Goal: Task Accomplishment & Management: Contribute content

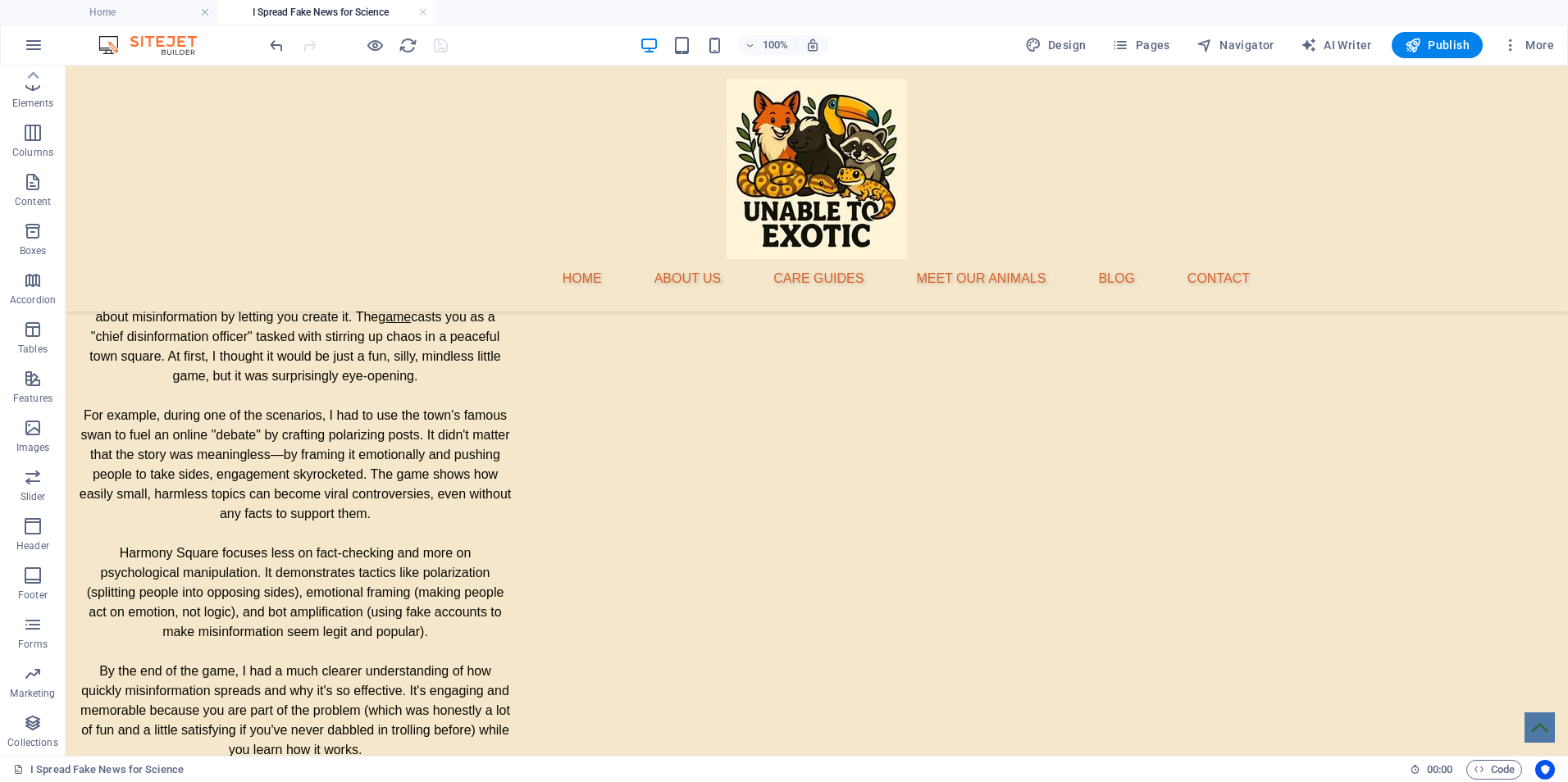
scroll to position [2710, 0]
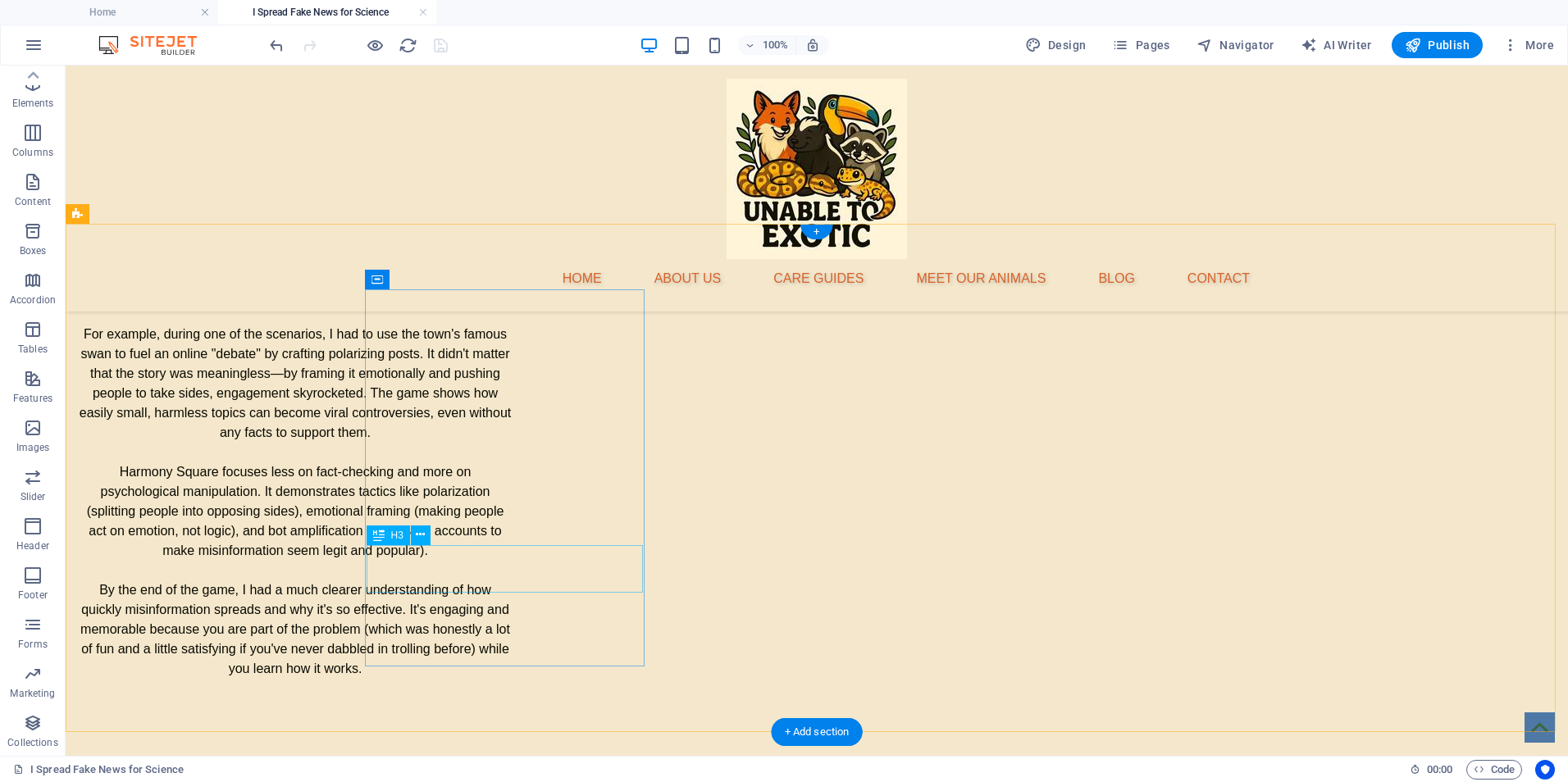
drag, startPoint x: 511, startPoint y: 566, endPoint x: 516, endPoint y: 584, distance: 18.7
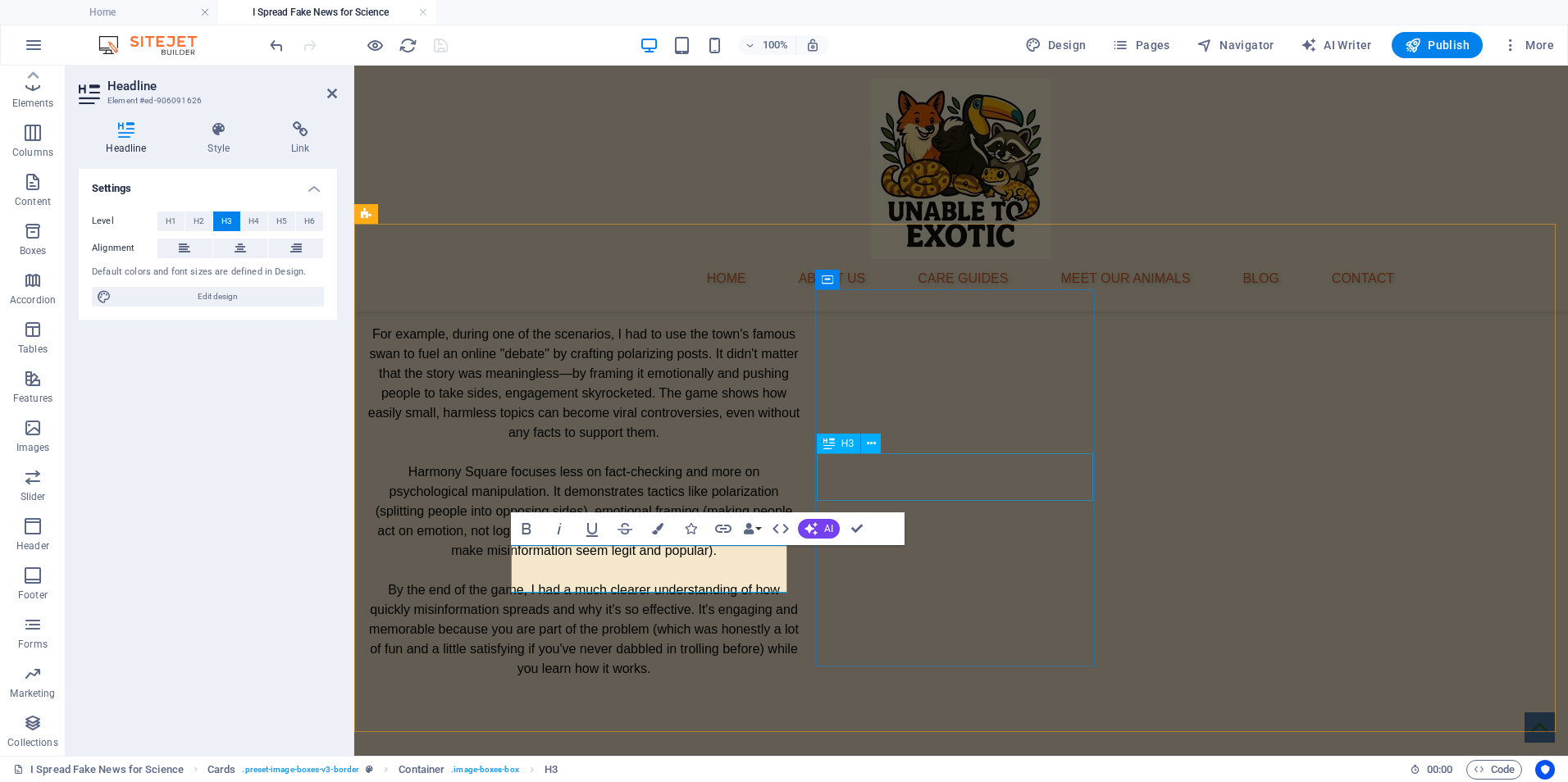
select select "rem"
select select "px"
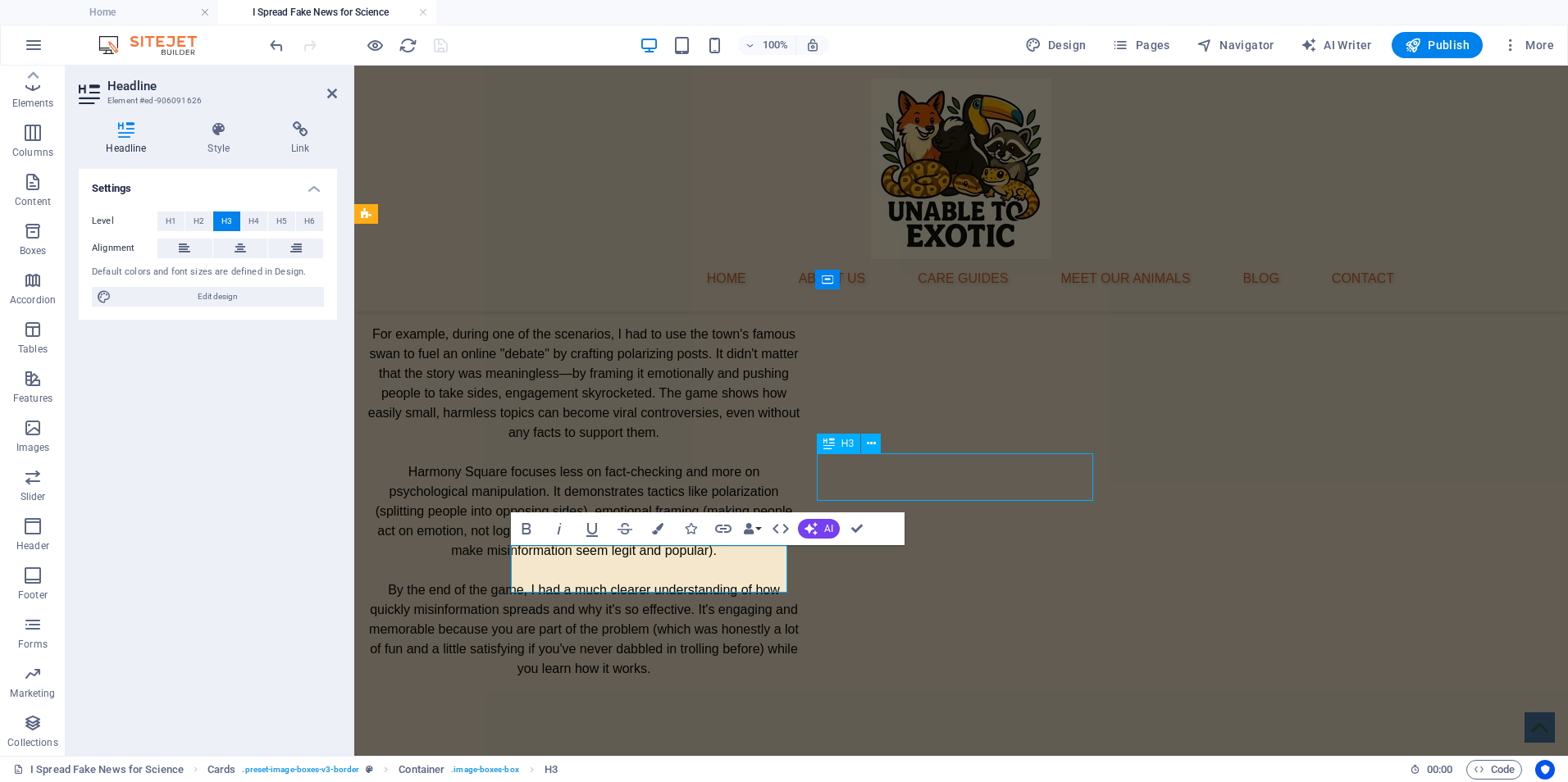
select select "px"
select select "preset-image-boxes-v3-border"
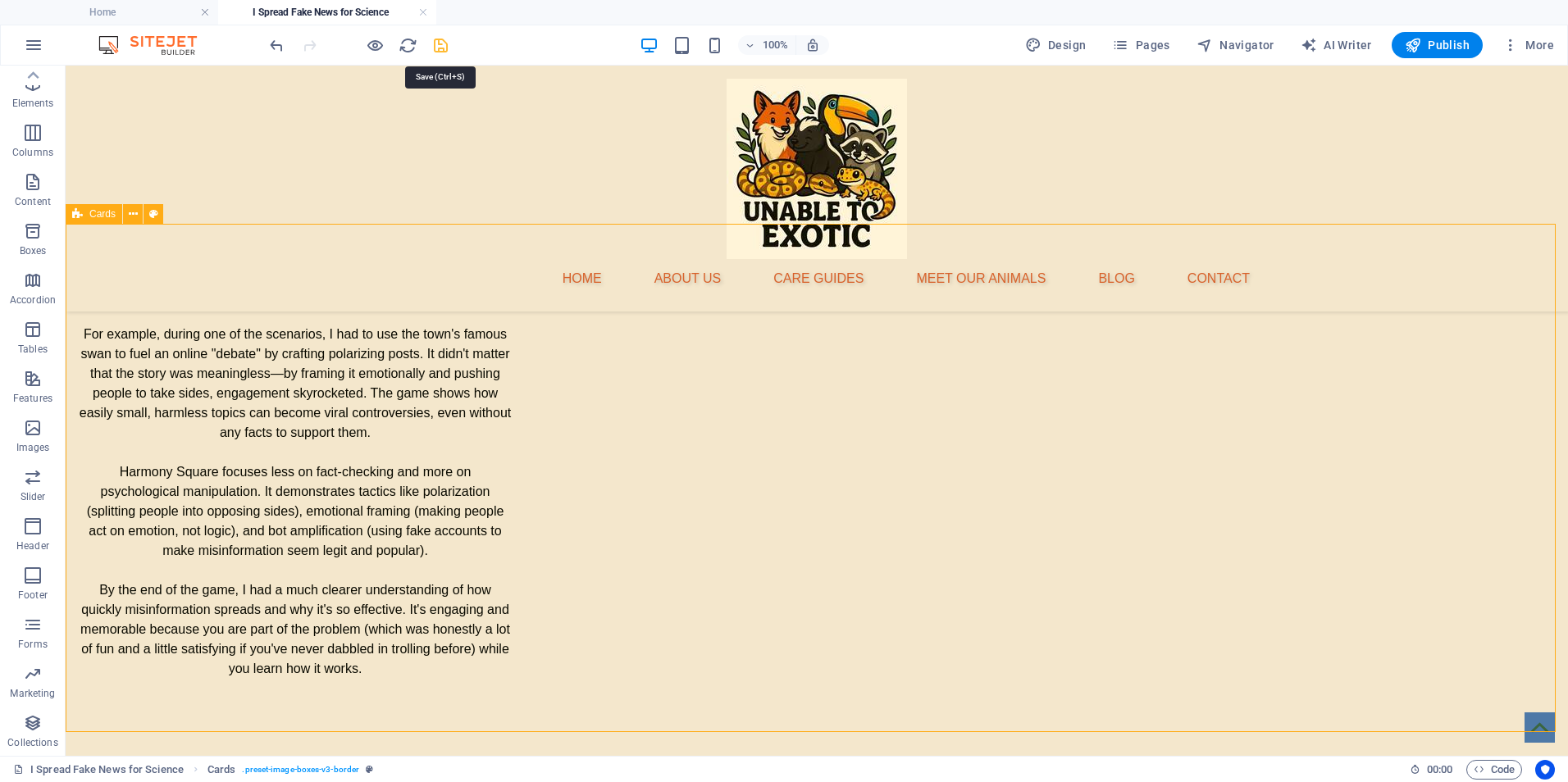
click at [443, 48] on icon "save" at bounding box center [441, 46] width 19 height 19
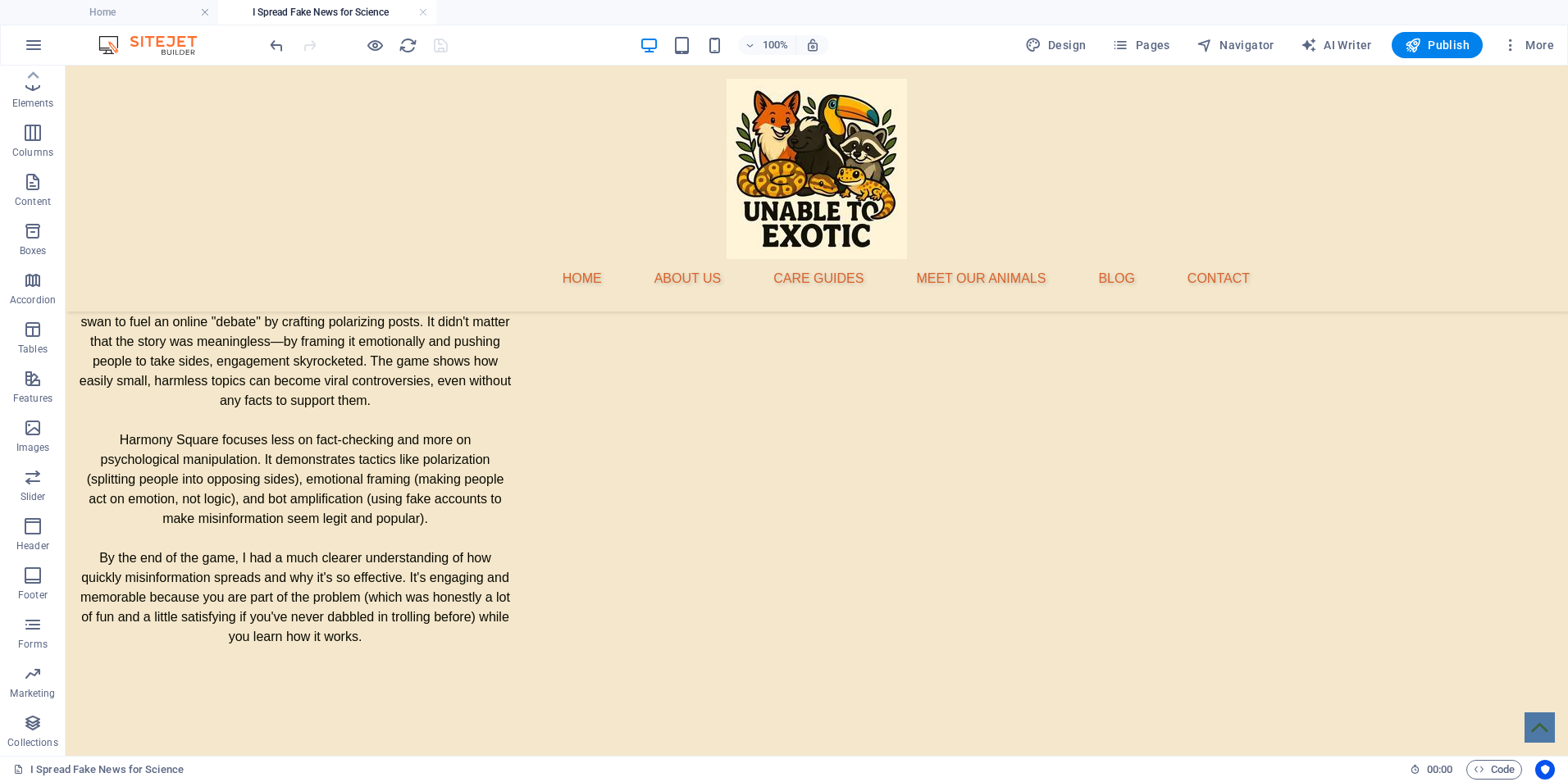
scroll to position [2688, 0]
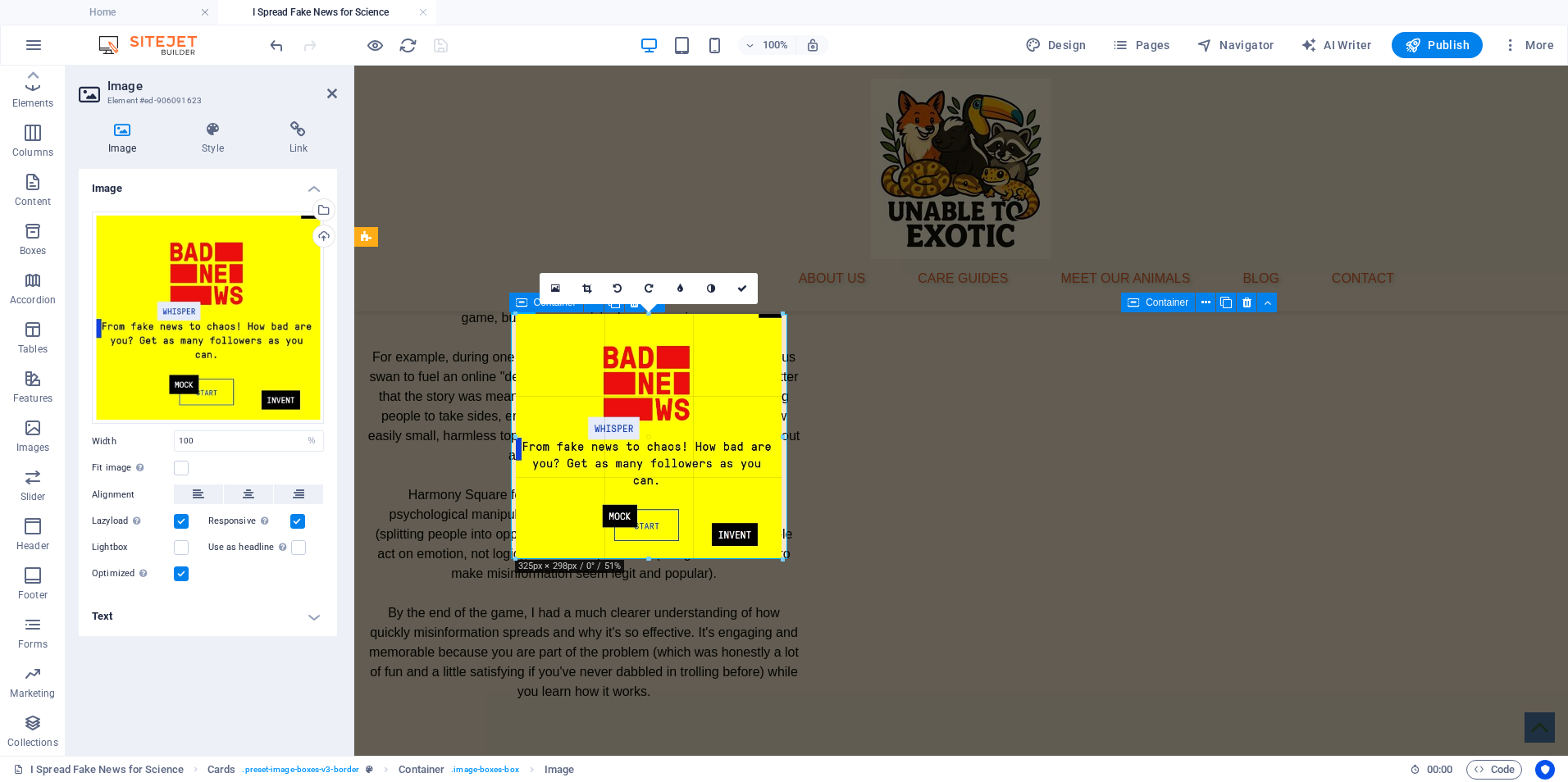
drag, startPoint x: 646, startPoint y: 567, endPoint x: 216, endPoint y: 516, distance: 433.0
select select "px"
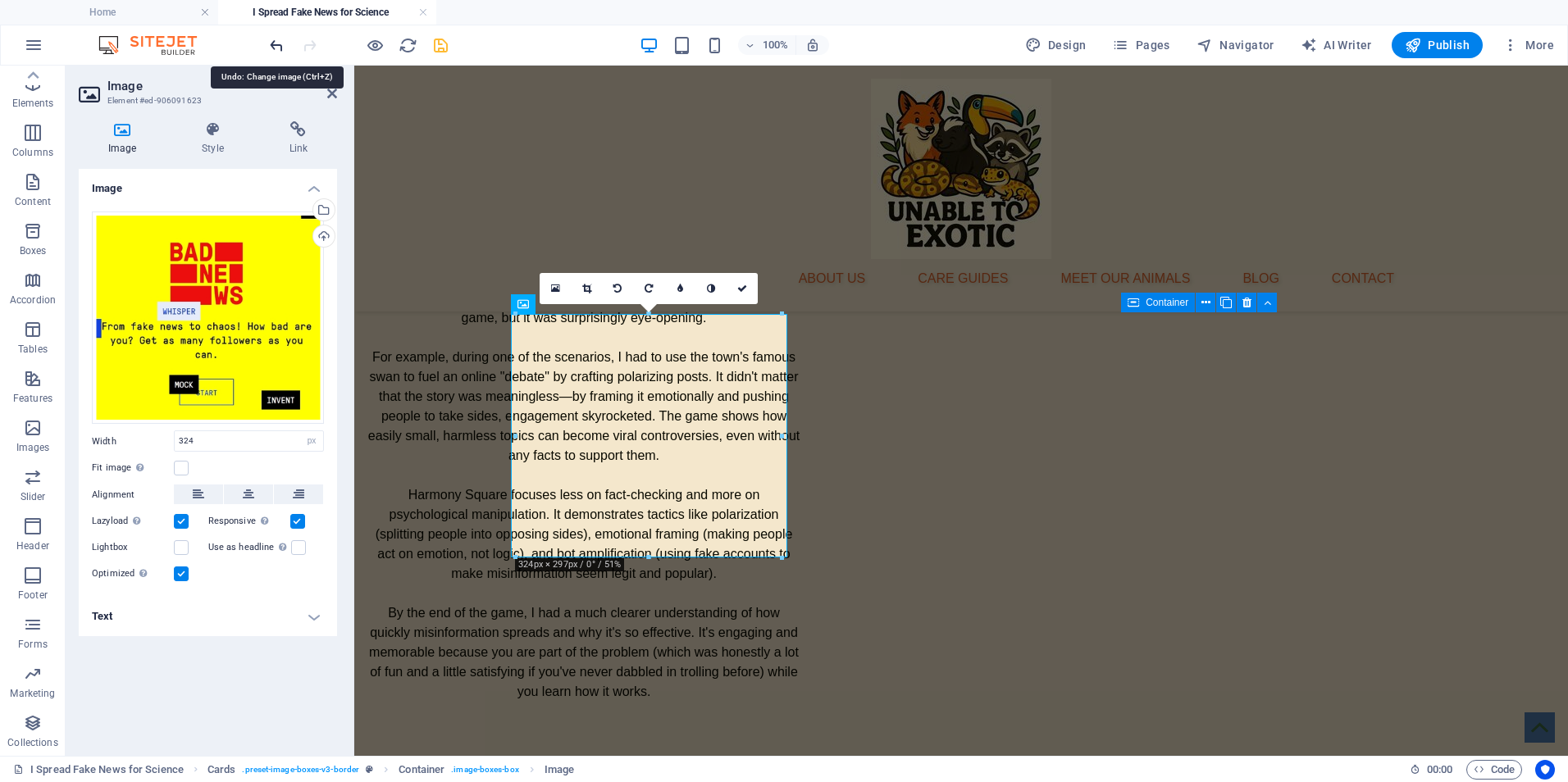
click at [279, 42] on icon "undo" at bounding box center [277, 46] width 19 height 19
select select "%"
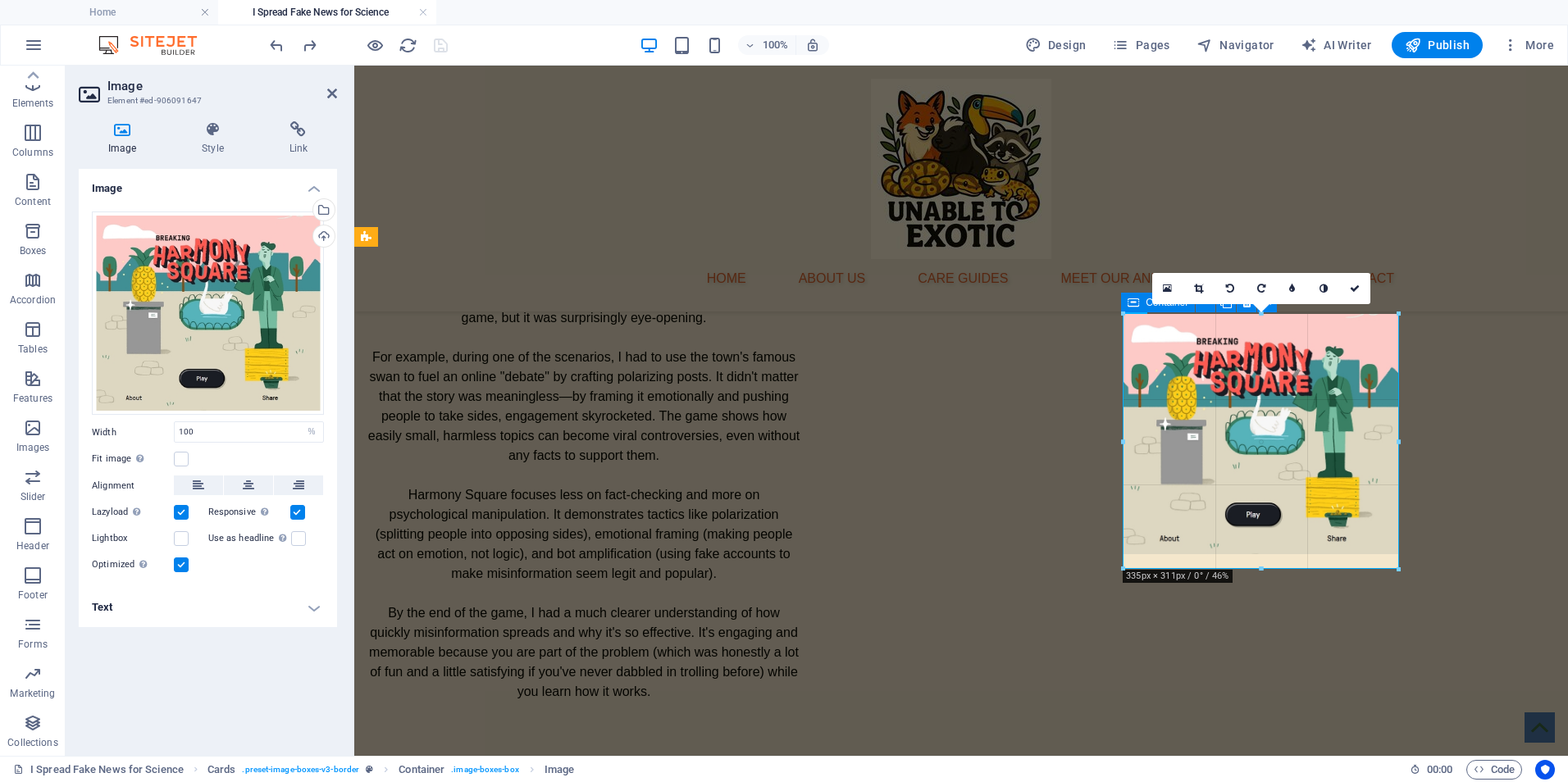
drag, startPoint x: 1260, startPoint y: 556, endPoint x: 370, endPoint y: 460, distance: 895.2
select select "px"
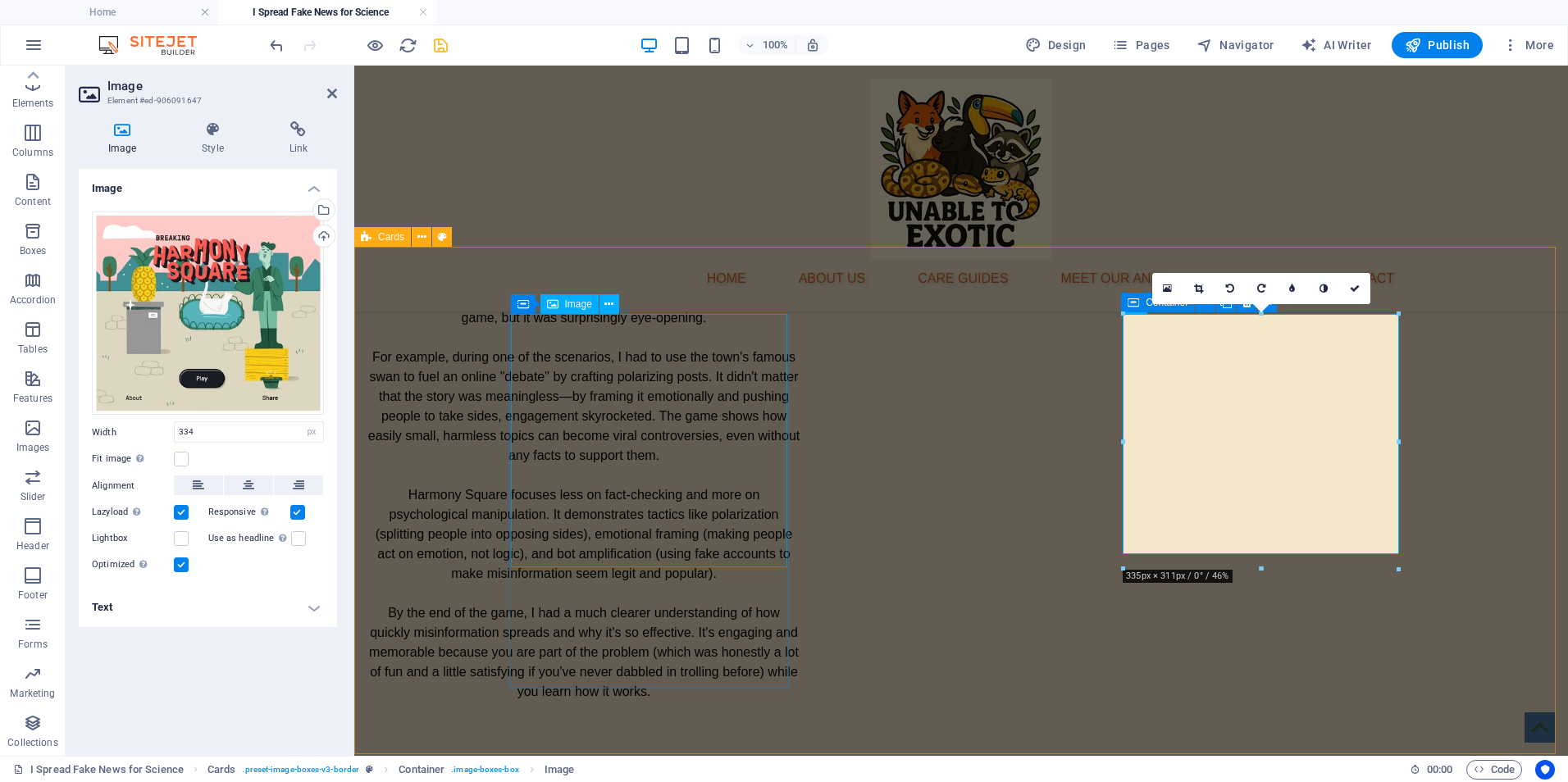
select select "%"
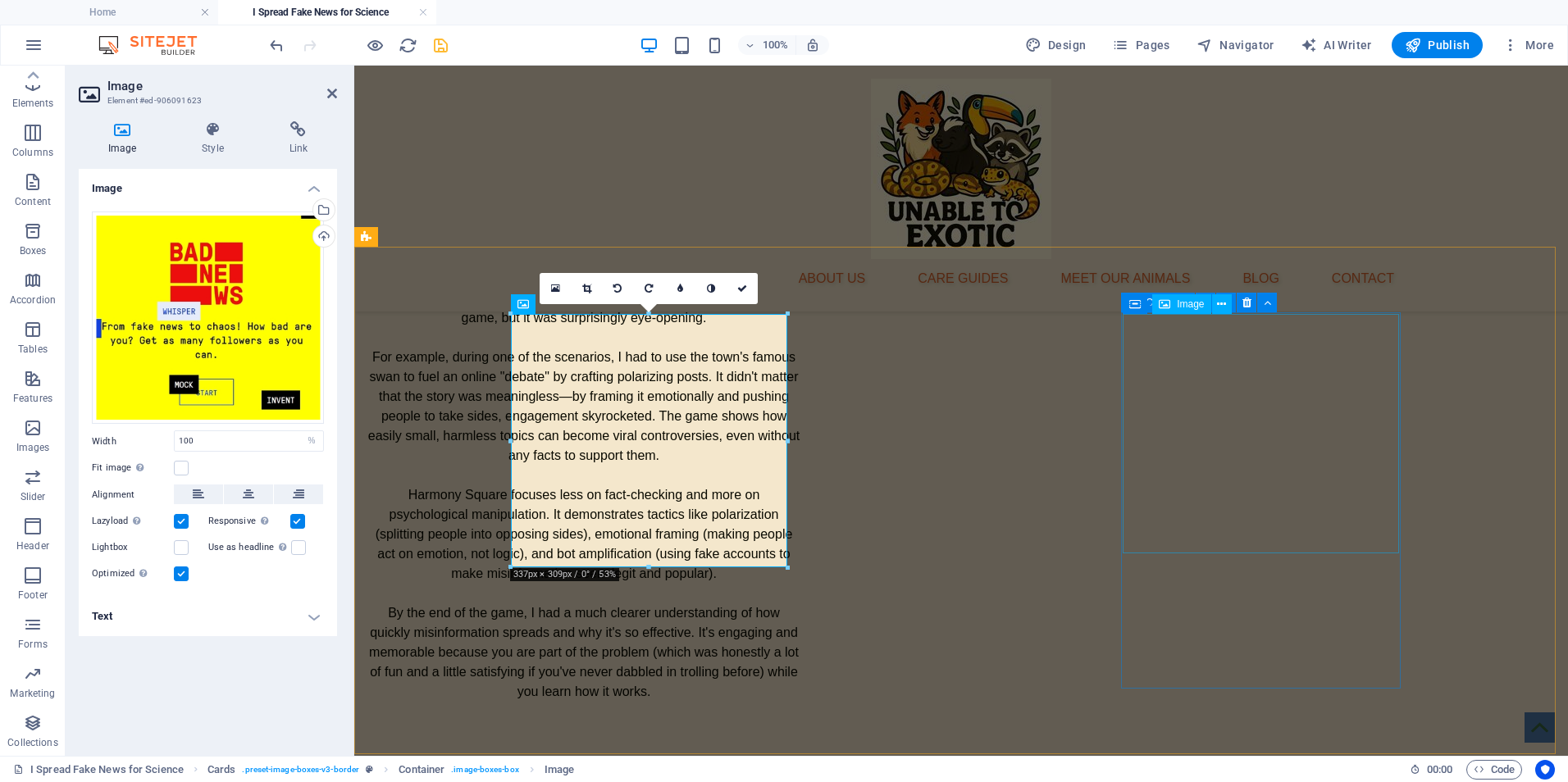
select select "px"
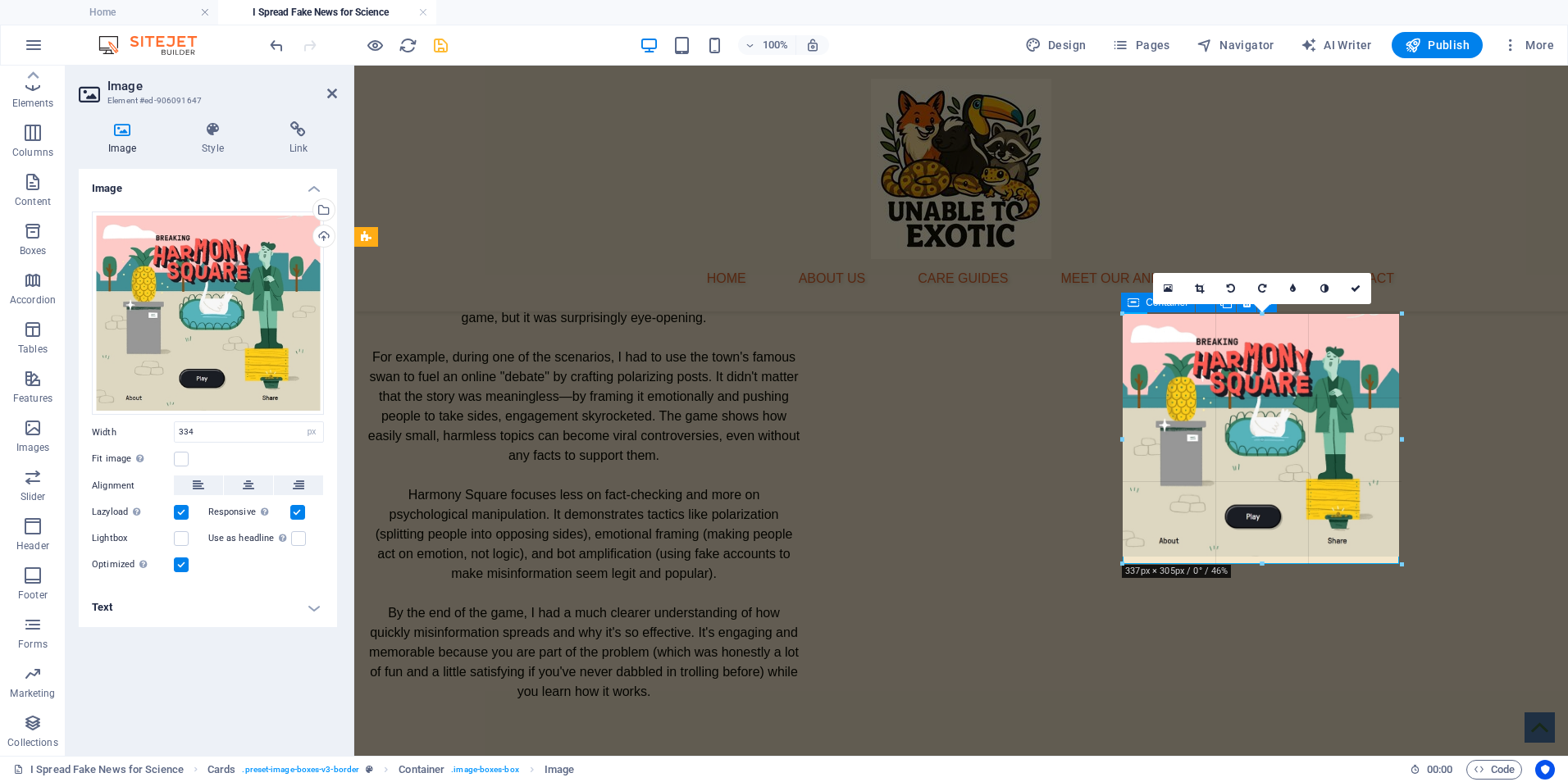
drag, startPoint x: 1264, startPoint y: 554, endPoint x: 1267, endPoint y: 564, distance: 10.4
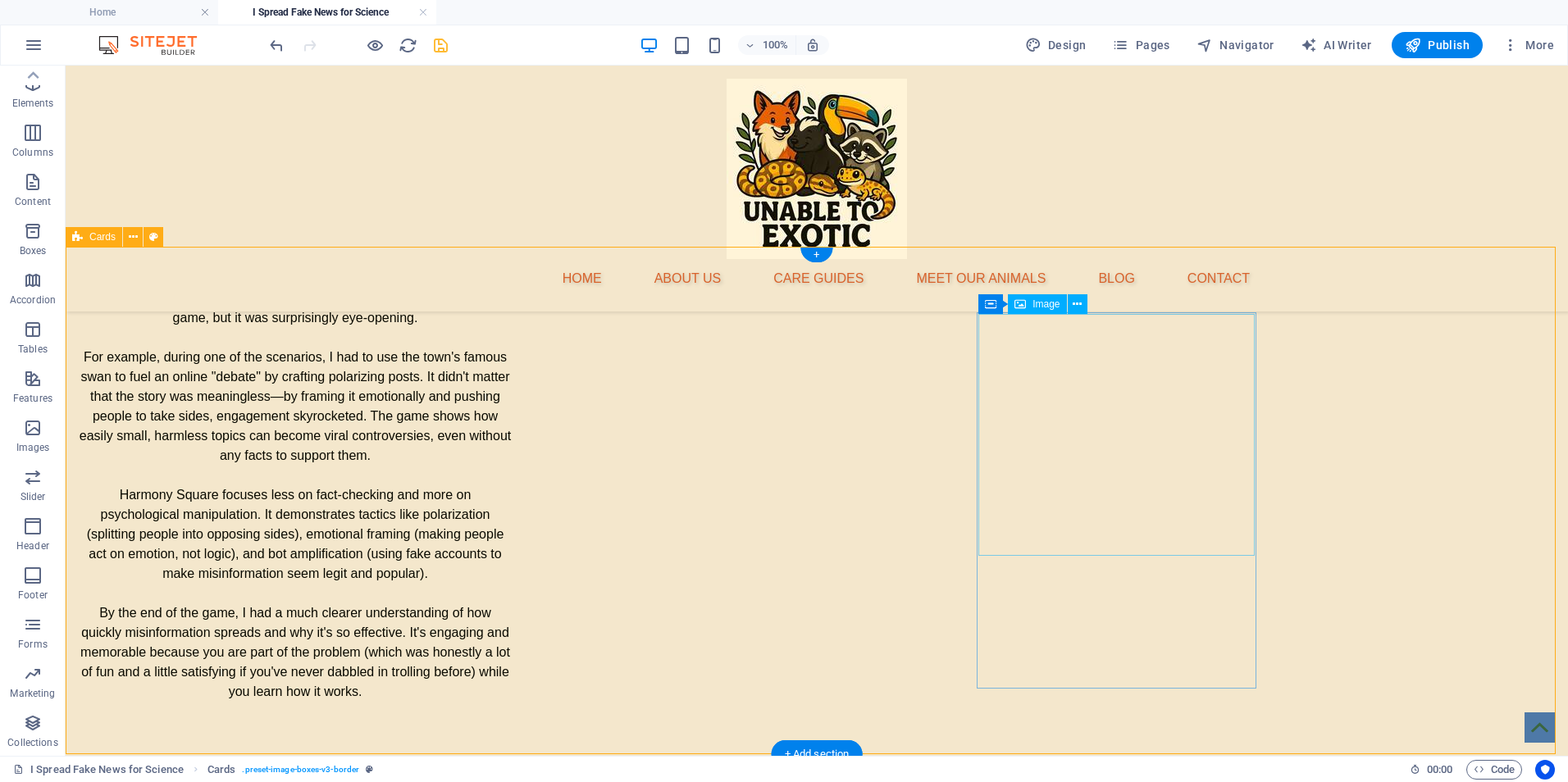
select select "px"
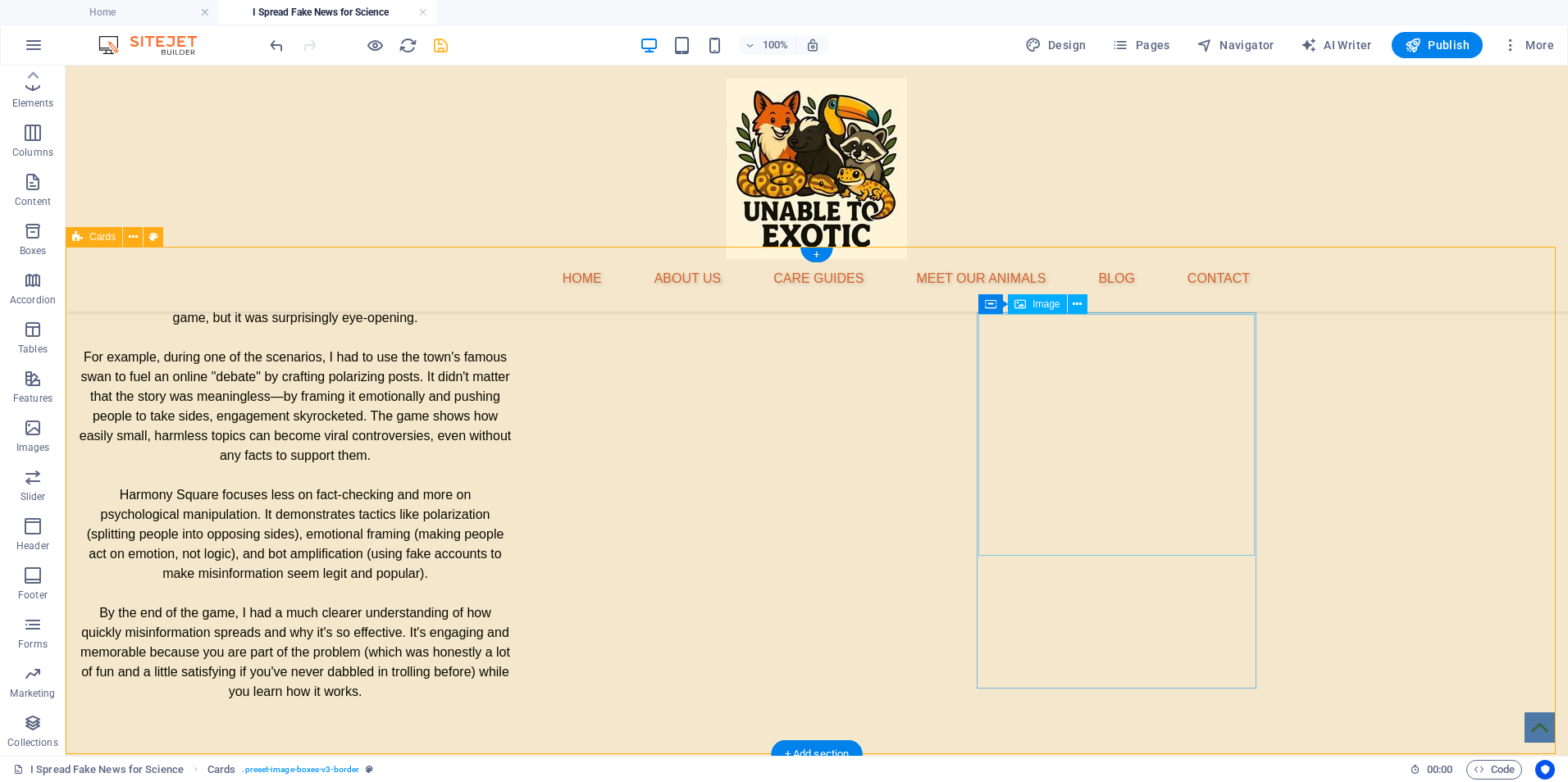
select select "px"
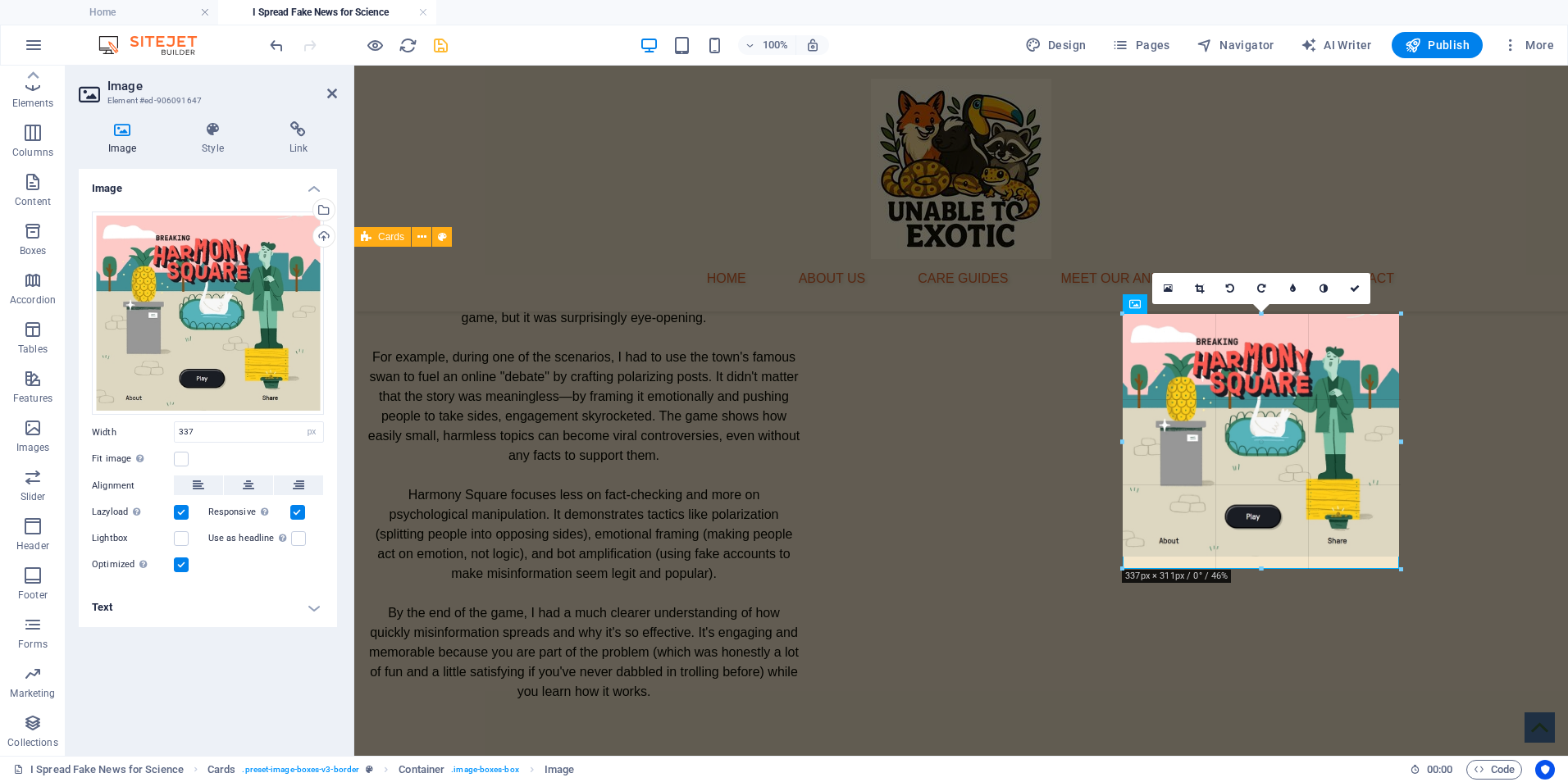
drag, startPoint x: 1259, startPoint y: 555, endPoint x: 1261, endPoint y: 568, distance: 13.2
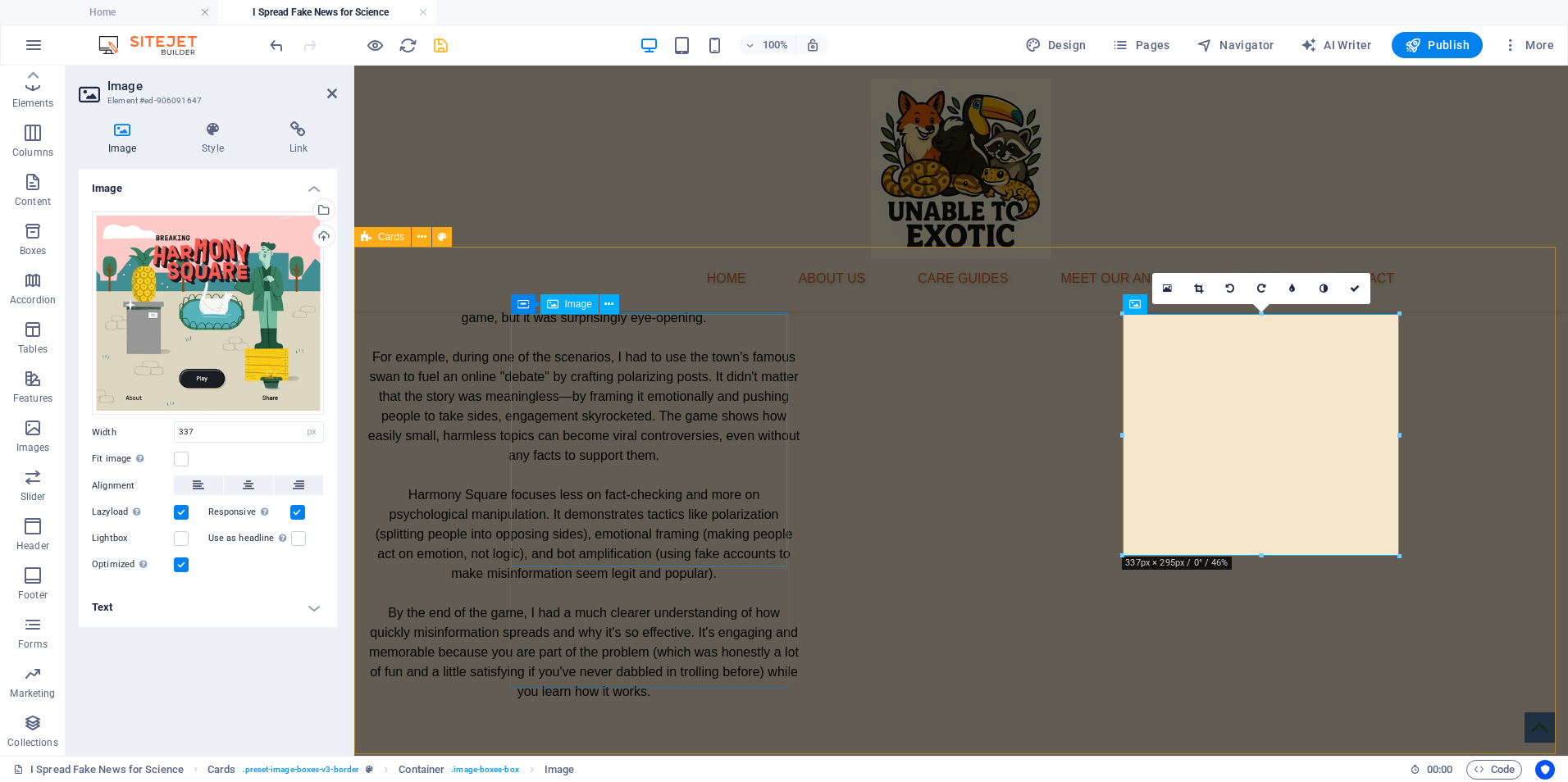
select select "%"
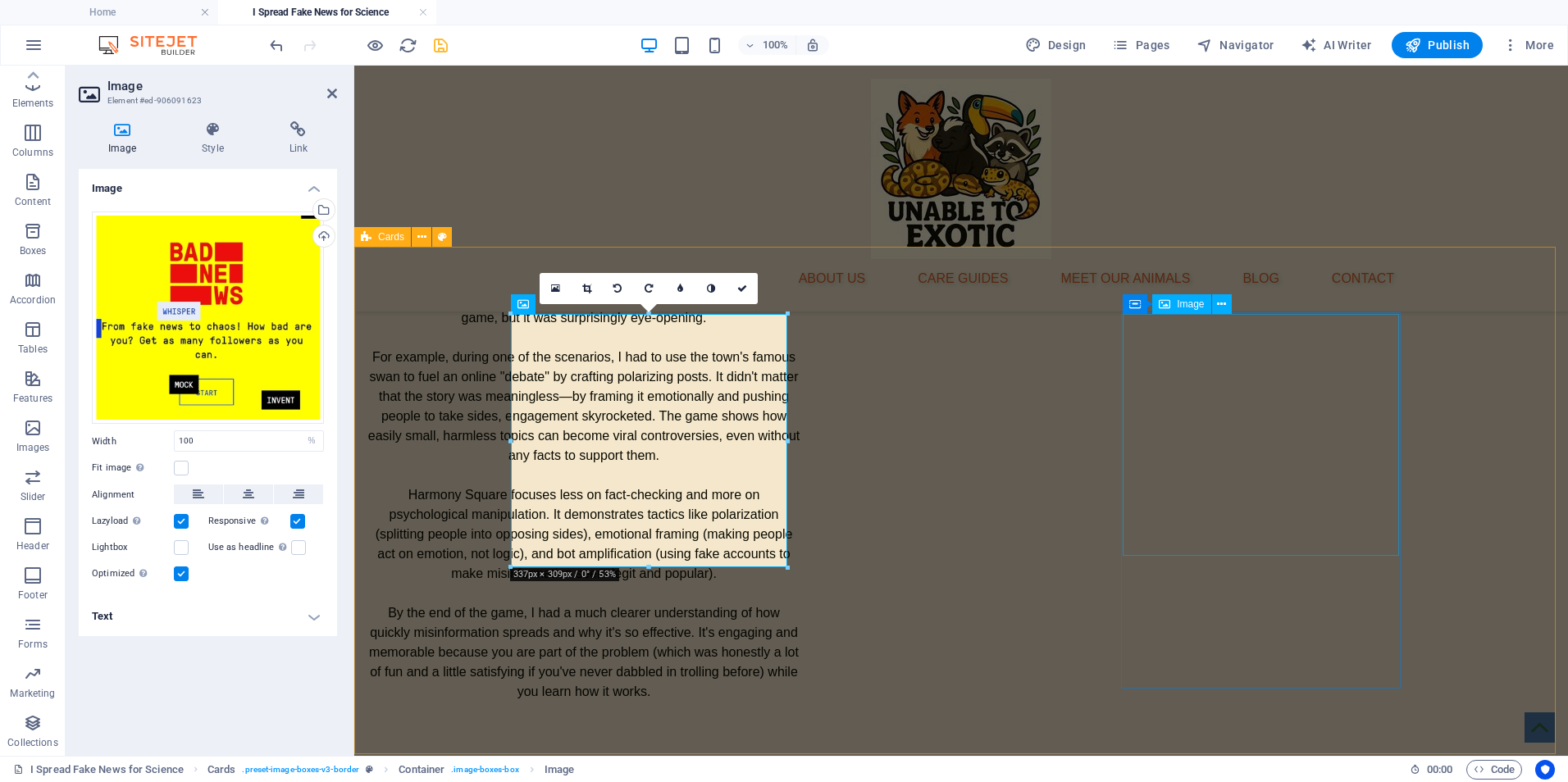
select select "px"
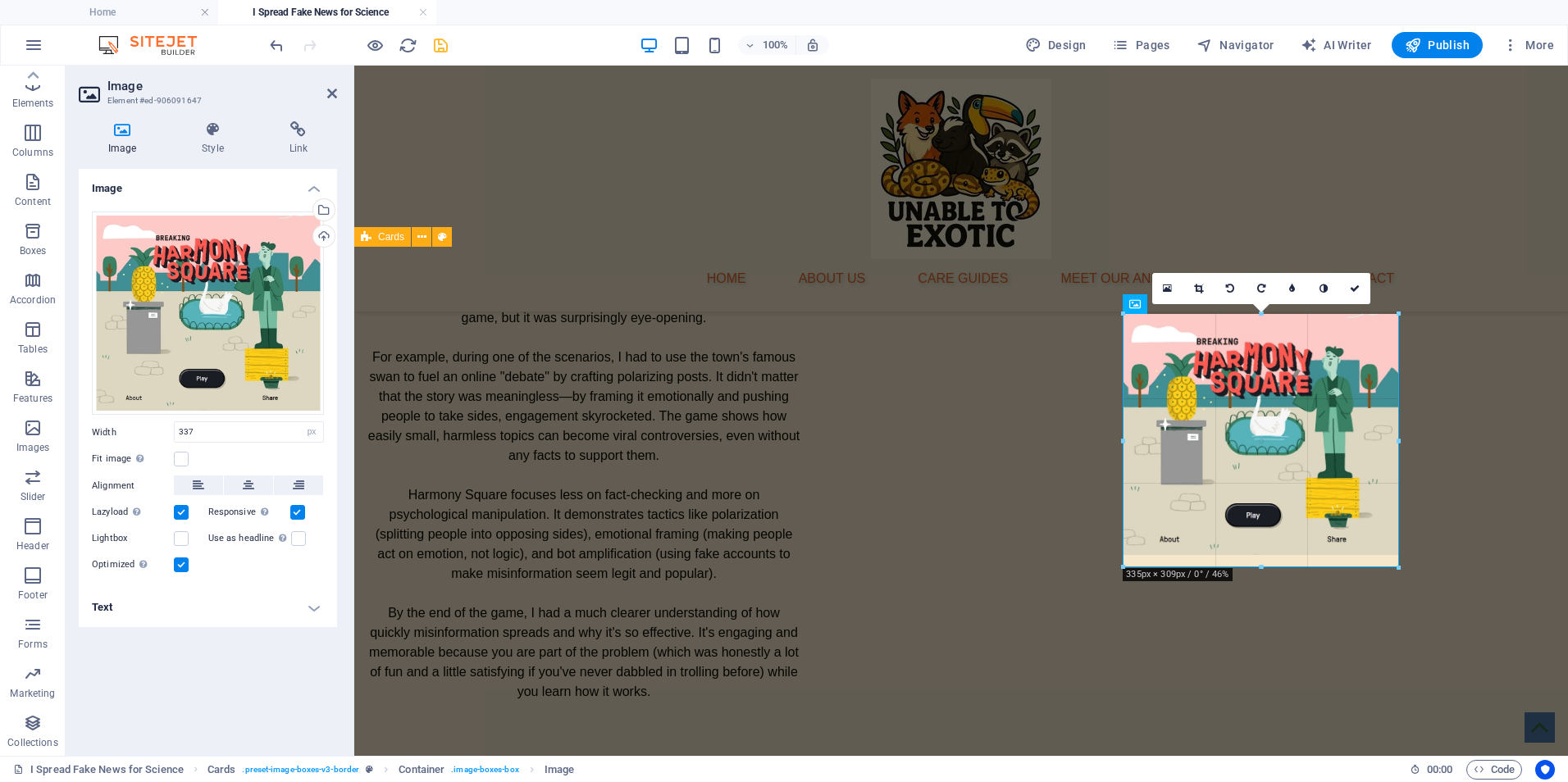
drag, startPoint x: 1262, startPoint y: 555, endPoint x: 1264, endPoint y: 567, distance: 12.2
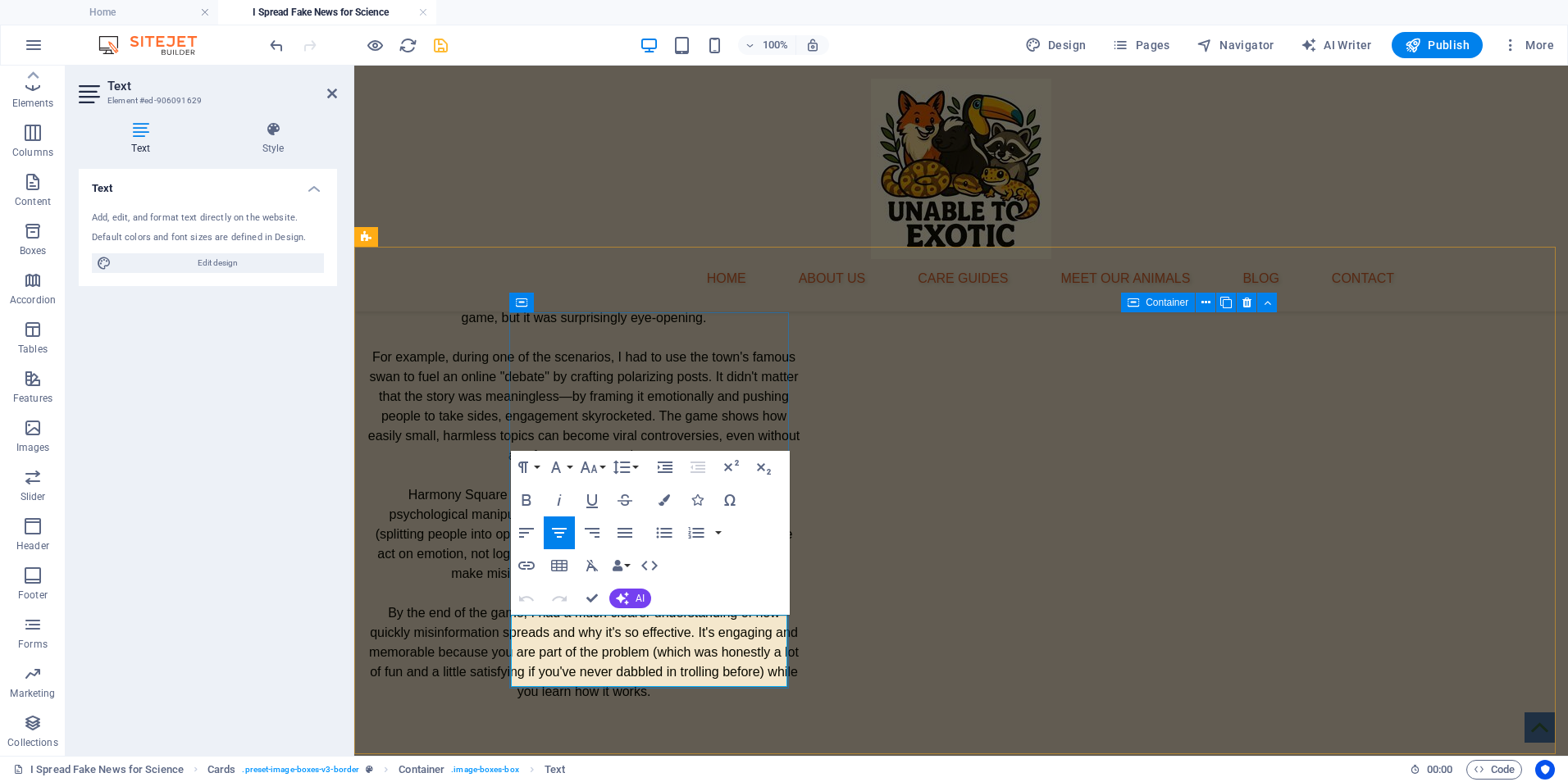
drag, startPoint x: 765, startPoint y: 668, endPoint x: 516, endPoint y: 628, distance: 252.2
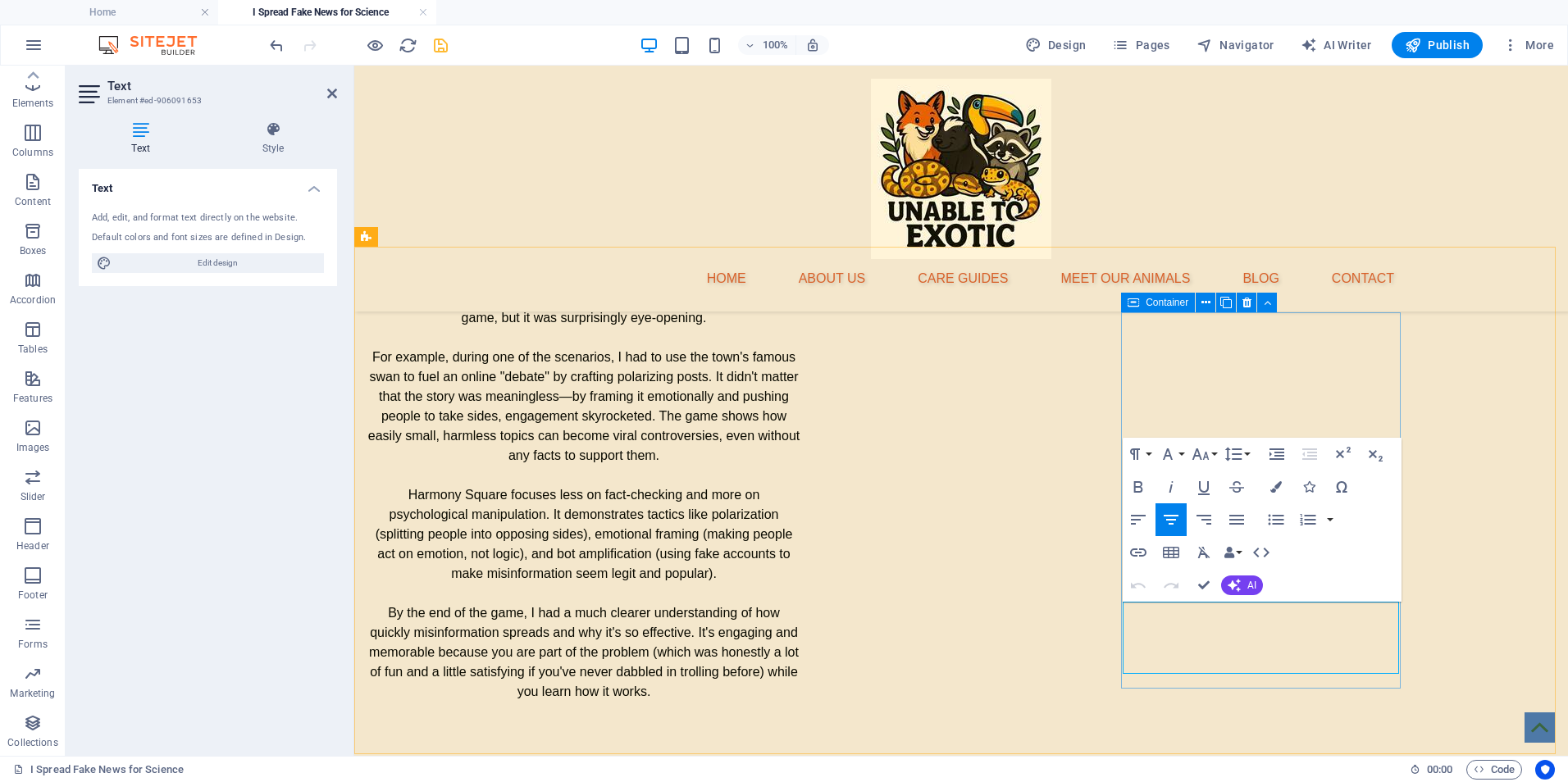
drag, startPoint x: 1135, startPoint y: 607, endPoint x: 1347, endPoint y: 660, distance: 218.5
drag, startPoint x: 1383, startPoint y: 654, endPoint x: 1130, endPoint y: 619, distance: 255.4
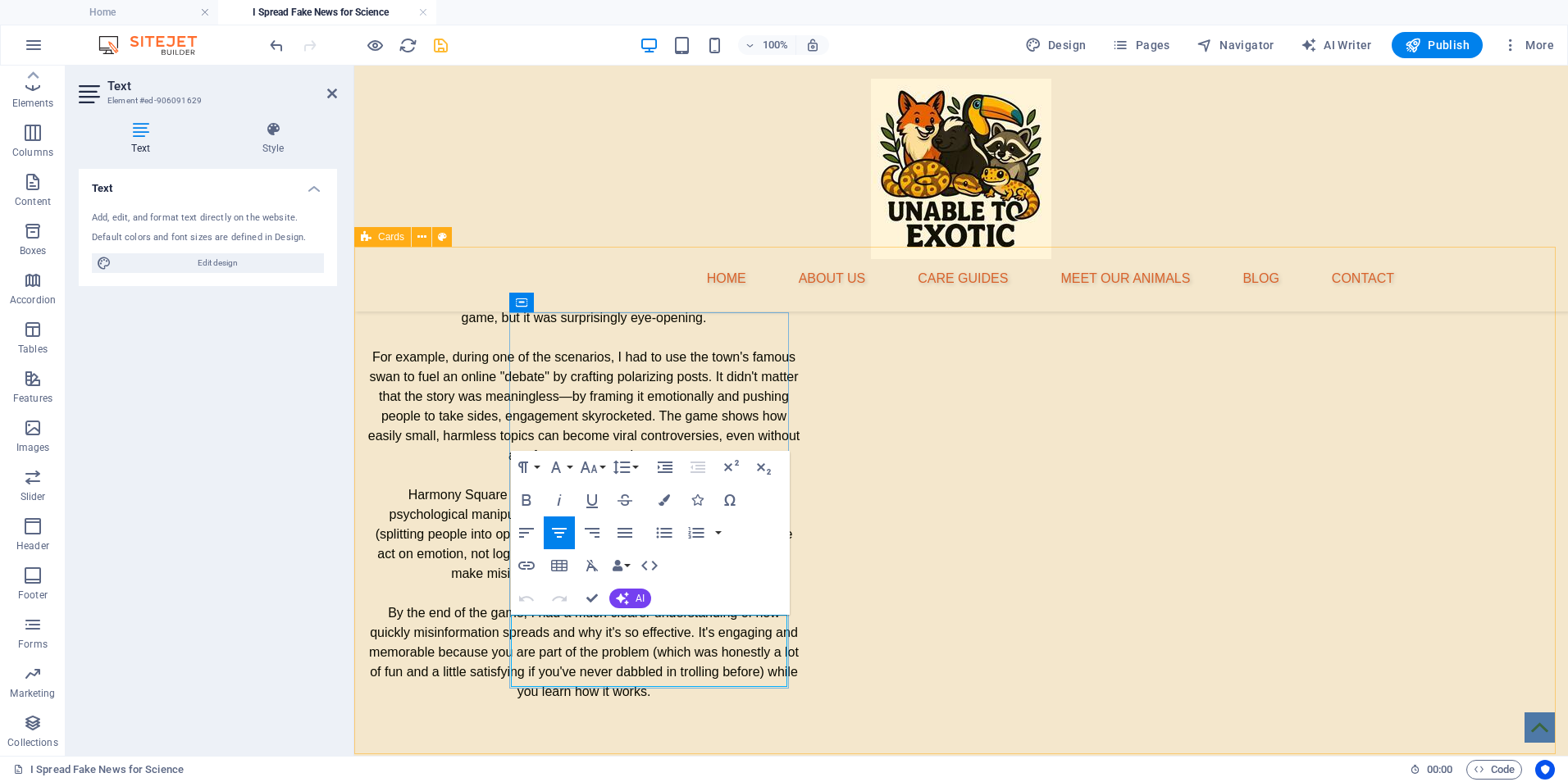
drag, startPoint x: 522, startPoint y: 626, endPoint x: 765, endPoint y: 666, distance: 246.3
drag, startPoint x: 766, startPoint y: 665, endPoint x: 523, endPoint y: 629, distance: 245.7
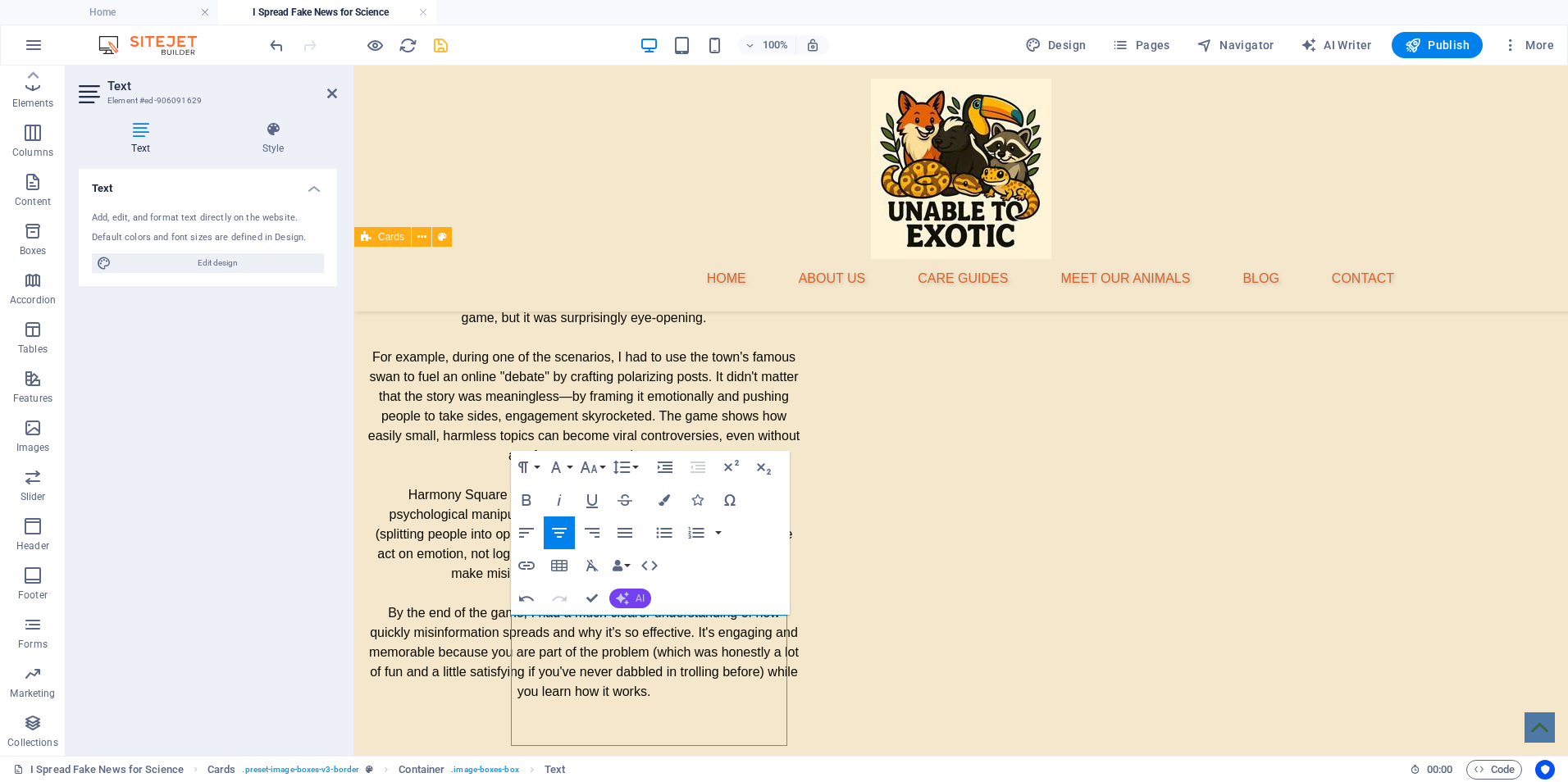
click at [636, 594] on span "AI" at bounding box center [640, 598] width 9 height 10
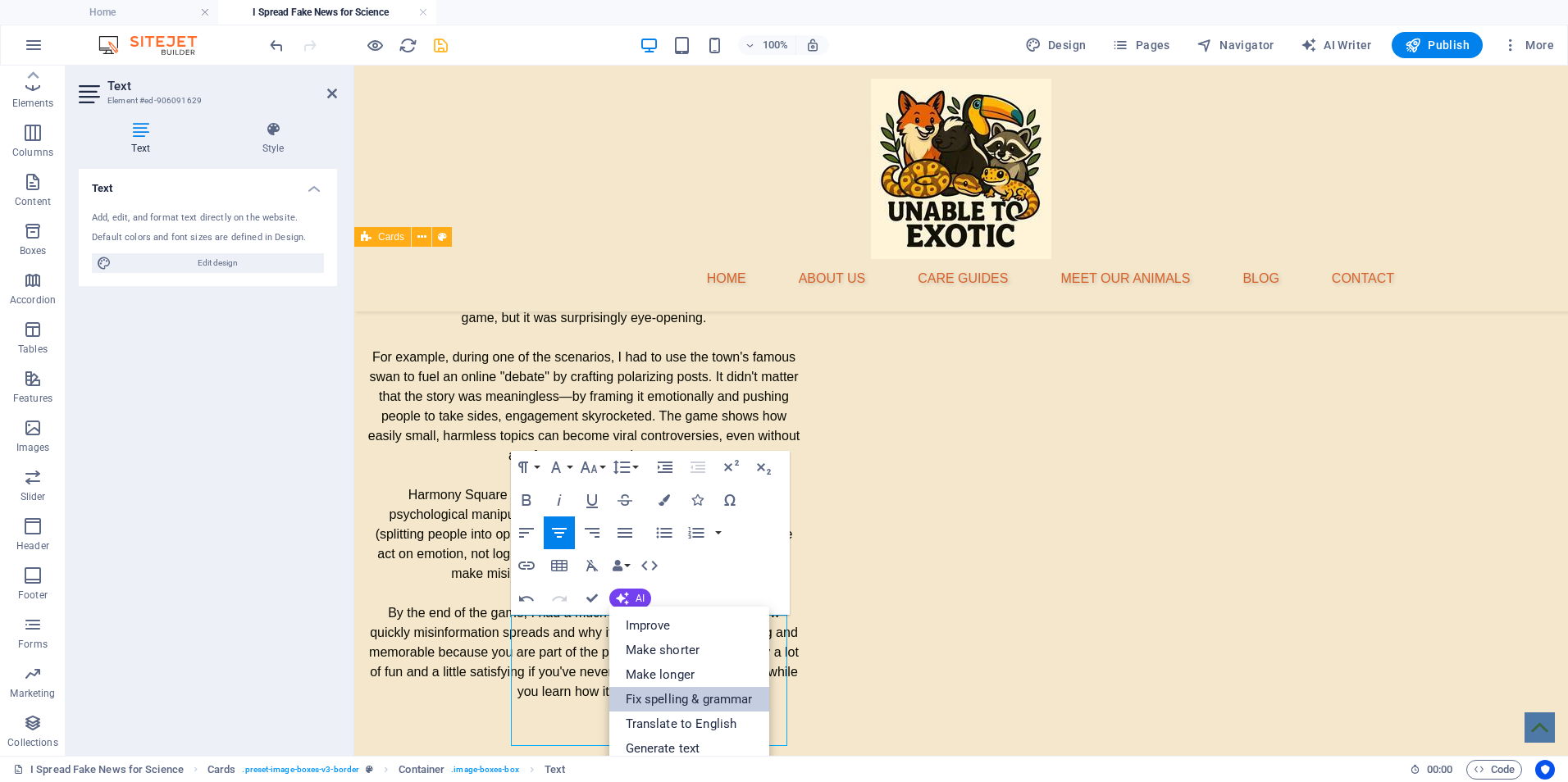
click at [685, 702] on link "Fix spelling & grammar" at bounding box center [688, 699] width 160 height 24
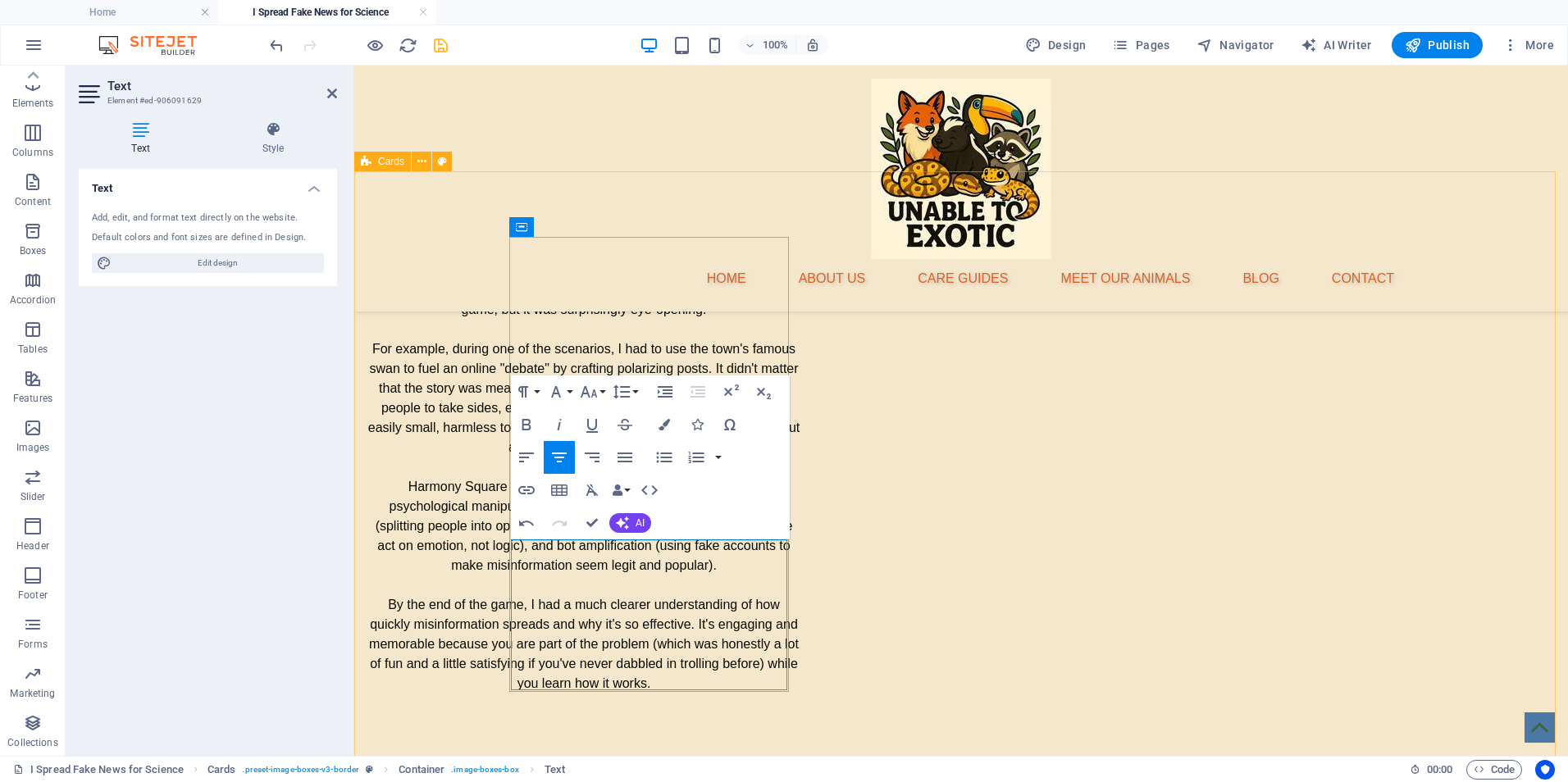
scroll to position [2907, 0]
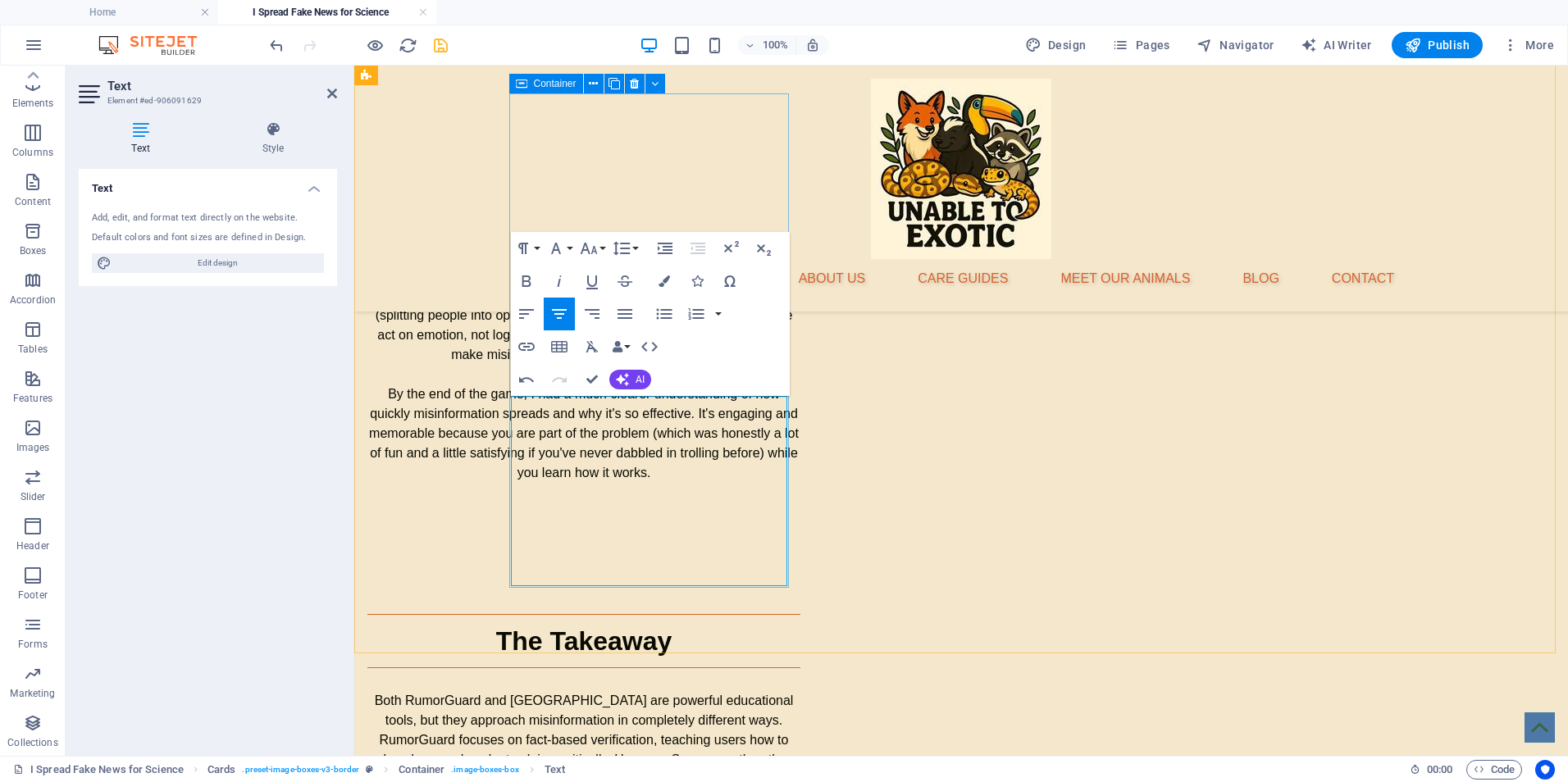
drag, startPoint x: 625, startPoint y: 550, endPoint x: 583, endPoint y: 563, distance: 44.0
drag, startPoint x: 598, startPoint y: 555, endPoint x: 422, endPoint y: 486, distance: 189.0
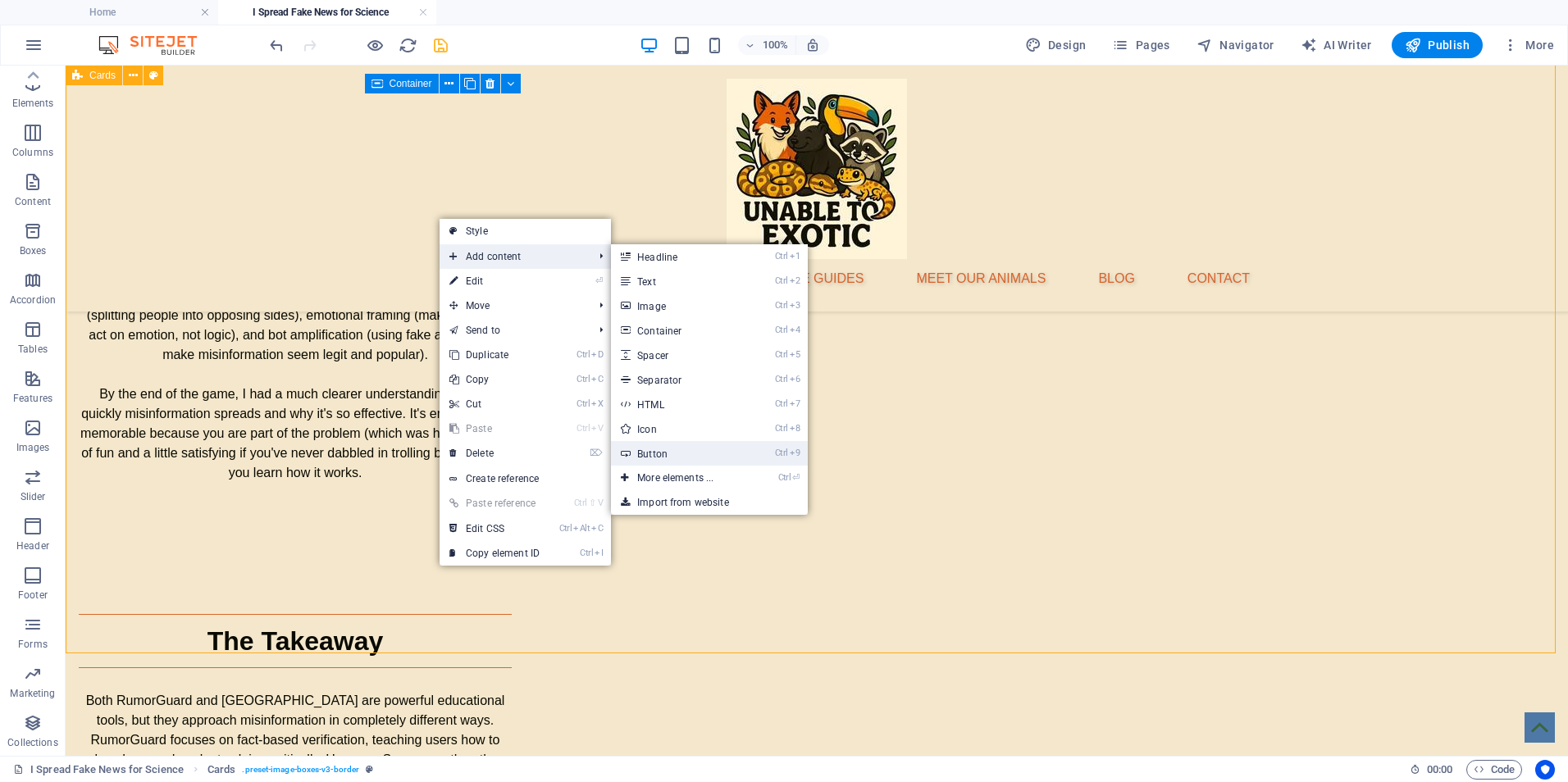
drag, startPoint x: 317, startPoint y: 376, endPoint x: 670, endPoint y: 442, distance: 359.1
click at [670, 442] on link "Ctrl 9 Button" at bounding box center [678, 453] width 135 height 24
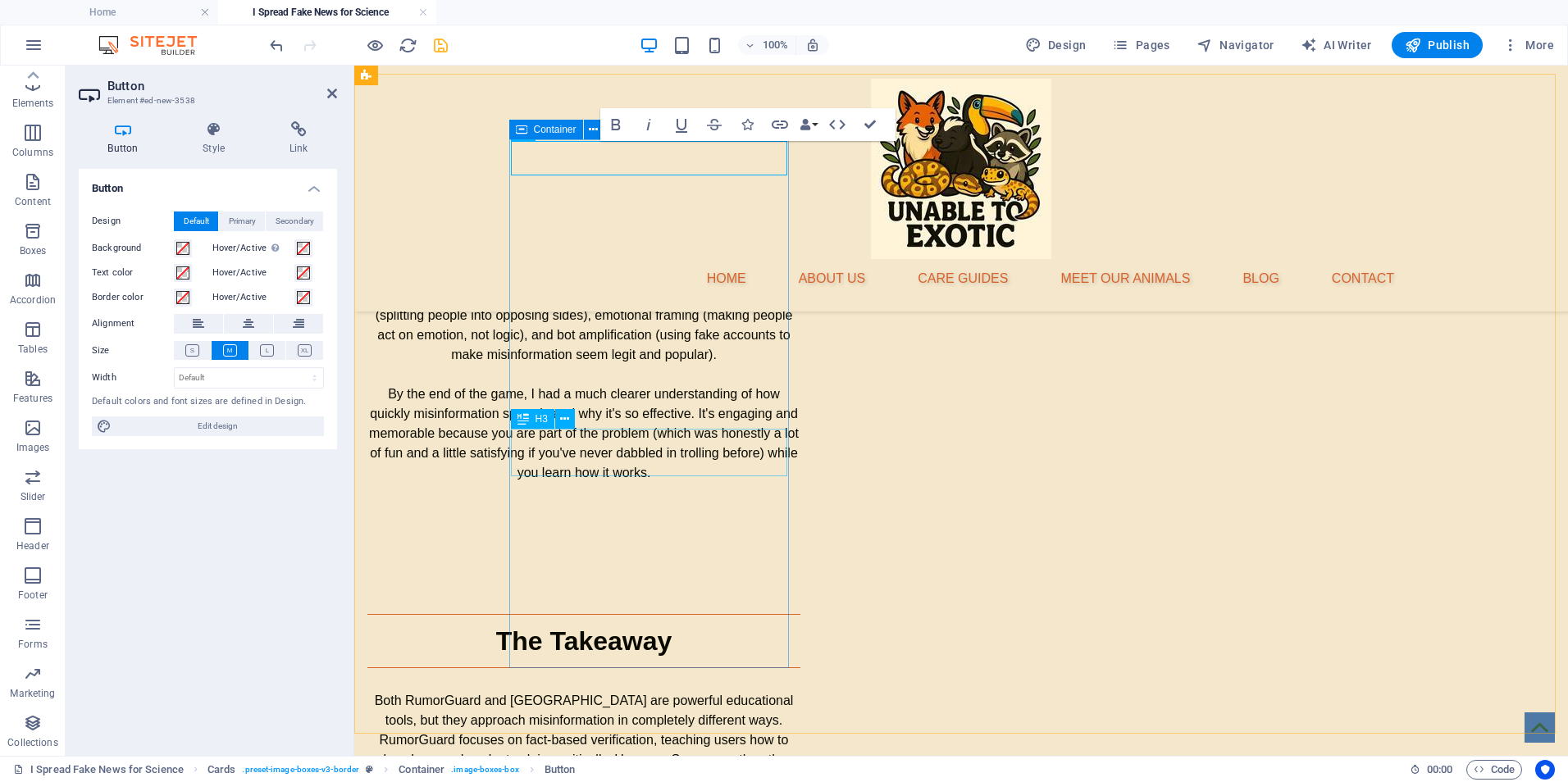
scroll to position [2688, 0]
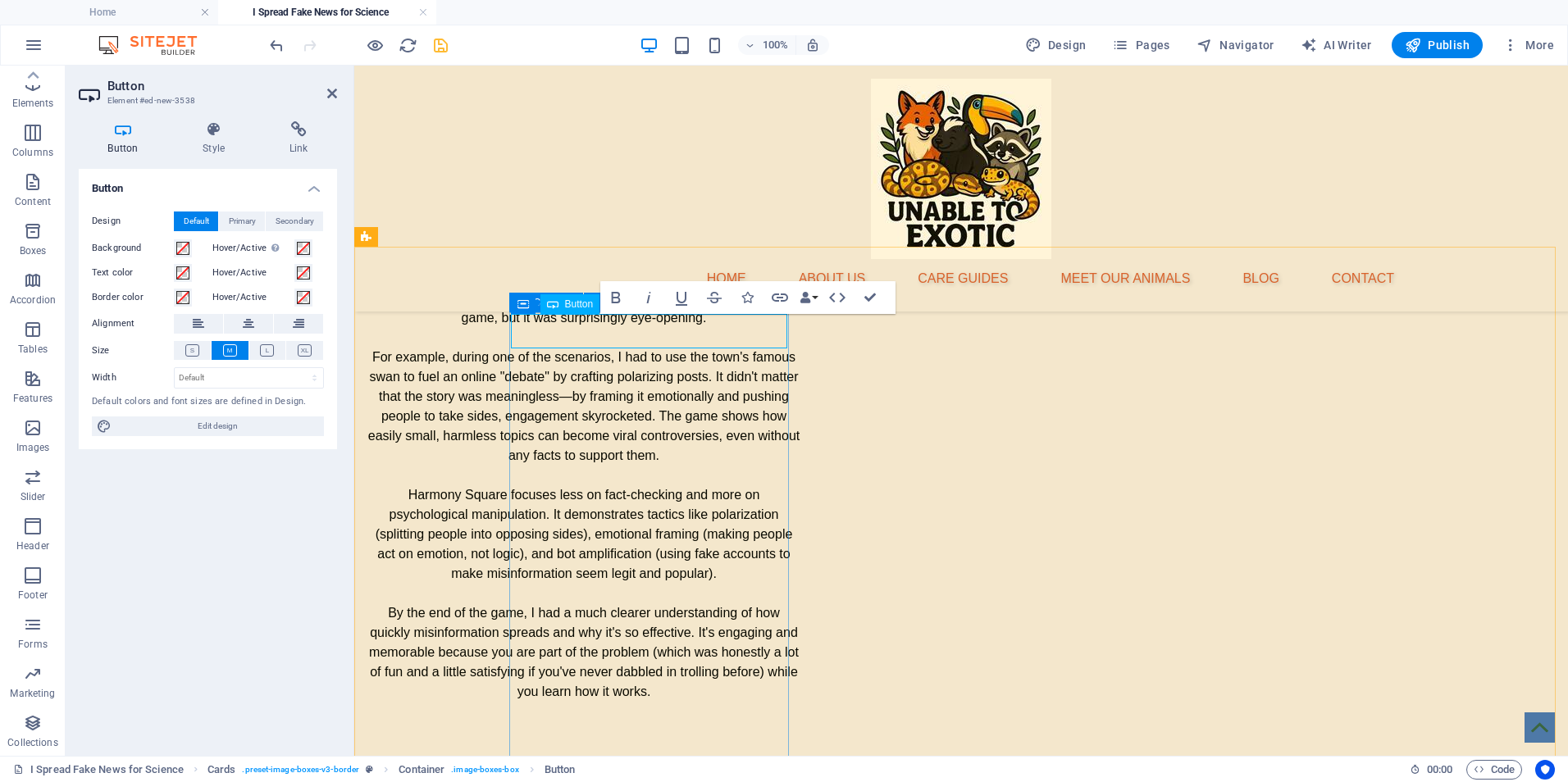
drag, startPoint x: 749, startPoint y: 327, endPoint x: 728, endPoint y: 334, distance: 22.1
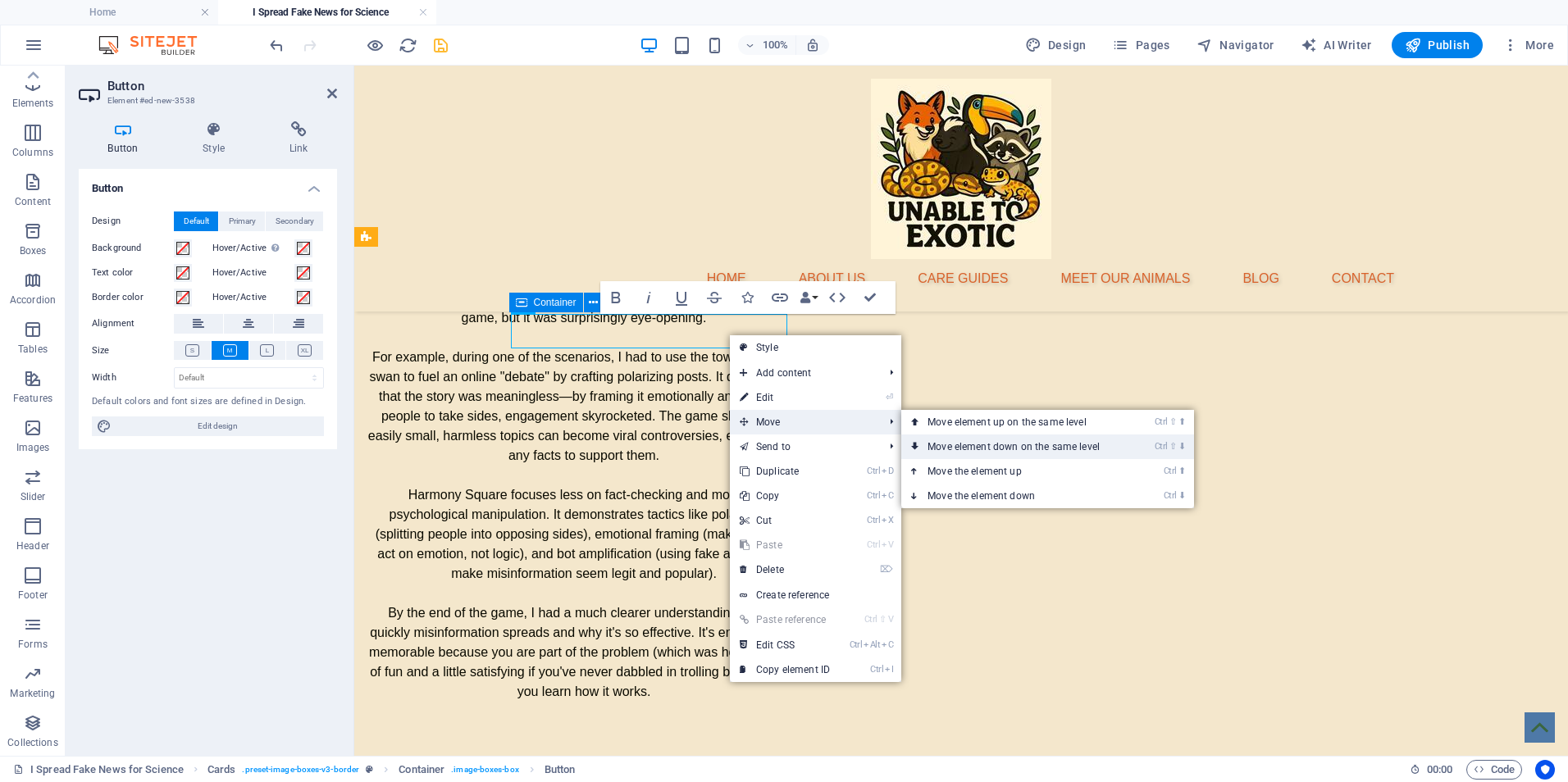
click at [993, 443] on link "Ctrl ⇧ ⬇ Move element down on the same level" at bounding box center [1016, 446] width 231 height 24
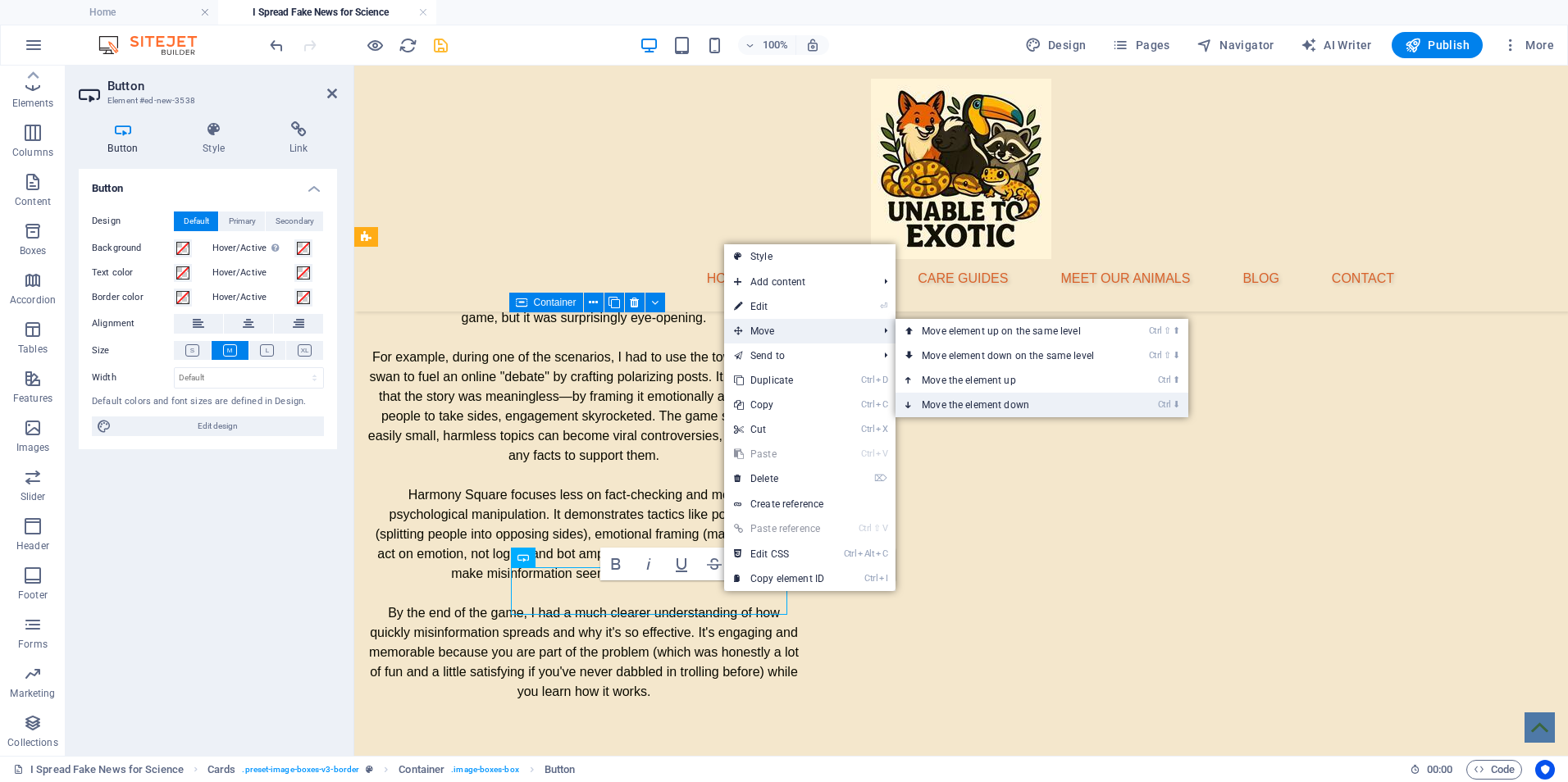
click at [970, 404] on link "Ctrl ⬇ Move the element down" at bounding box center [1010, 405] width 231 height 24
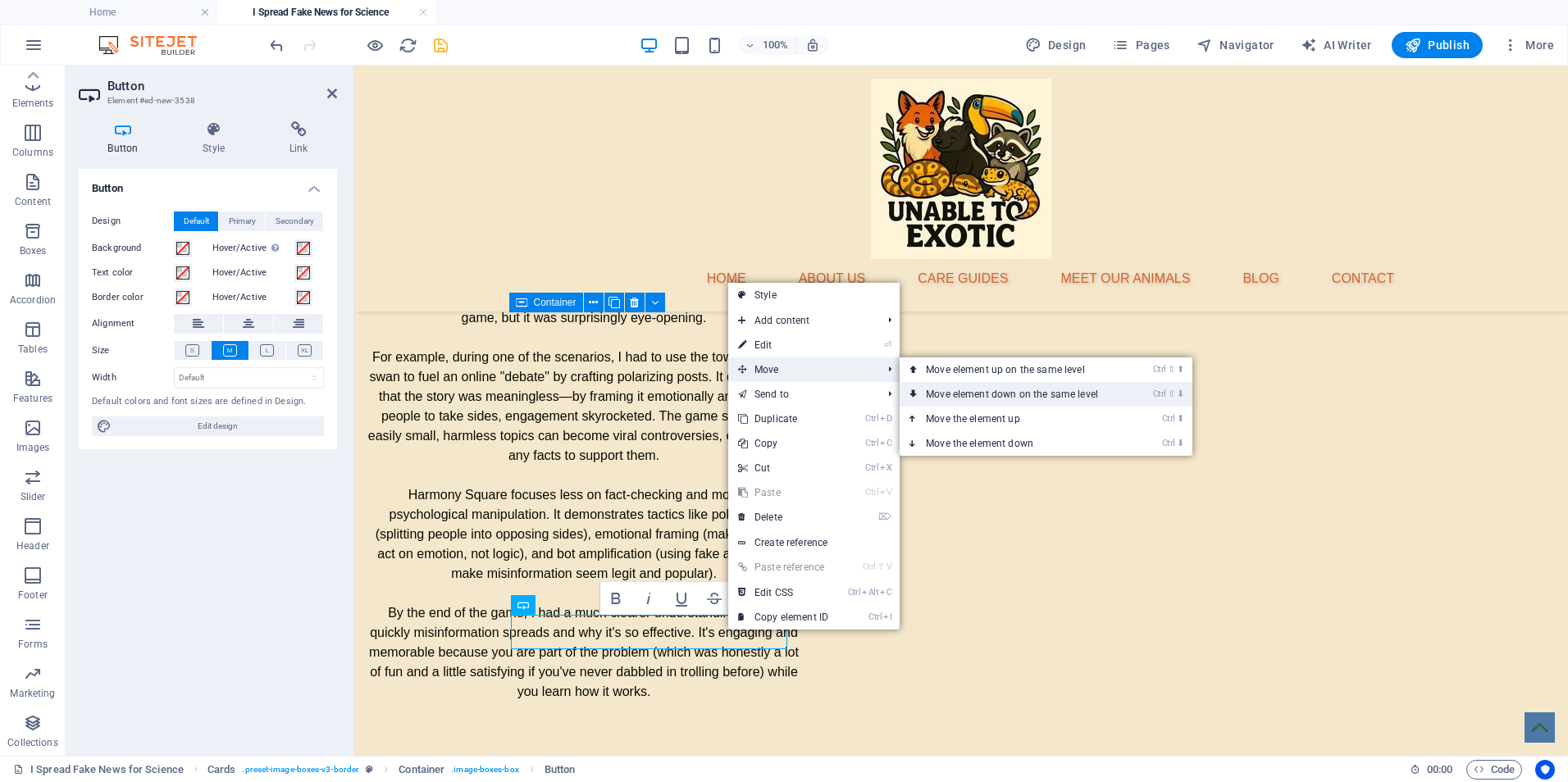
click at [987, 390] on link "Ctrl ⇧ ⬇ Move element down on the same level" at bounding box center [1014, 394] width 231 height 24
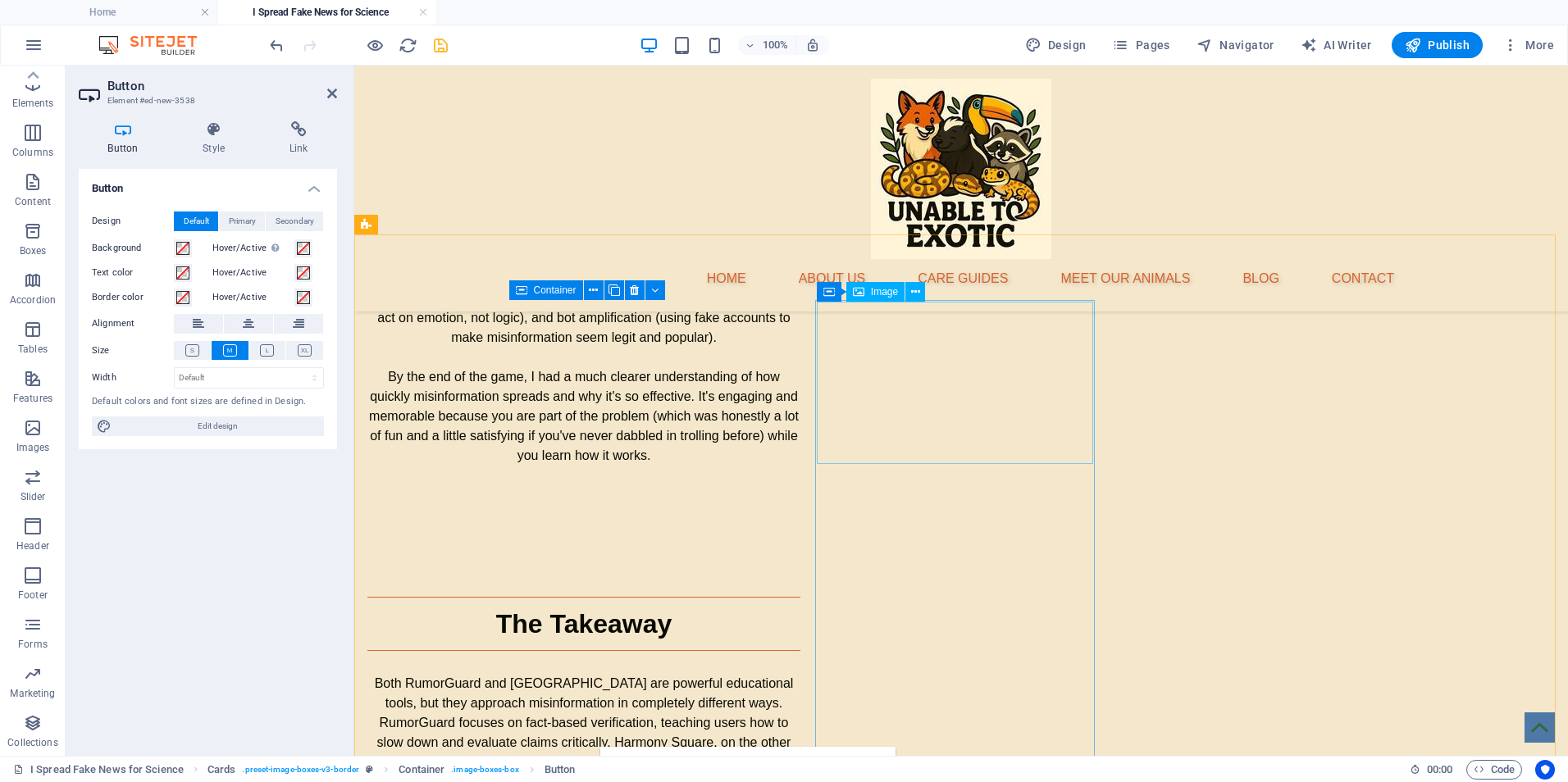
scroll to position [3074, 0]
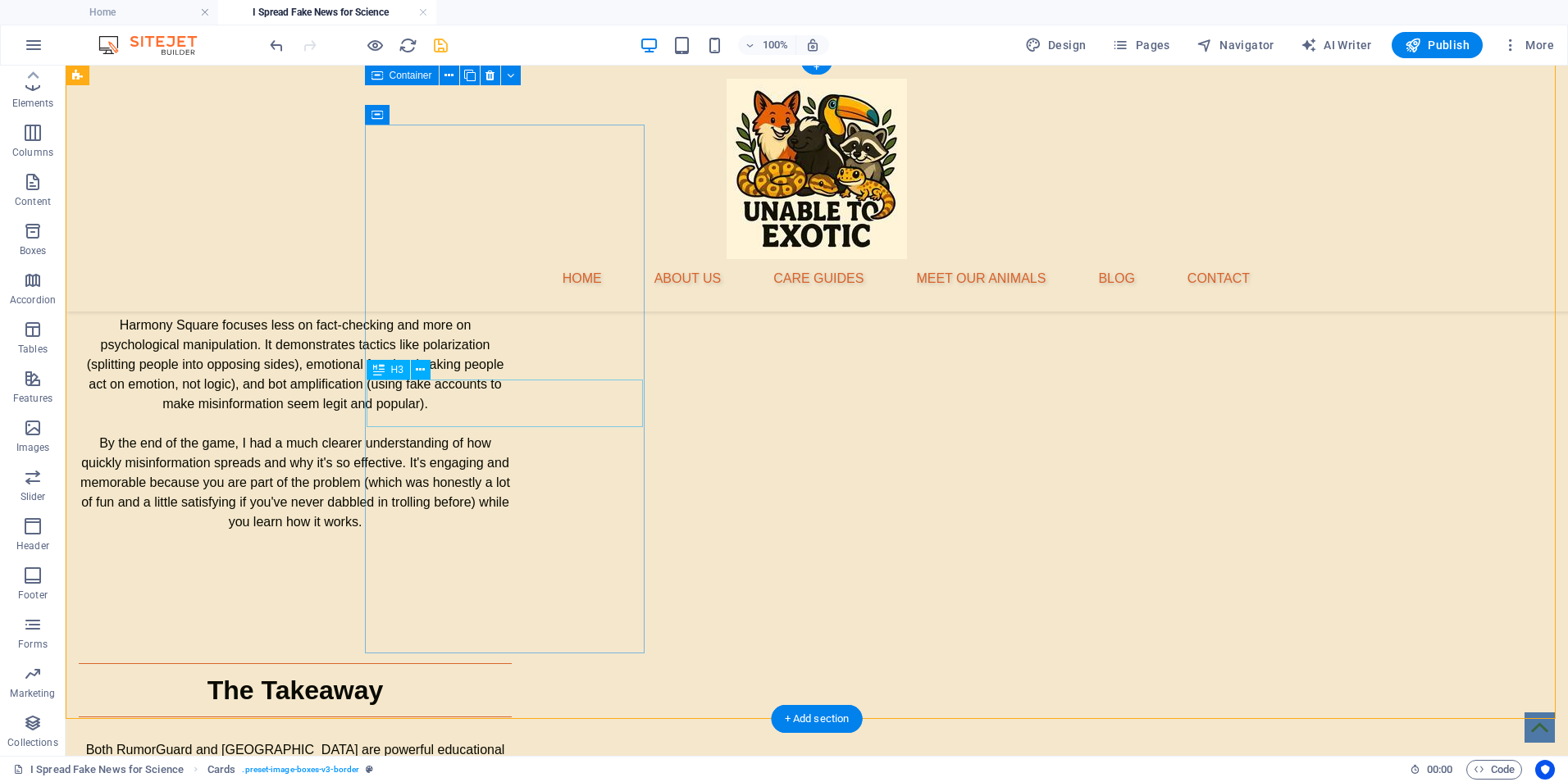
scroll to position [2856, 0]
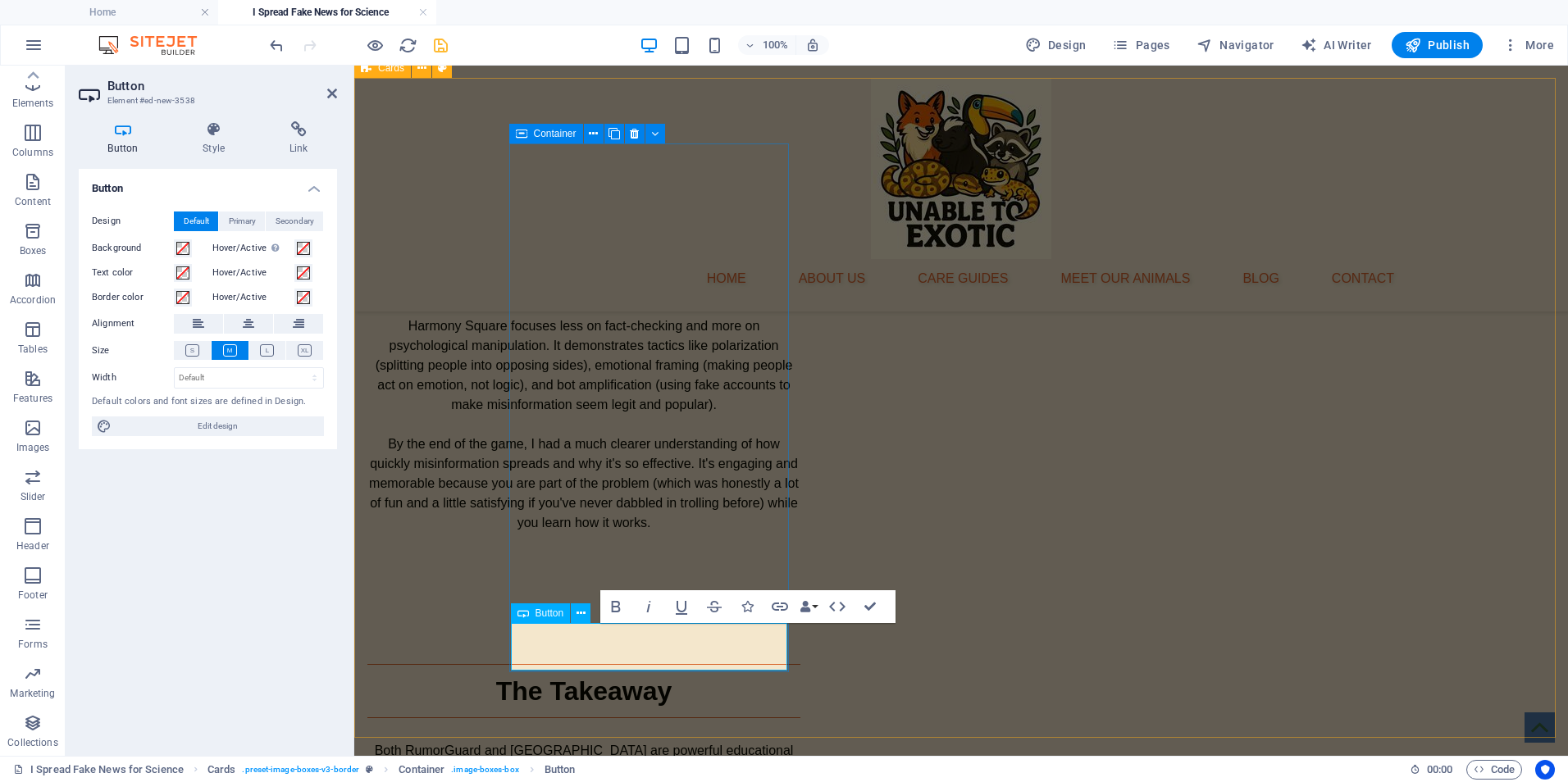
drag, startPoint x: 570, startPoint y: 644, endPoint x: 523, endPoint y: 658, distance: 49.0
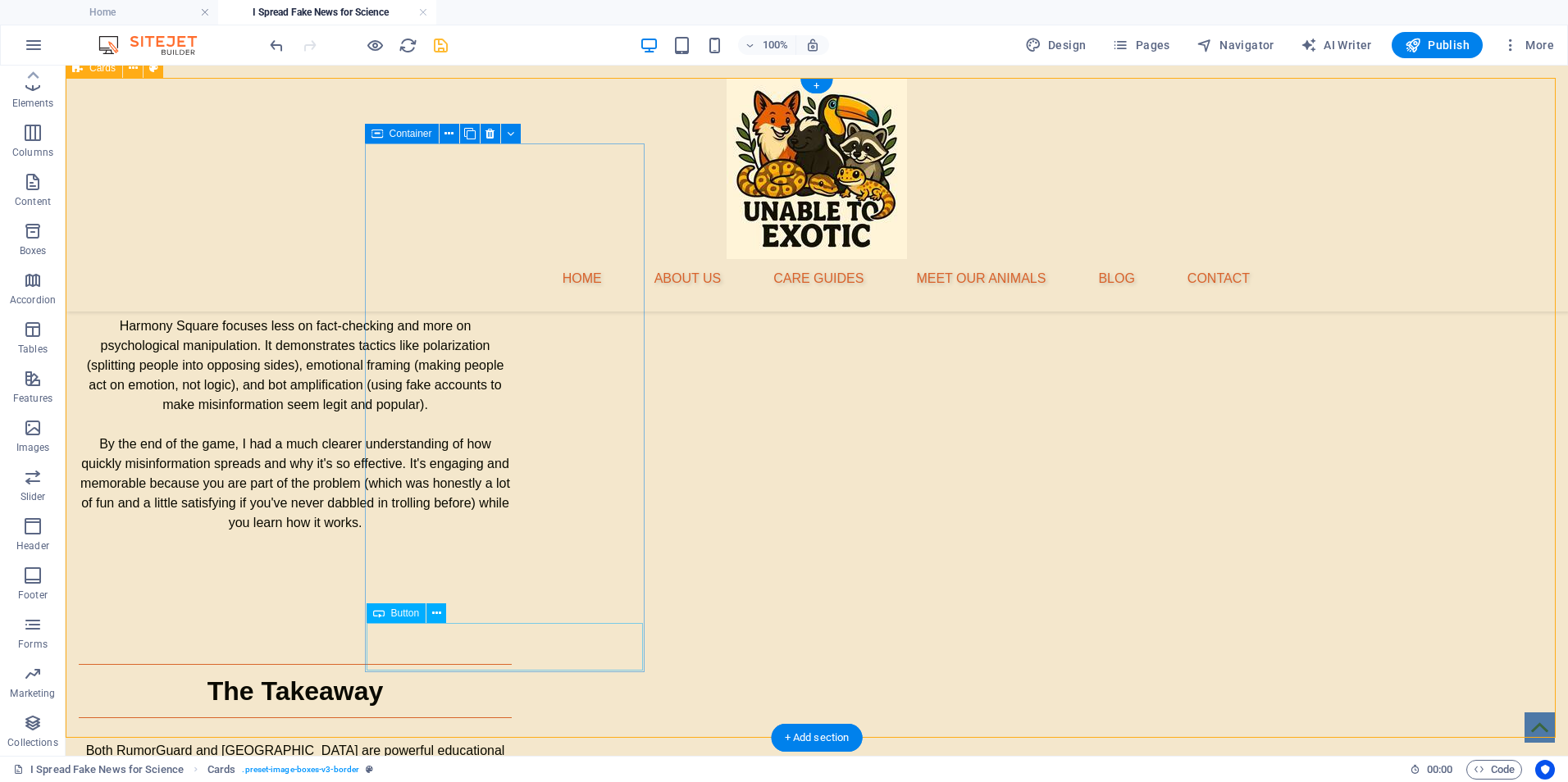
click at [433, 615] on icon at bounding box center [437, 614] width 9 height 17
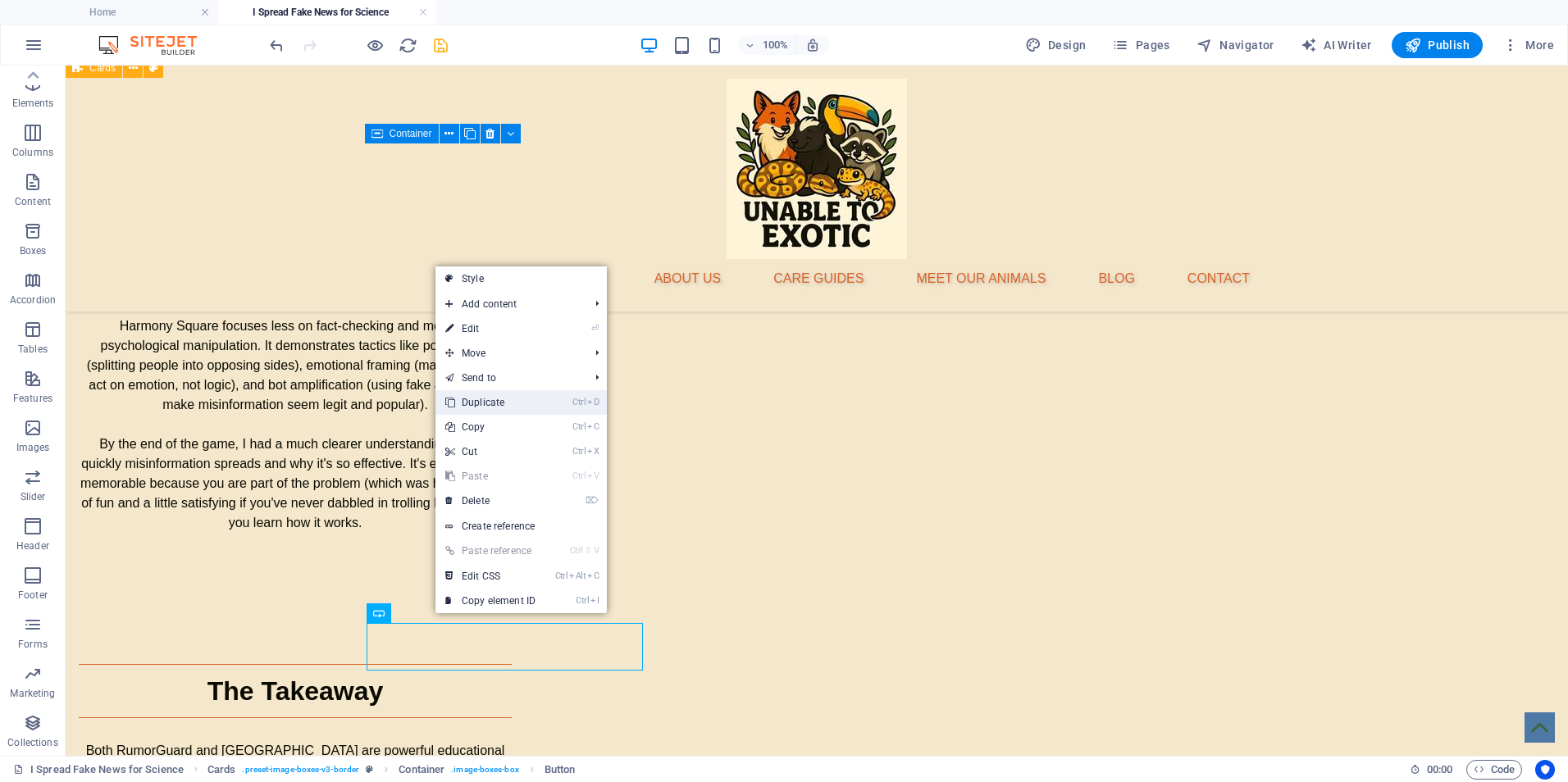
click at [490, 404] on link "Ctrl D Duplicate" at bounding box center [490, 402] width 110 height 24
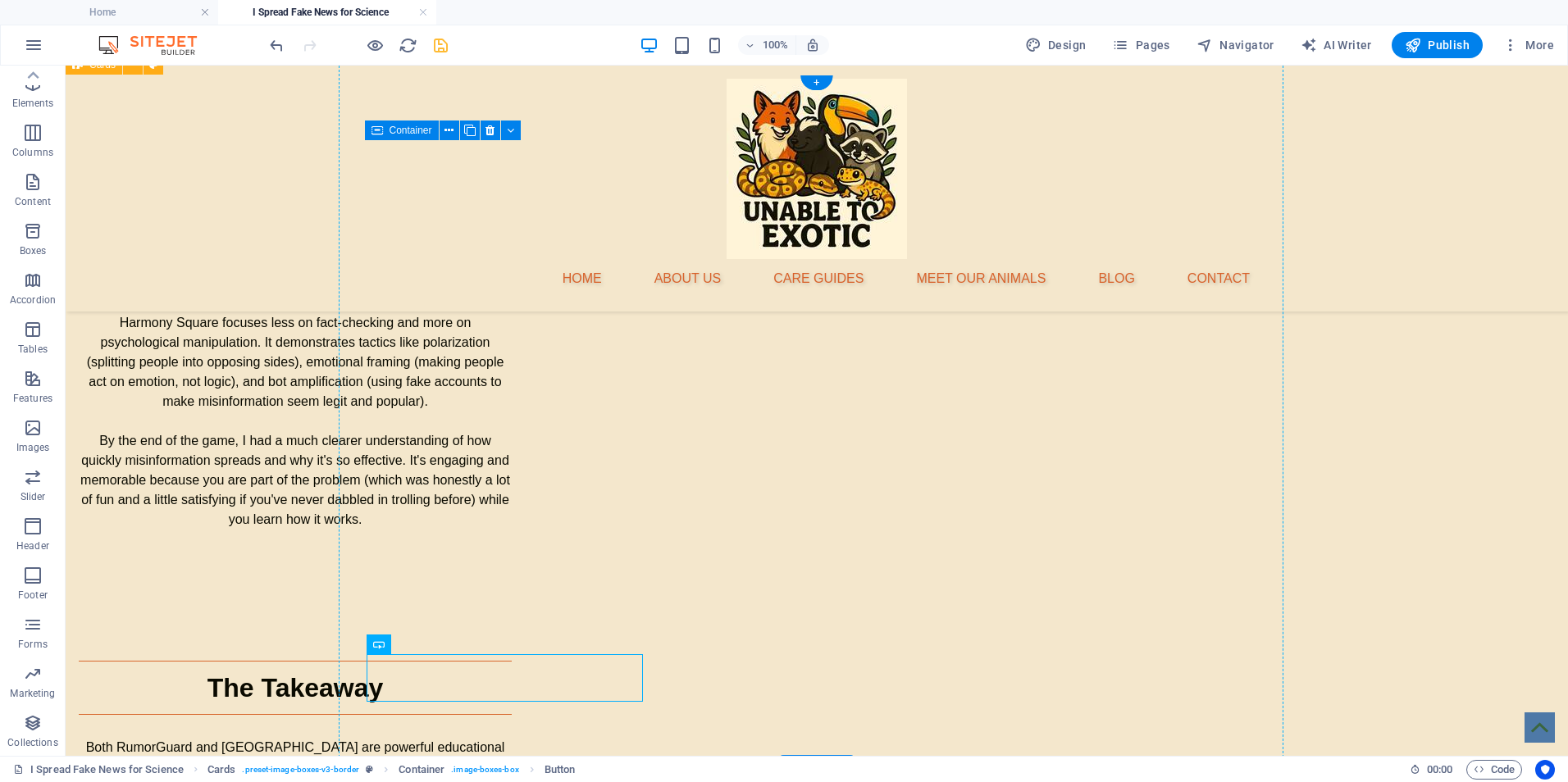
drag, startPoint x: 528, startPoint y: 681, endPoint x: 783, endPoint y: 656, distance: 256.2
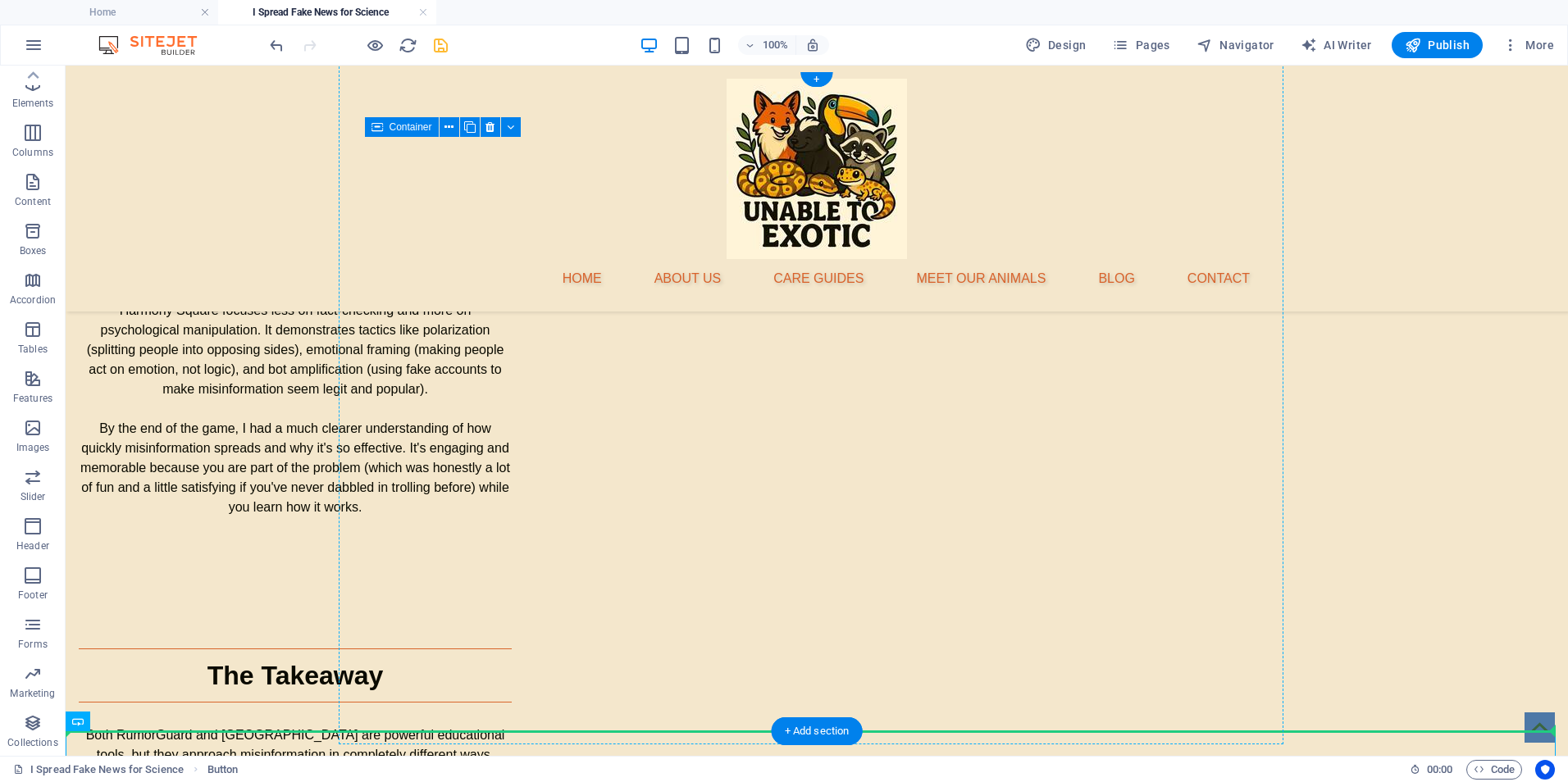
scroll to position [2873, 0]
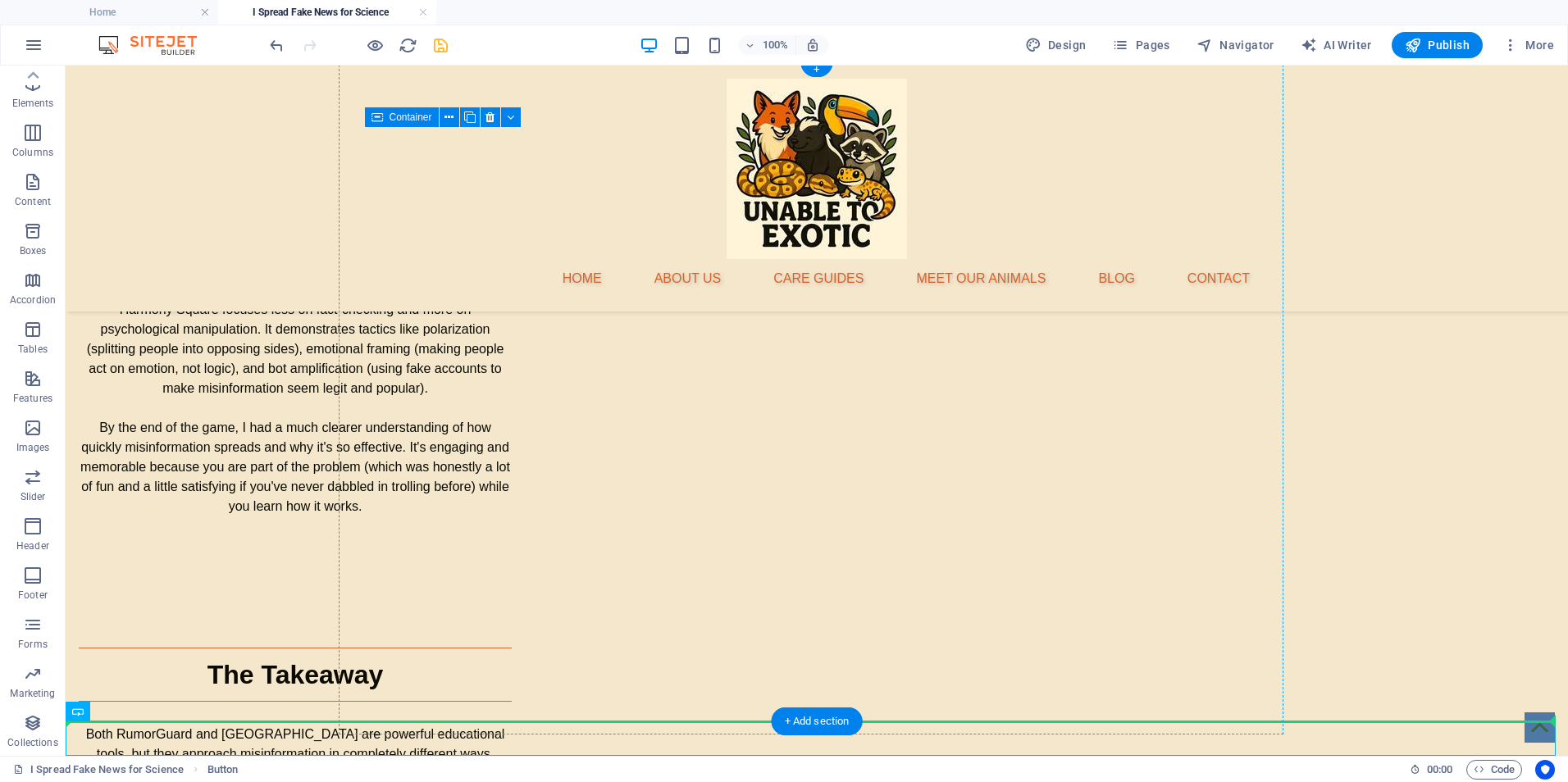
drag, startPoint x: 757, startPoint y: 745, endPoint x: 756, endPoint y: 625, distance: 120.0
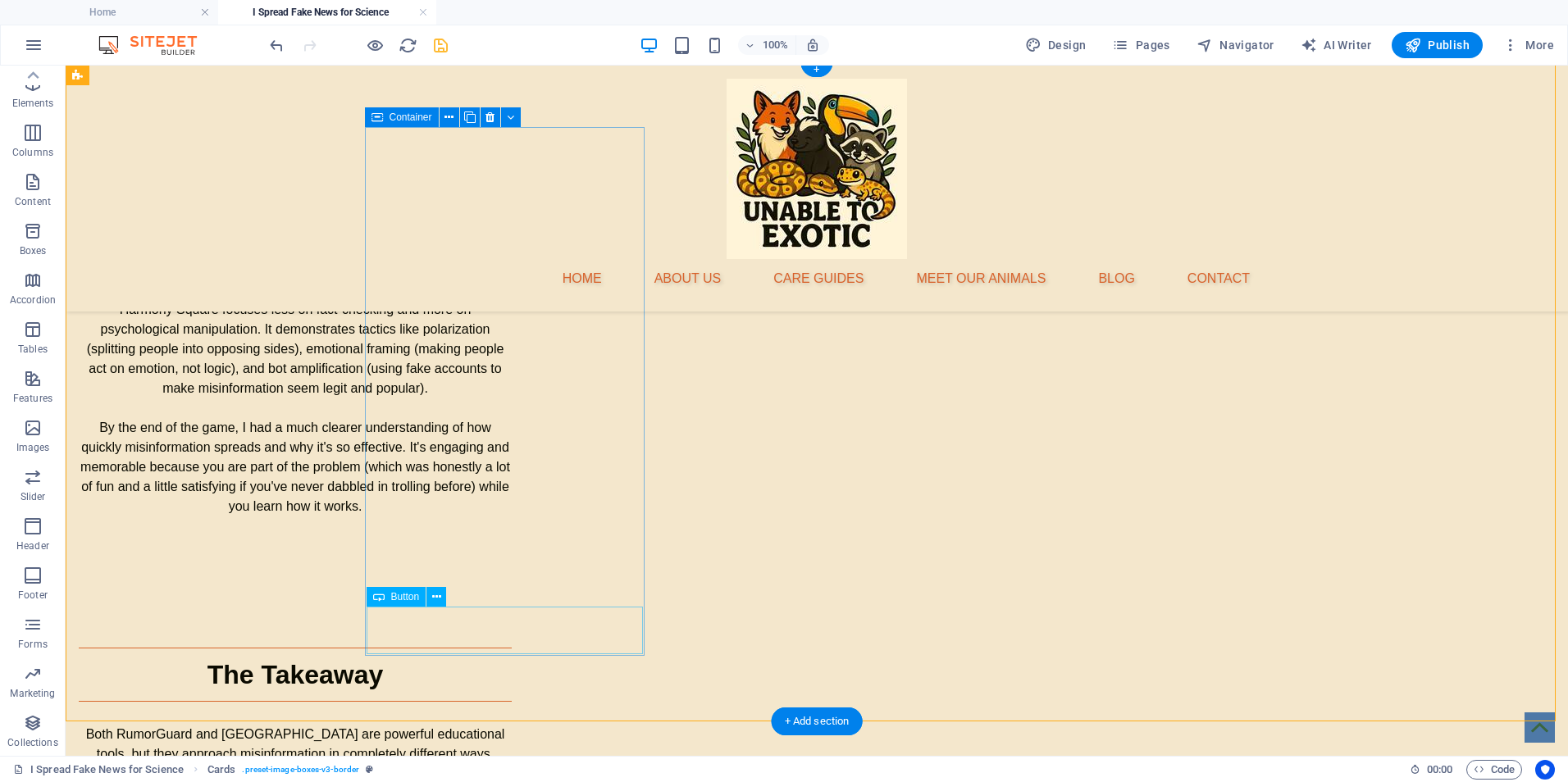
click at [404, 604] on div "Button" at bounding box center [396, 597] width 60 height 20
click at [437, 599] on icon at bounding box center [437, 598] width 9 height 17
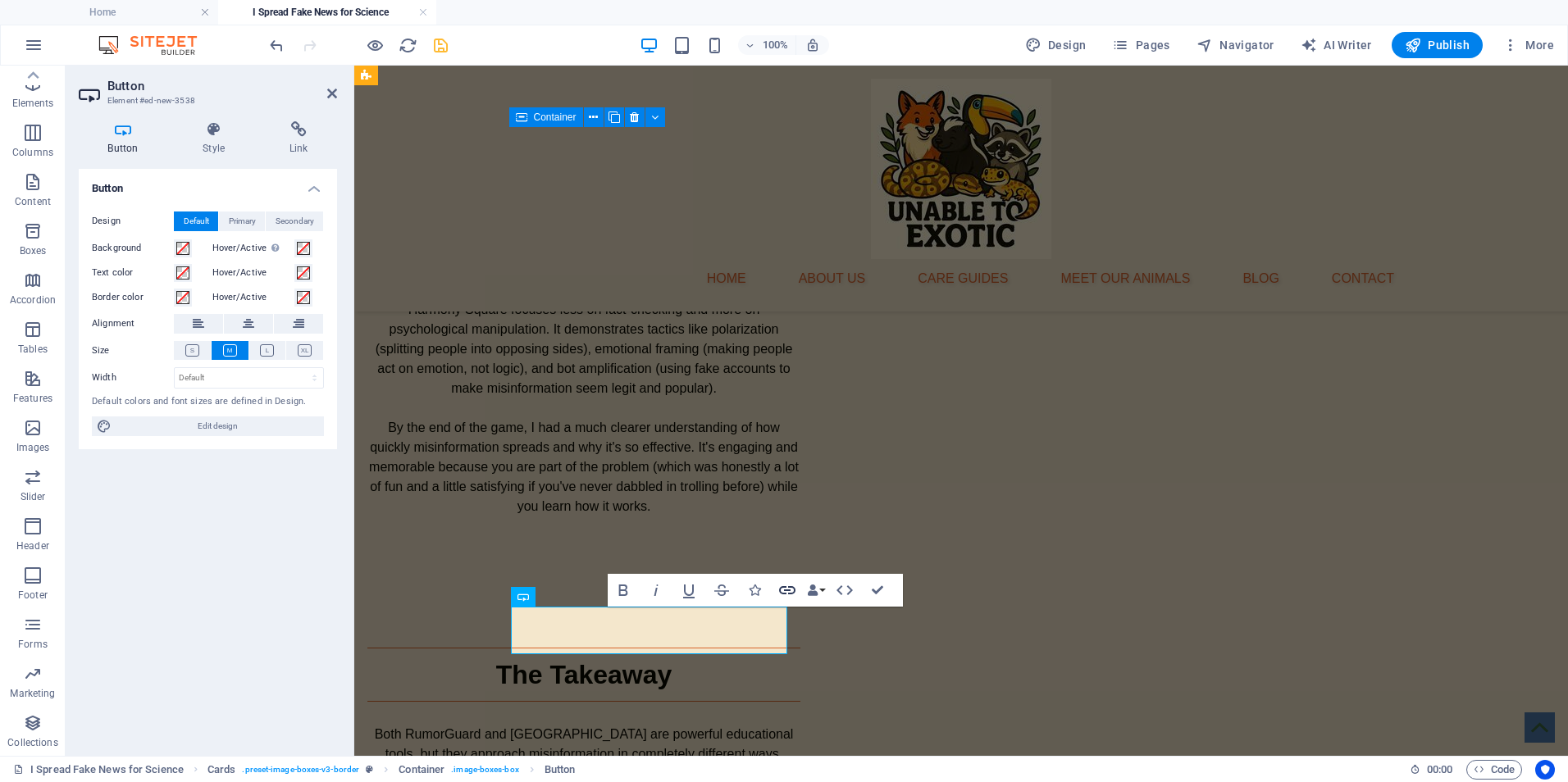
click at [785, 591] on icon "button" at bounding box center [787, 590] width 16 height 8
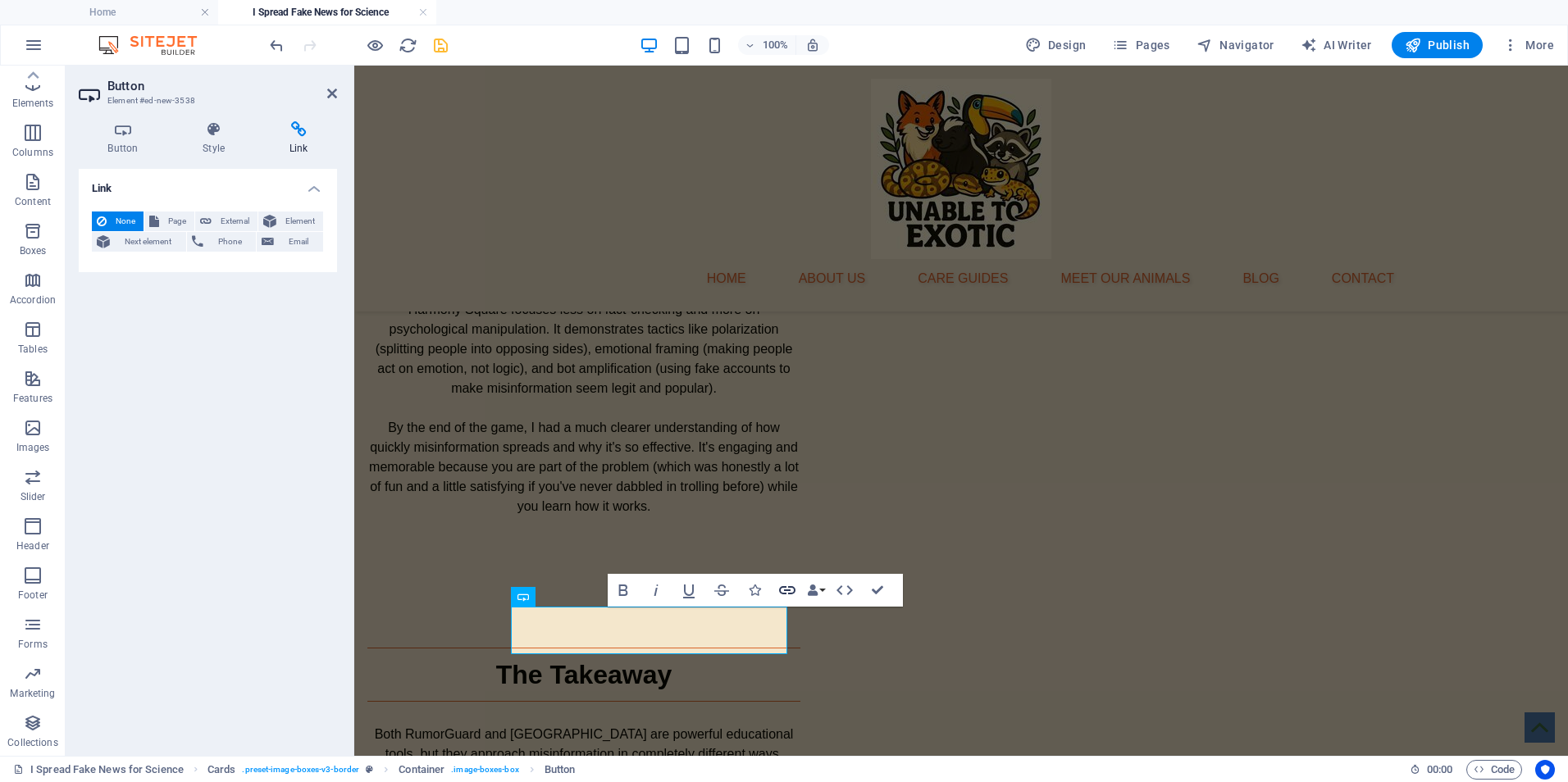
click at [789, 595] on icon "button" at bounding box center [787, 590] width 20 height 20
click at [224, 227] on span "External" at bounding box center [234, 221] width 36 height 20
select select "blank"
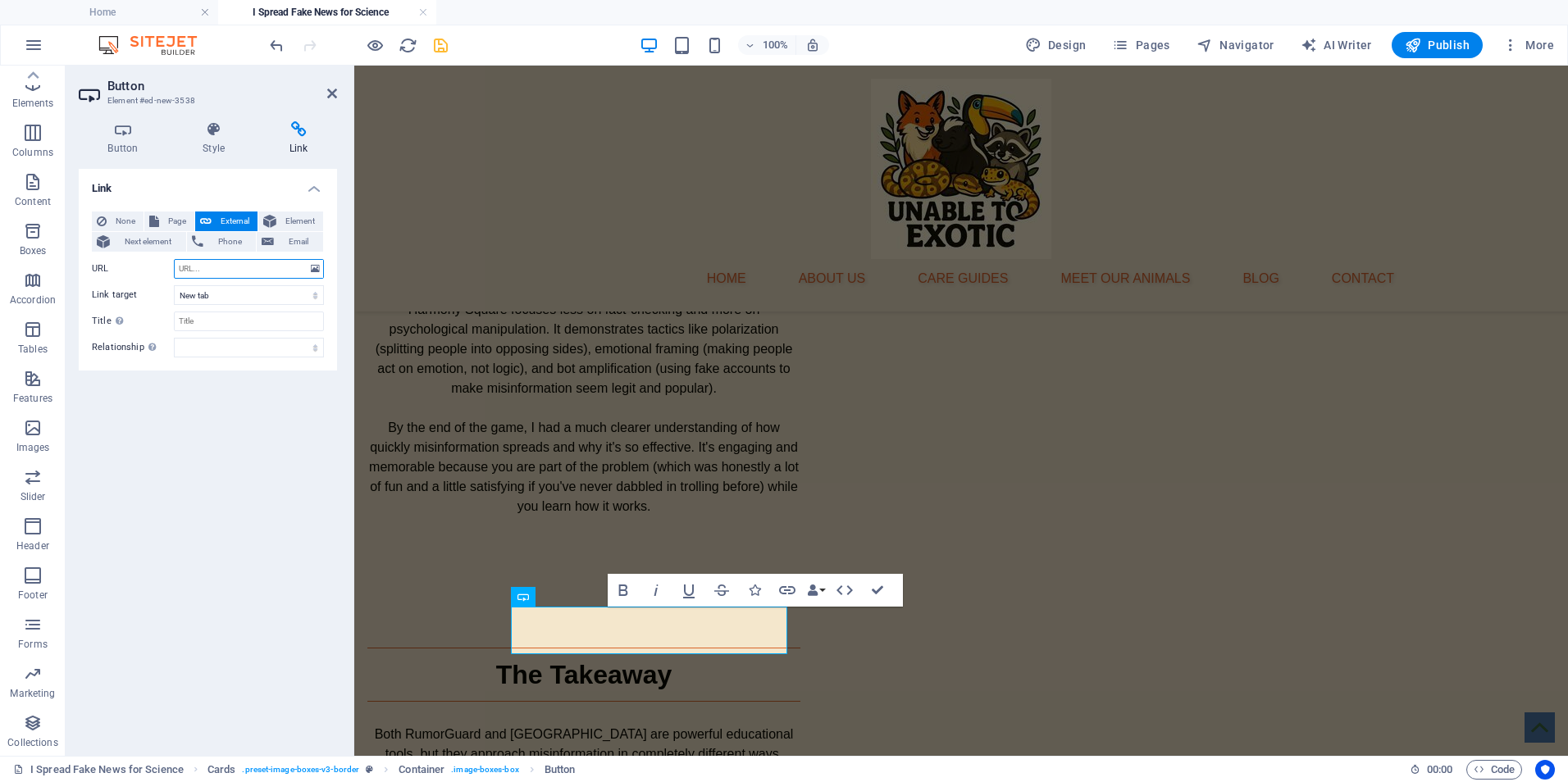
paste input "https://www.getbadnews.com/en"
type input "https://www.getbadnews.com/en"
click at [428, 228] on div "Home About Us Care Guides Meet Our Animals Blog Contact" at bounding box center [961, 189] width 1213 height 246
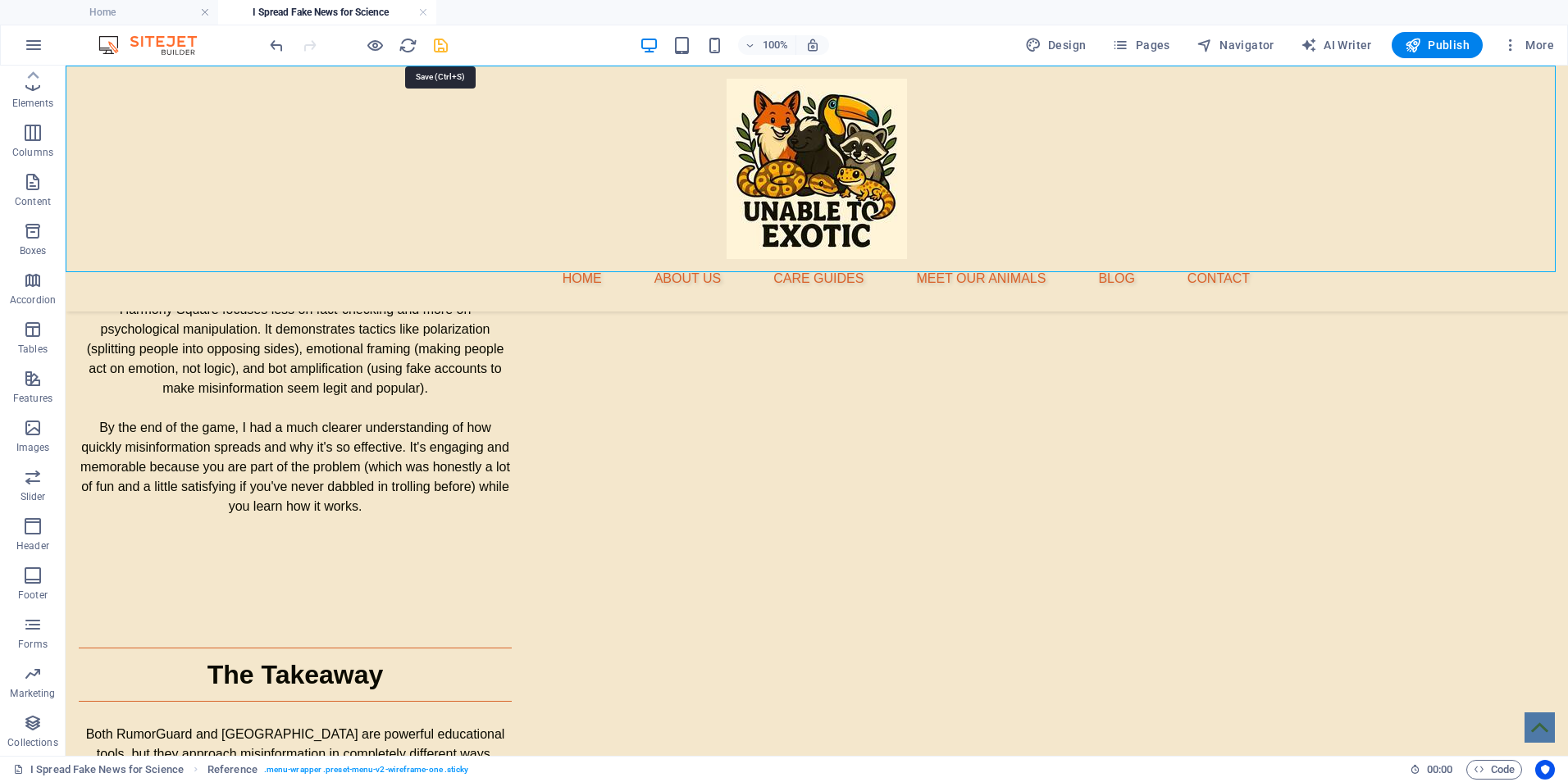
click at [445, 46] on icon "save" at bounding box center [441, 46] width 19 height 19
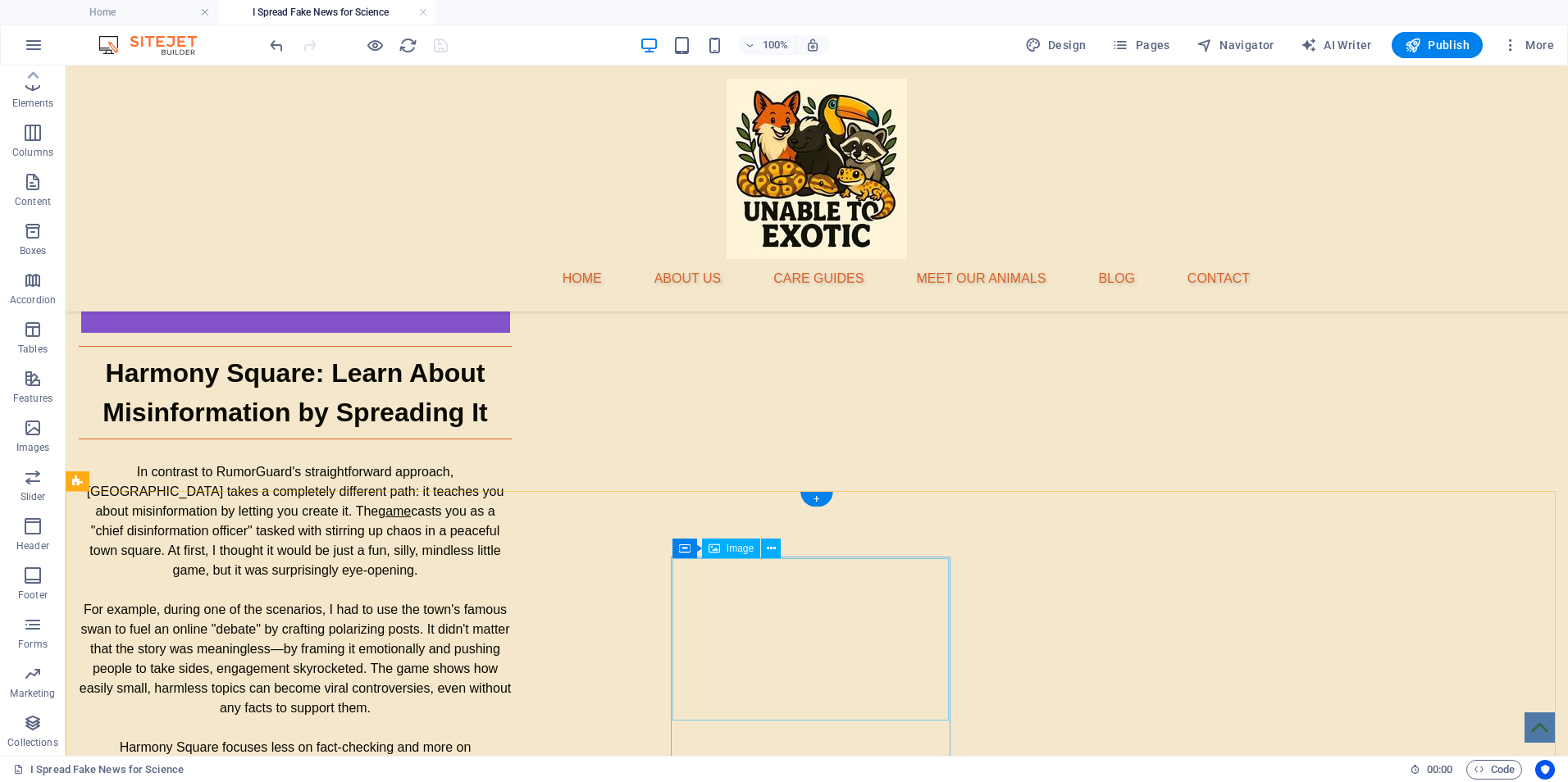
scroll to position [2654, 0]
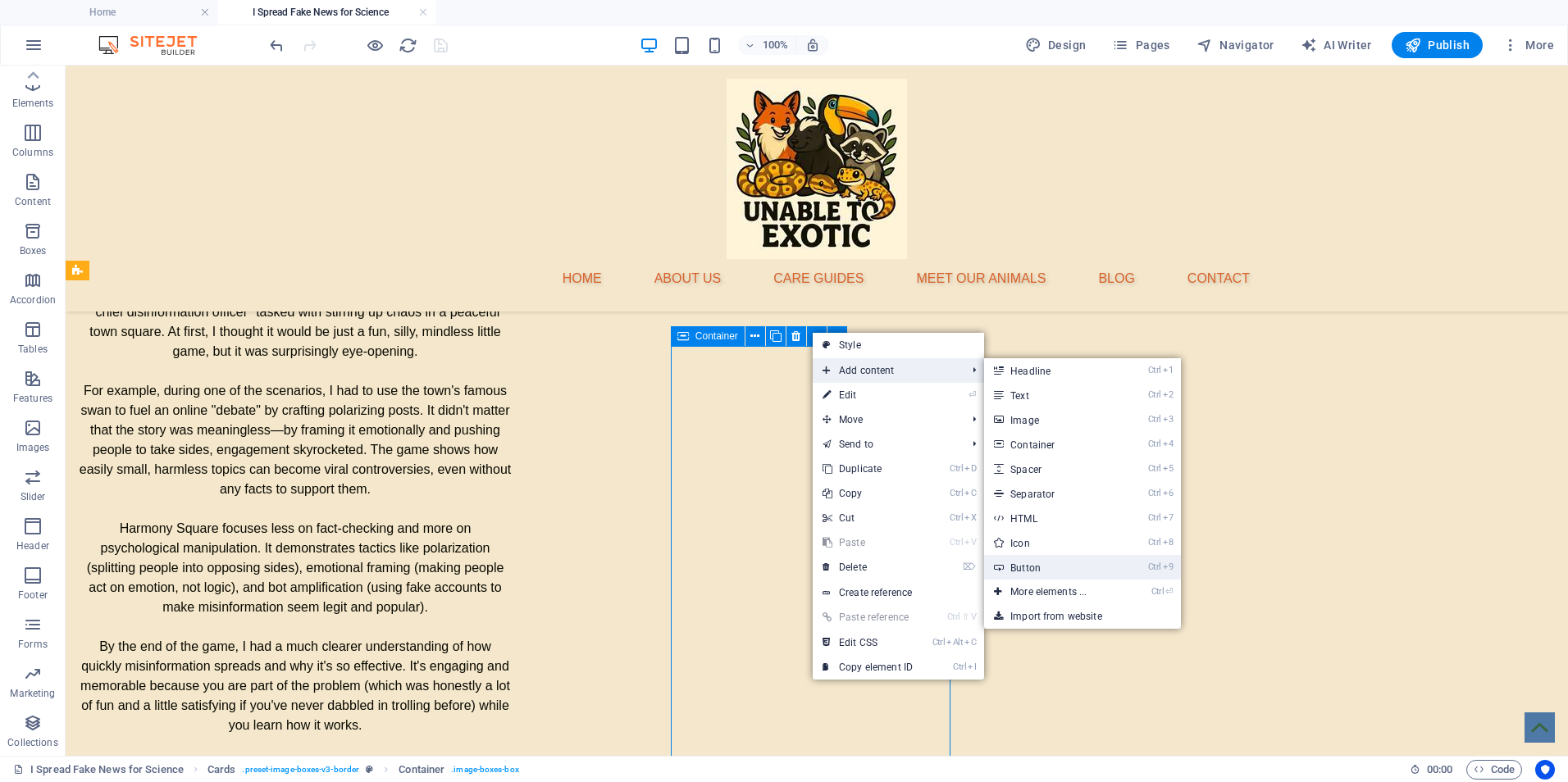
click at [1060, 571] on link "Ctrl 9 Button" at bounding box center [1052, 567] width 135 height 24
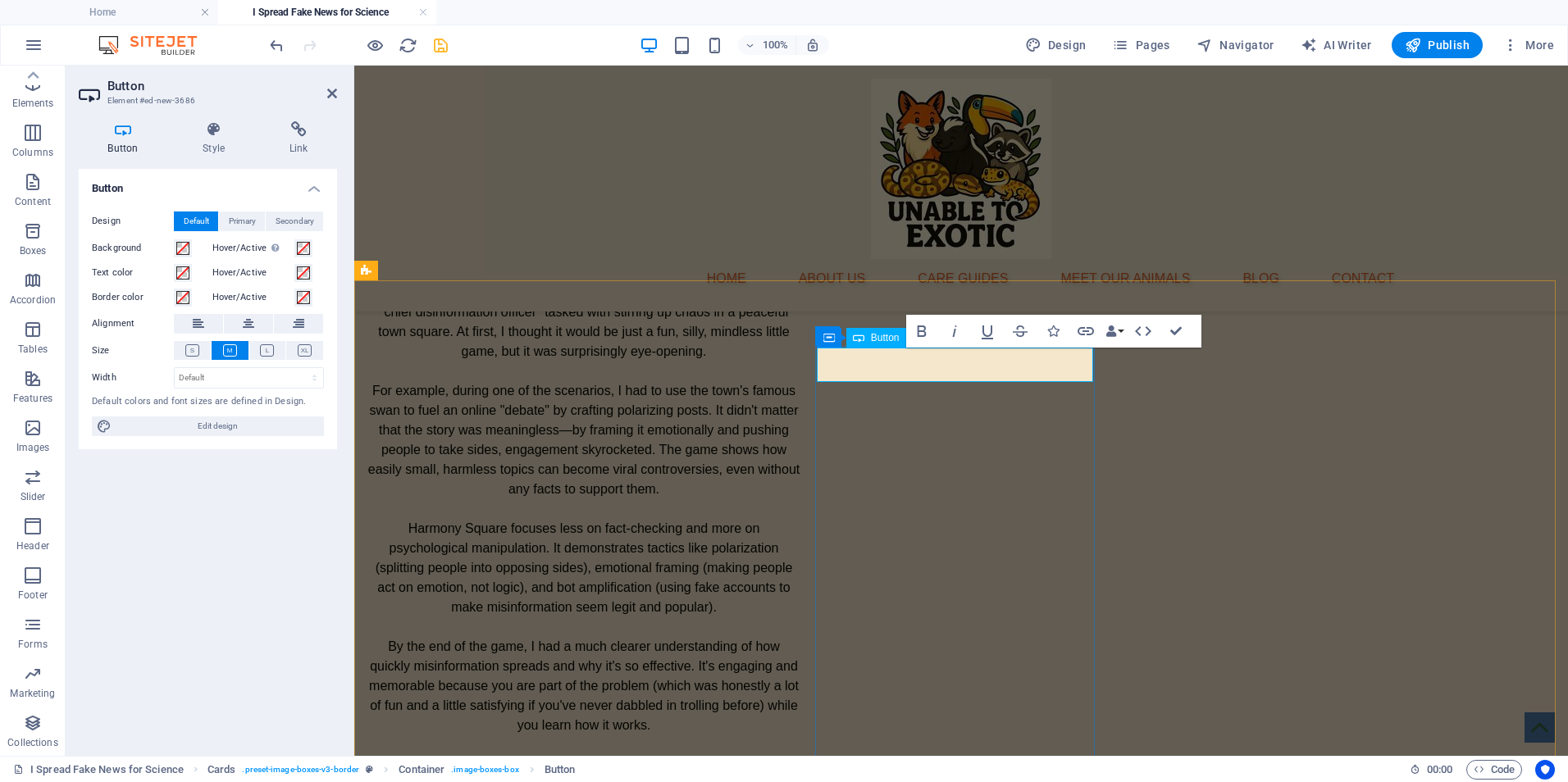
drag, startPoint x: 1026, startPoint y: 364, endPoint x: 980, endPoint y: 370, distance: 46.4
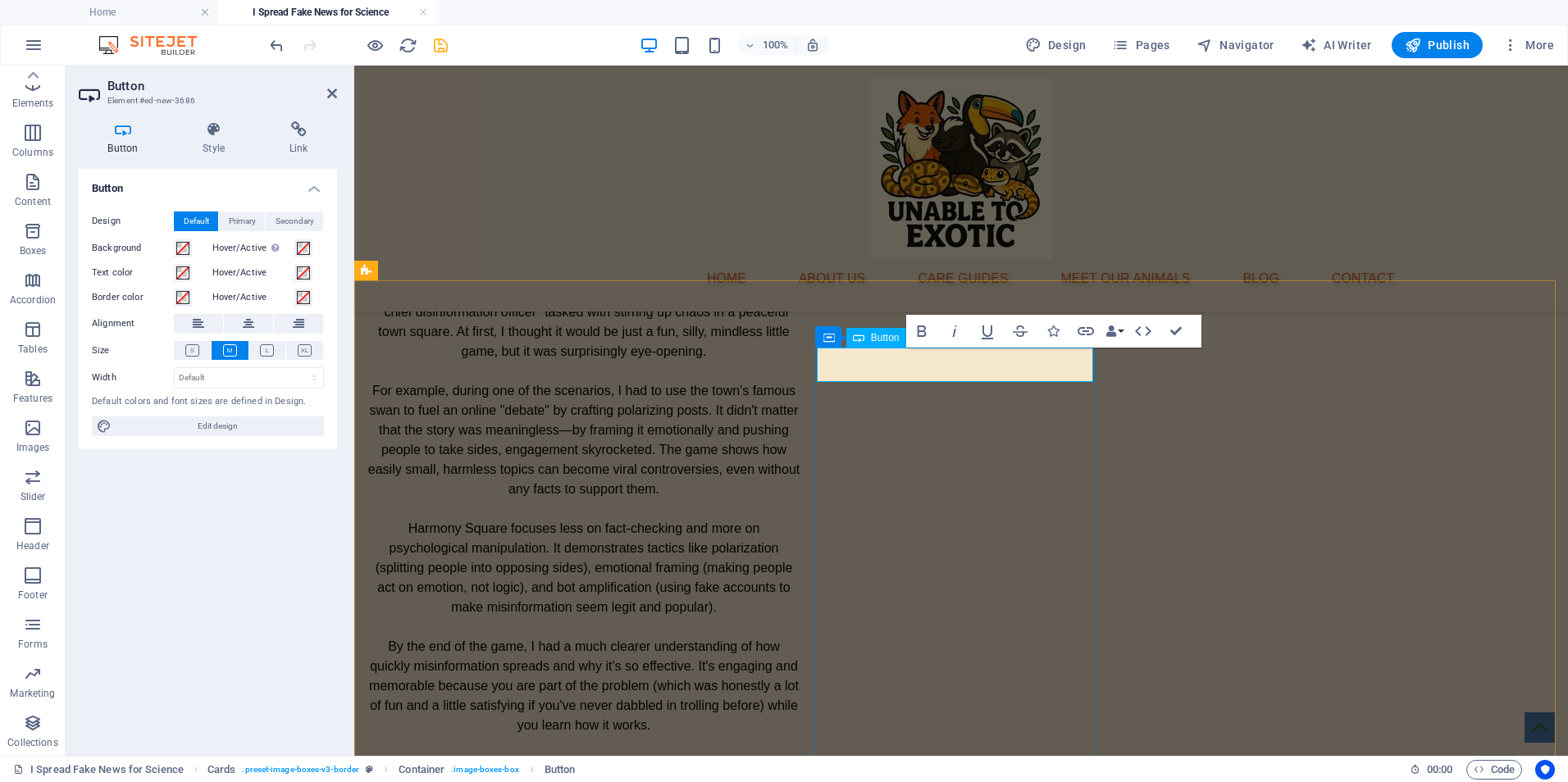
click at [1091, 331] on icon "button" at bounding box center [1092, 330] width 16 height 8
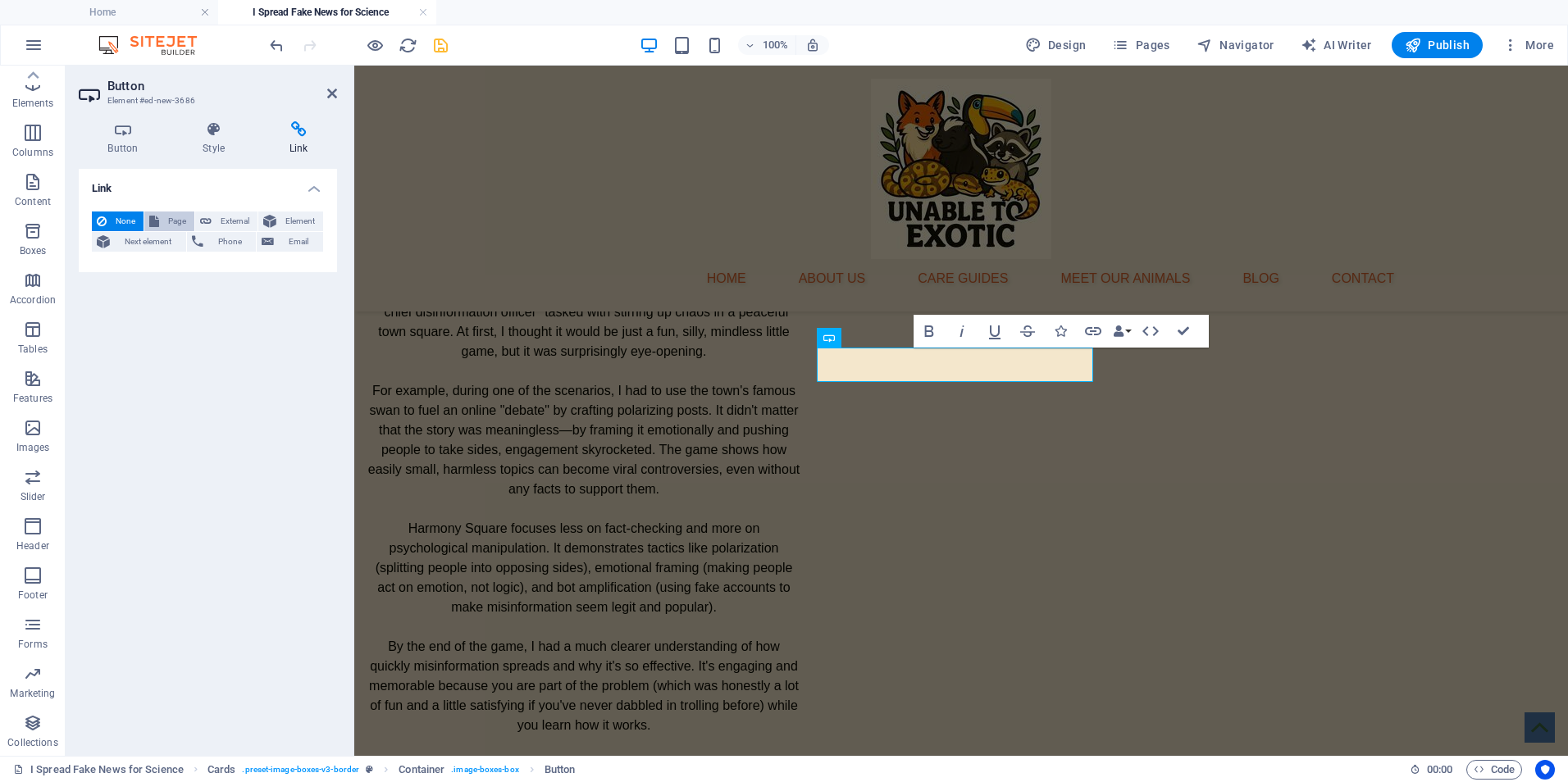
click at [176, 217] on span "Page" at bounding box center [176, 221] width 25 height 20
select select
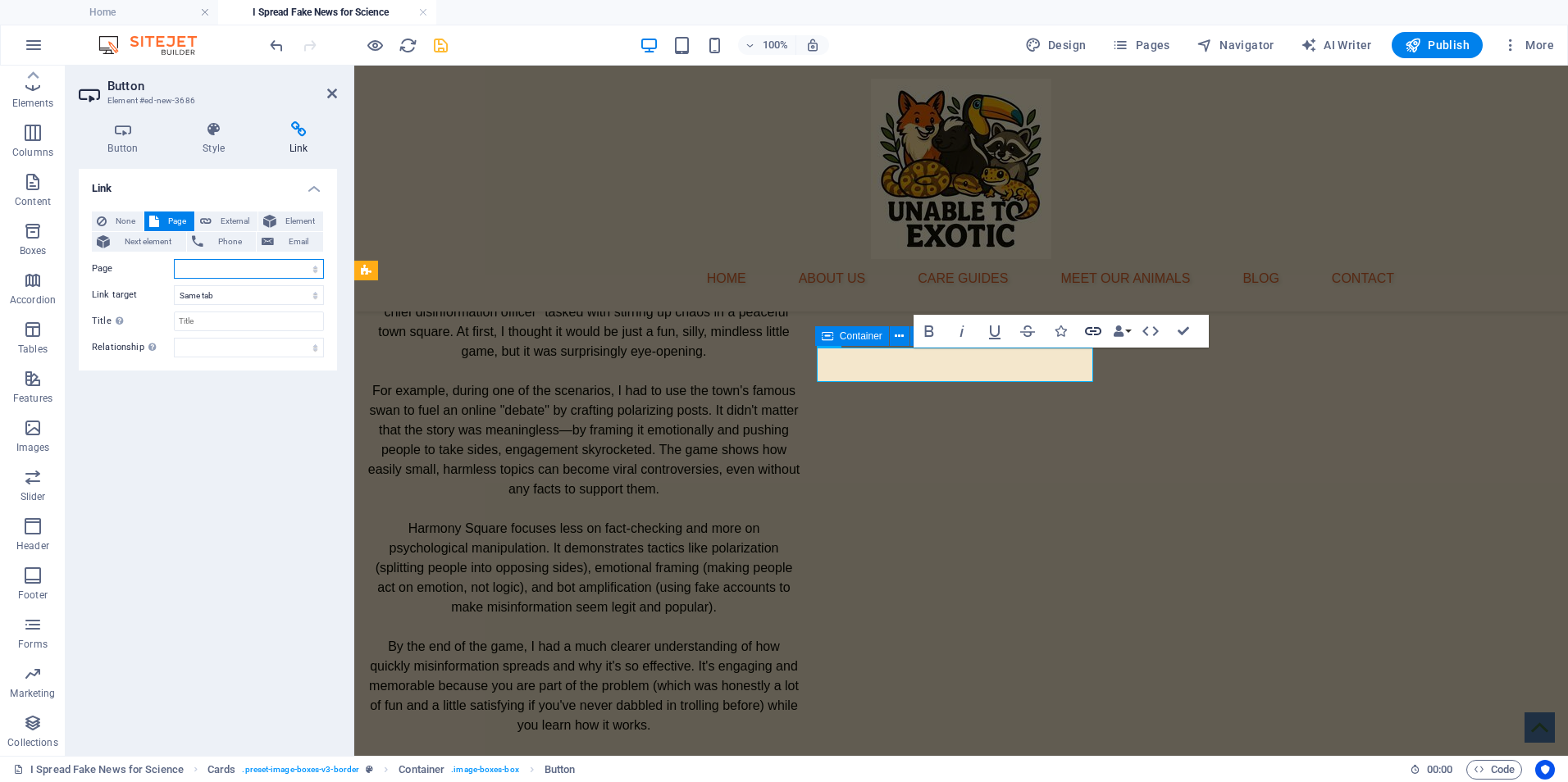
click at [1096, 329] on icon "button" at bounding box center [1092, 330] width 16 height 8
drag, startPoint x: 240, startPoint y: 272, endPoint x: 219, endPoint y: 268, distance: 21.4
click at [219, 268] on select "Home About Us Care Guides Meet Our Animals Blog 24-Hour Media Diet I Spread Fak…" at bounding box center [248, 269] width 150 height 20
drag, startPoint x: 219, startPoint y: 268, endPoint x: 191, endPoint y: 266, distance: 28.1
click at [191, 266] on select "Home About Us Care Guides Meet Our Animals Blog 24-Hour Media Diet I Spread Fak…" at bounding box center [248, 269] width 150 height 20
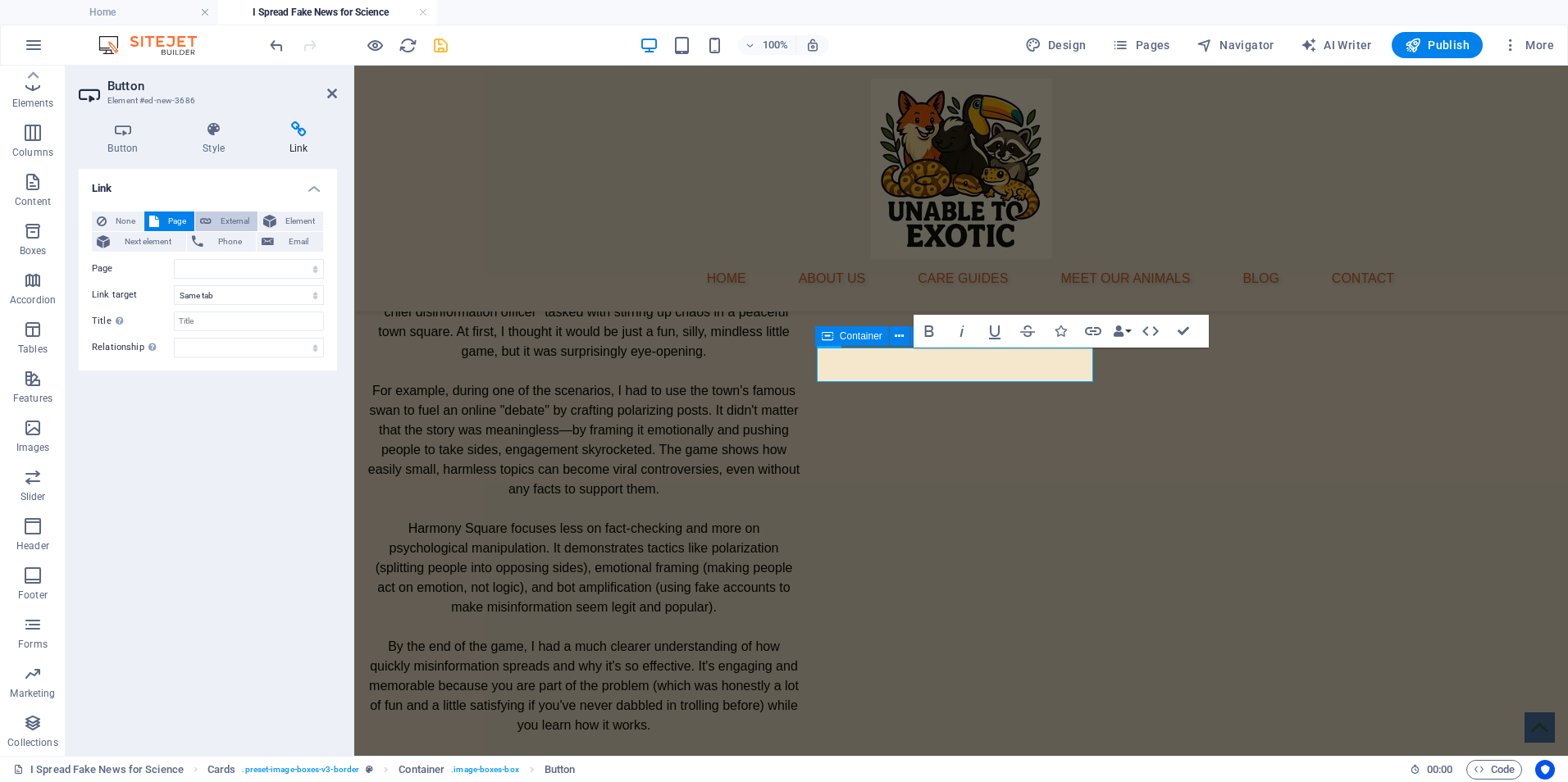
drag, startPoint x: 191, startPoint y: 266, endPoint x: 218, endPoint y: 223, distance: 50.8
click at [218, 223] on span "External" at bounding box center [234, 221] width 36 height 20
select select "blank"
paste input "[URL][DOMAIN_NAME]"
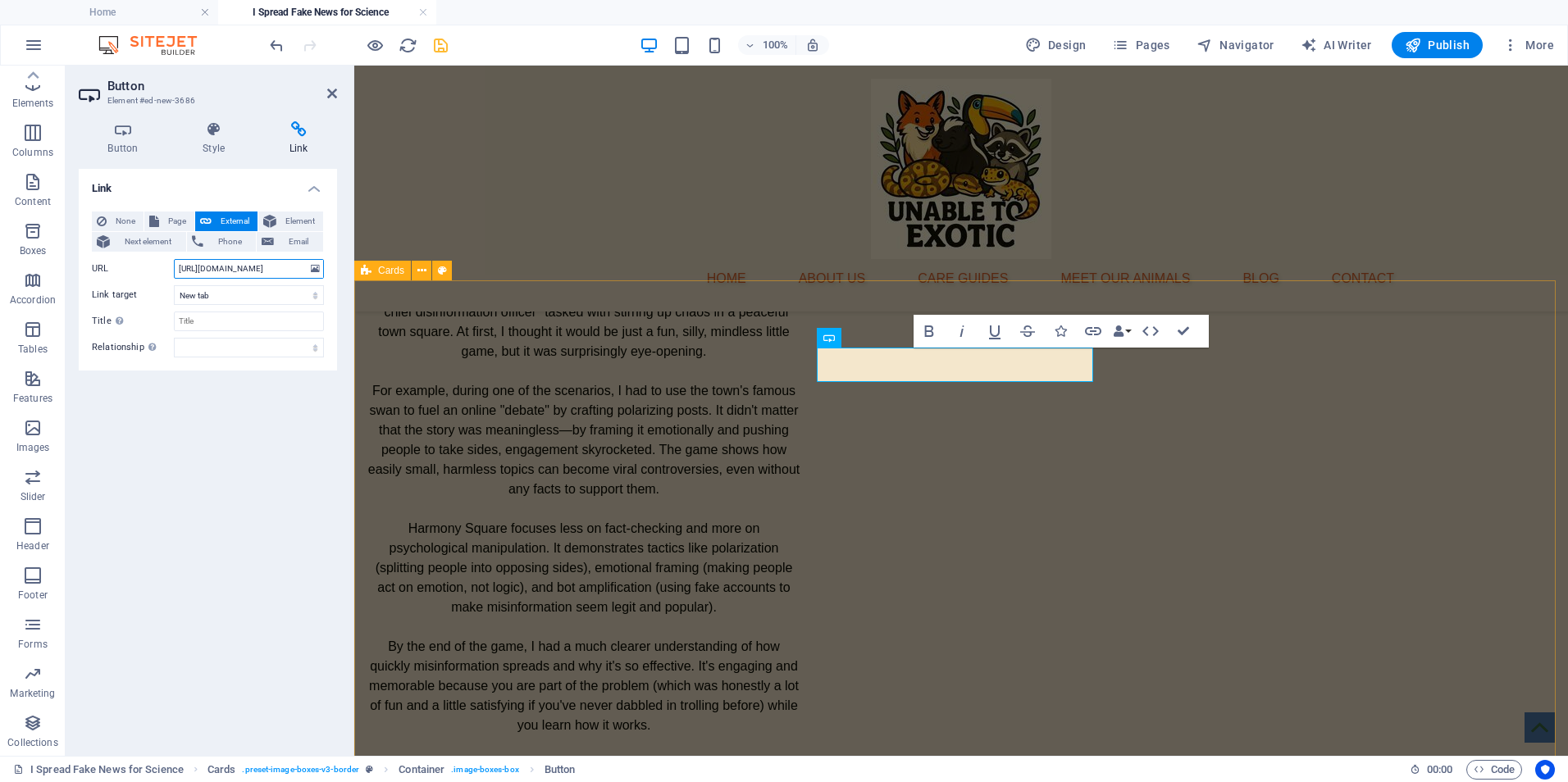
type input "[URL][DOMAIN_NAME]"
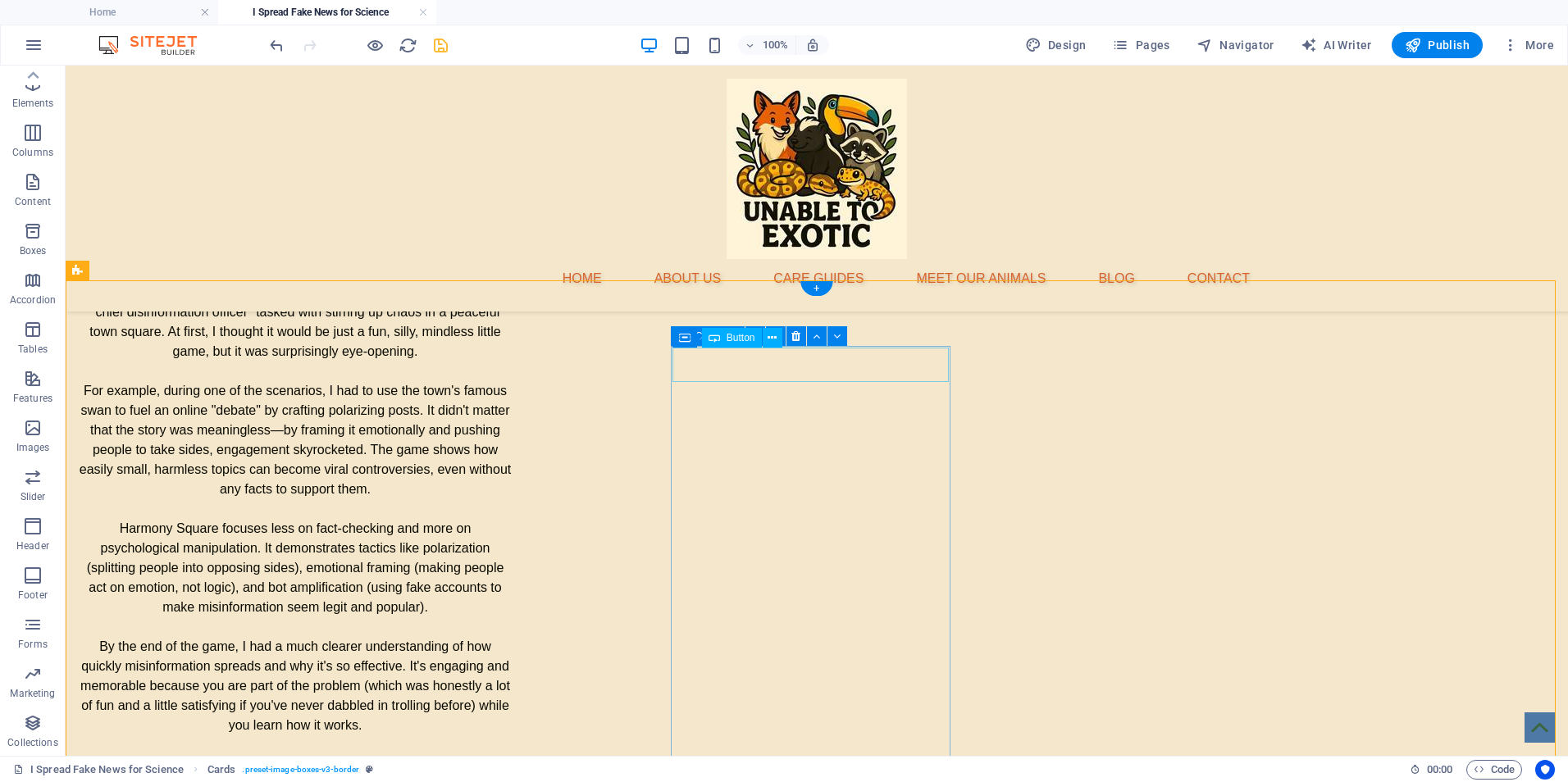
click at [835, 337] on icon at bounding box center [836, 337] width 8 height 17
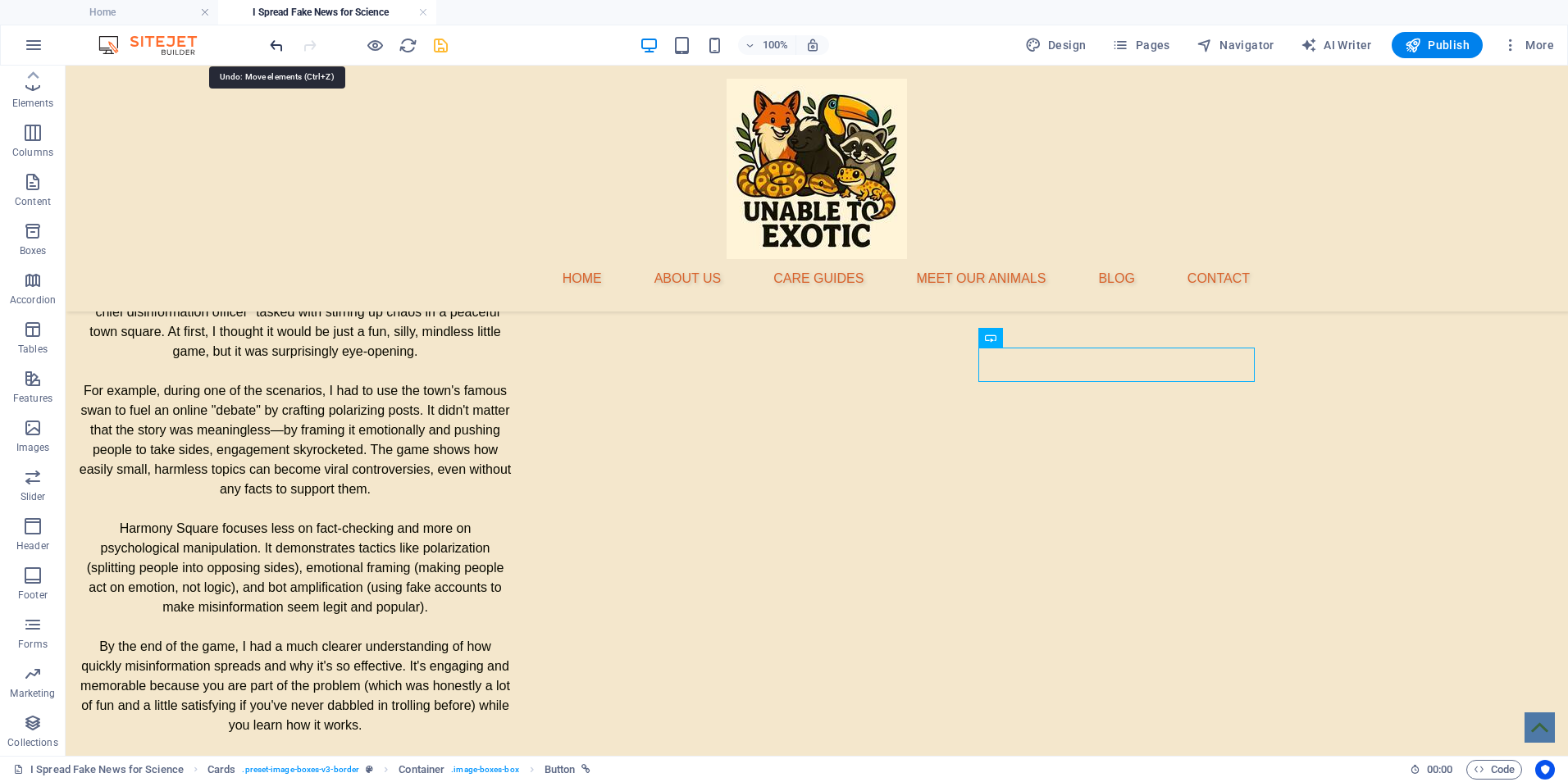
click at [271, 45] on icon "undo" at bounding box center [277, 46] width 19 height 19
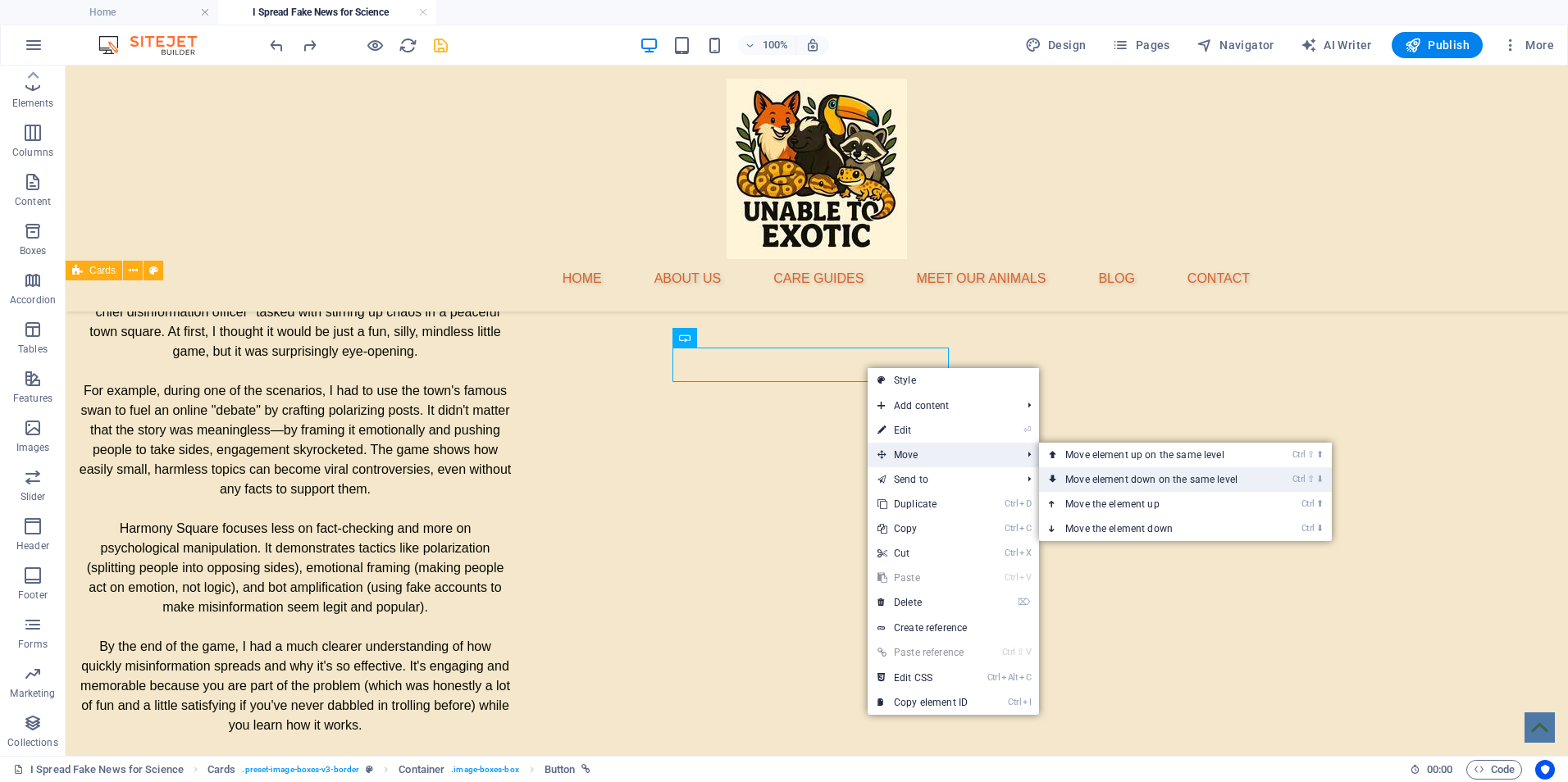
click at [1104, 481] on link "Ctrl ⇧ ⬇ Move element down on the same level" at bounding box center [1154, 479] width 231 height 24
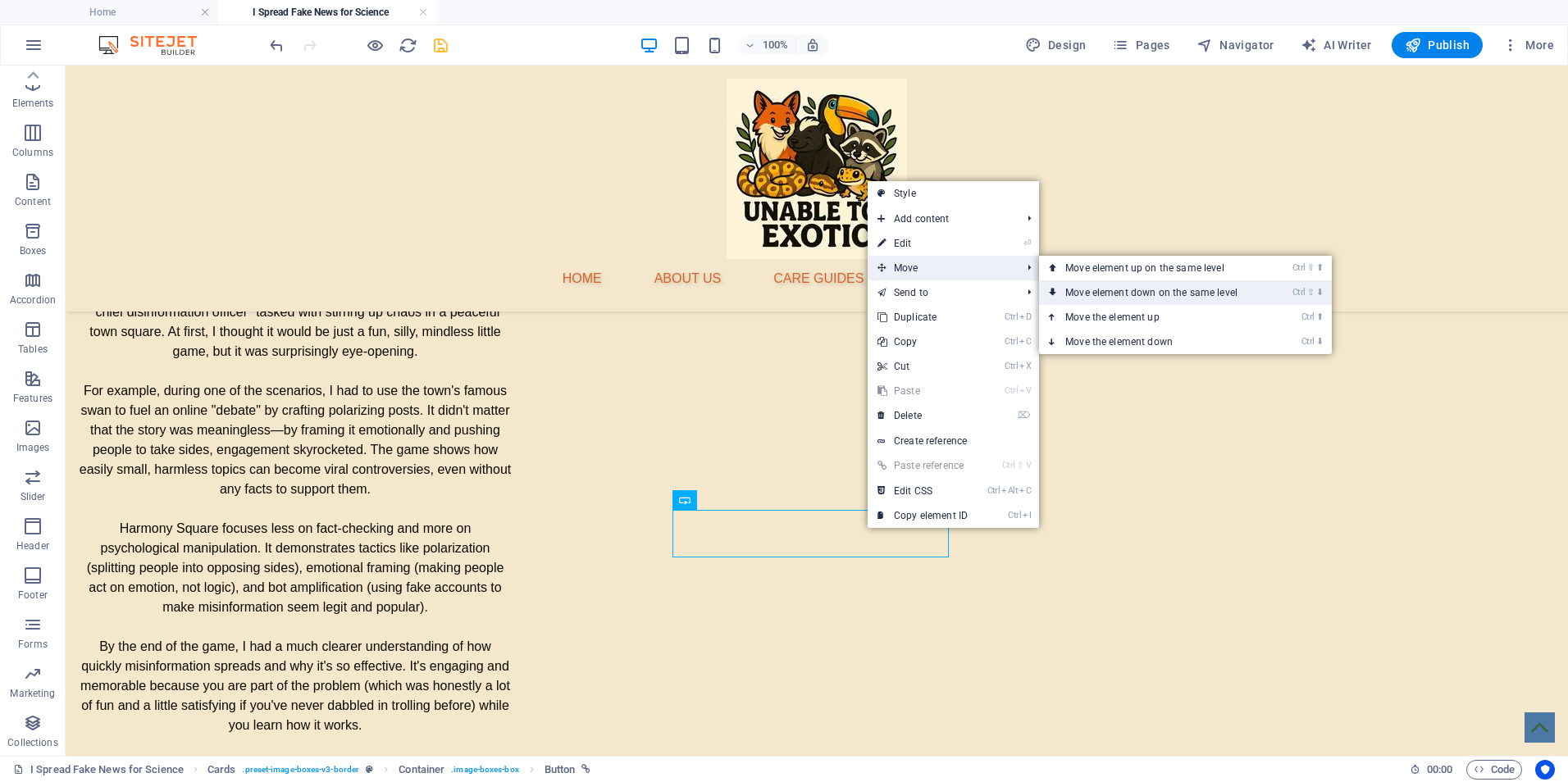
click at [1082, 285] on link "Ctrl ⇧ ⬇ Move element down on the same level" at bounding box center [1154, 292] width 231 height 24
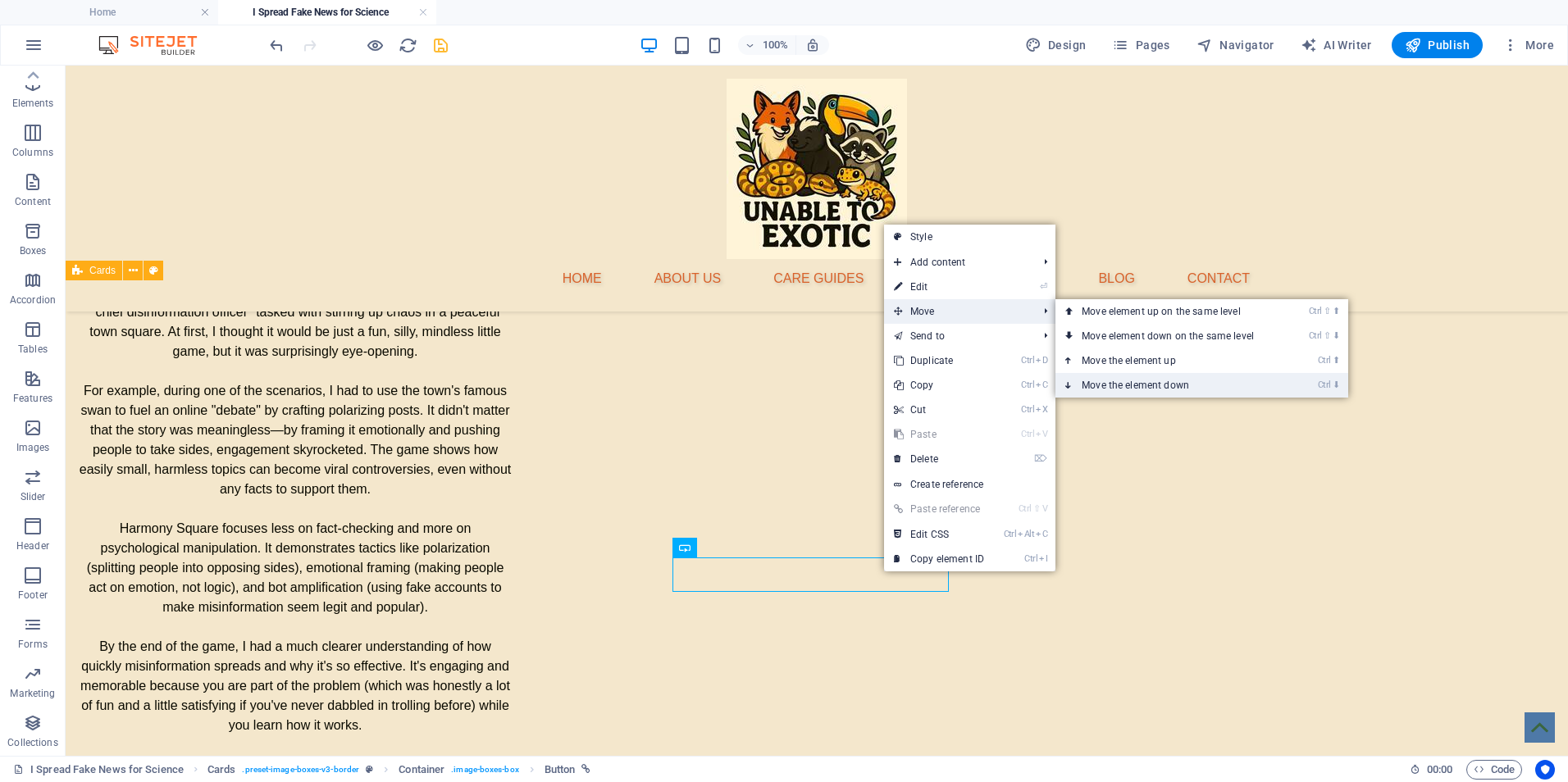
click at [1116, 381] on link "Ctrl ⬇ Move the element down" at bounding box center [1170, 385] width 231 height 24
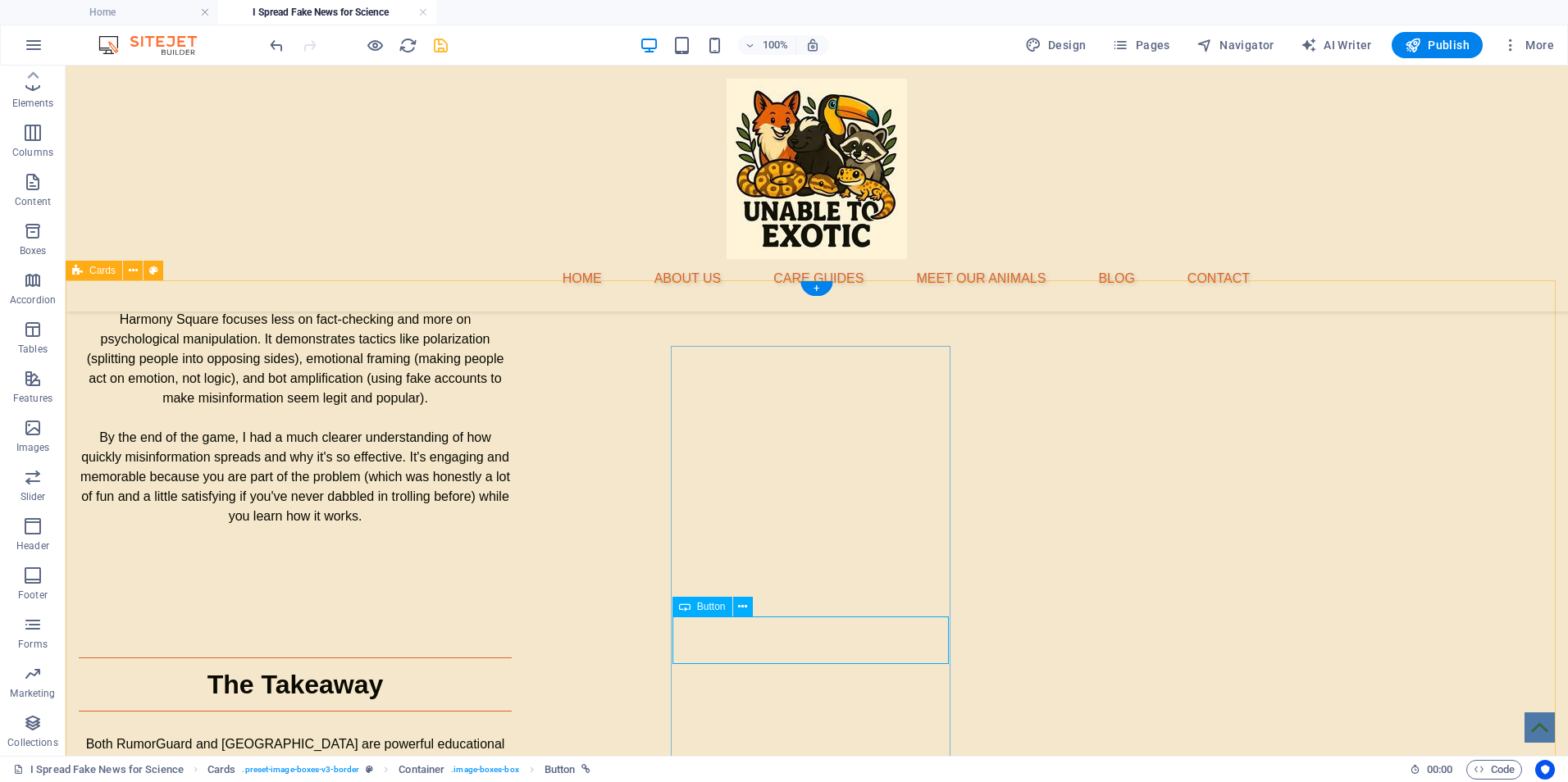
scroll to position [2873, 0]
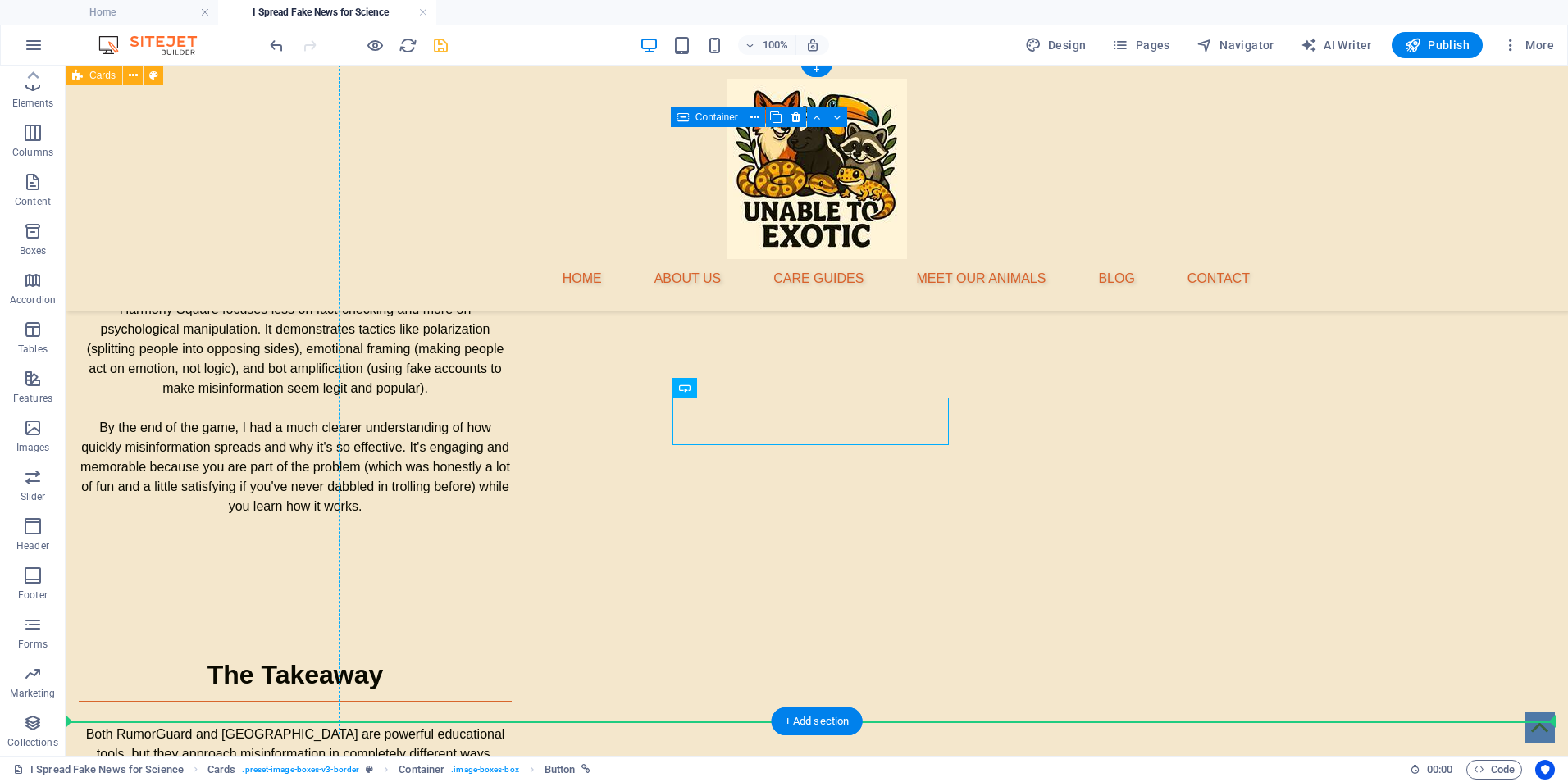
drag, startPoint x: 863, startPoint y: 426, endPoint x: 868, endPoint y: 542, distance: 116.1
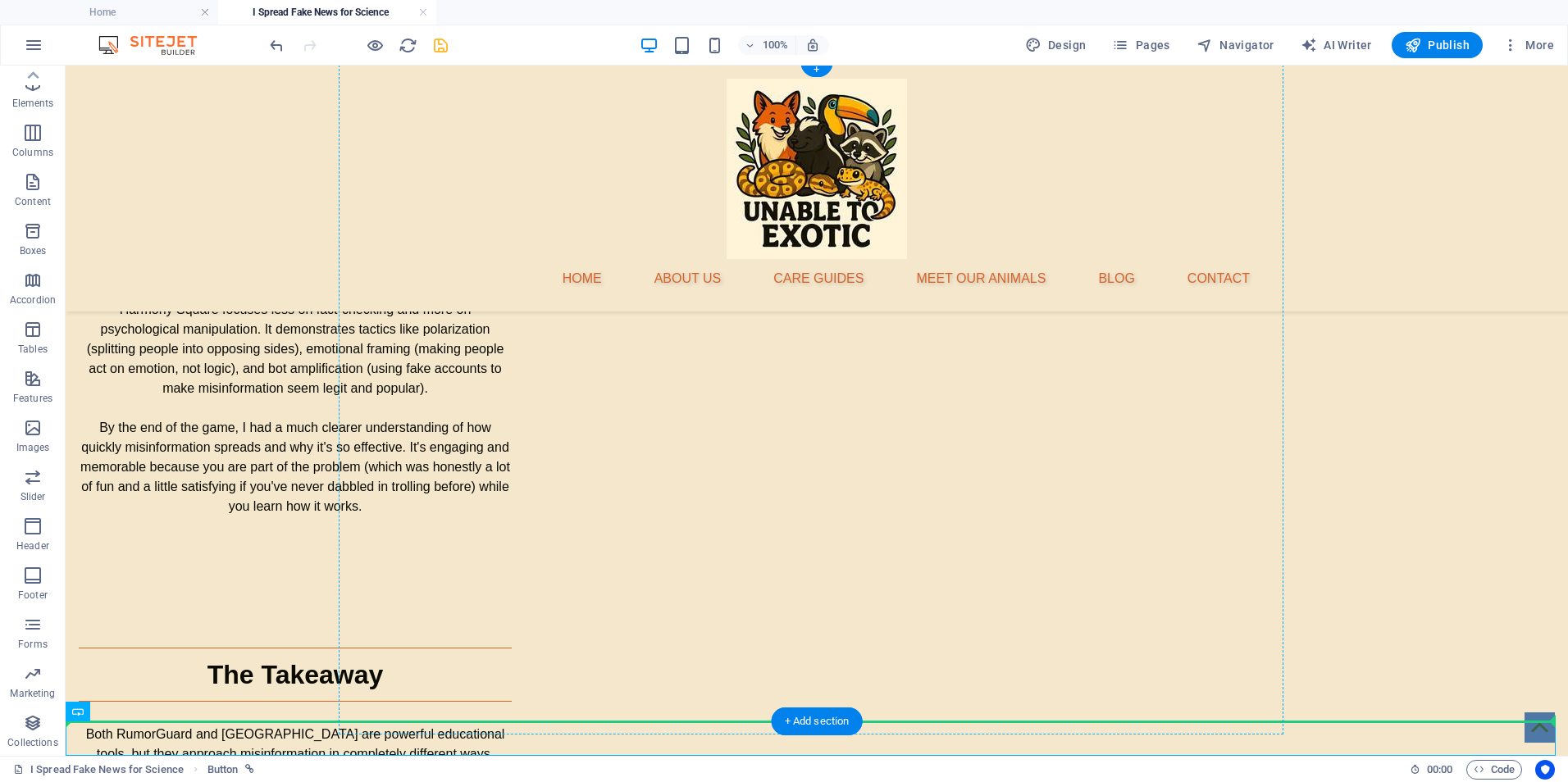
drag, startPoint x: 925, startPoint y: 797, endPoint x: 819, endPoint y: 529, distance: 288.2
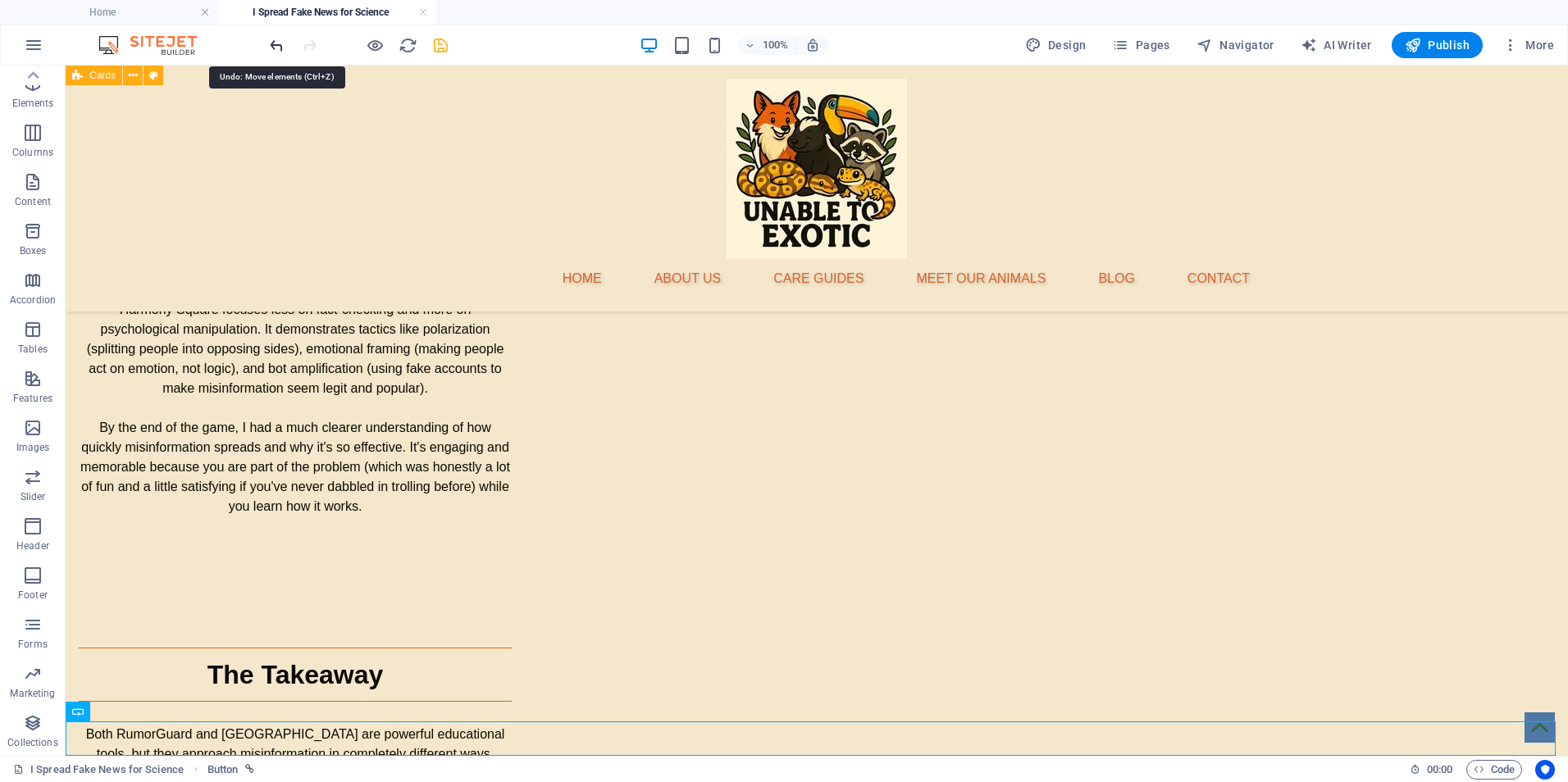
click at [285, 48] on icon "undo" at bounding box center [277, 46] width 19 height 19
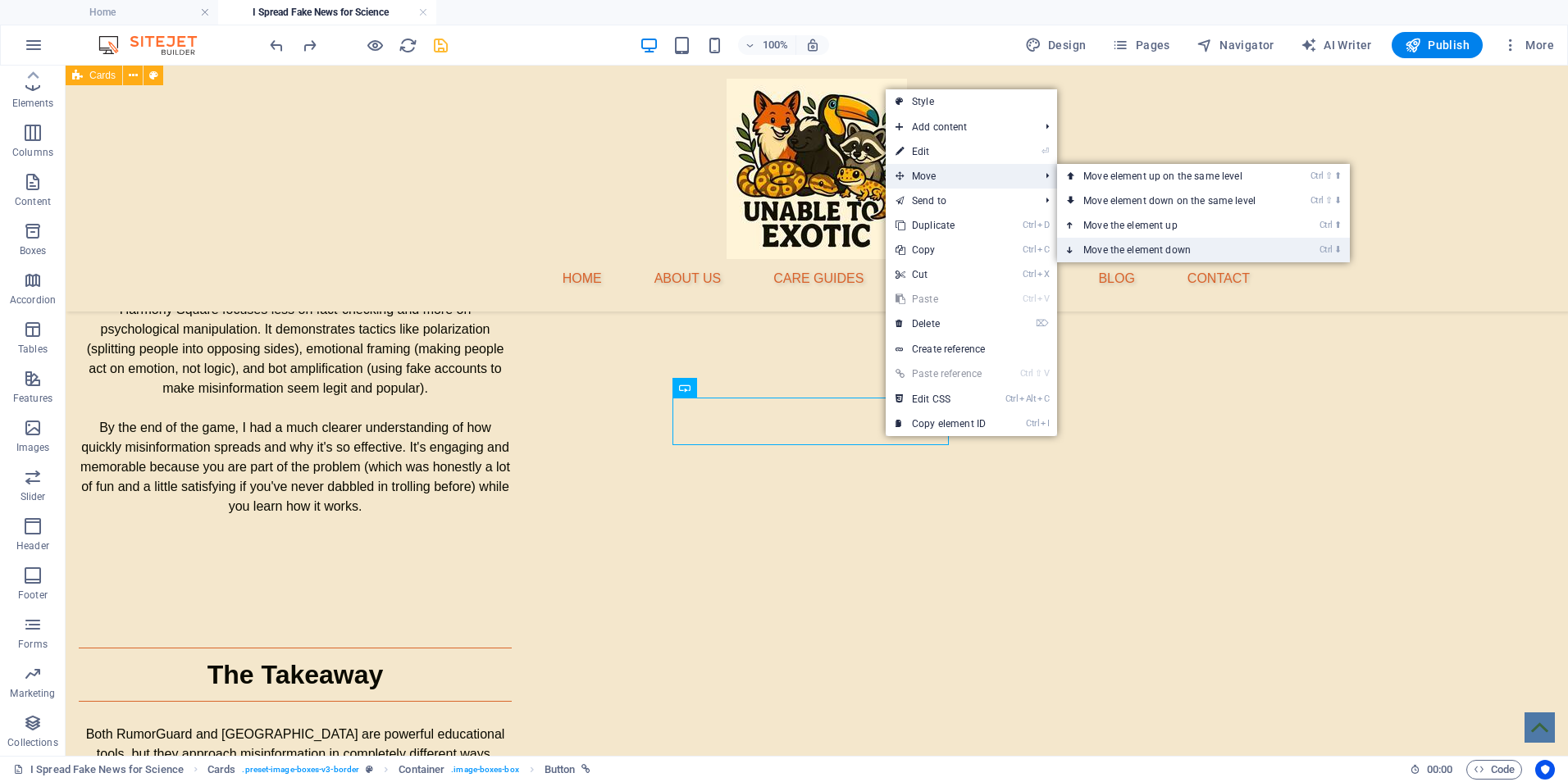
click at [1085, 248] on link "Ctrl ⬇ Move the element down" at bounding box center [1172, 250] width 231 height 24
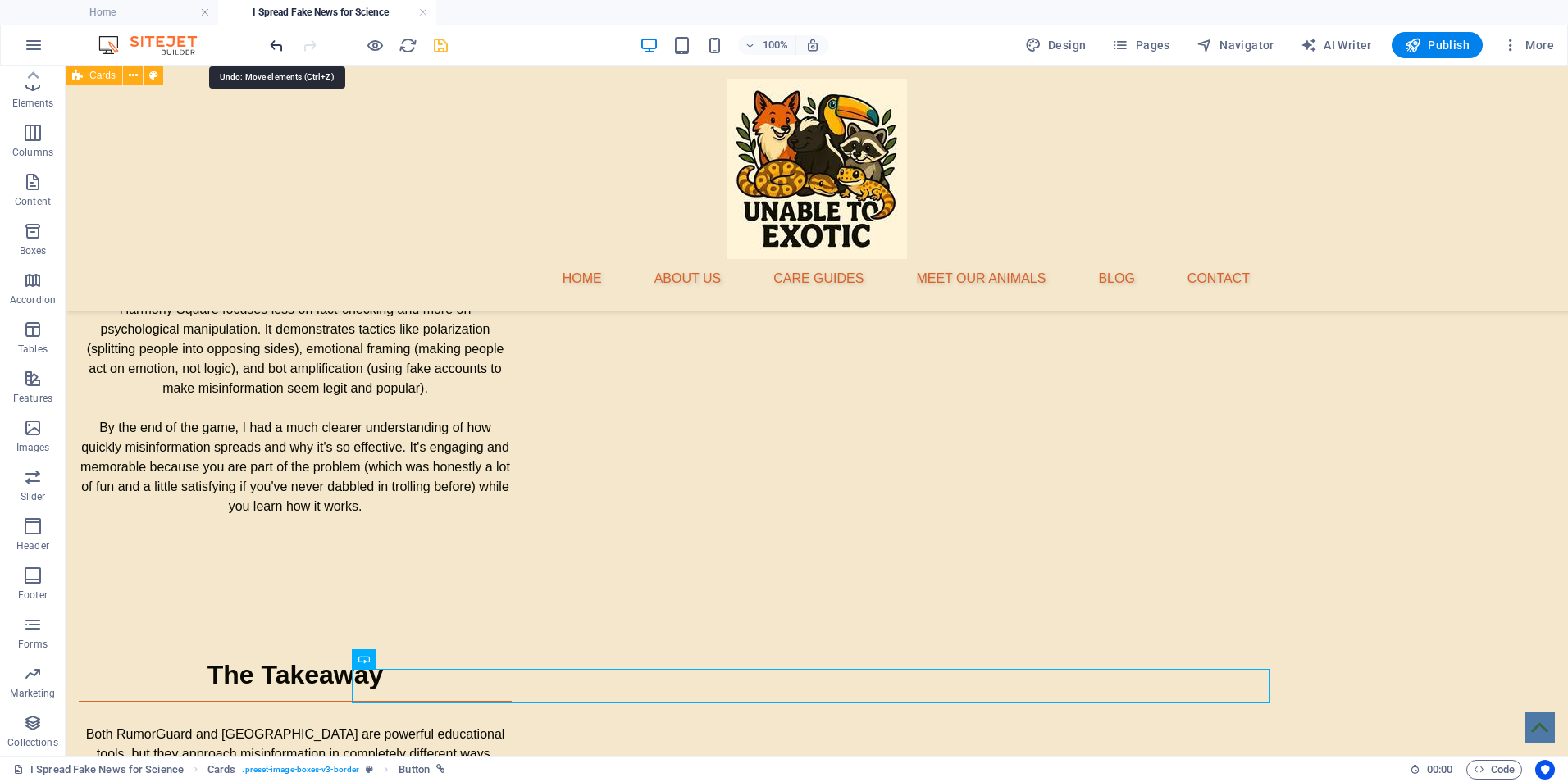
click at [279, 48] on icon "undo" at bounding box center [277, 46] width 19 height 19
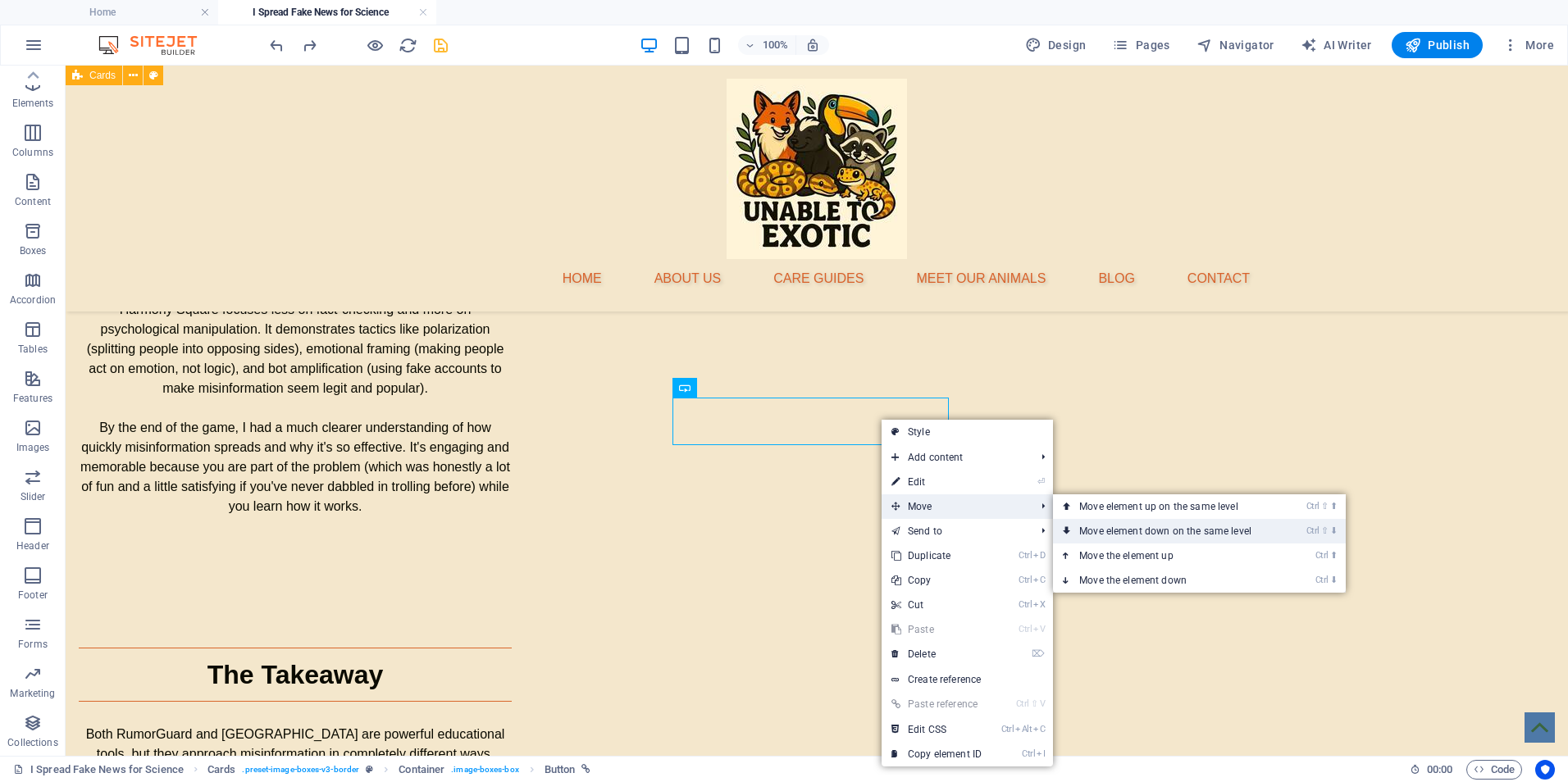
click at [1128, 525] on link "Ctrl ⇧ ⬇ Move element down on the same level" at bounding box center [1168, 531] width 231 height 24
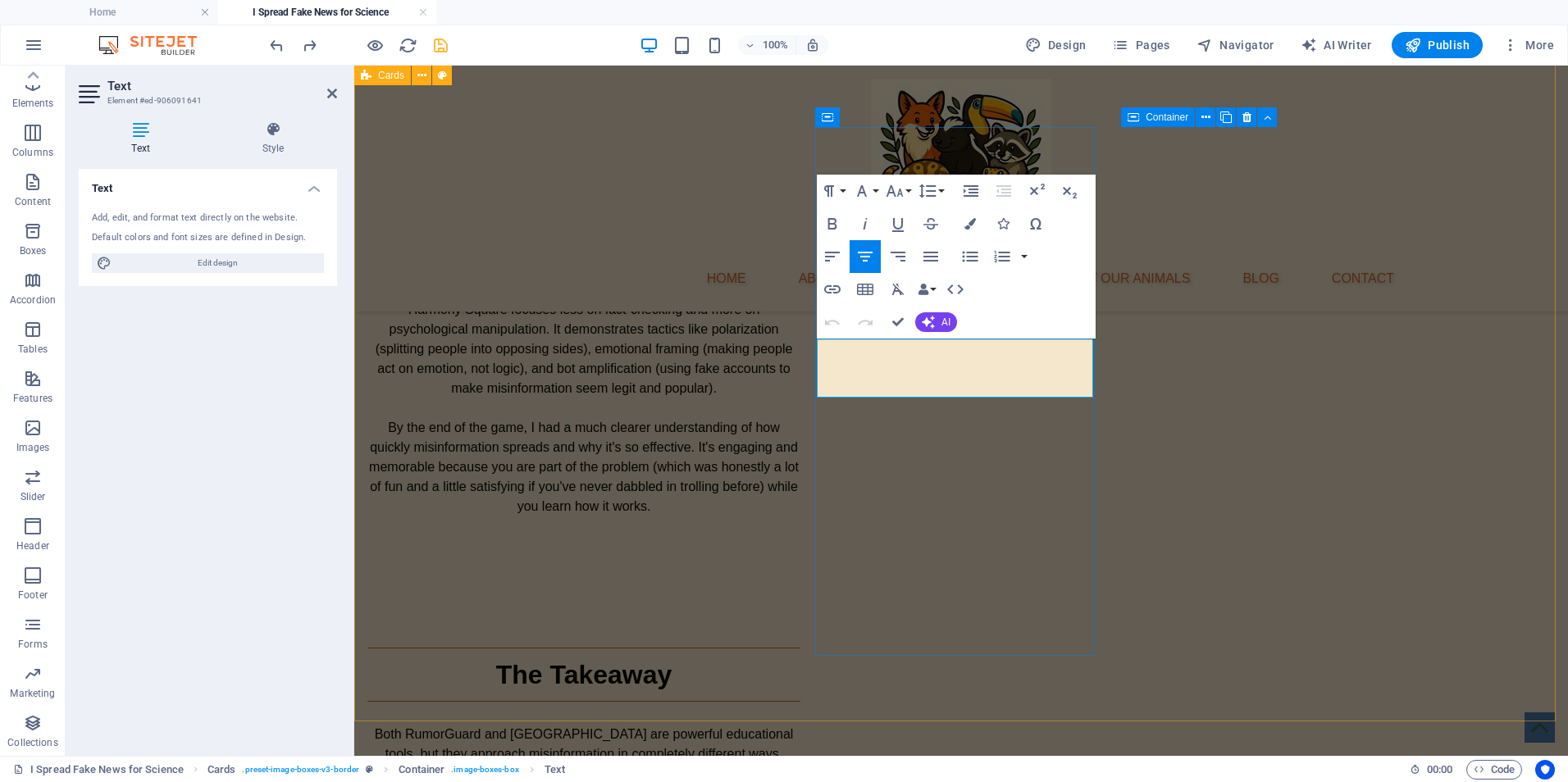
drag, startPoint x: 1075, startPoint y: 391, endPoint x: 821, endPoint y: 351, distance: 257.1
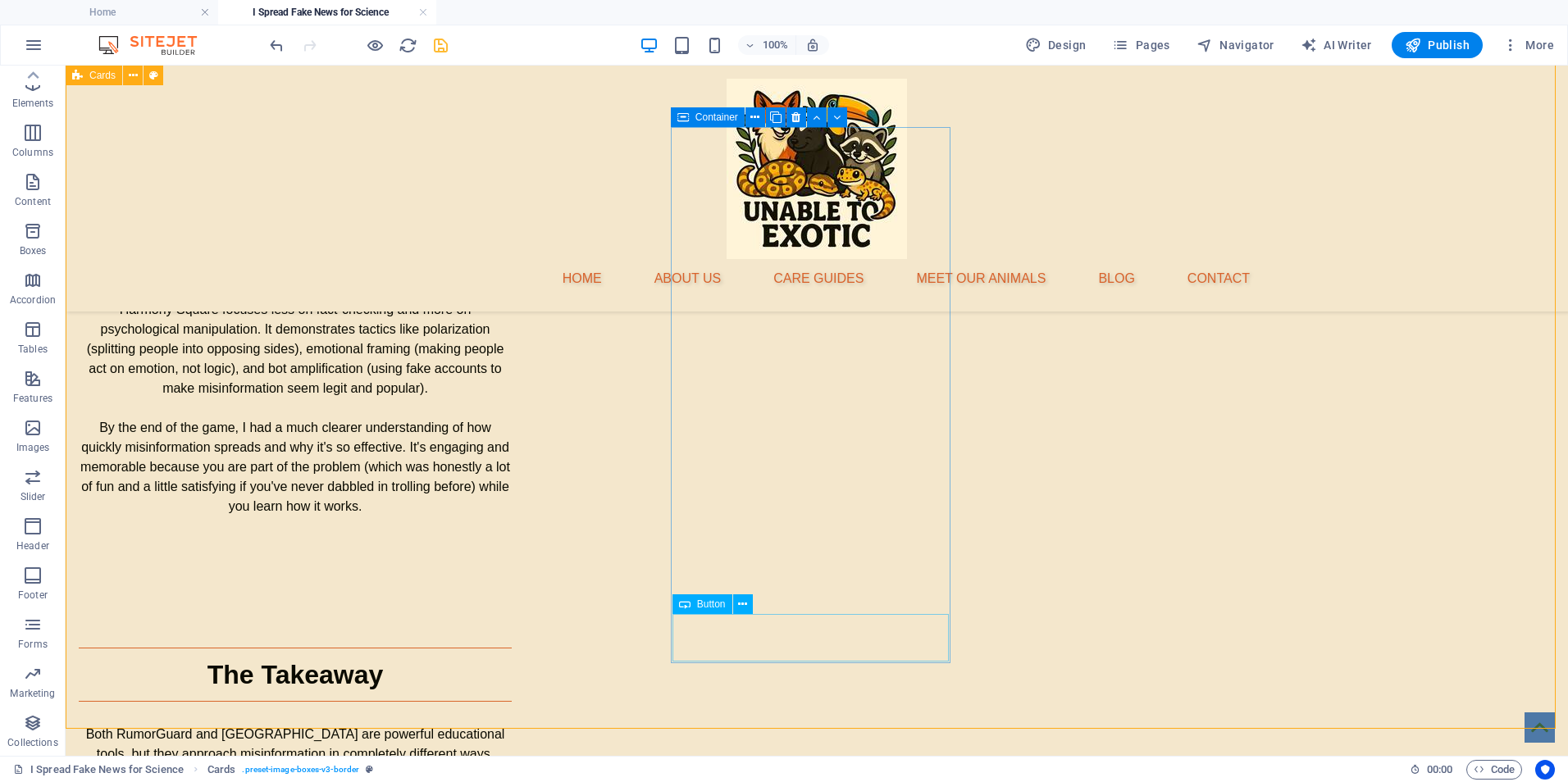
click at [756, 598] on div "Button" at bounding box center [717, 605] width 91 height 21
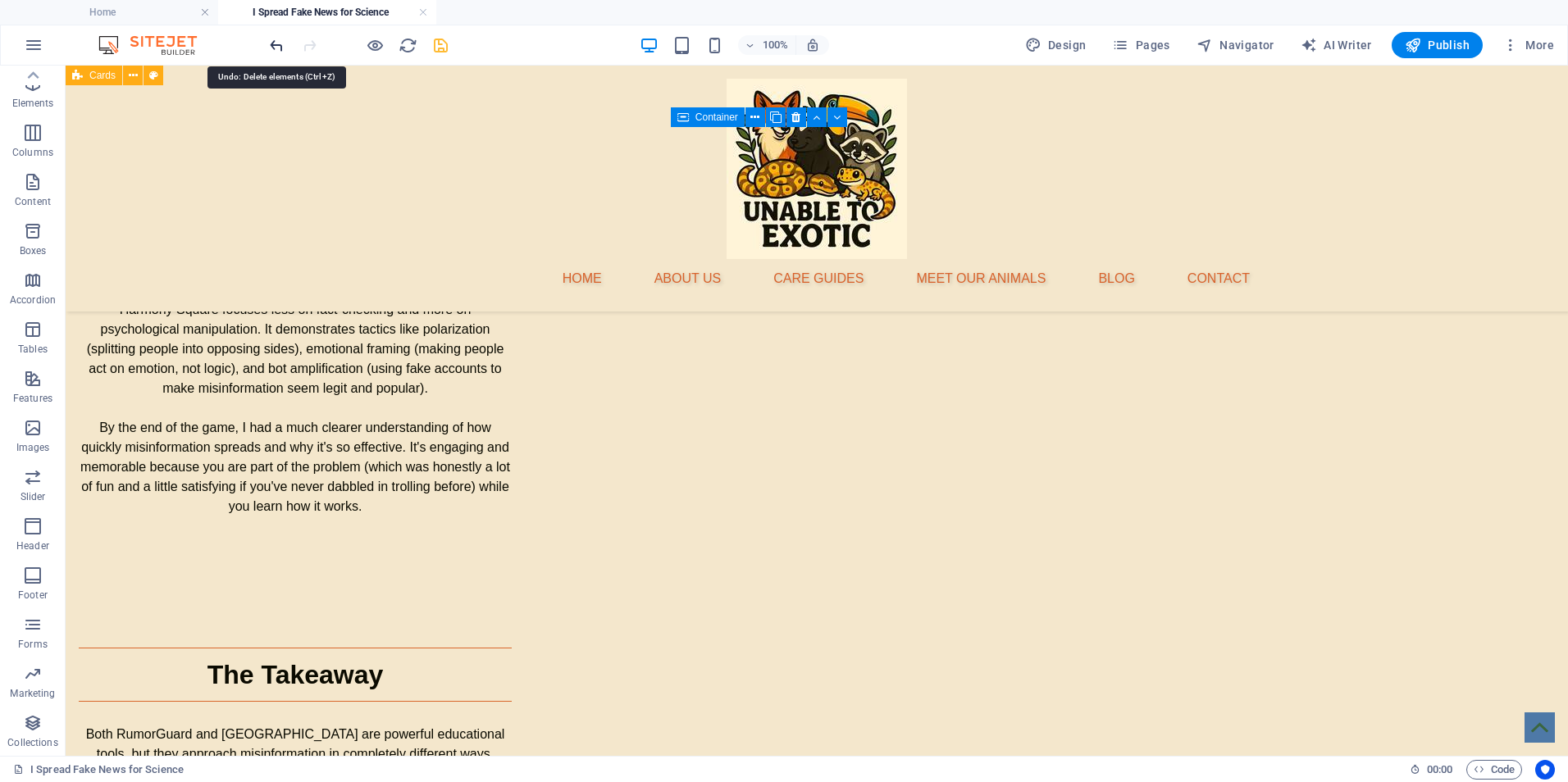
click at [279, 51] on icon "undo" at bounding box center [277, 46] width 19 height 19
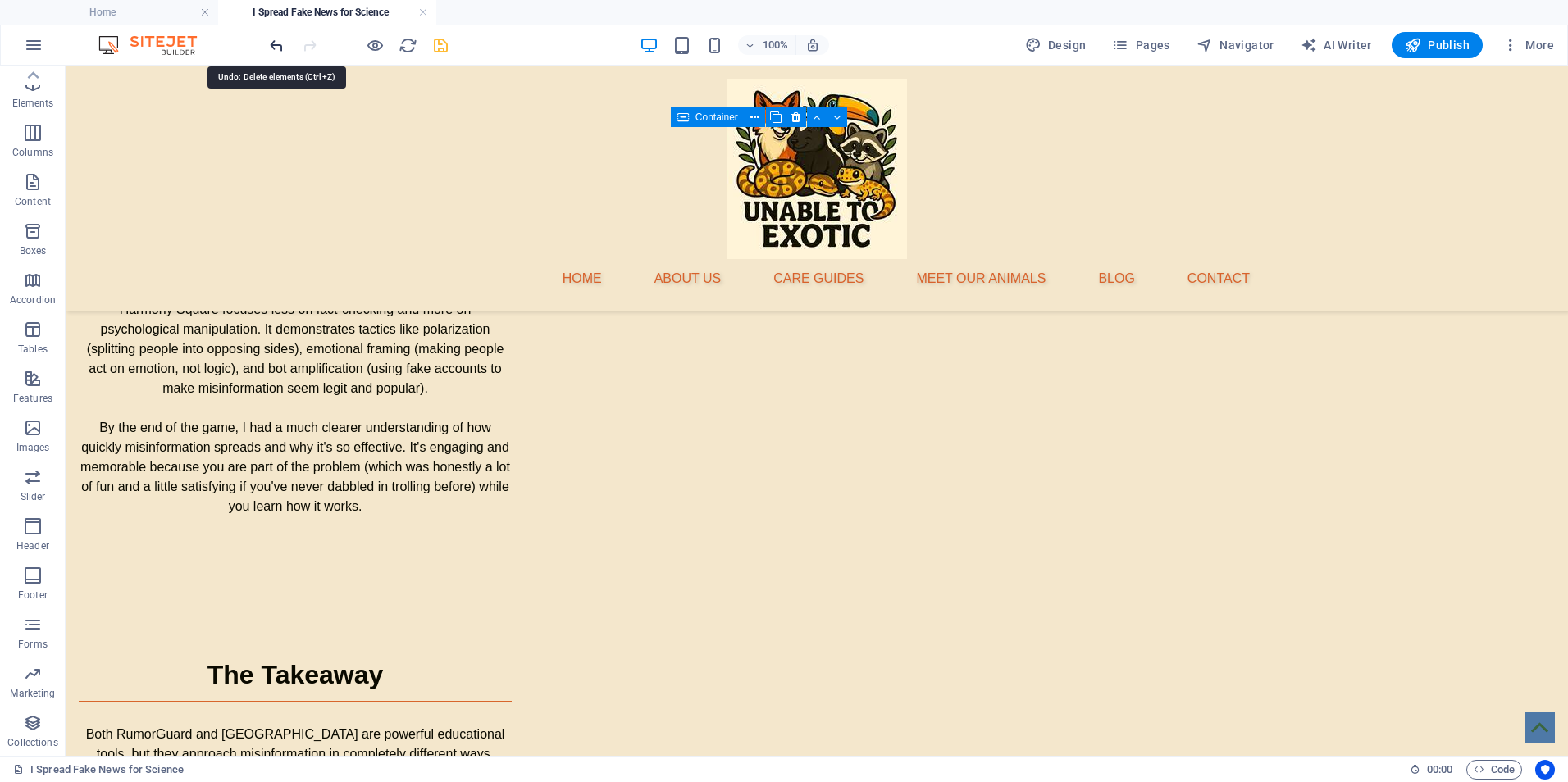
click at [278, 40] on icon "undo" at bounding box center [277, 46] width 19 height 19
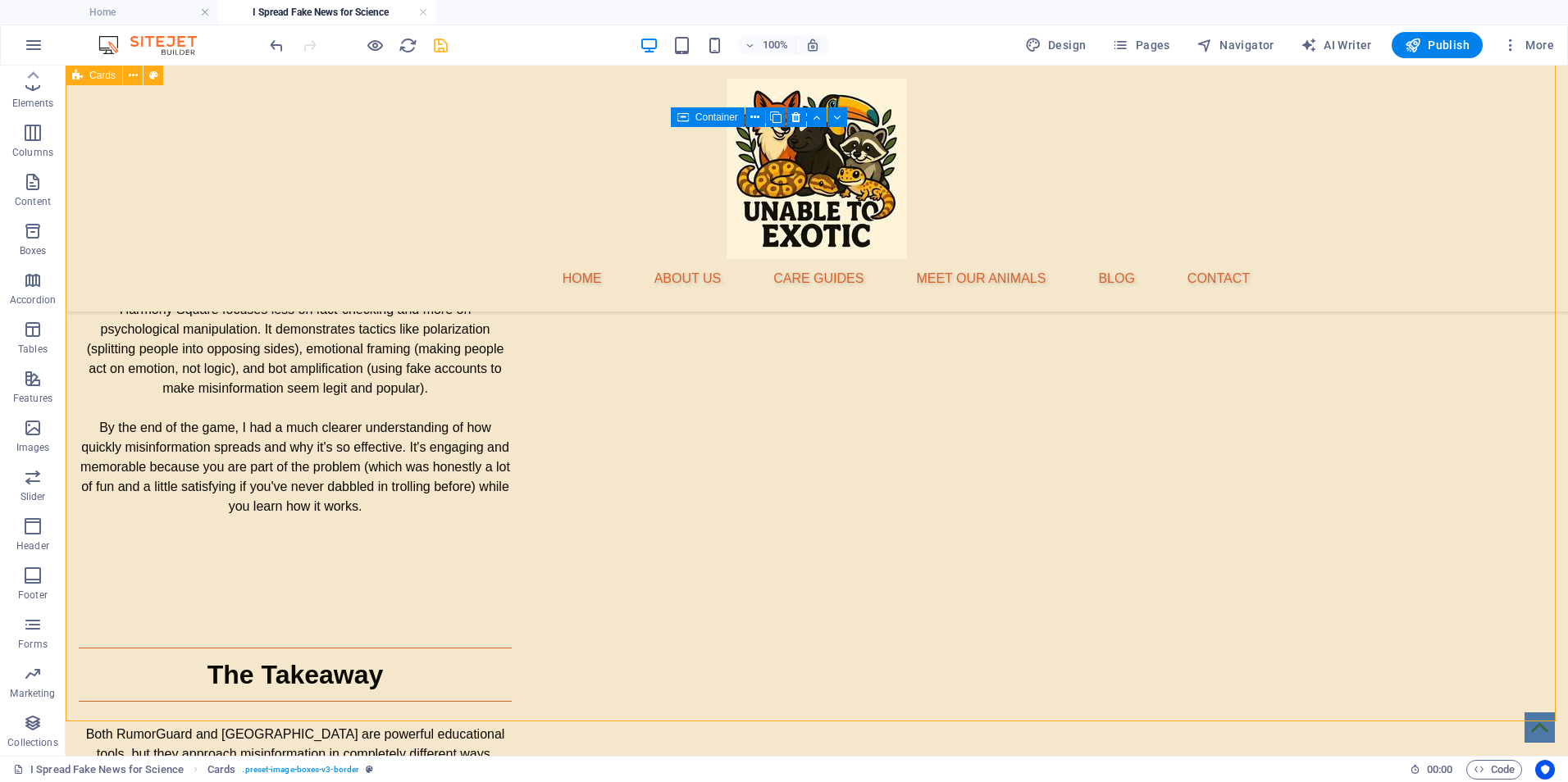
click at [438, 48] on icon "save" at bounding box center [441, 46] width 19 height 19
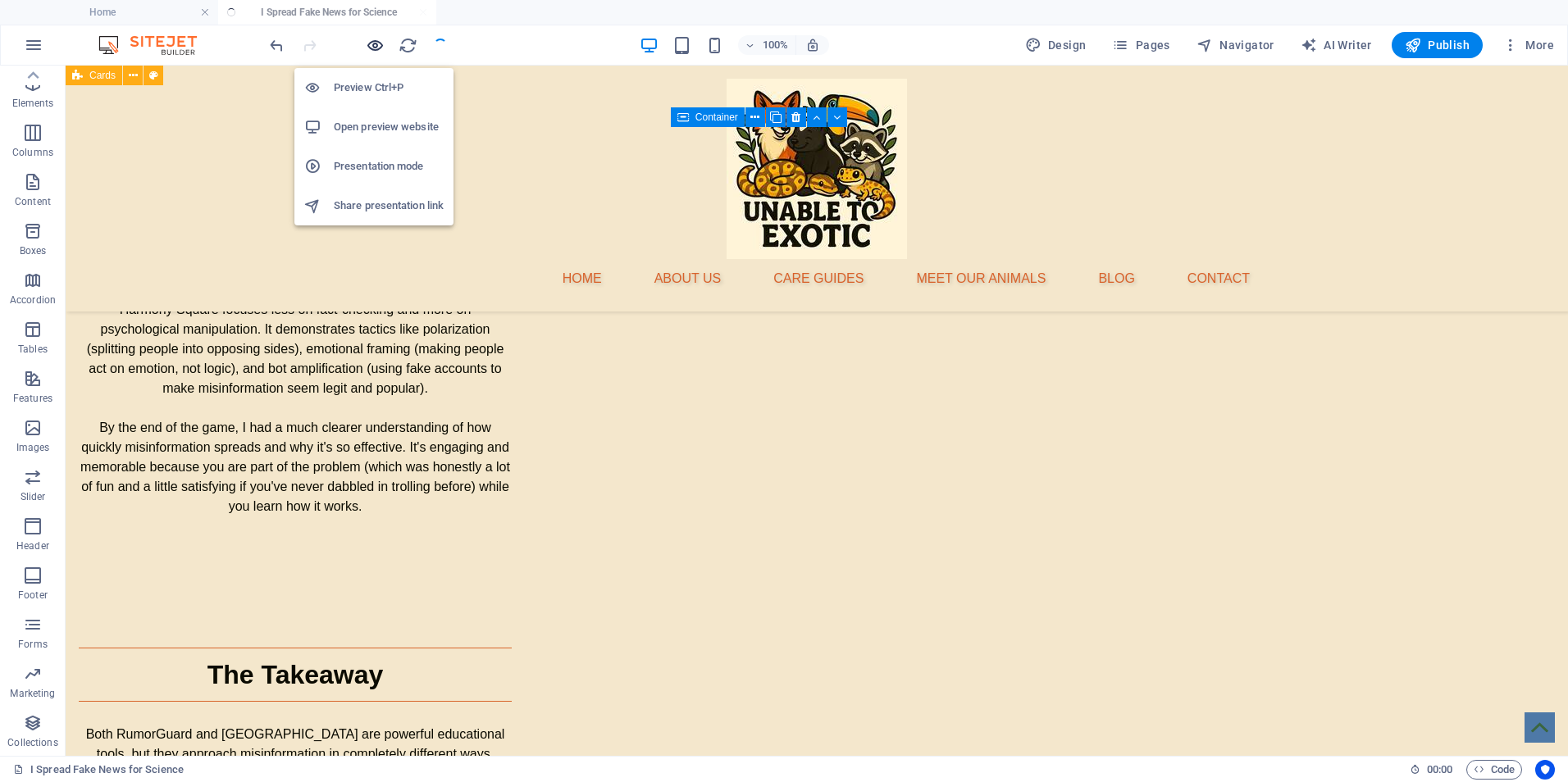
click at [371, 47] on icon "button" at bounding box center [375, 46] width 19 height 19
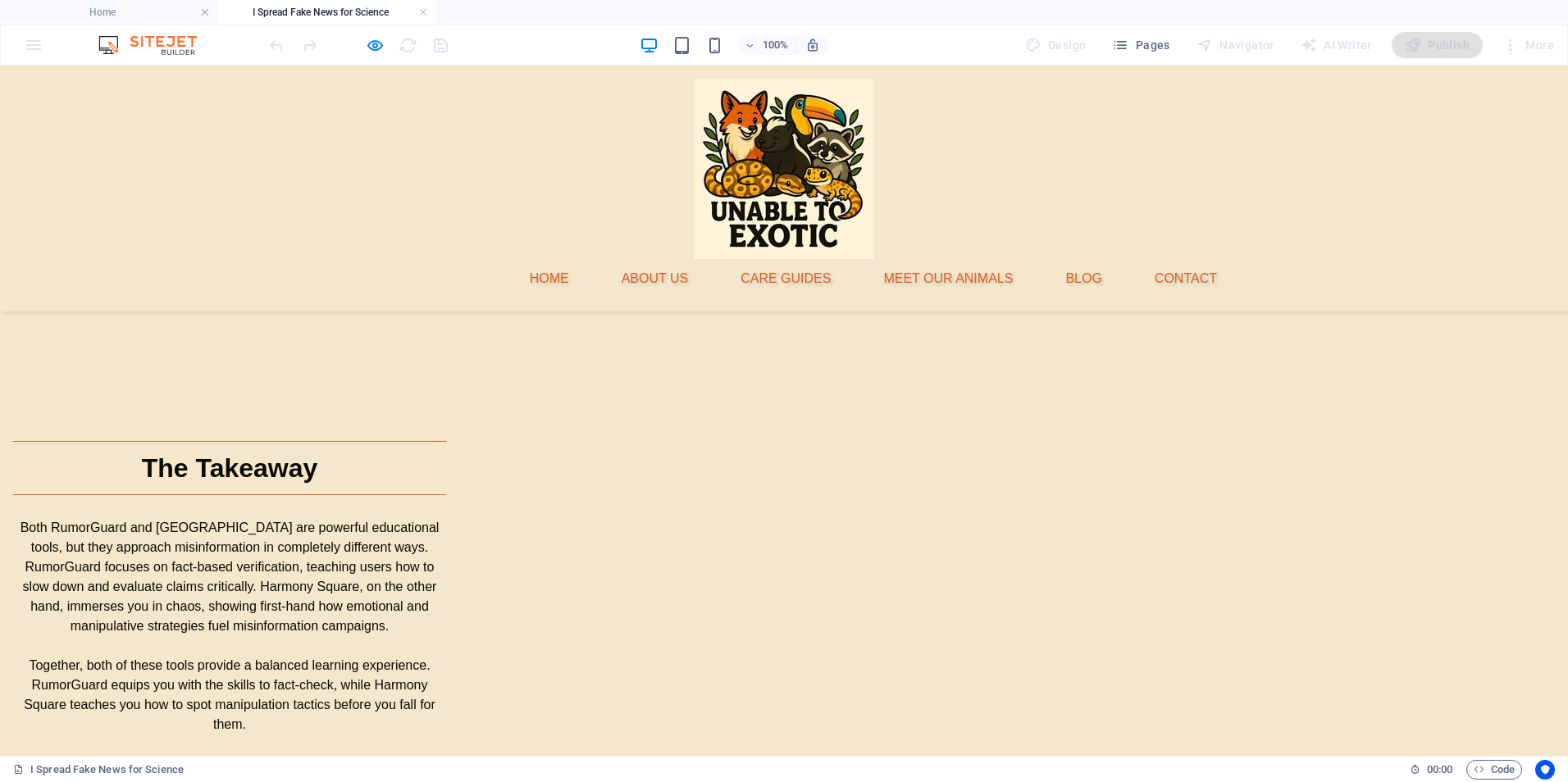
scroll to position [0, 0]
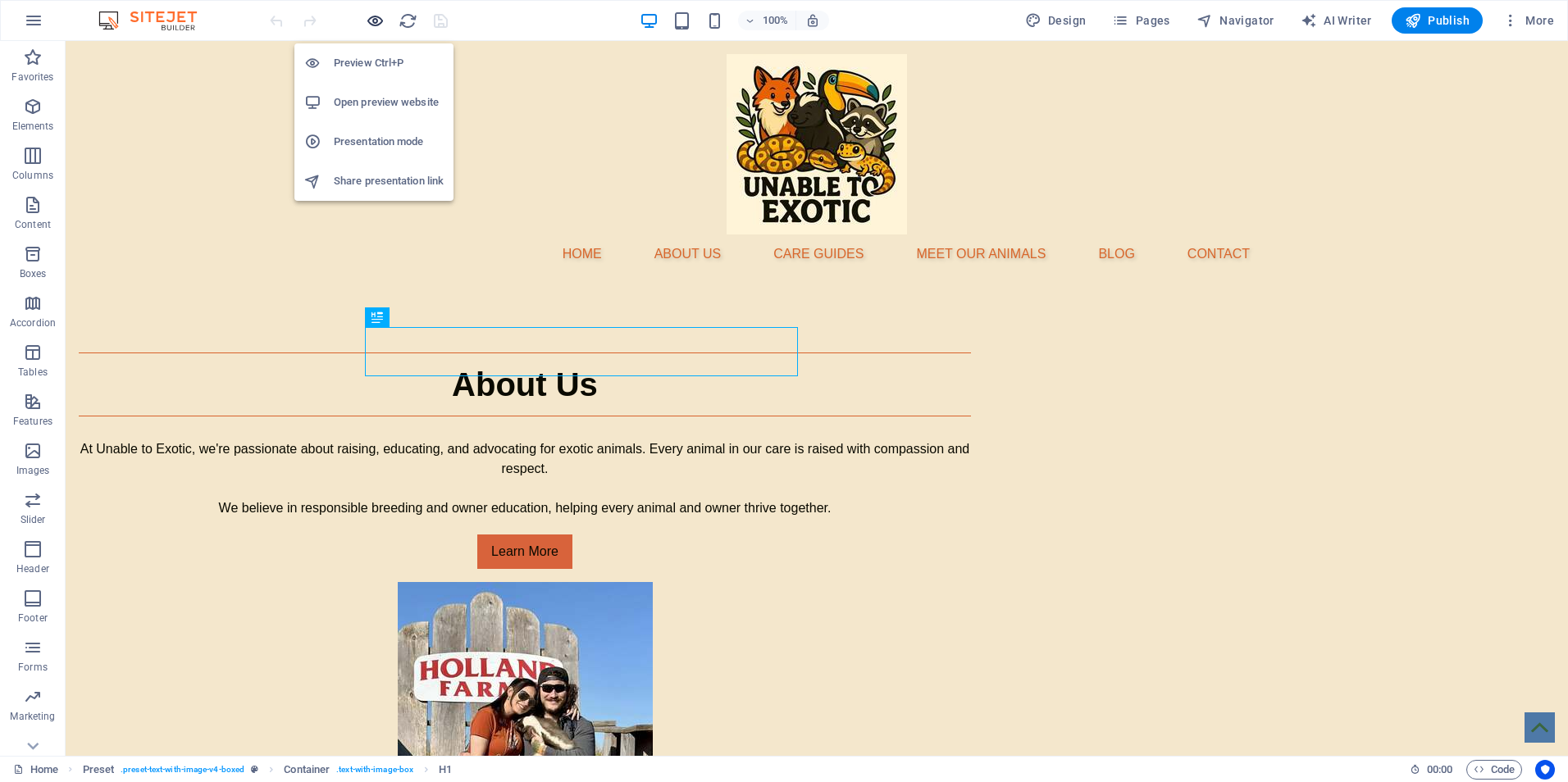
click at [371, 24] on icon "button" at bounding box center [375, 21] width 19 height 19
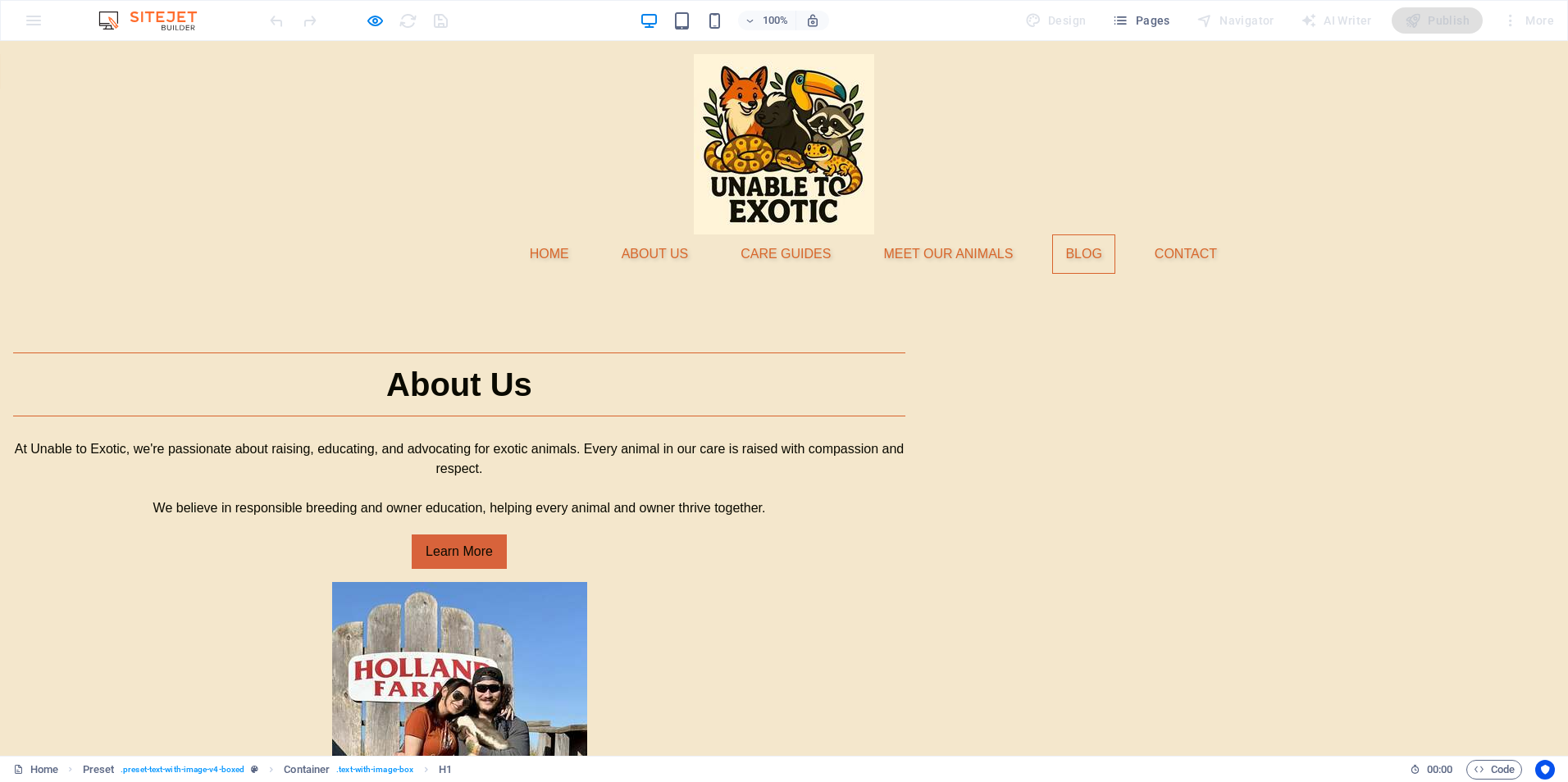
click at [1093, 234] on link "Blog" at bounding box center [1083, 254] width 62 height 40
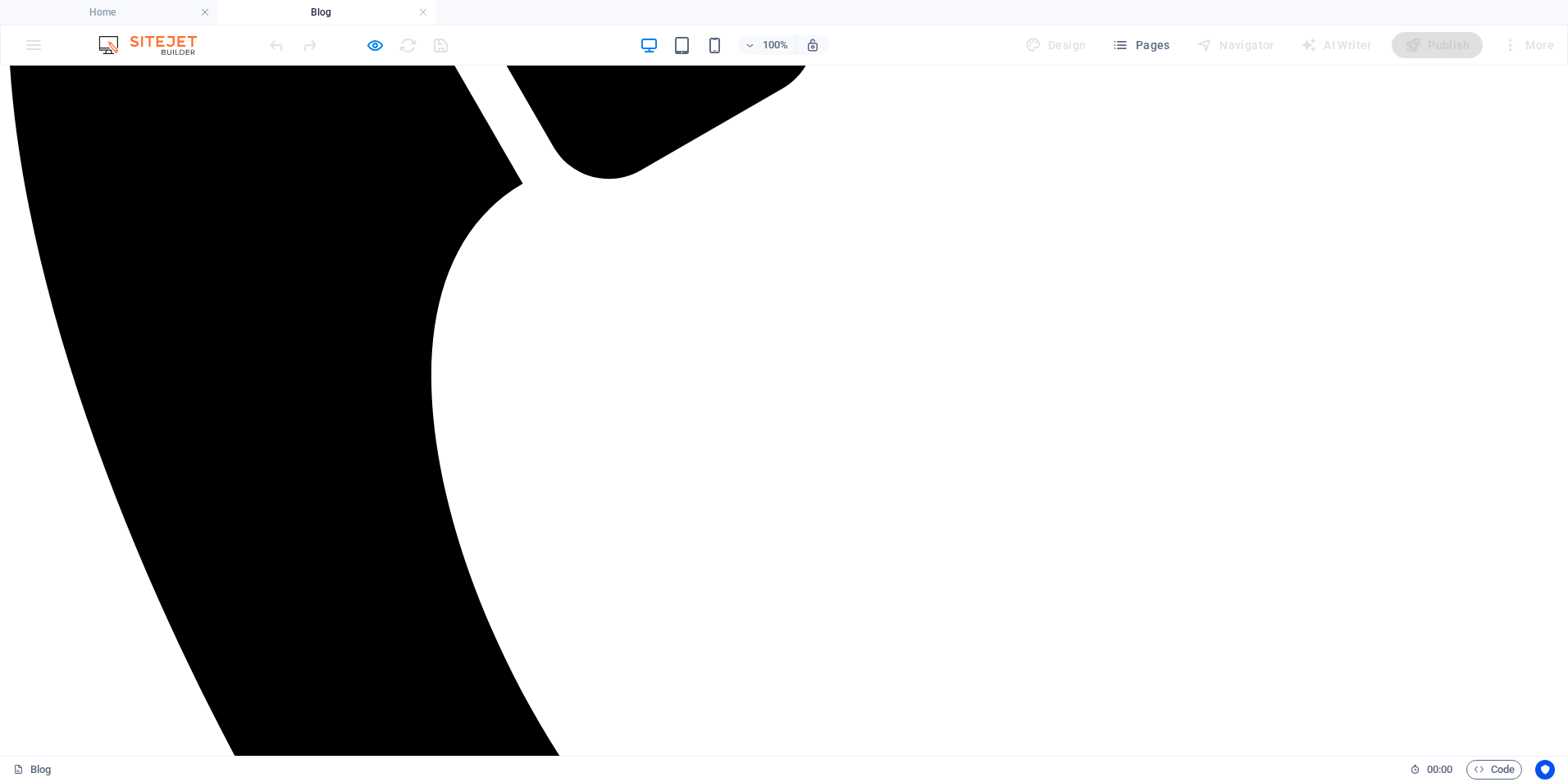
scroll to position [875, 0]
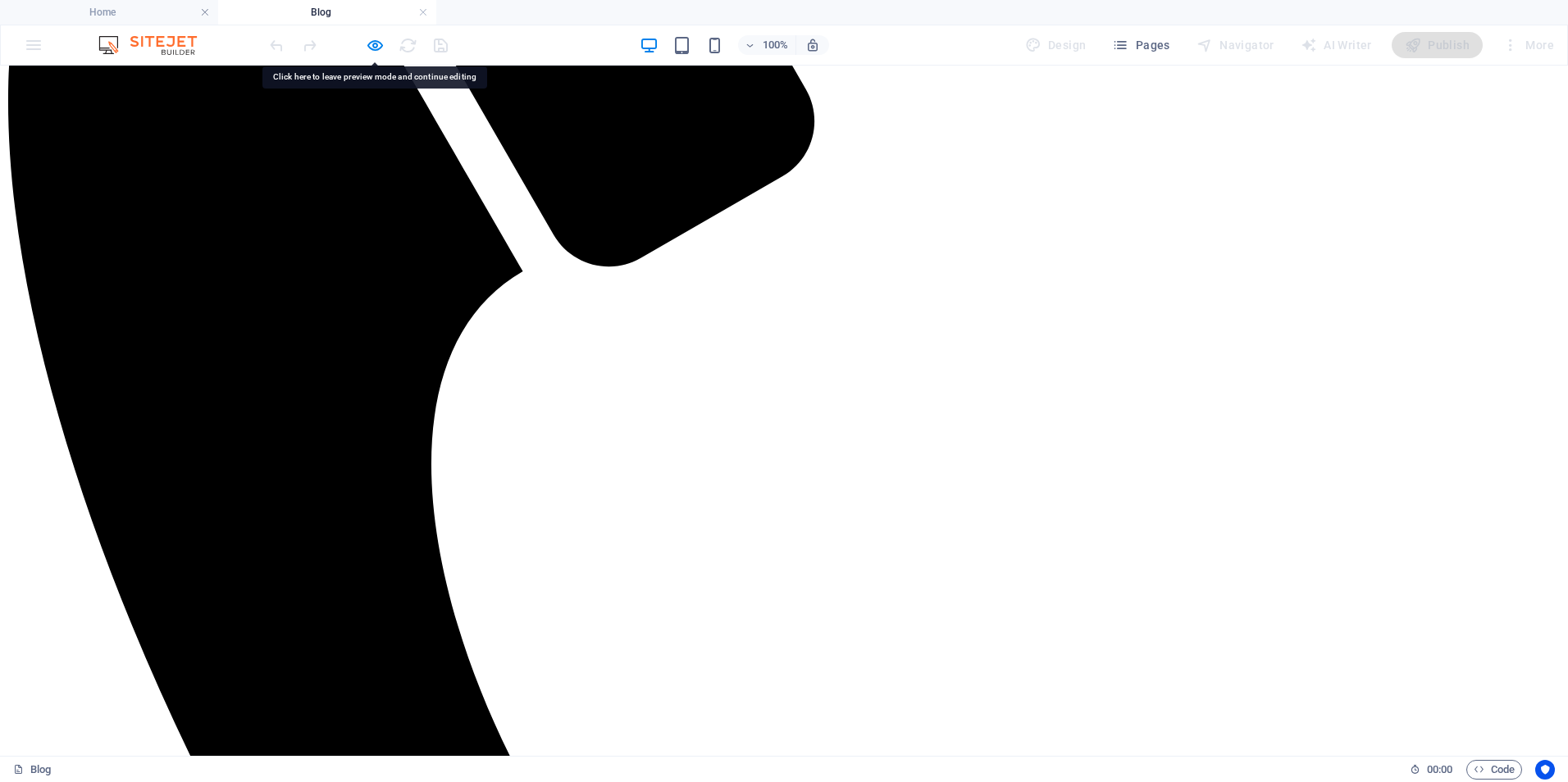
scroll to position [656, 0]
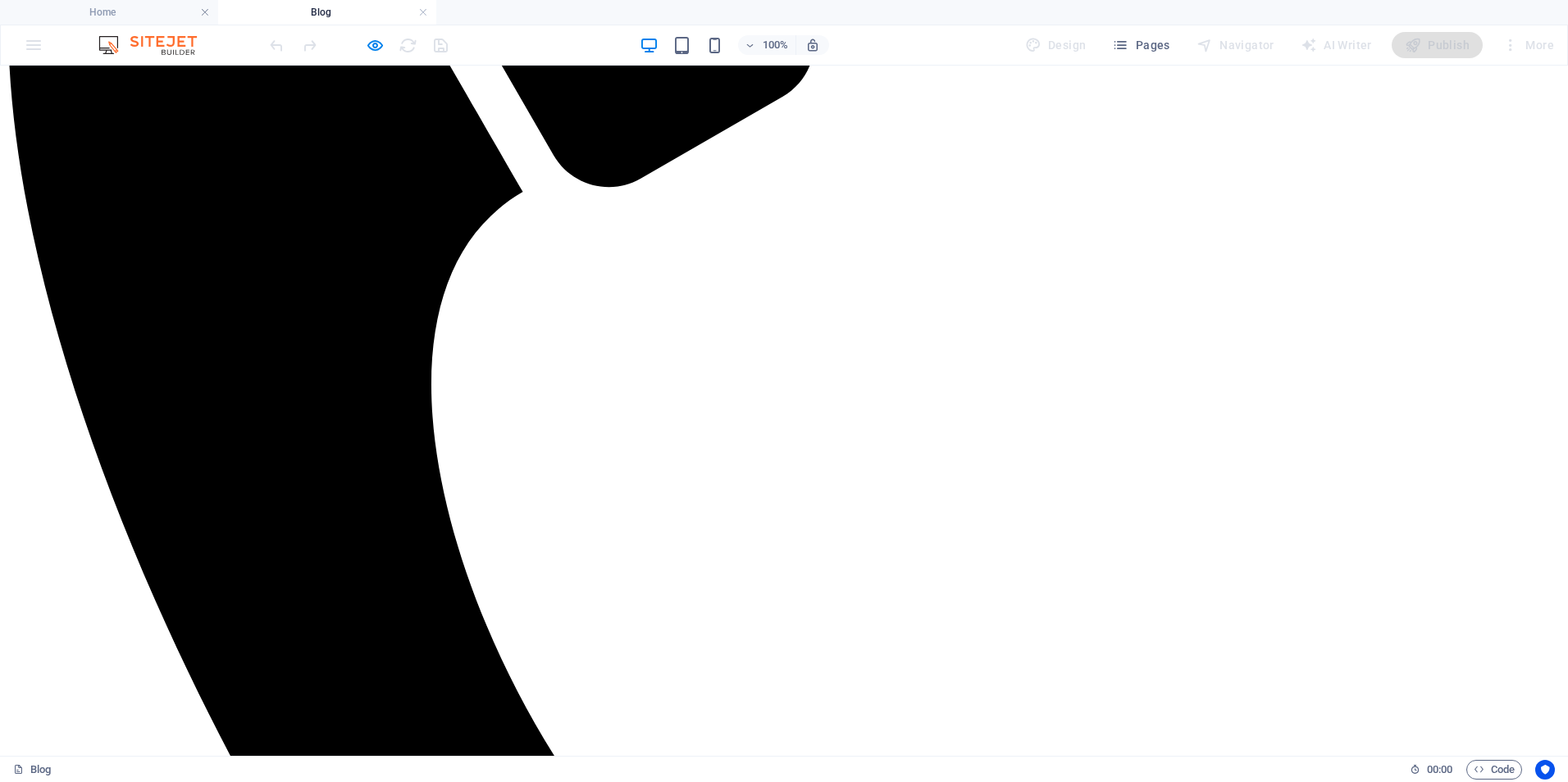
scroll to position [875, 0]
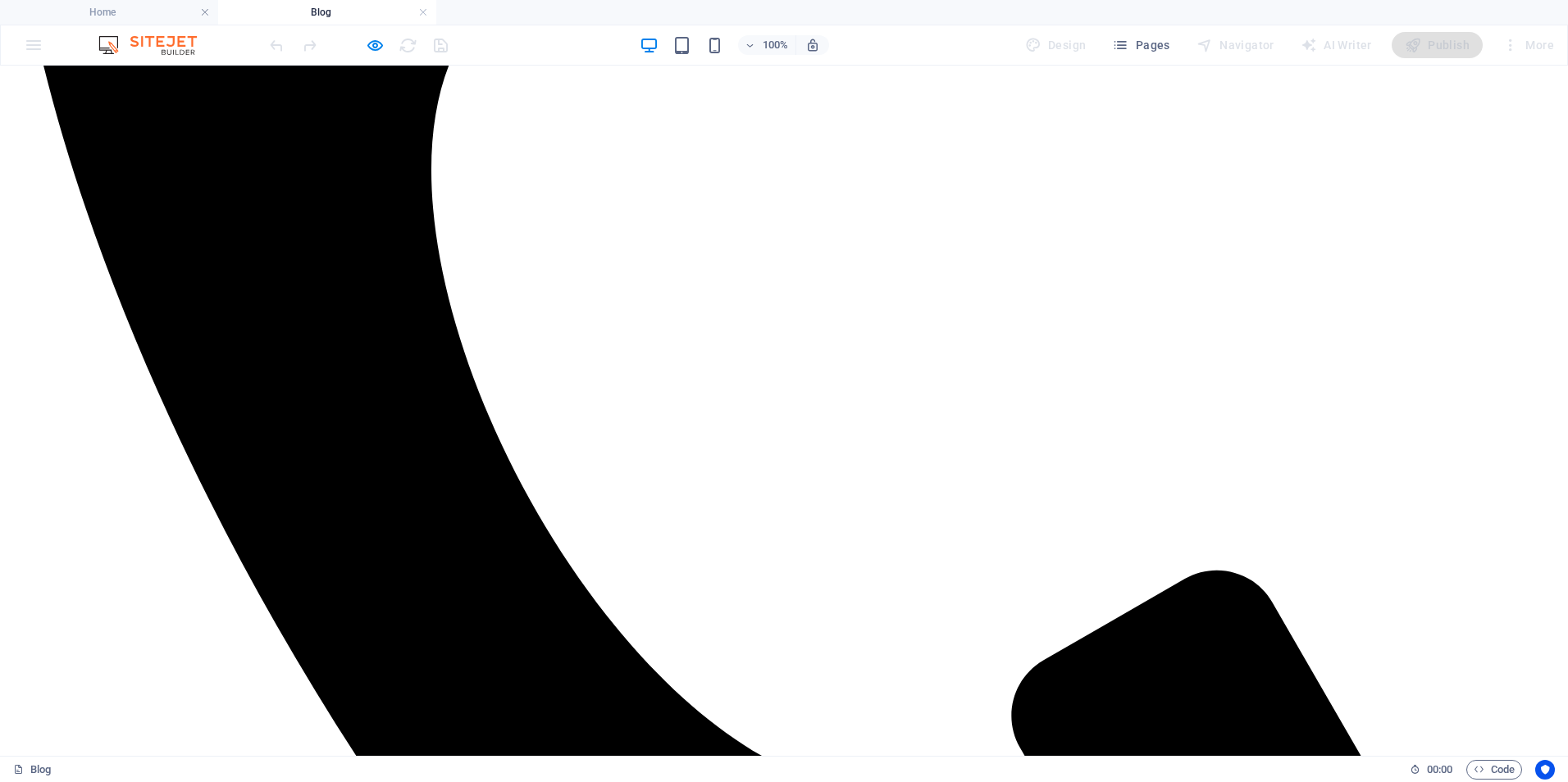
scroll to position [1093, 0]
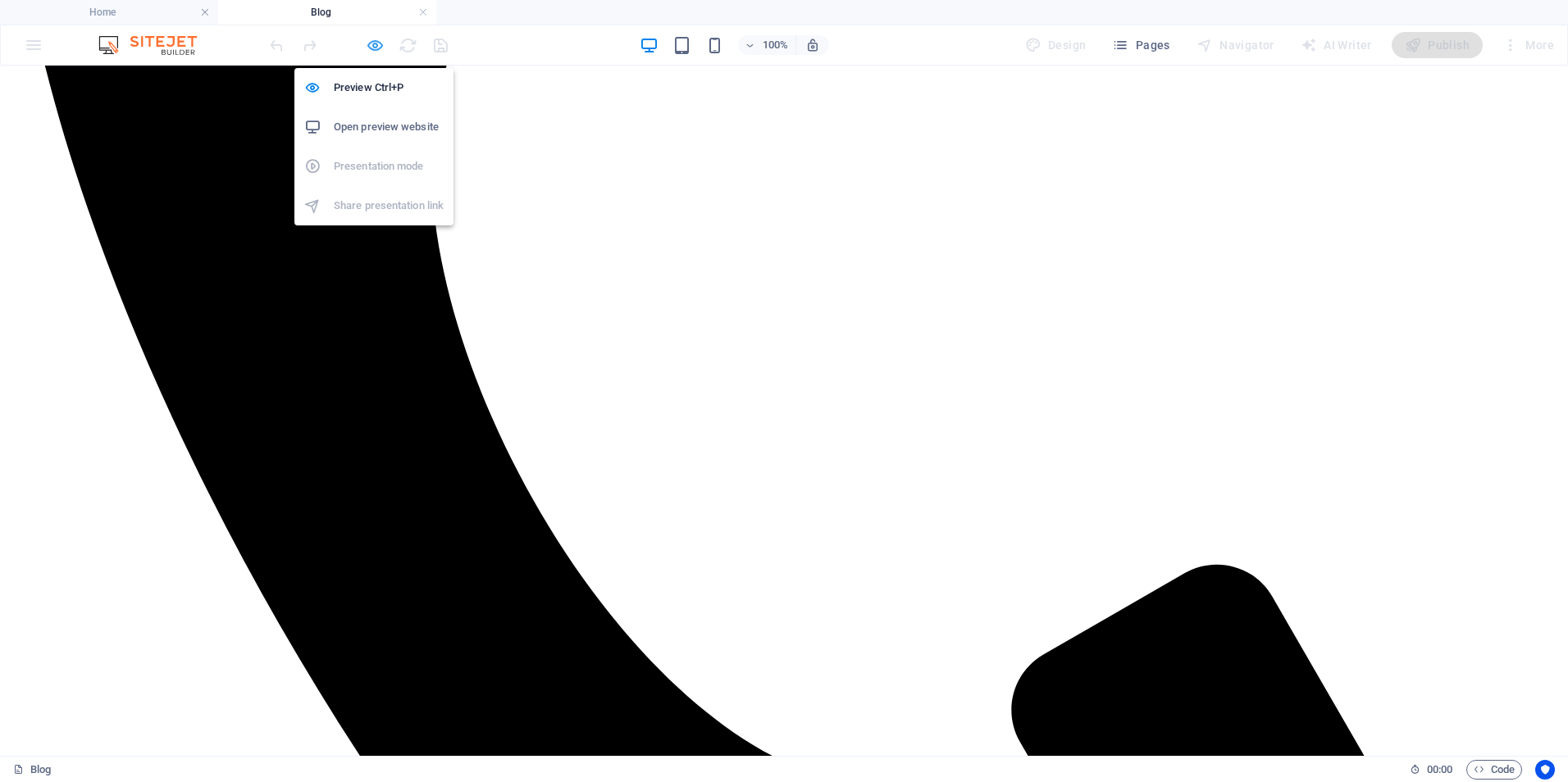
click at [381, 51] on icon "button" at bounding box center [375, 46] width 19 height 19
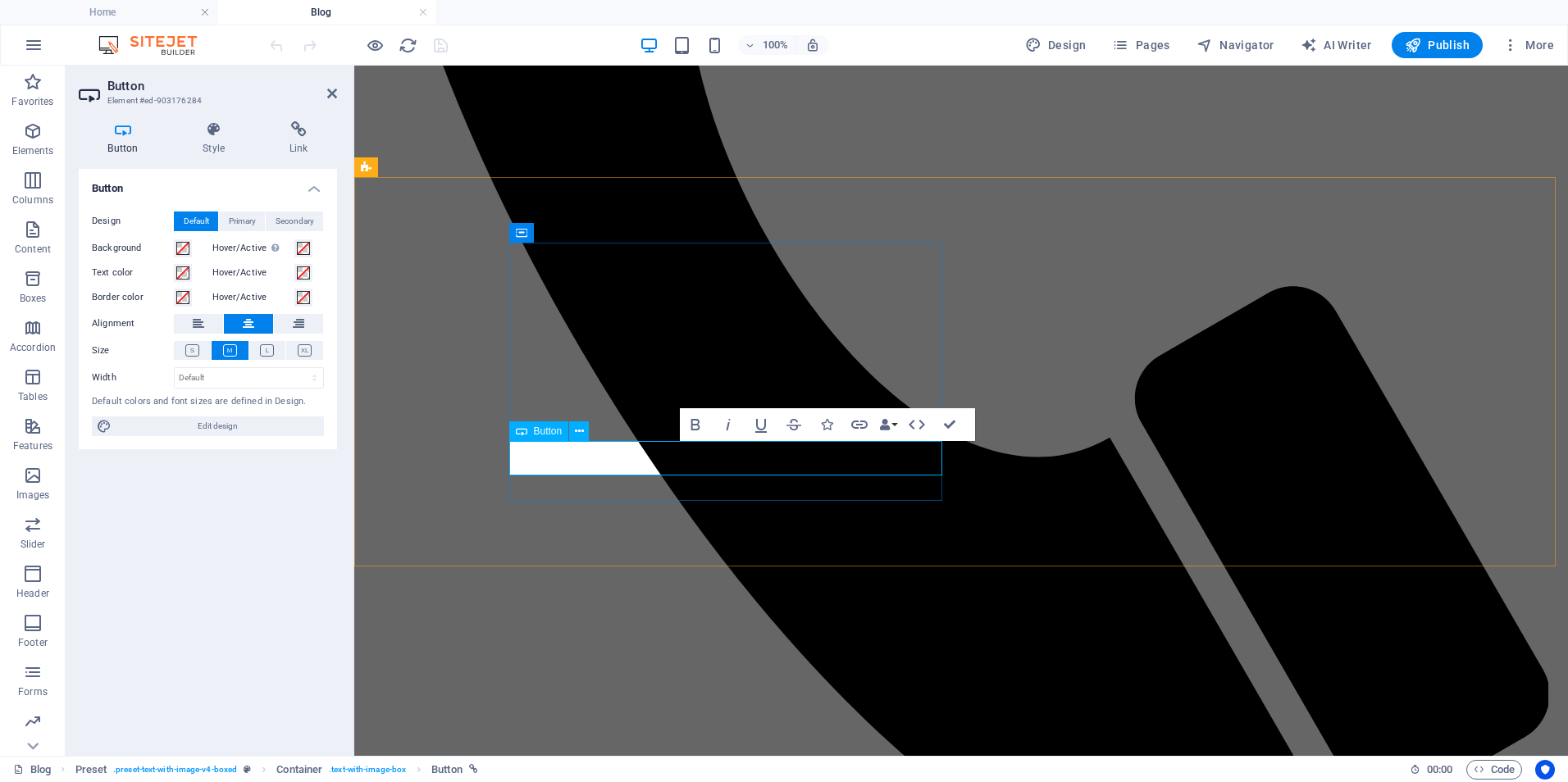
scroll to position [1019, 0]
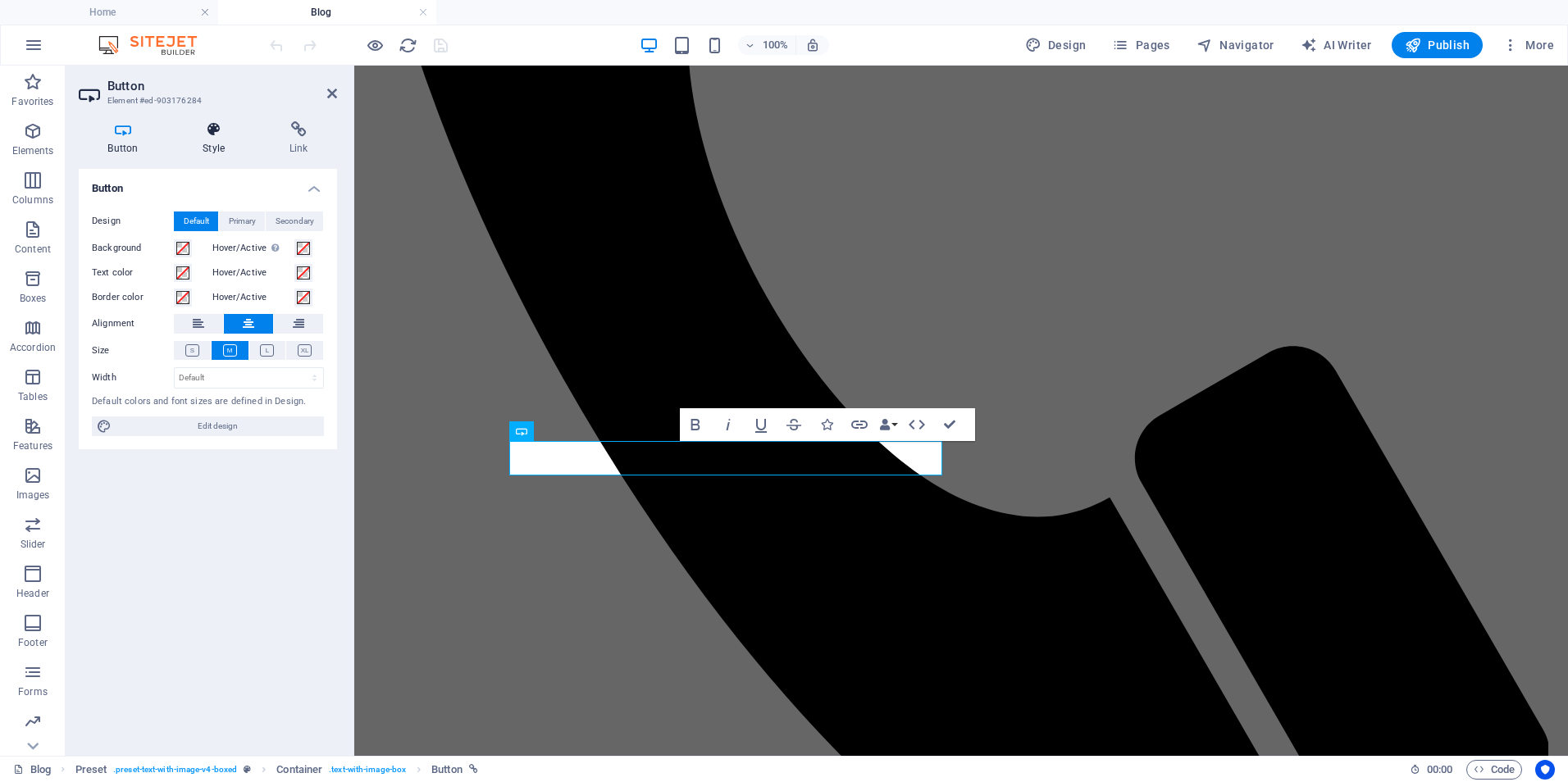
click at [210, 140] on h4 "Style" at bounding box center [217, 138] width 86 height 35
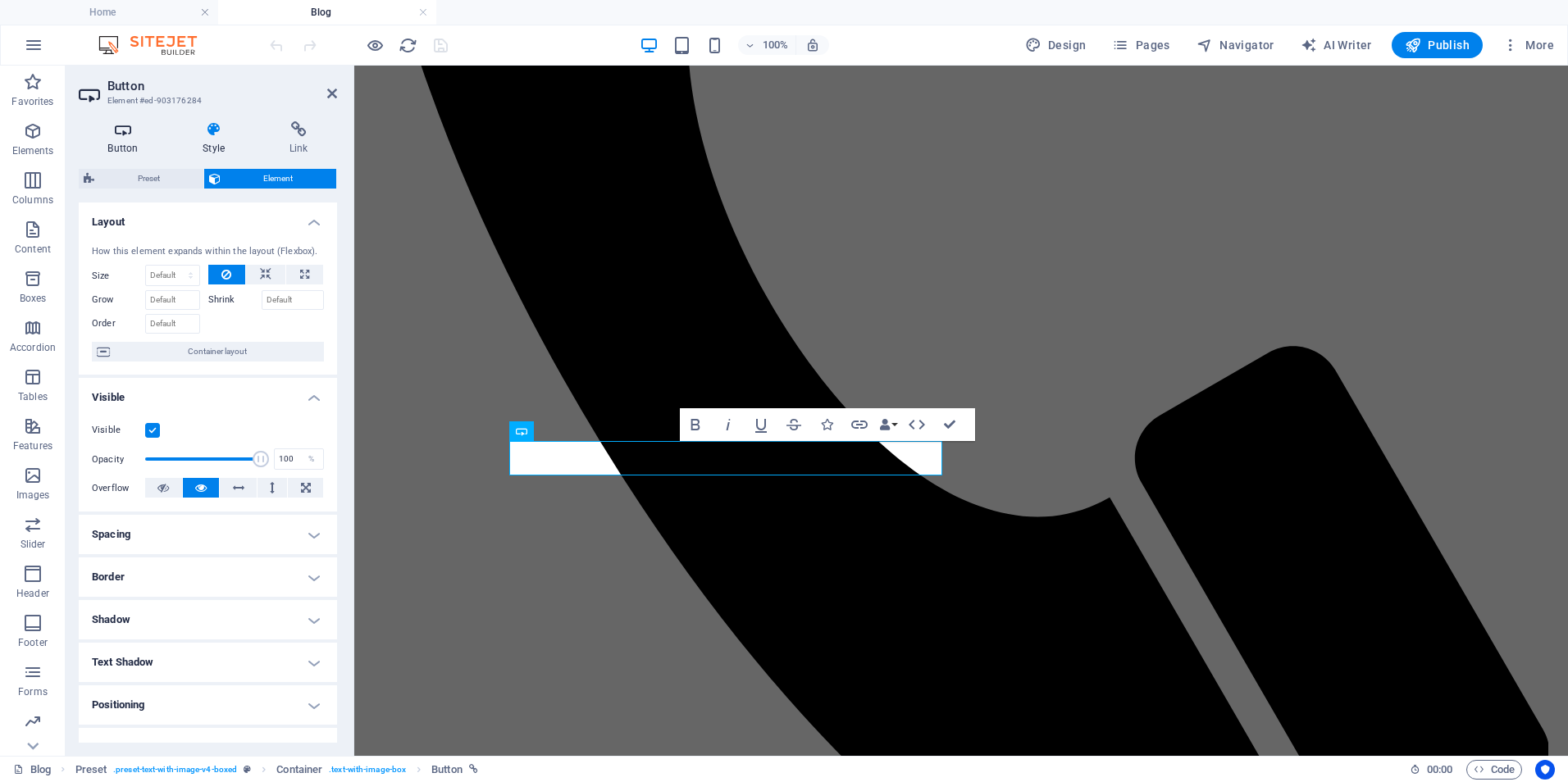
click at [109, 130] on icon at bounding box center [123, 129] width 88 height 16
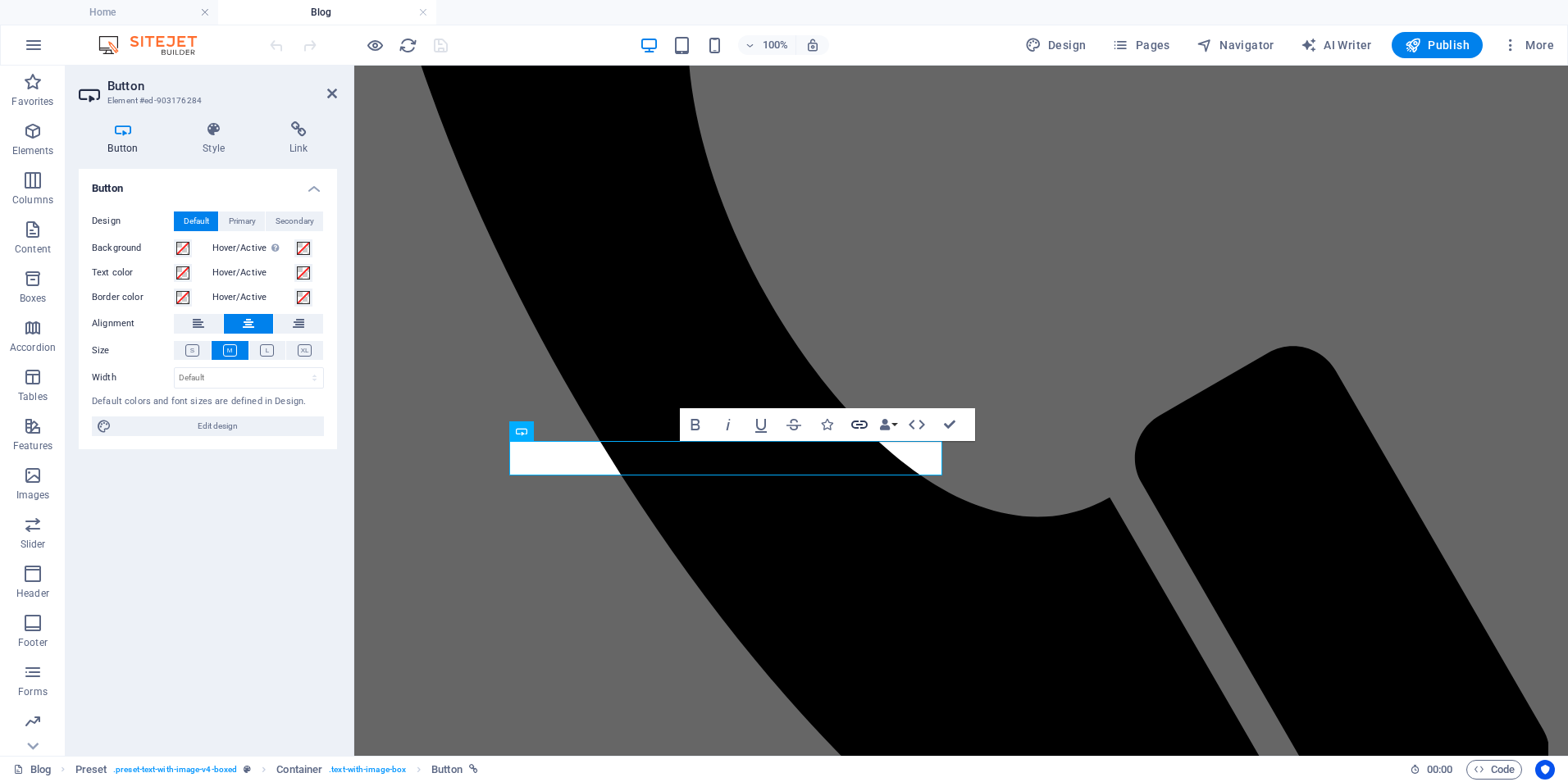
click at [865, 427] on icon "button" at bounding box center [859, 424] width 16 height 8
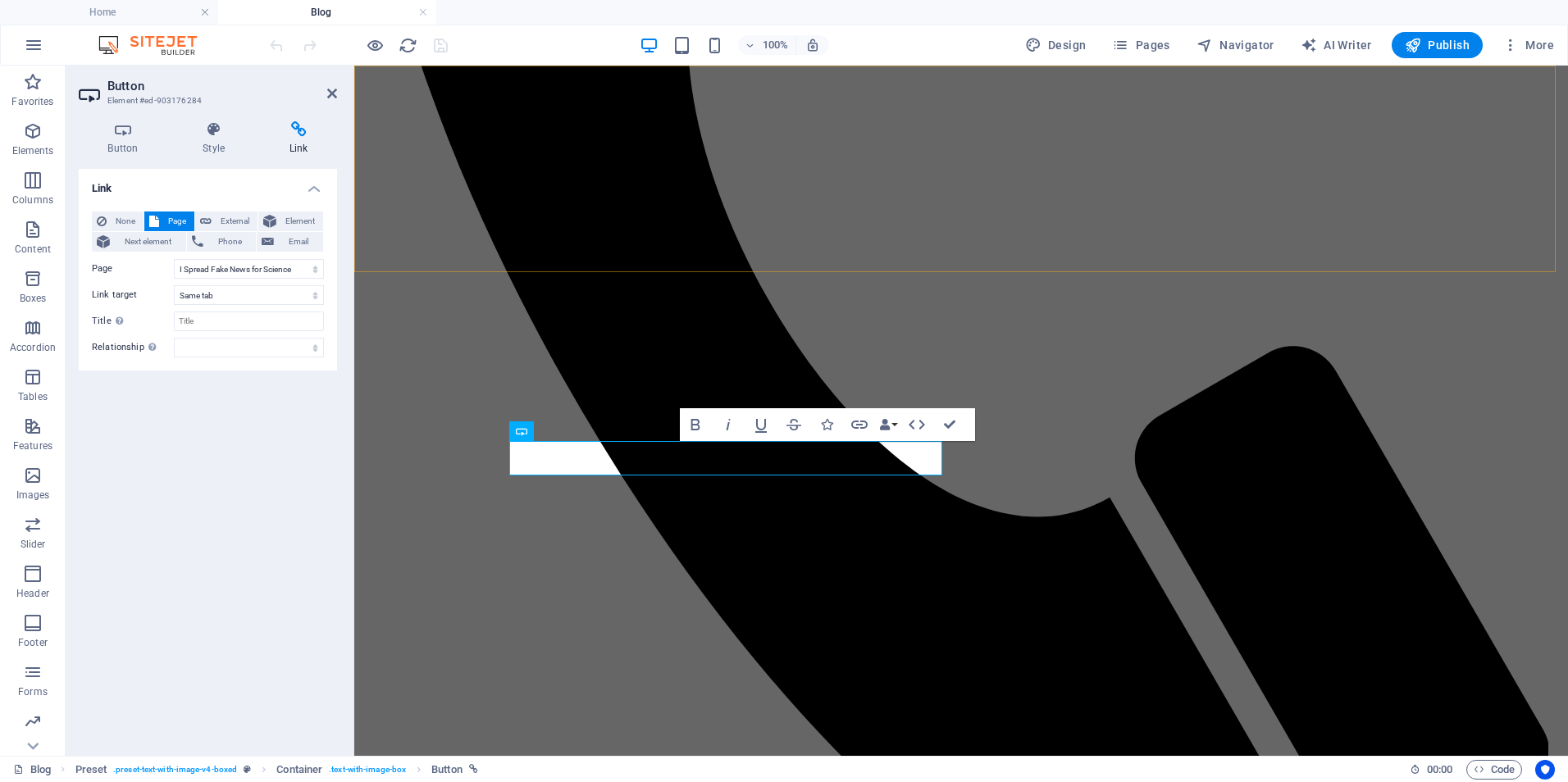
click at [413, 211] on div "Home About Us Care Guides Meet Our Animals Blog Contact" at bounding box center [961, 14] width 1200 height 1894
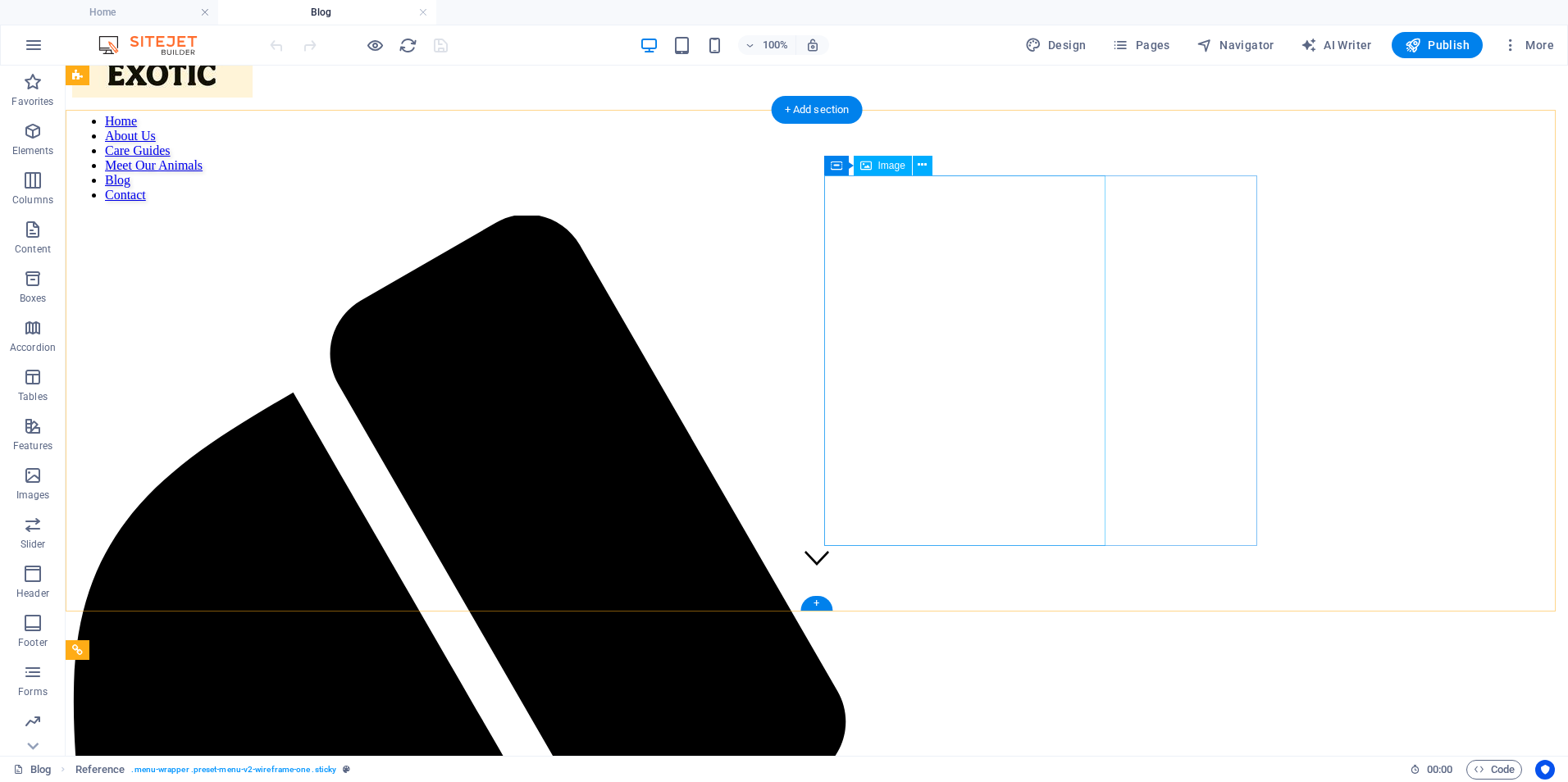
scroll to position [0, 0]
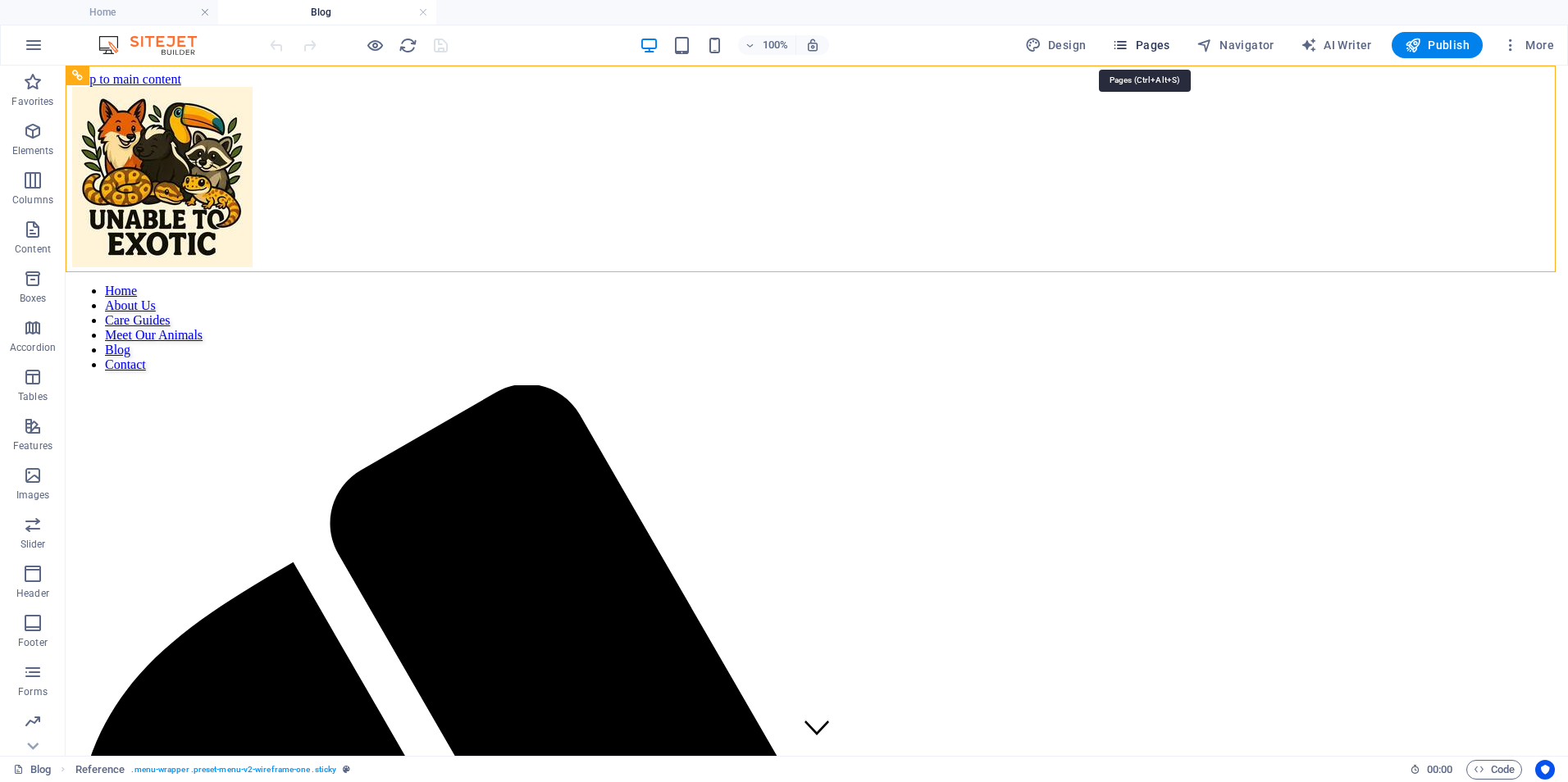
click at [1158, 46] on span "Pages" at bounding box center [1140, 45] width 57 height 16
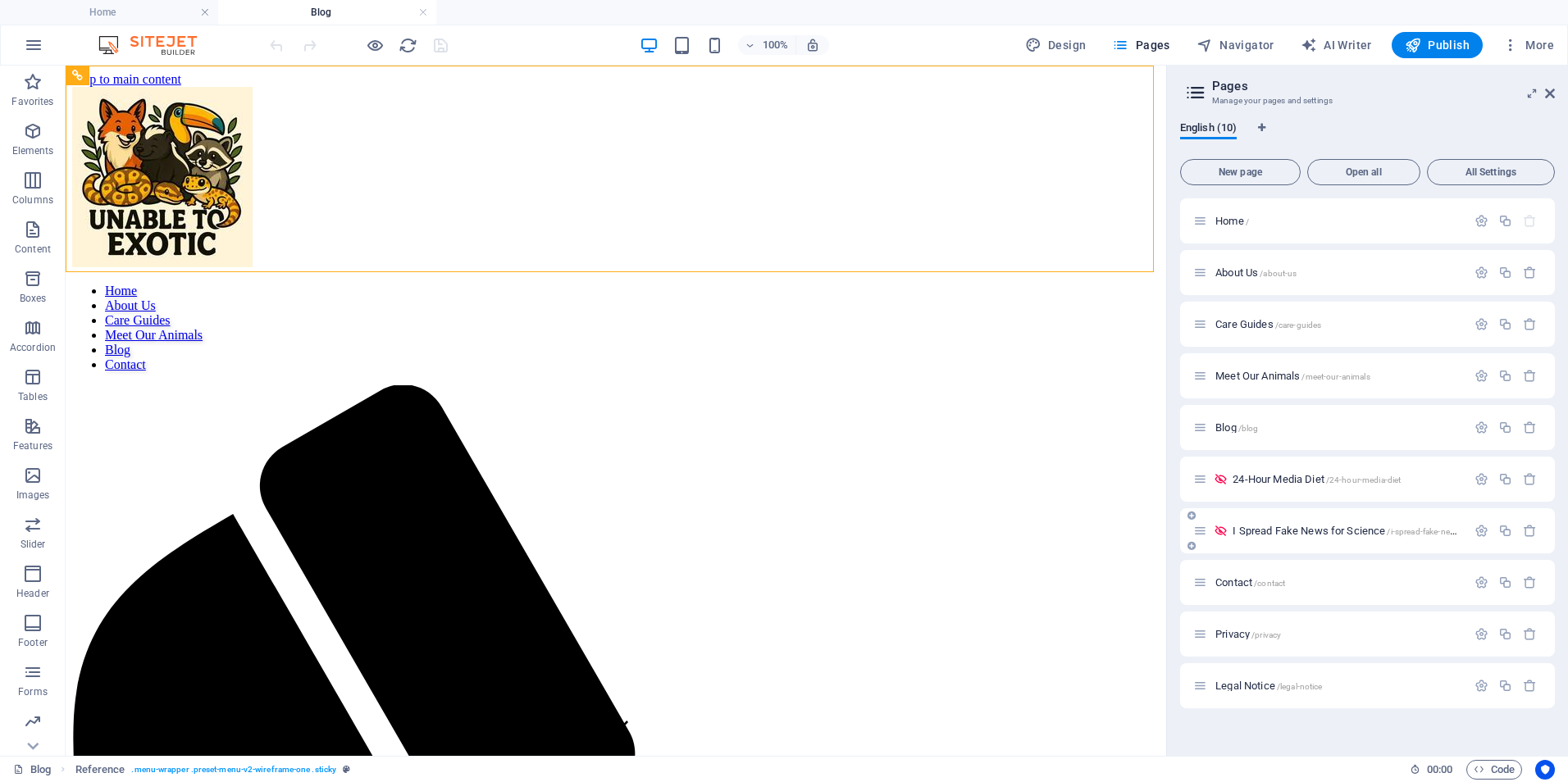
click at [1285, 529] on span "I Spread Fake News for Science /i-spread-fake-news-for-science" at bounding box center [1368, 531] width 272 height 12
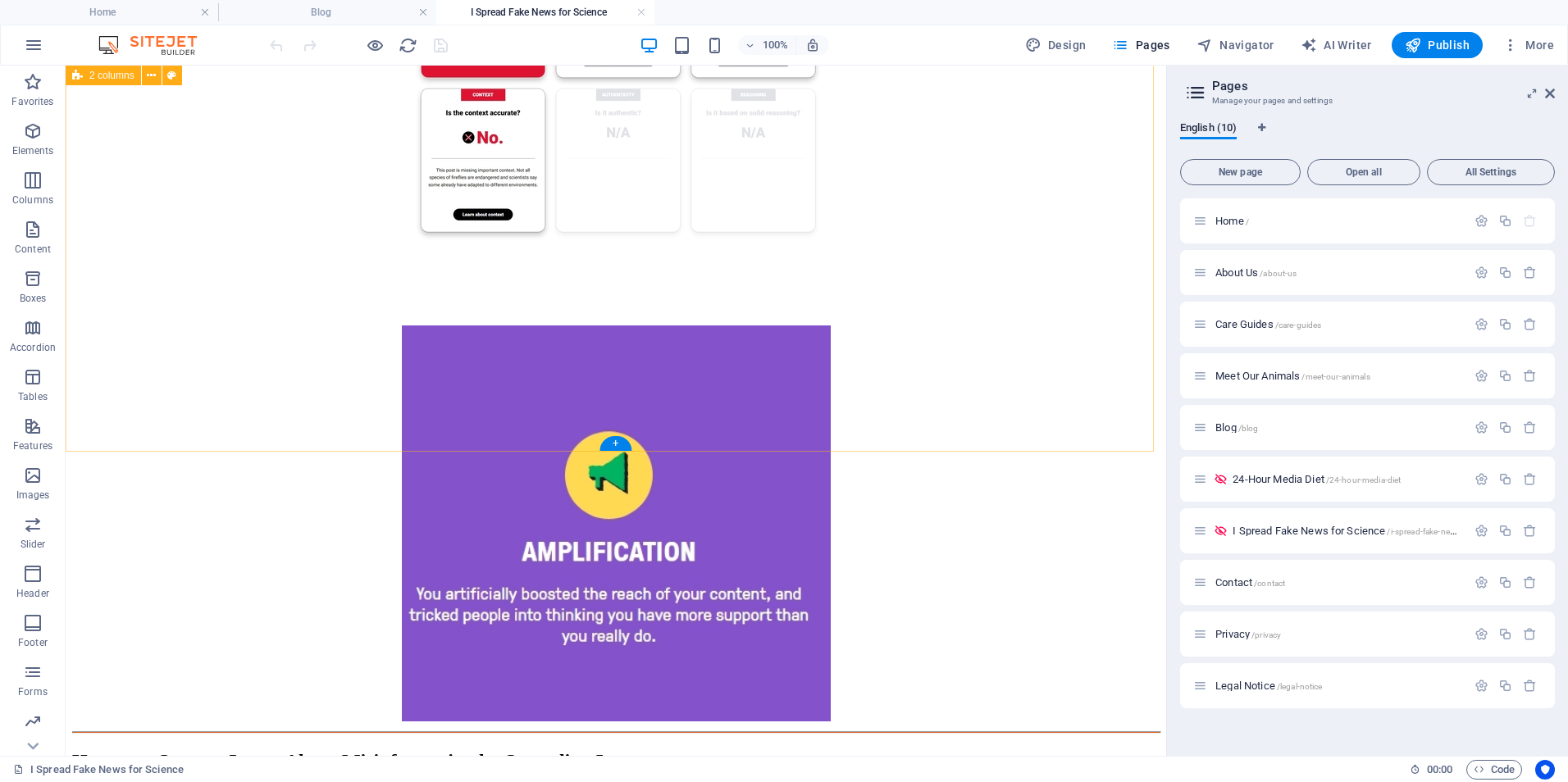
scroll to position [2843, 0]
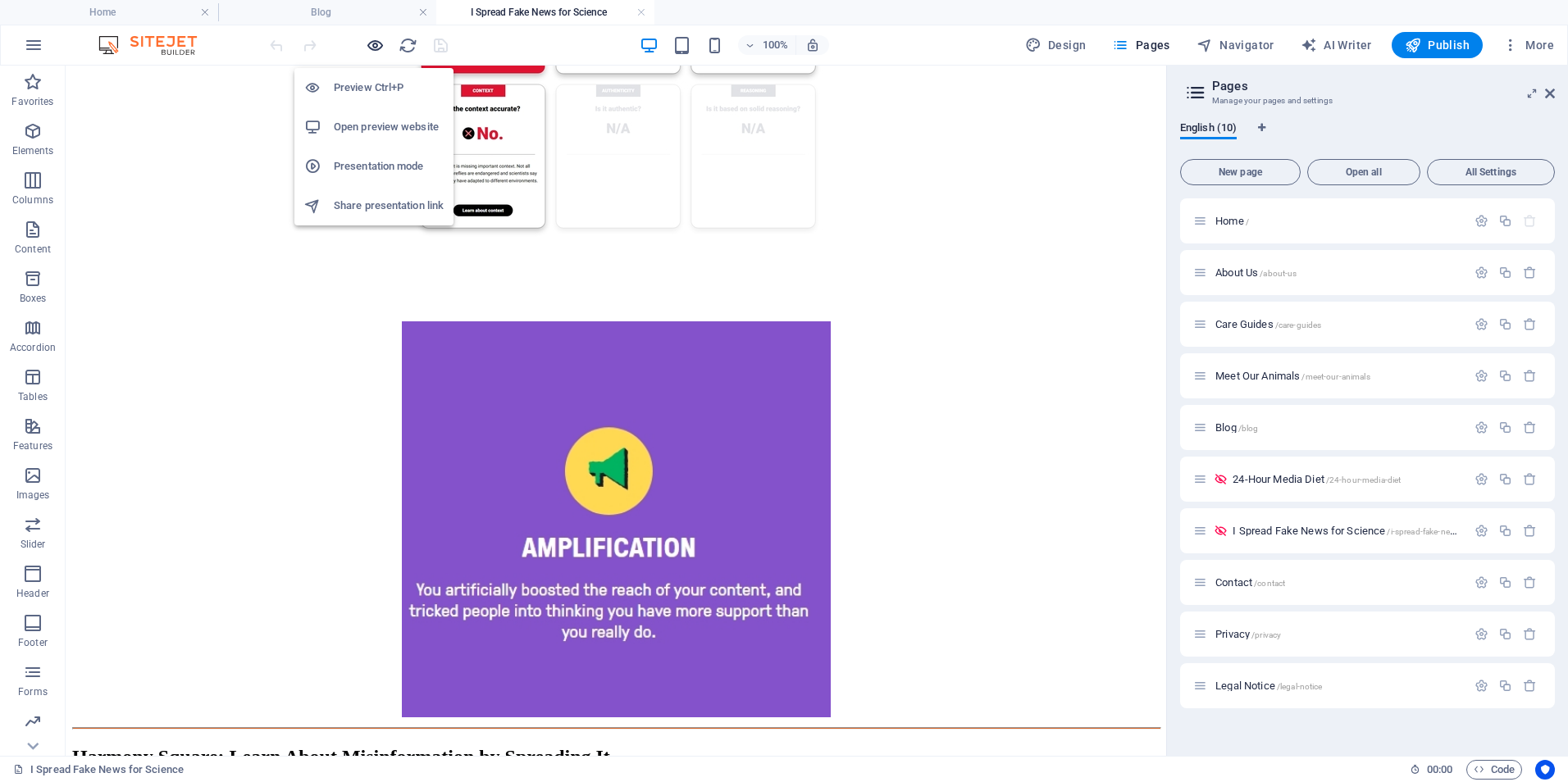
click at [373, 45] on icon "button" at bounding box center [375, 46] width 19 height 19
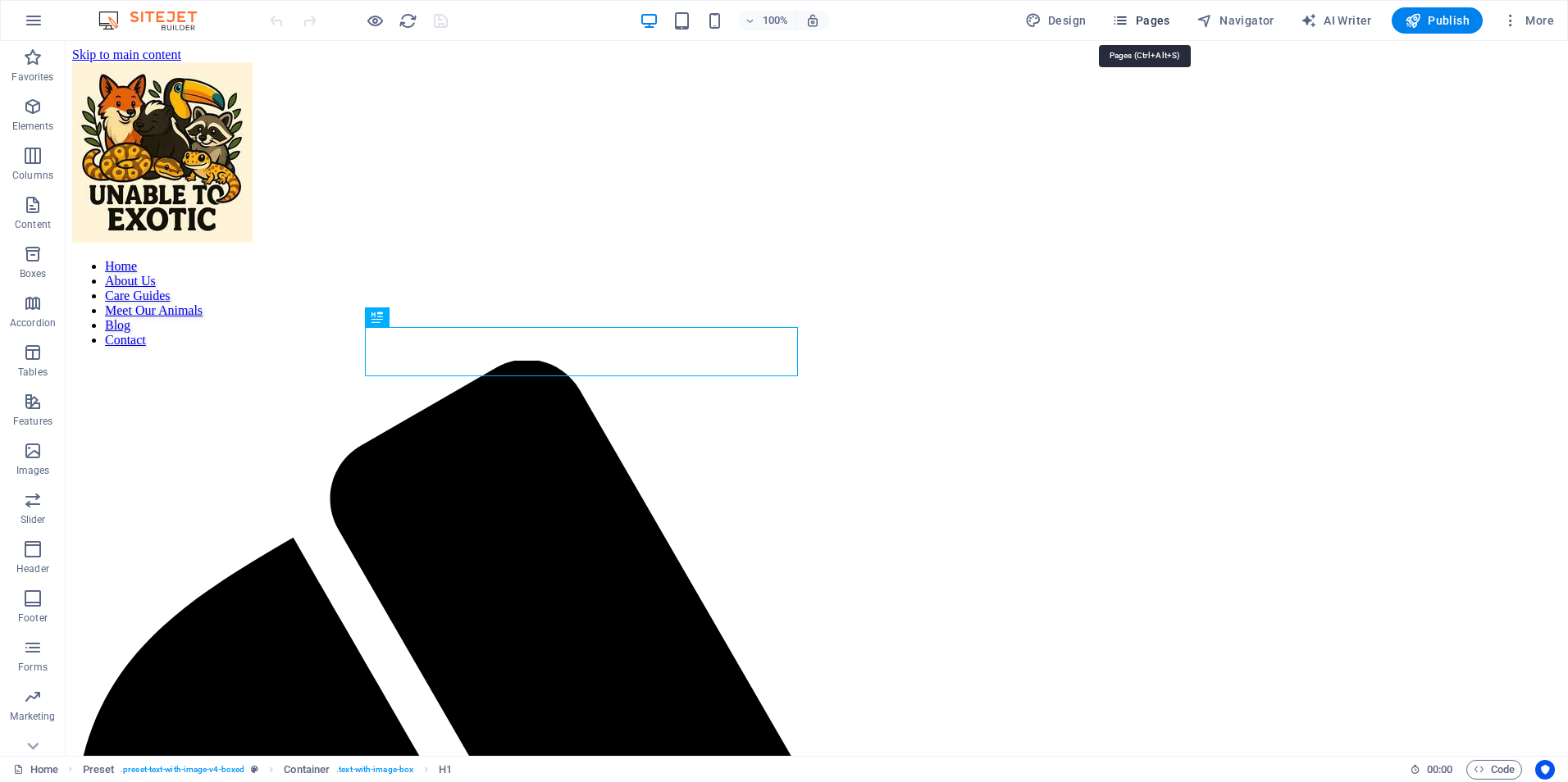
click at [1152, 18] on span "Pages" at bounding box center [1140, 20] width 57 height 16
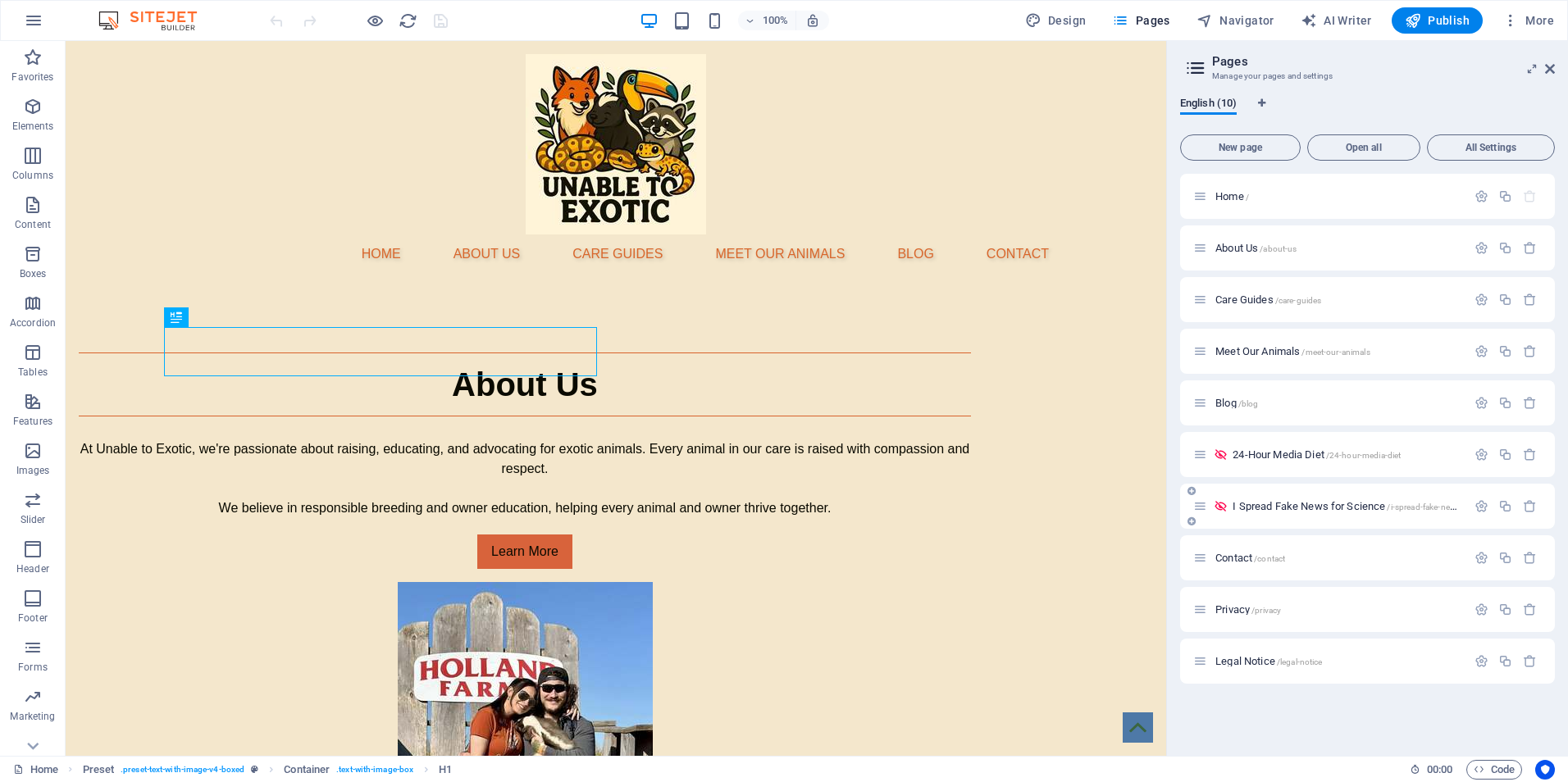
click at [1294, 516] on div "I Spread Fake News for Science /i-spread-fake-news-for-science" at bounding box center [1366, 506] width 374 height 45
click at [1290, 499] on div "I Spread Fake News for Science /i-spread-fake-news-for-science" at bounding box center [1329, 506] width 273 height 19
click at [1291, 511] on span "I Spread Fake News for Science /i-spread-fake-news-for-science" at bounding box center [1368, 506] width 272 height 12
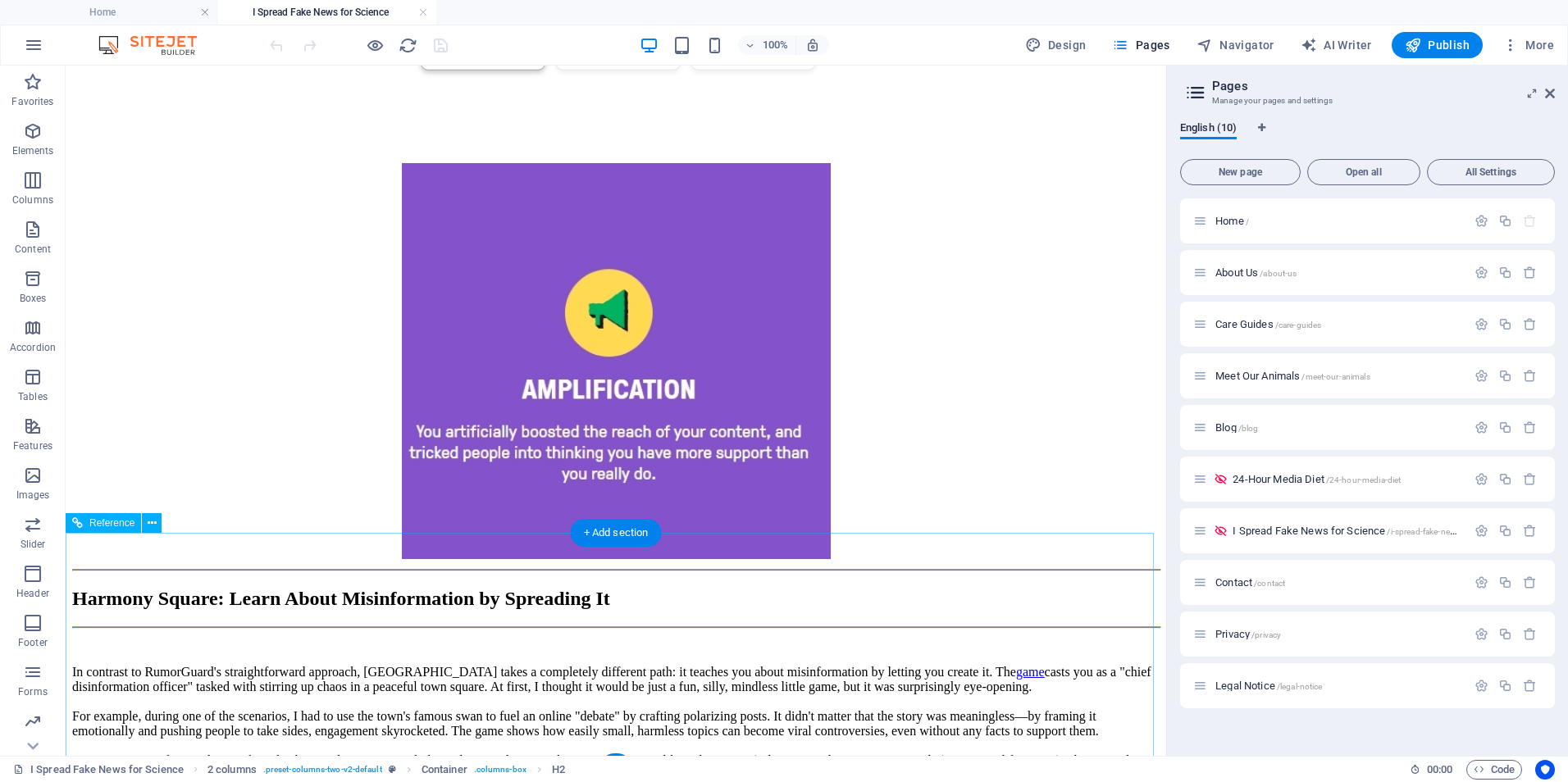
scroll to position [3061, 0]
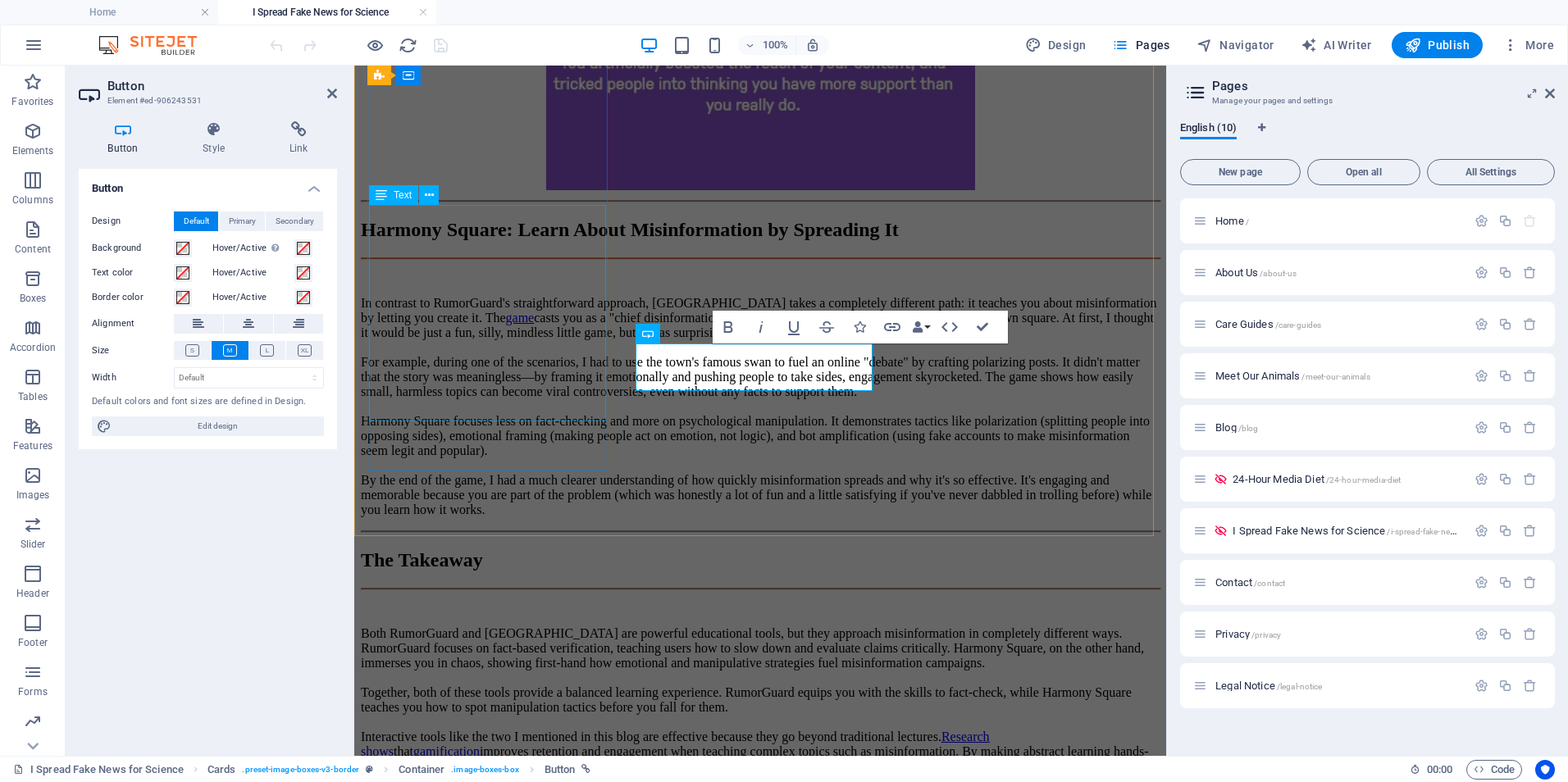
scroll to position [3219, 0]
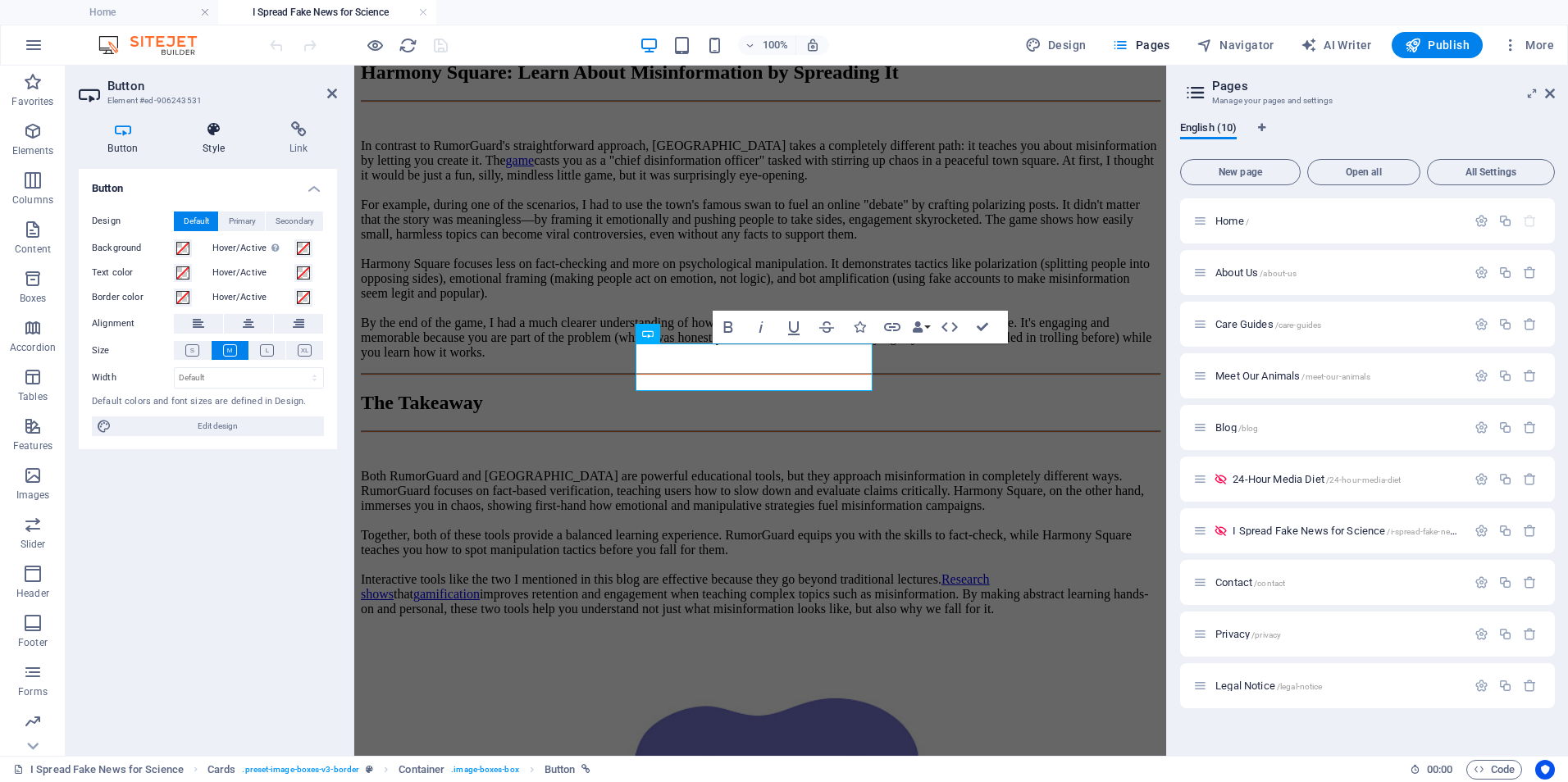
click at [205, 139] on h4 "Style" at bounding box center [217, 138] width 86 height 35
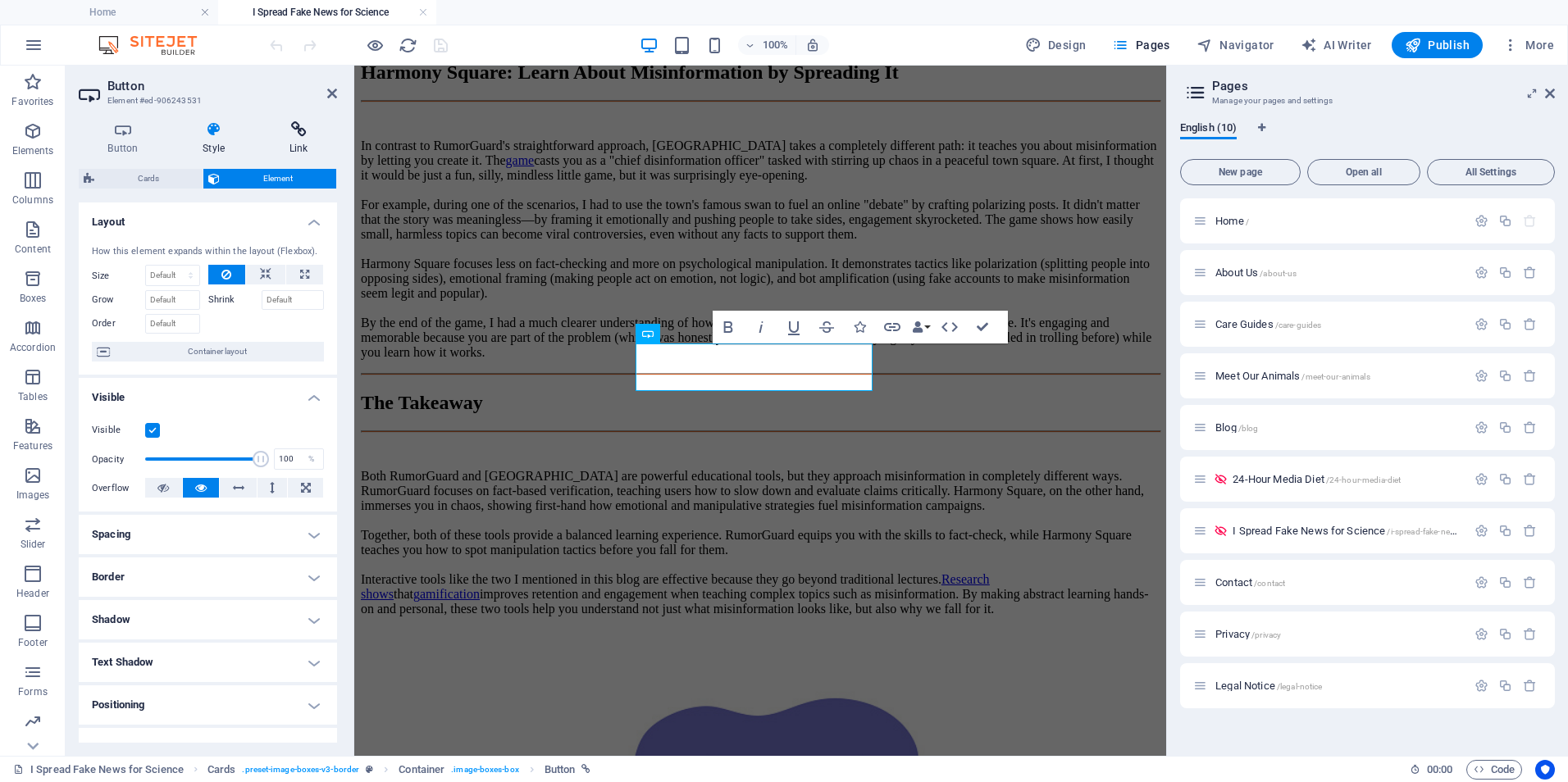
click at [317, 141] on h4 "Link" at bounding box center [298, 138] width 77 height 35
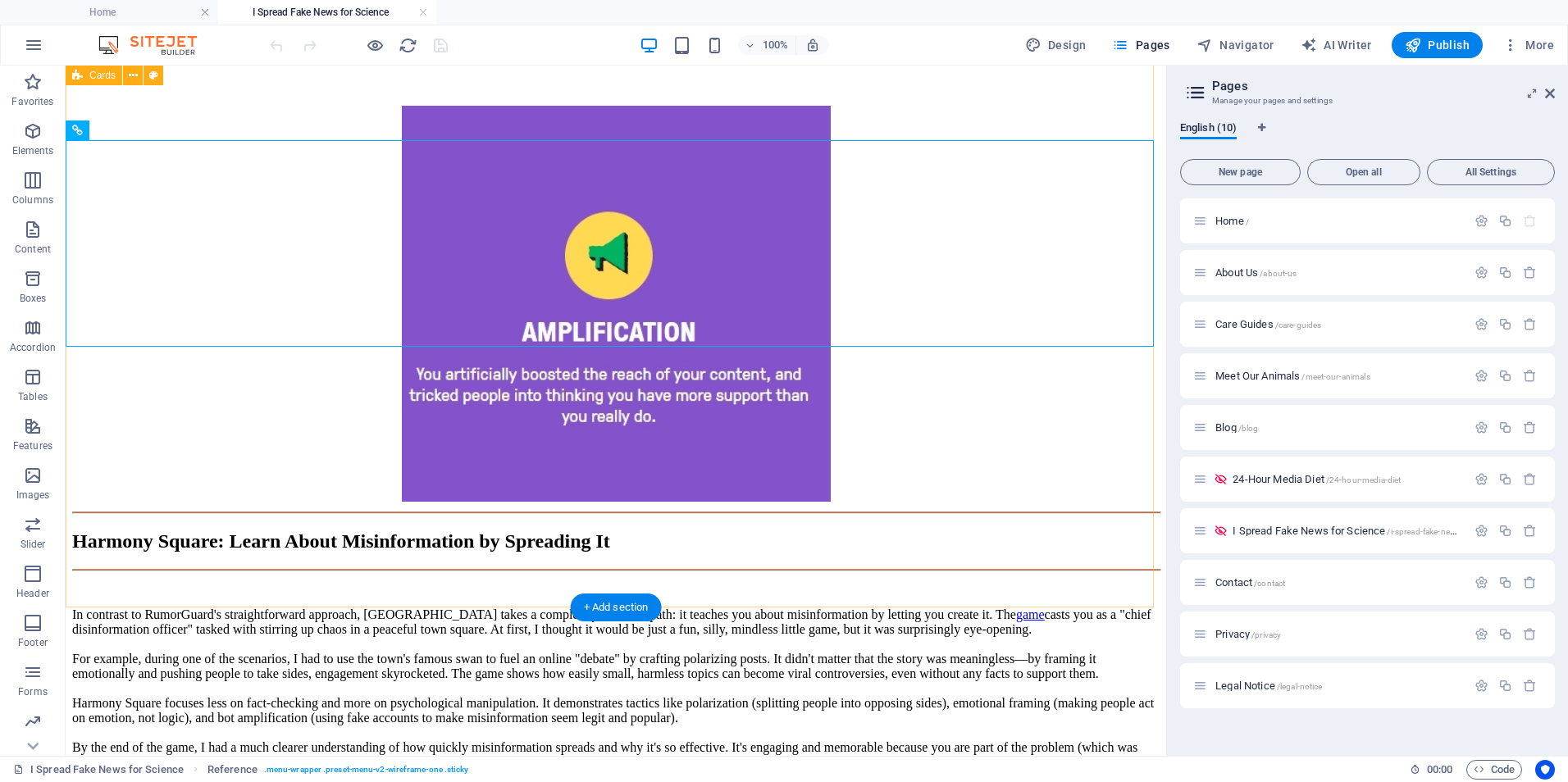
scroll to position [2843, 0]
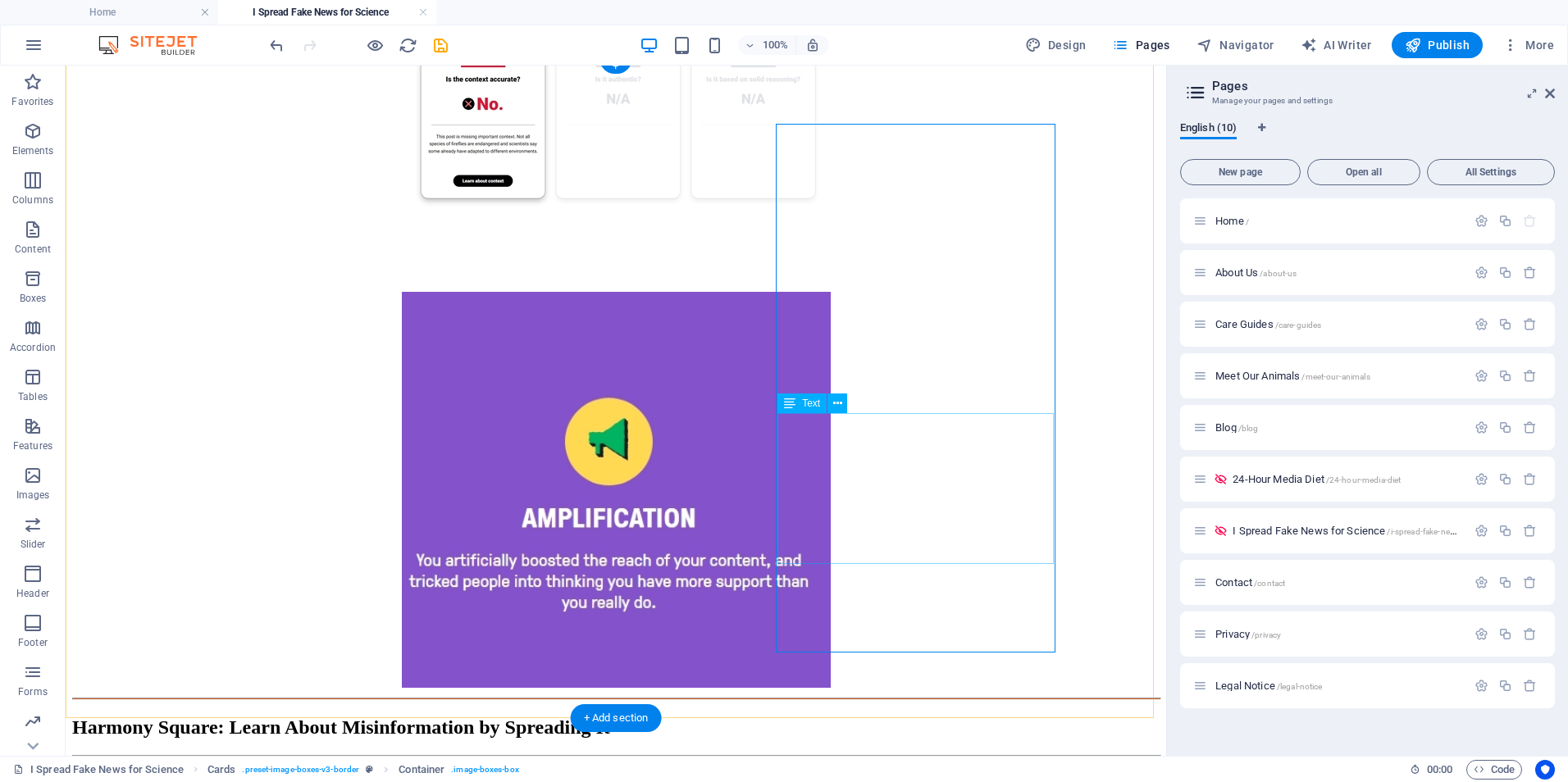
scroll to position [2876, 0]
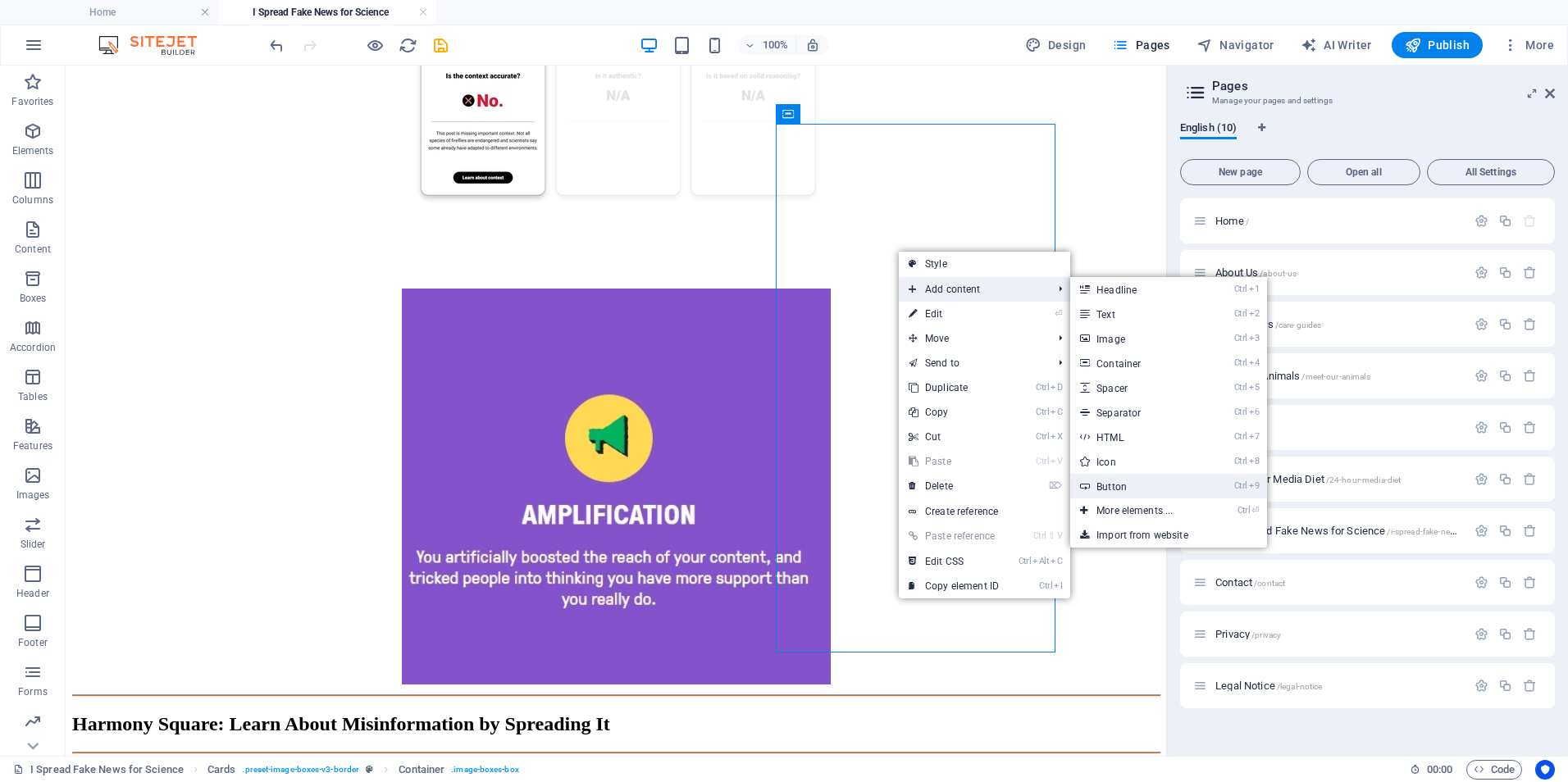
click at [1129, 492] on link "Ctrl 9 Button" at bounding box center [1137, 486] width 135 height 24
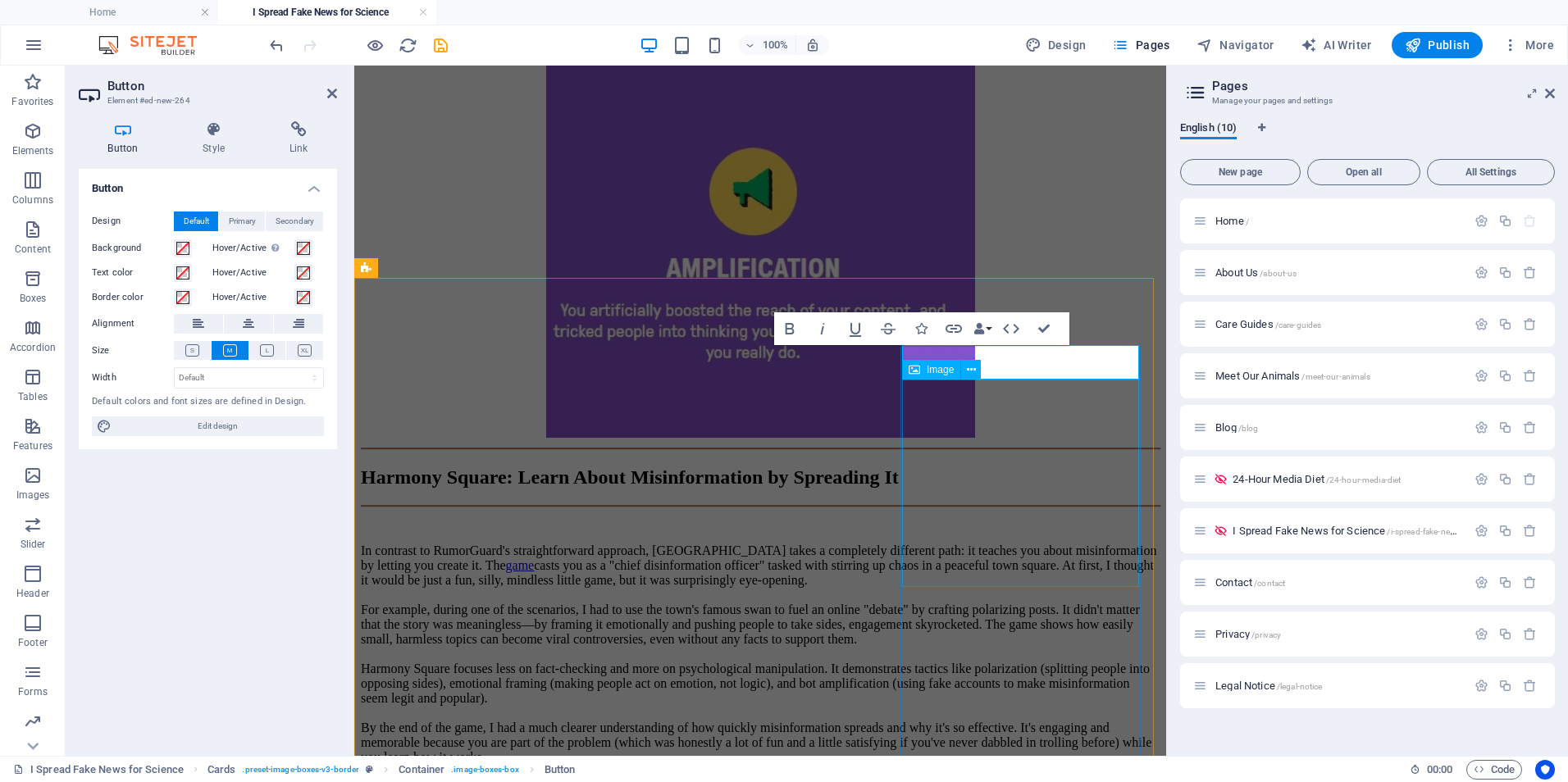
scroll to position [2595, 0]
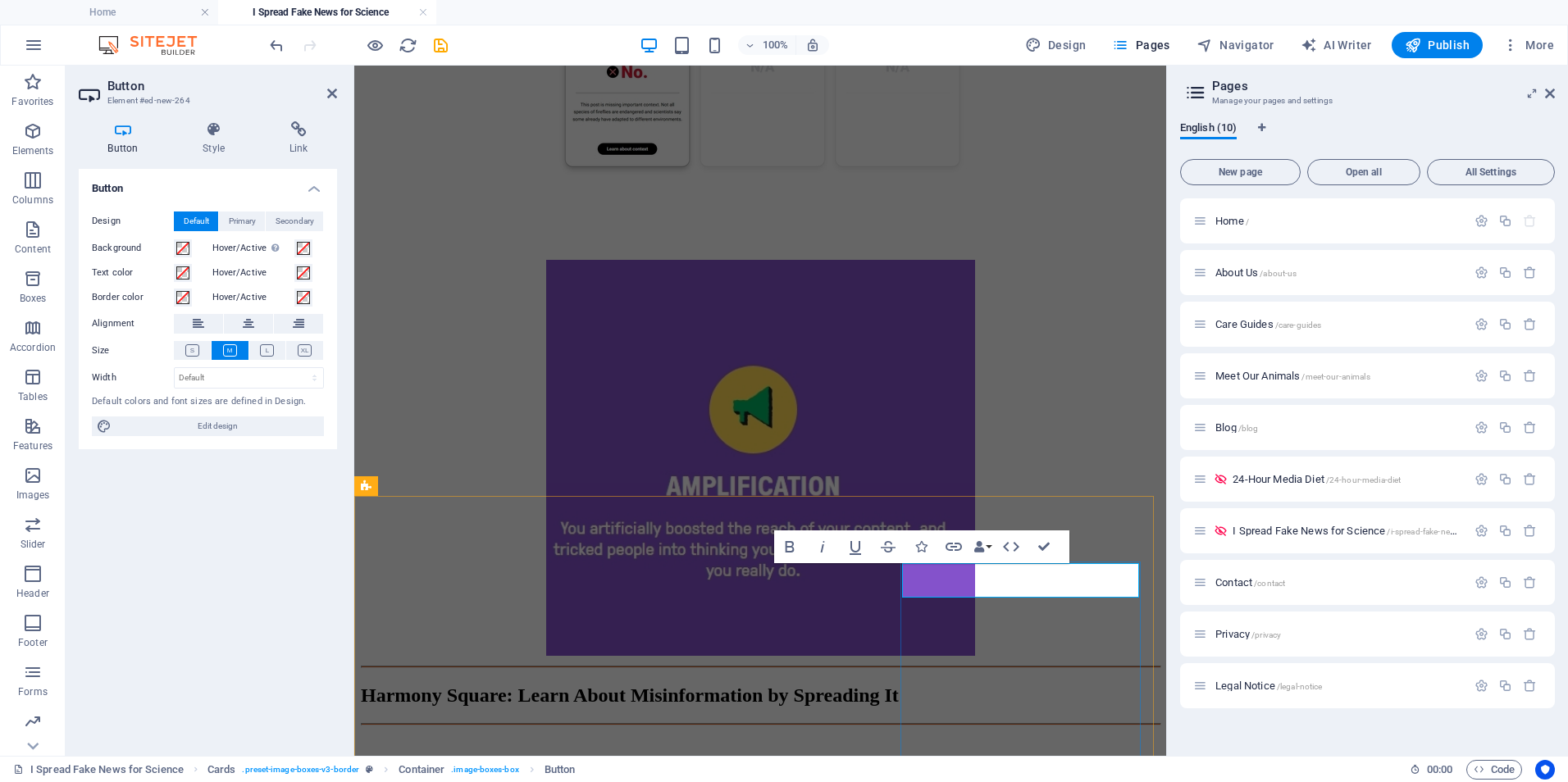
drag, startPoint x: 1106, startPoint y: 580, endPoint x: 1014, endPoint y: 582, distance: 92.0
drag, startPoint x: 1058, startPoint y: 584, endPoint x: 984, endPoint y: 584, distance: 74.0
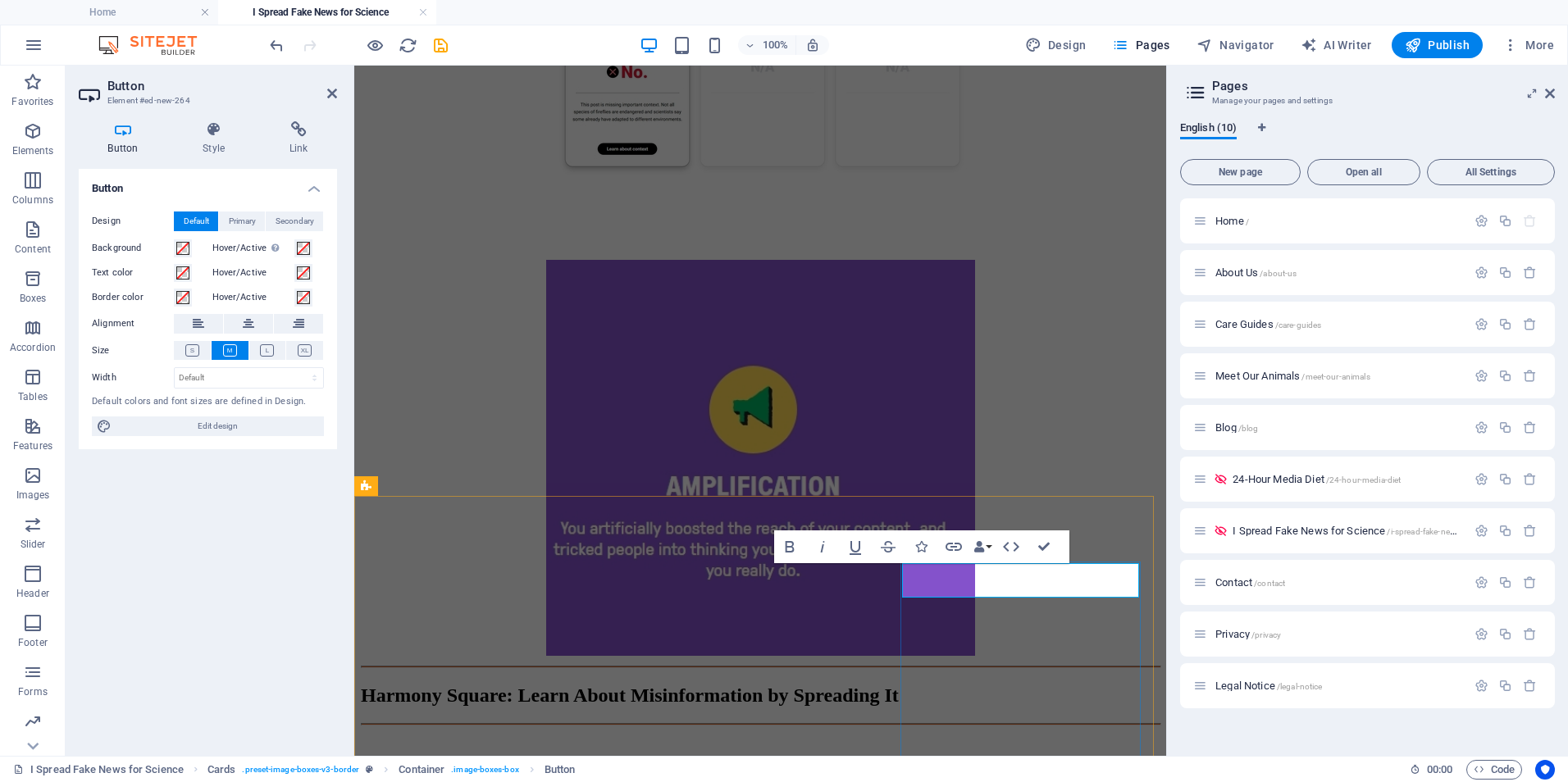
click at [953, 554] on icon "button" at bounding box center [946, 547] width 20 height 20
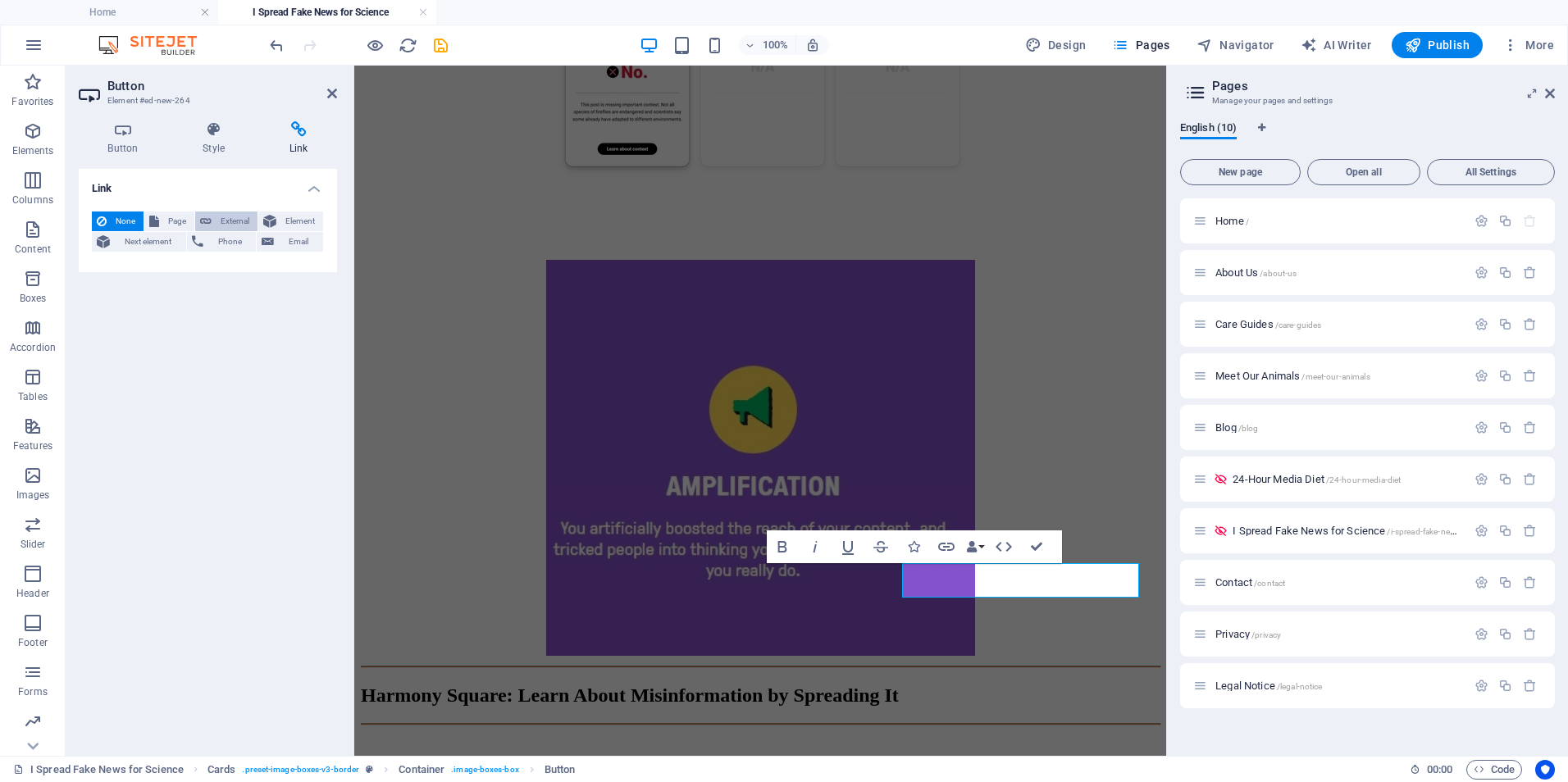
click at [226, 221] on span "External" at bounding box center [234, 221] width 36 height 20
select select "blank"
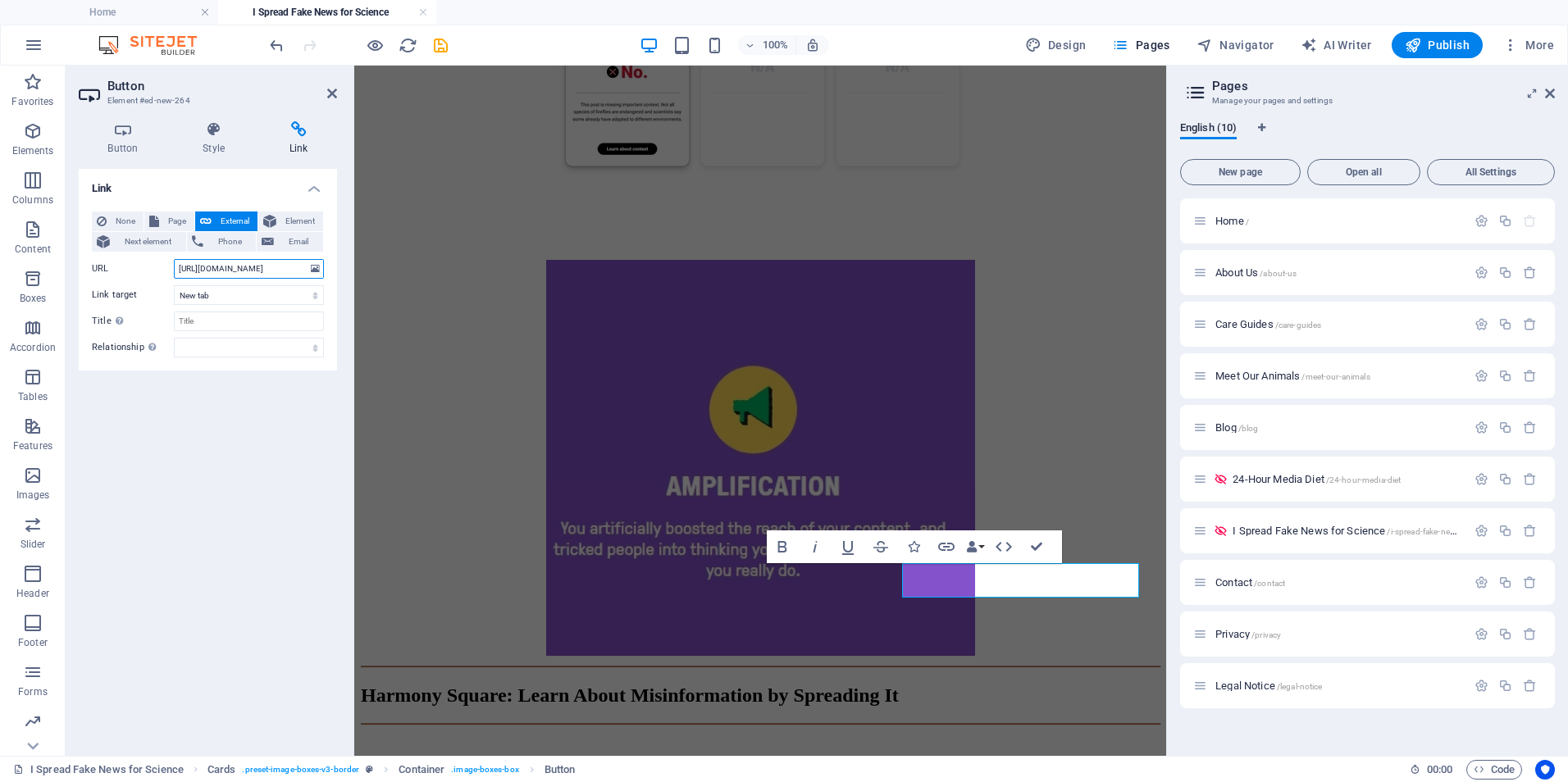
scroll to position [0, 15]
type input "[URL][DOMAIN_NAME]"
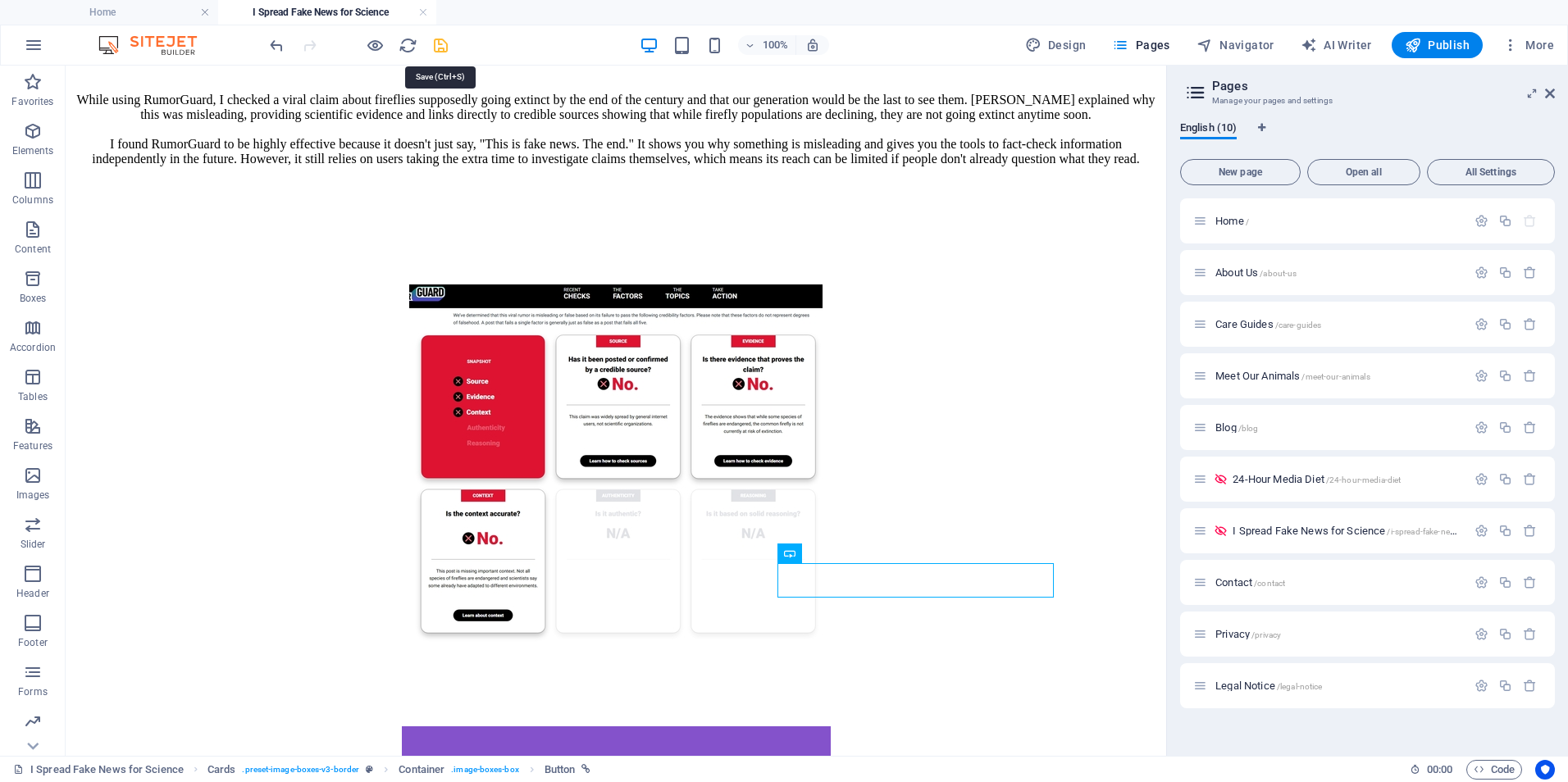
click at [433, 47] on icon "save" at bounding box center [441, 46] width 19 height 19
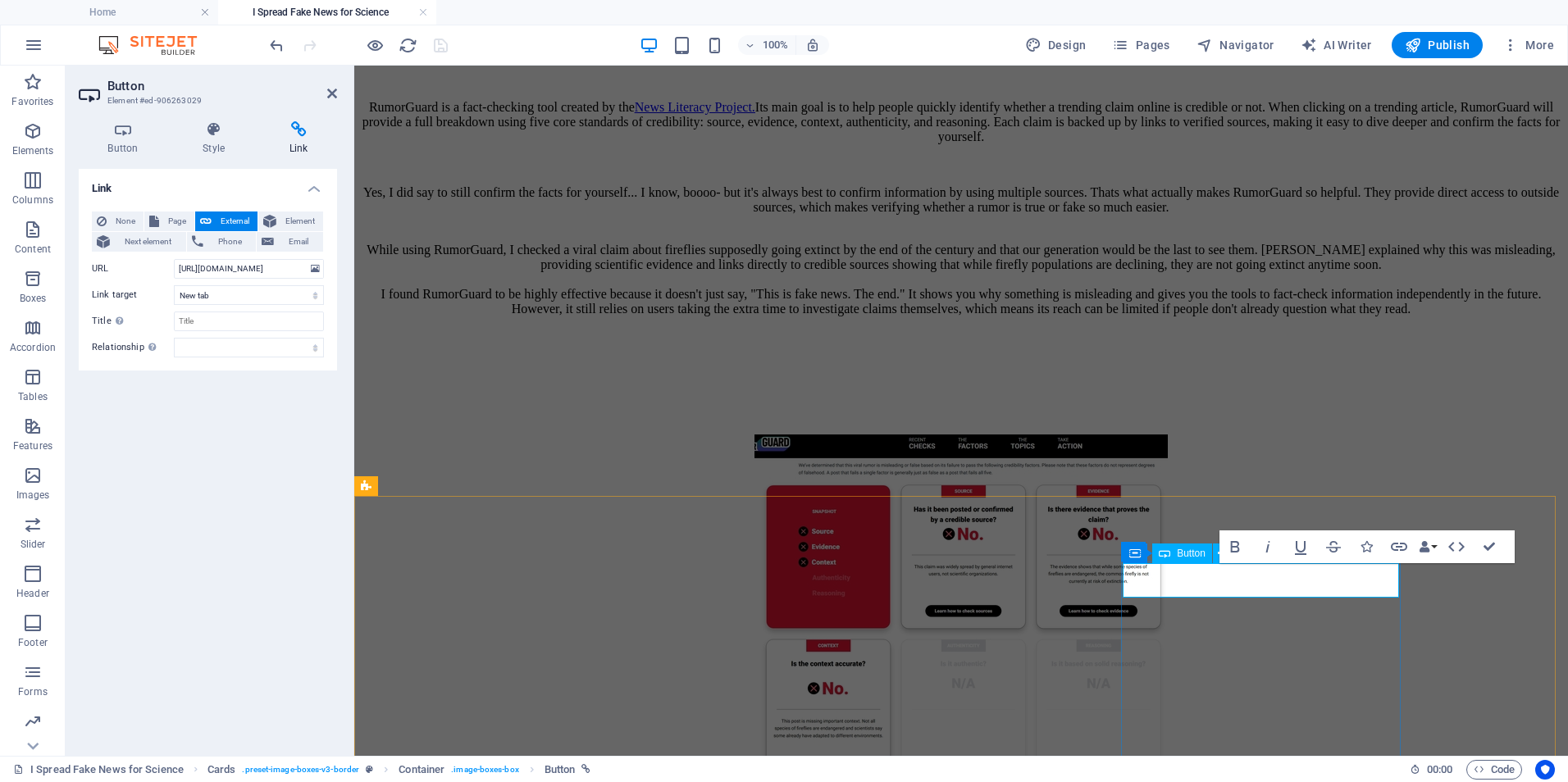
drag, startPoint x: 1330, startPoint y: 593, endPoint x: 1238, endPoint y: 584, distance: 92.4
drag, startPoint x: 1270, startPoint y: 580, endPoint x: 1202, endPoint y: 583, distance: 68.1
click at [1205, 550] on icon at bounding box center [1206, 553] width 9 height 17
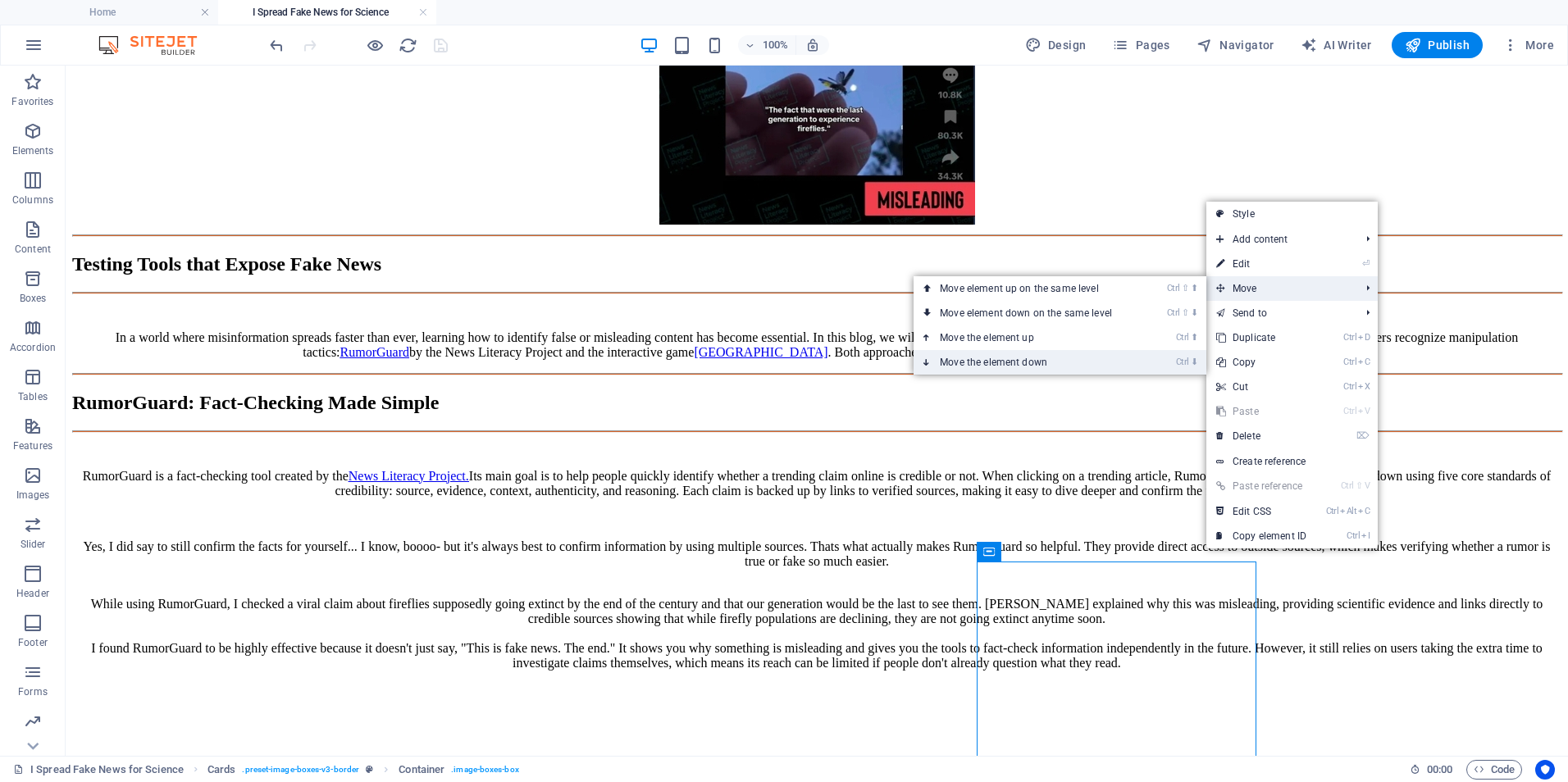
click at [1030, 360] on link "Ctrl ⬇ Move the element down" at bounding box center [1028, 362] width 231 height 24
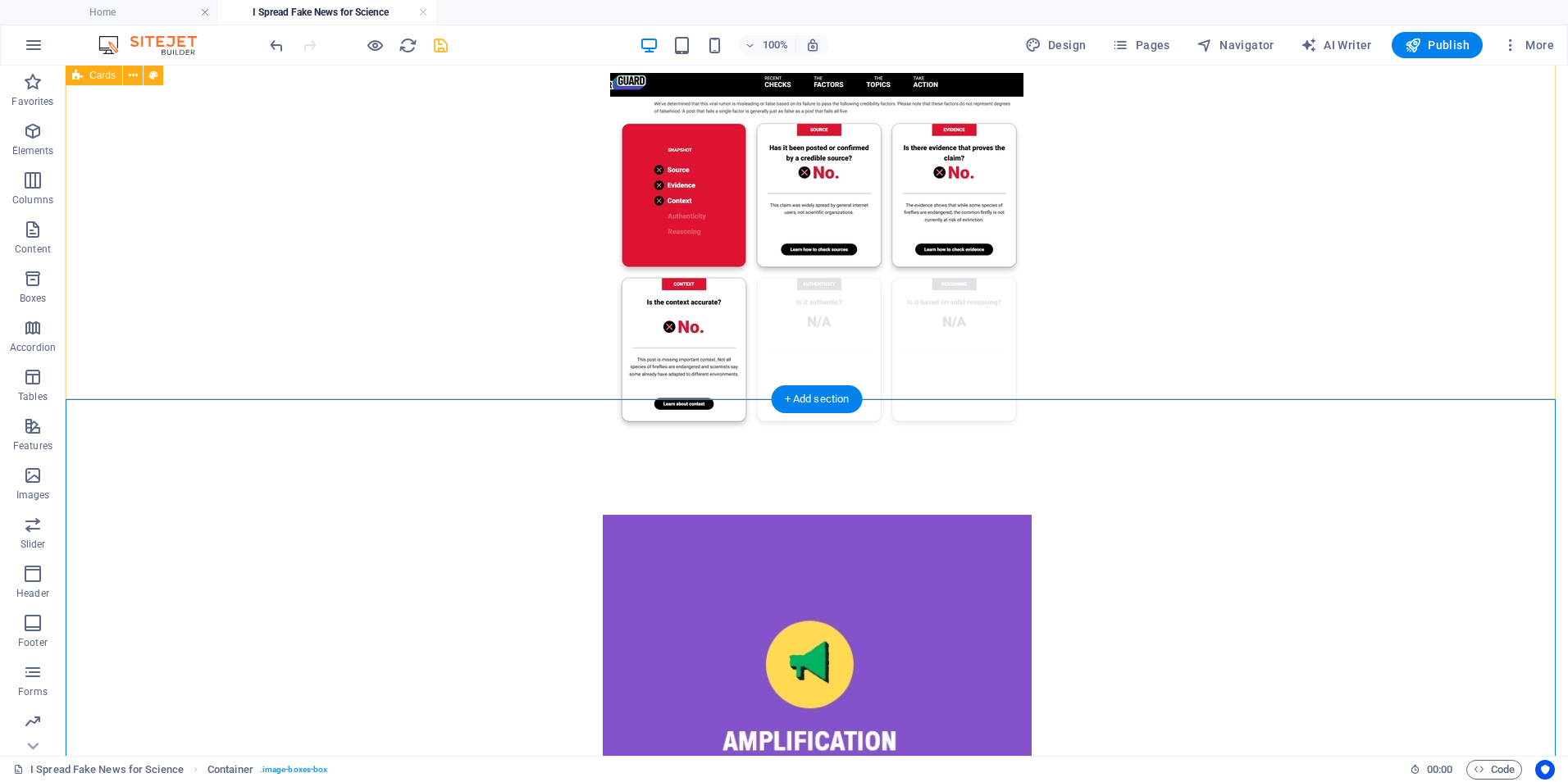
scroll to position [3150, 0]
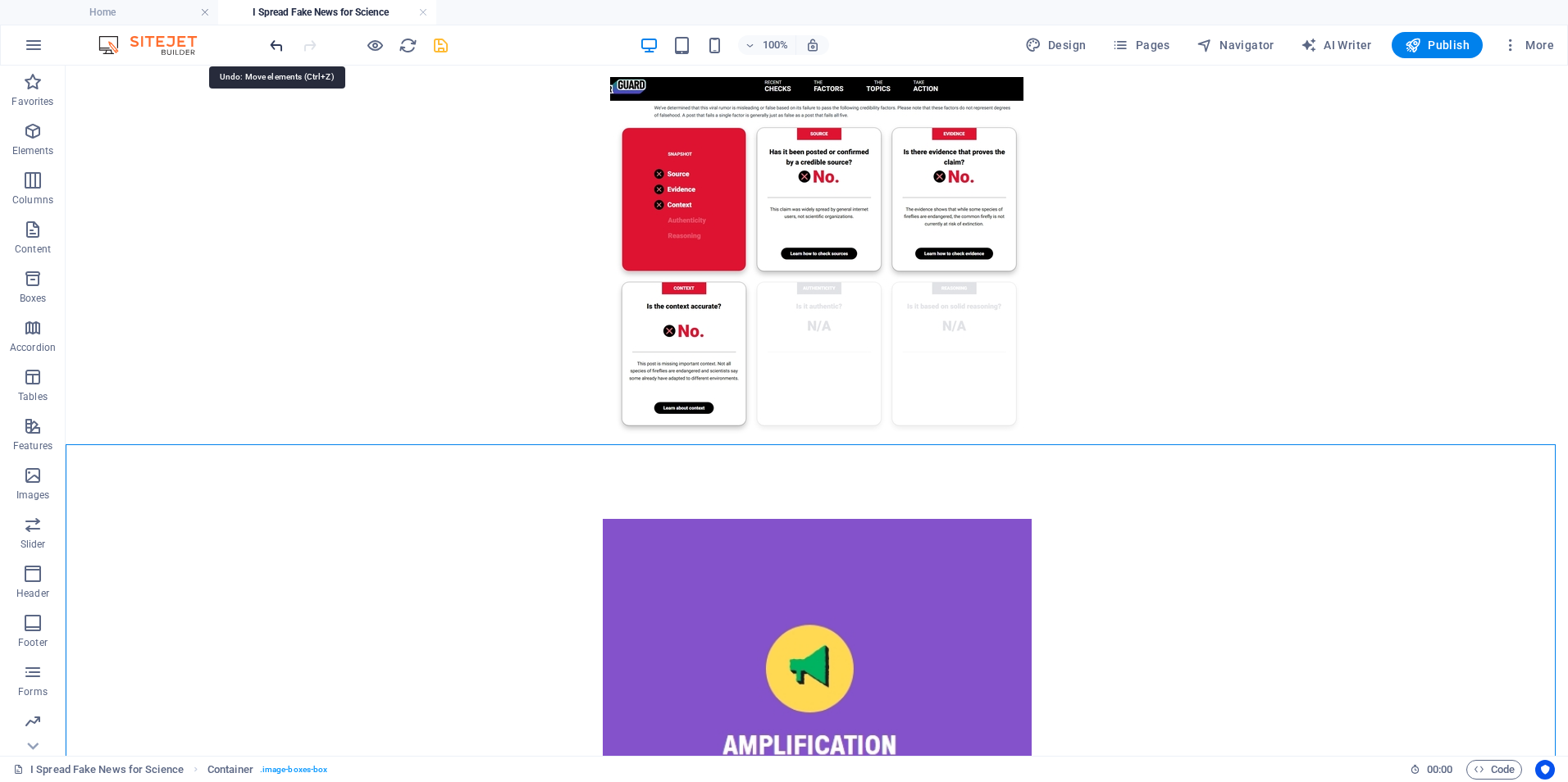
click at [268, 50] on icon "undo" at bounding box center [277, 46] width 19 height 19
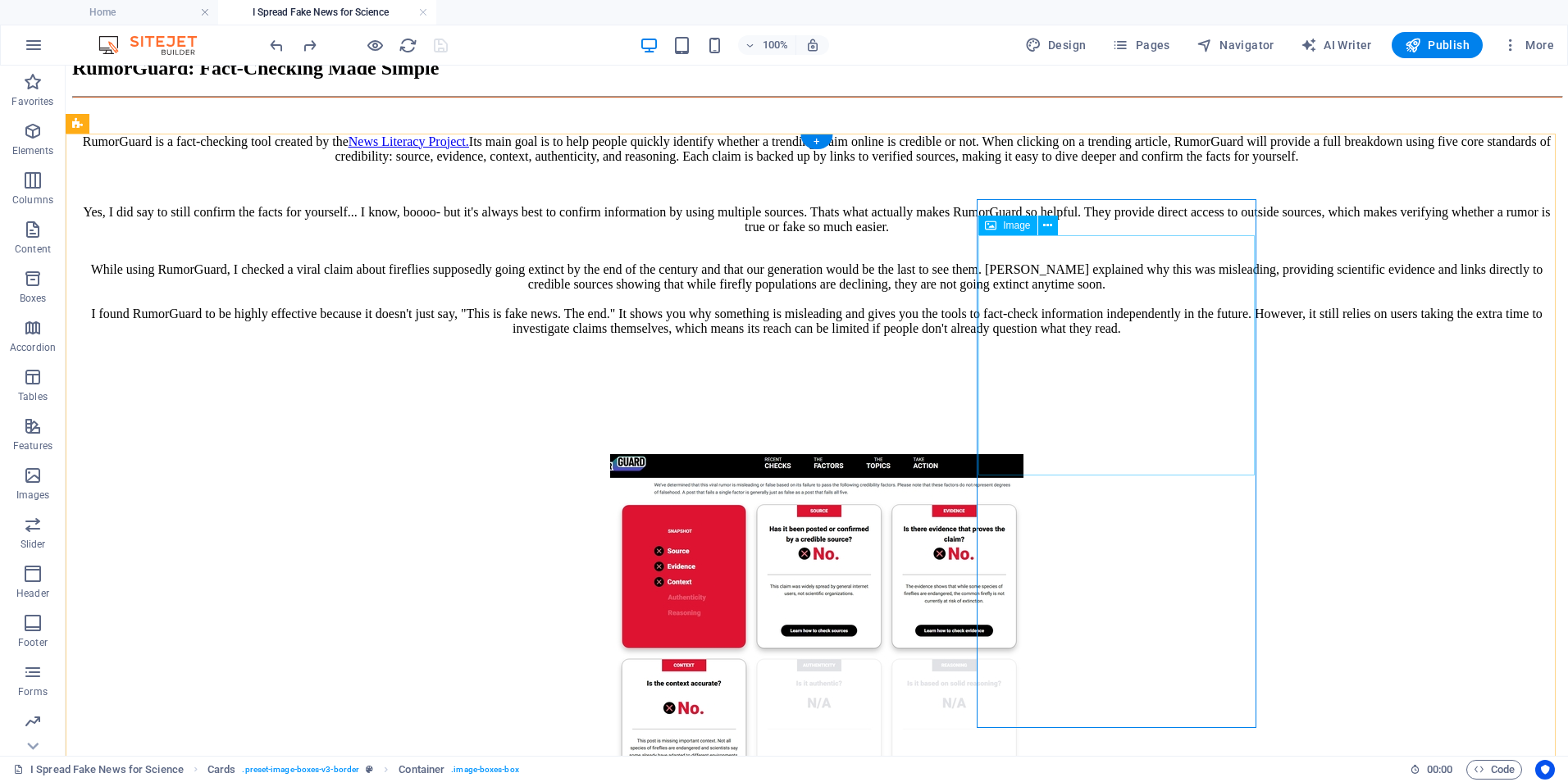
scroll to position [2637, 0]
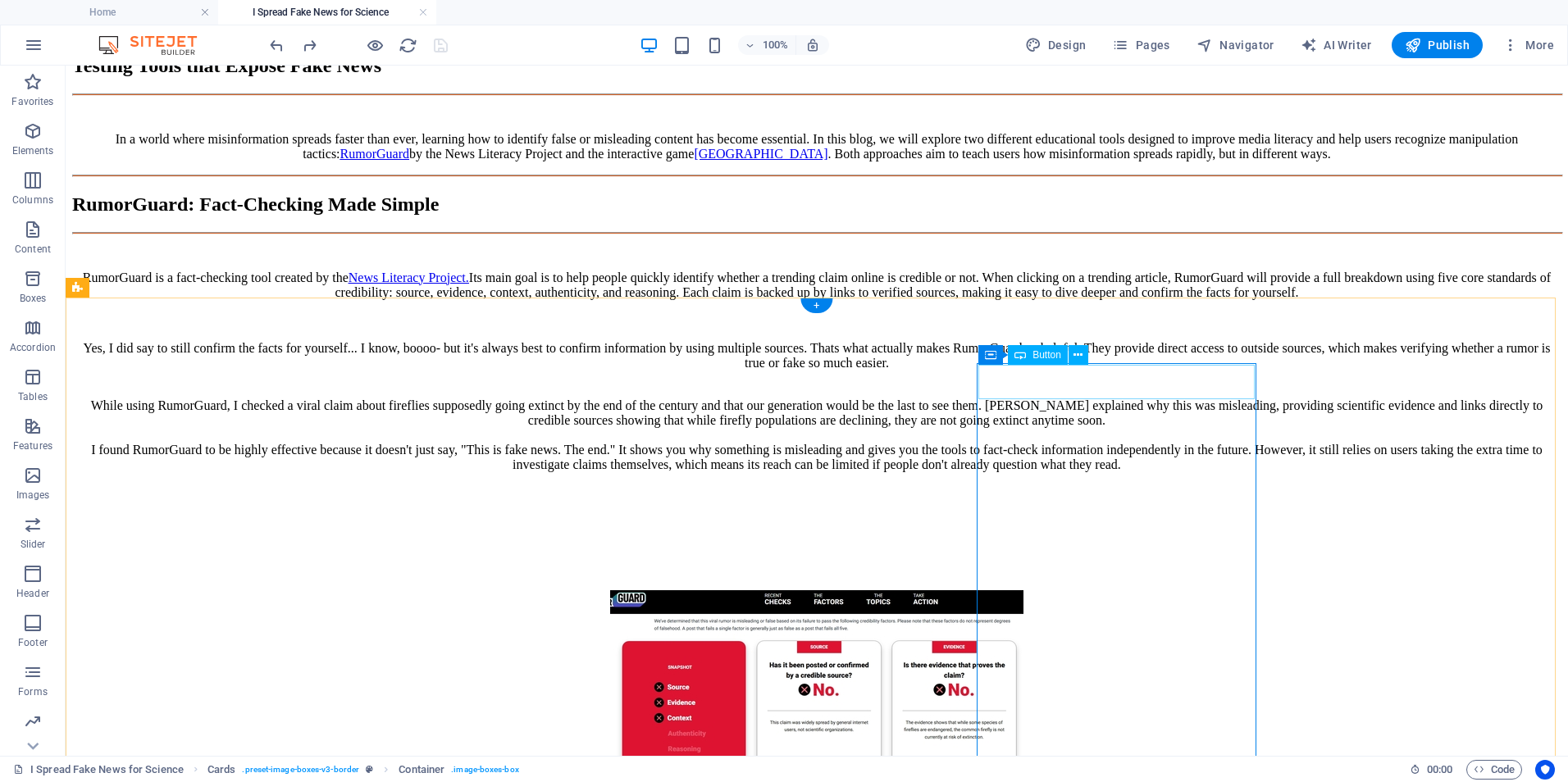
drag, startPoint x: 1180, startPoint y: 386, endPoint x: 892, endPoint y: 386, distance: 288.0
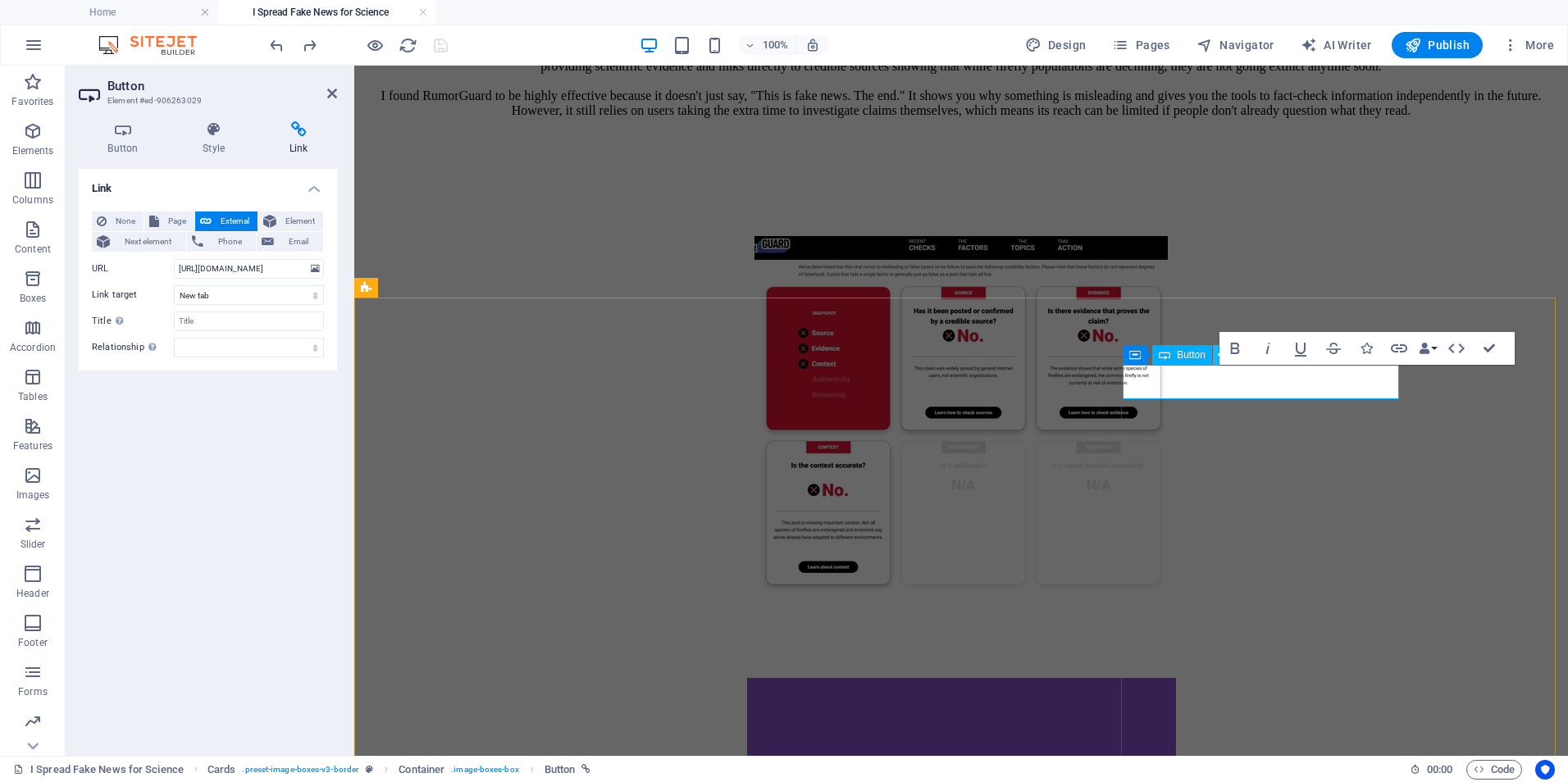
click at [1214, 358] on button at bounding box center [1222, 355] width 20 height 20
drag, startPoint x: 1202, startPoint y: 384, endPoint x: 1570, endPoint y: 423, distance: 370.1
click at [1215, 356] on button at bounding box center [1222, 355] width 20 height 20
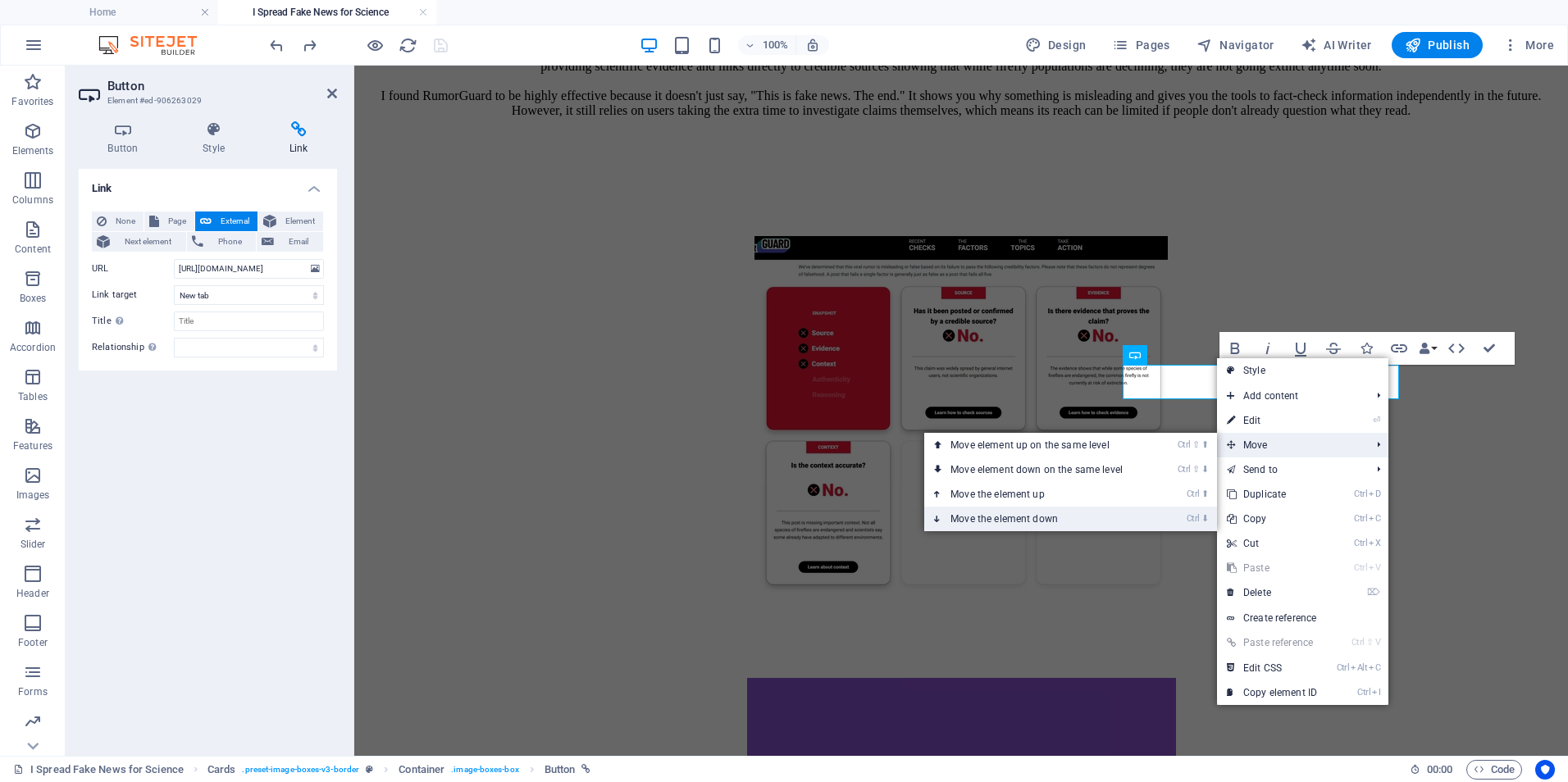
click at [1050, 508] on link "Ctrl ⬇ Move the element down" at bounding box center [1039, 519] width 231 height 24
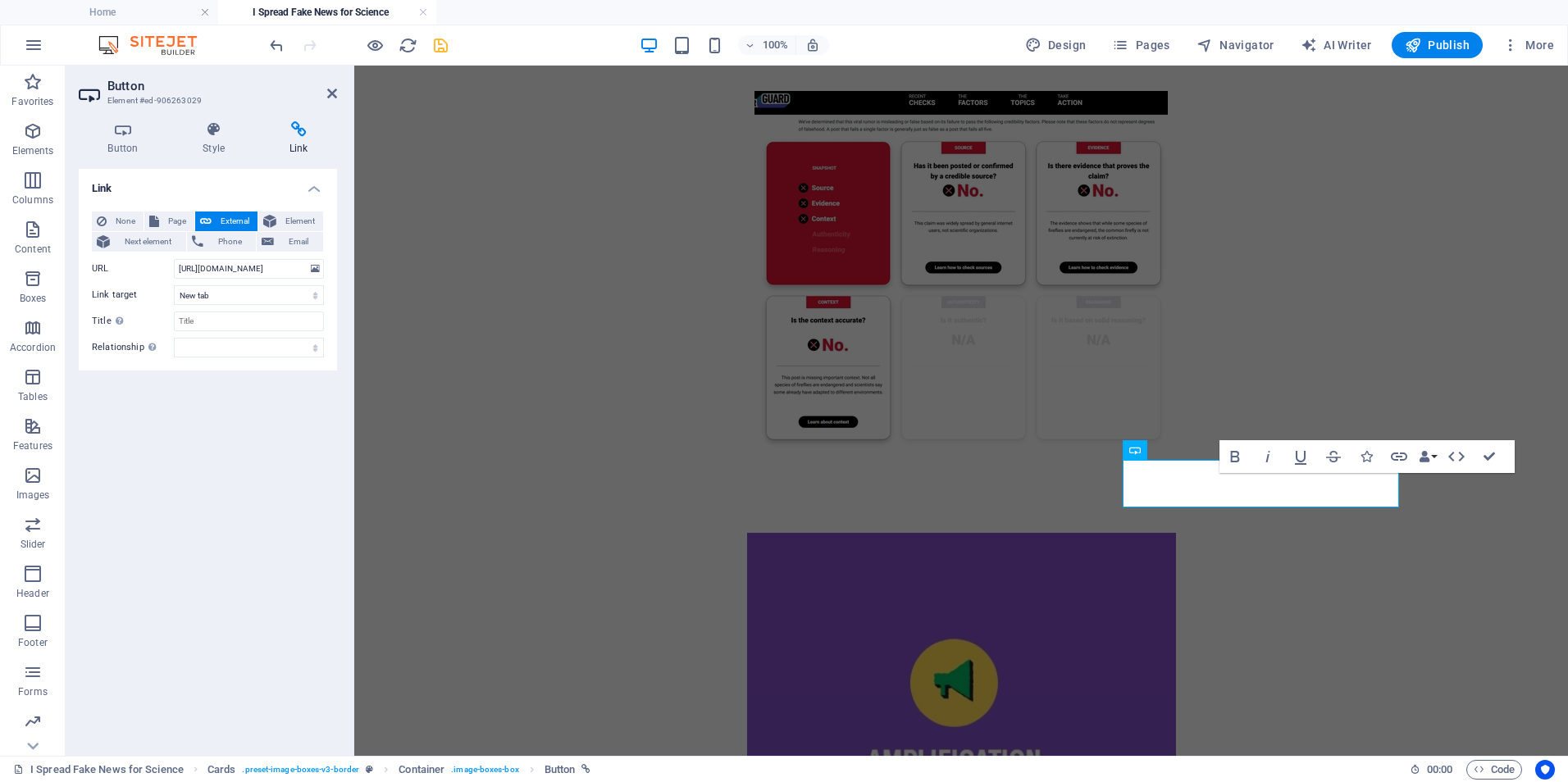
scroll to position [2785, 0]
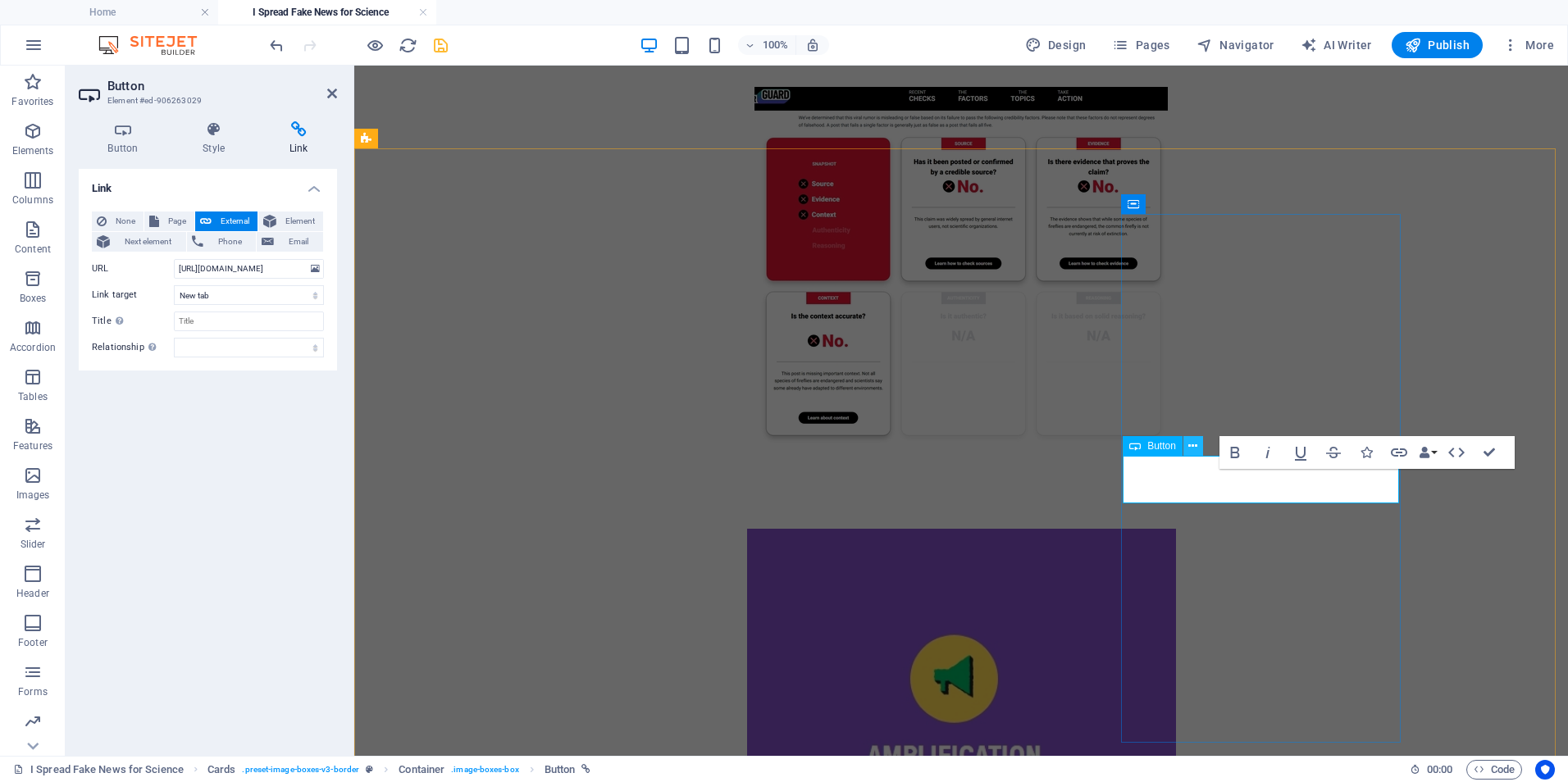
click at [1198, 445] on button at bounding box center [1193, 445] width 20 height 20
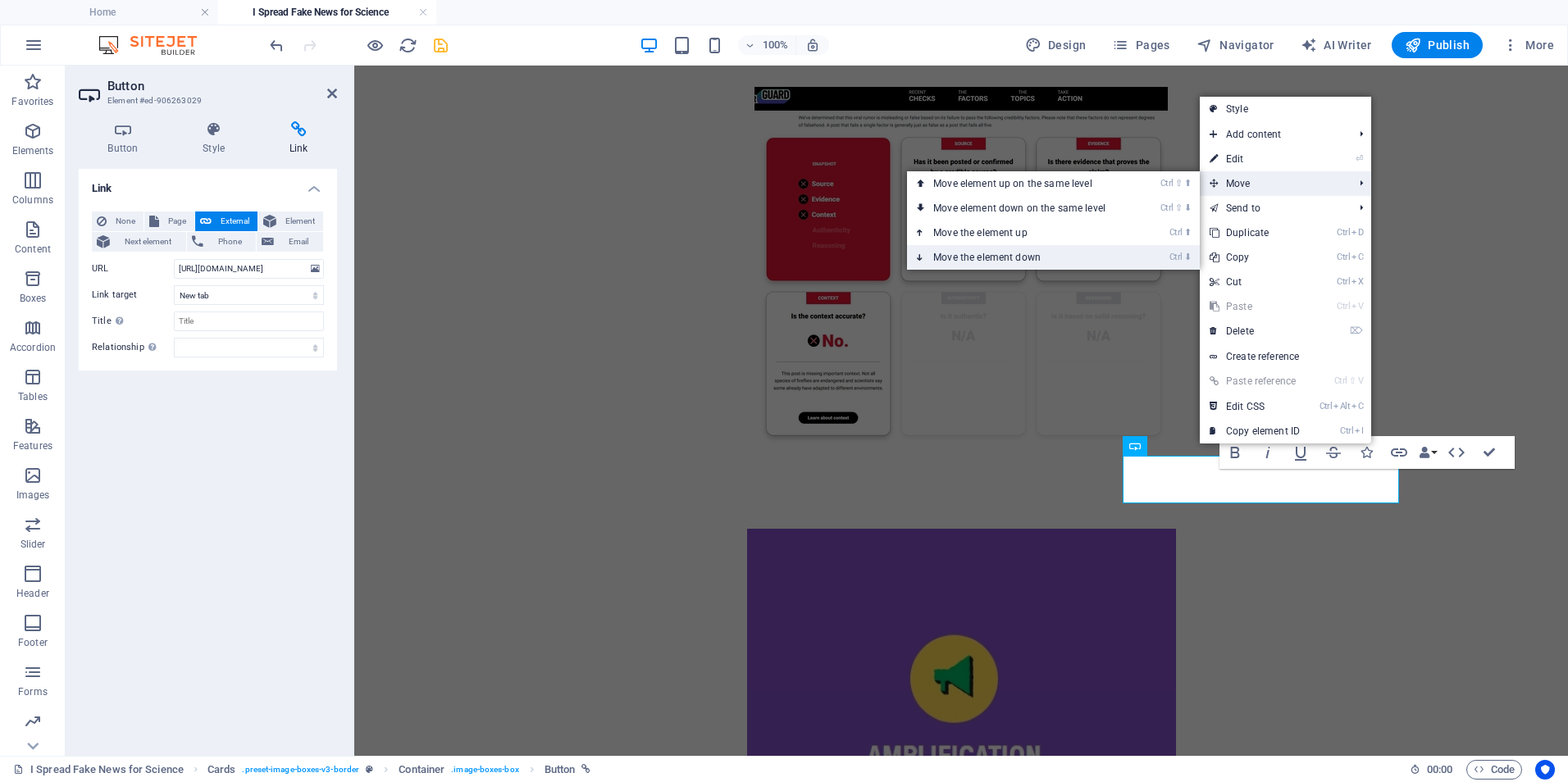
drag, startPoint x: 1015, startPoint y: 256, endPoint x: 661, endPoint y: 190, distance: 360.1
click at [1015, 256] on link "Ctrl ⬇ Move the element down" at bounding box center [1021, 257] width 231 height 24
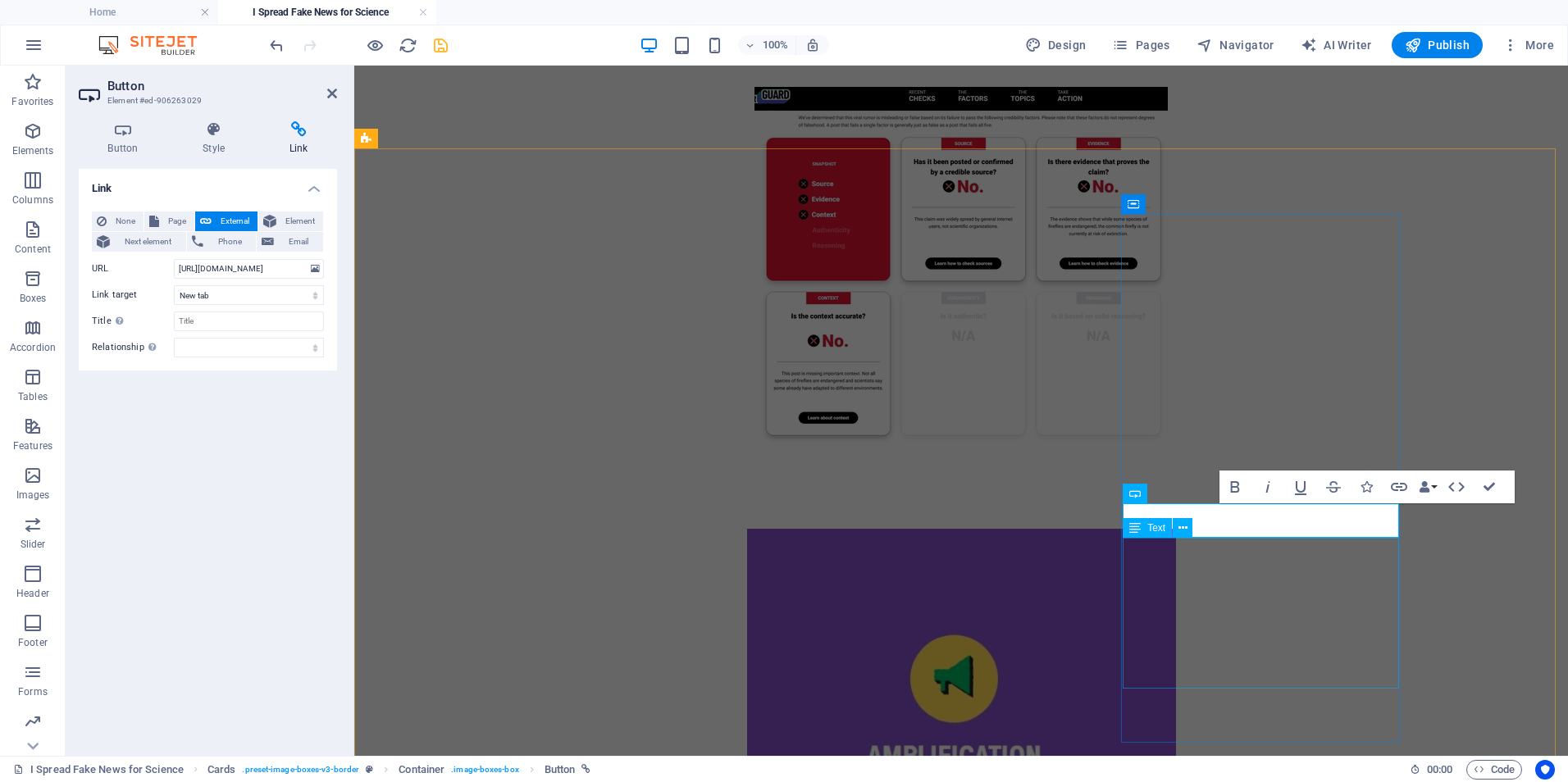
drag, startPoint x: 1197, startPoint y: 520, endPoint x: 1210, endPoint y: 672, distance: 152.6
click at [1200, 522] on div "Text" at bounding box center [1162, 529] width 80 height 21
drag, startPoint x: 1200, startPoint y: 522, endPoint x: 1186, endPoint y: 529, distance: 15.7
click at [1186, 529] on icon at bounding box center [1182, 529] width 9 height 17
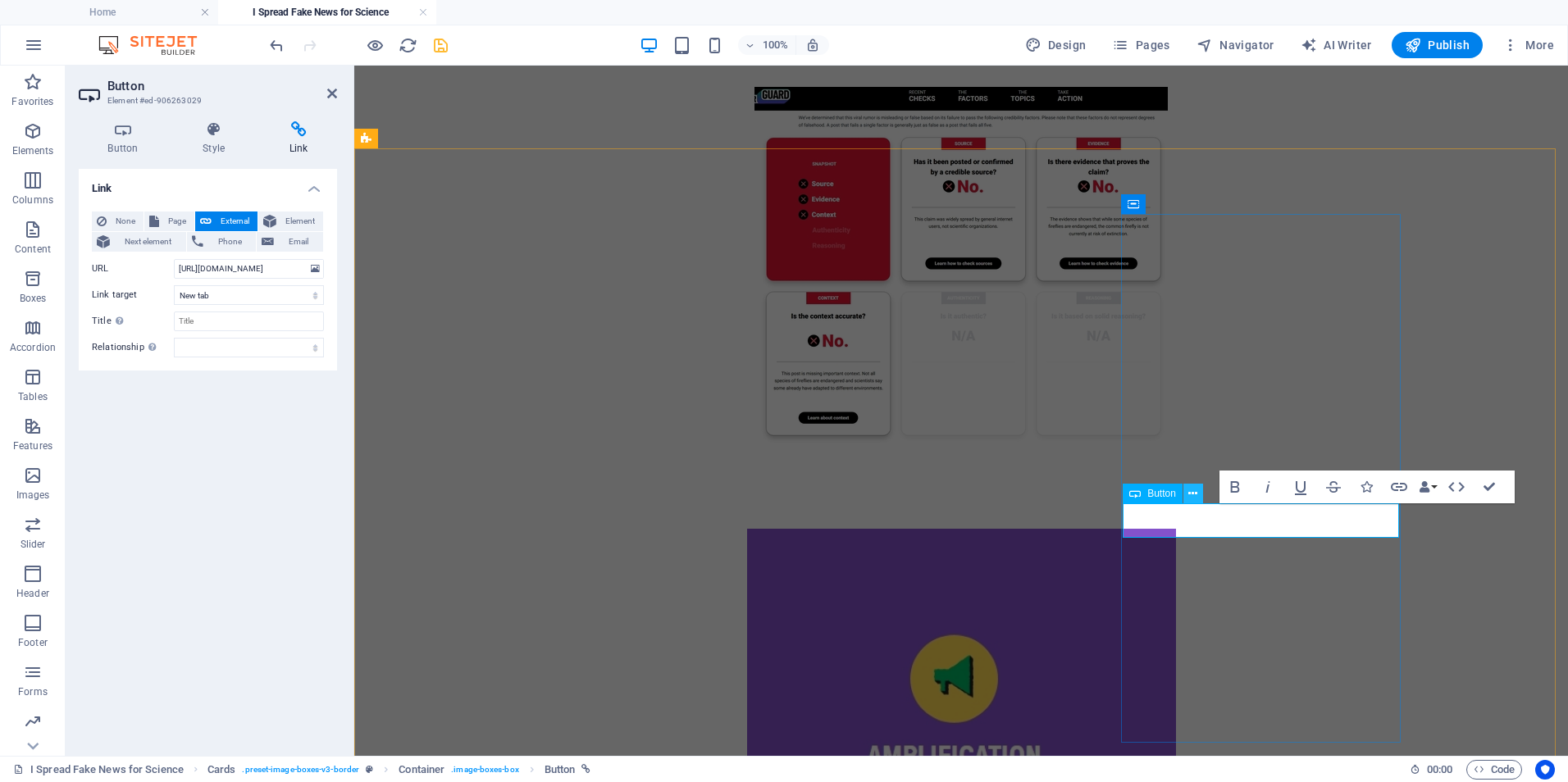
click at [1196, 493] on icon at bounding box center [1193, 494] width 9 height 17
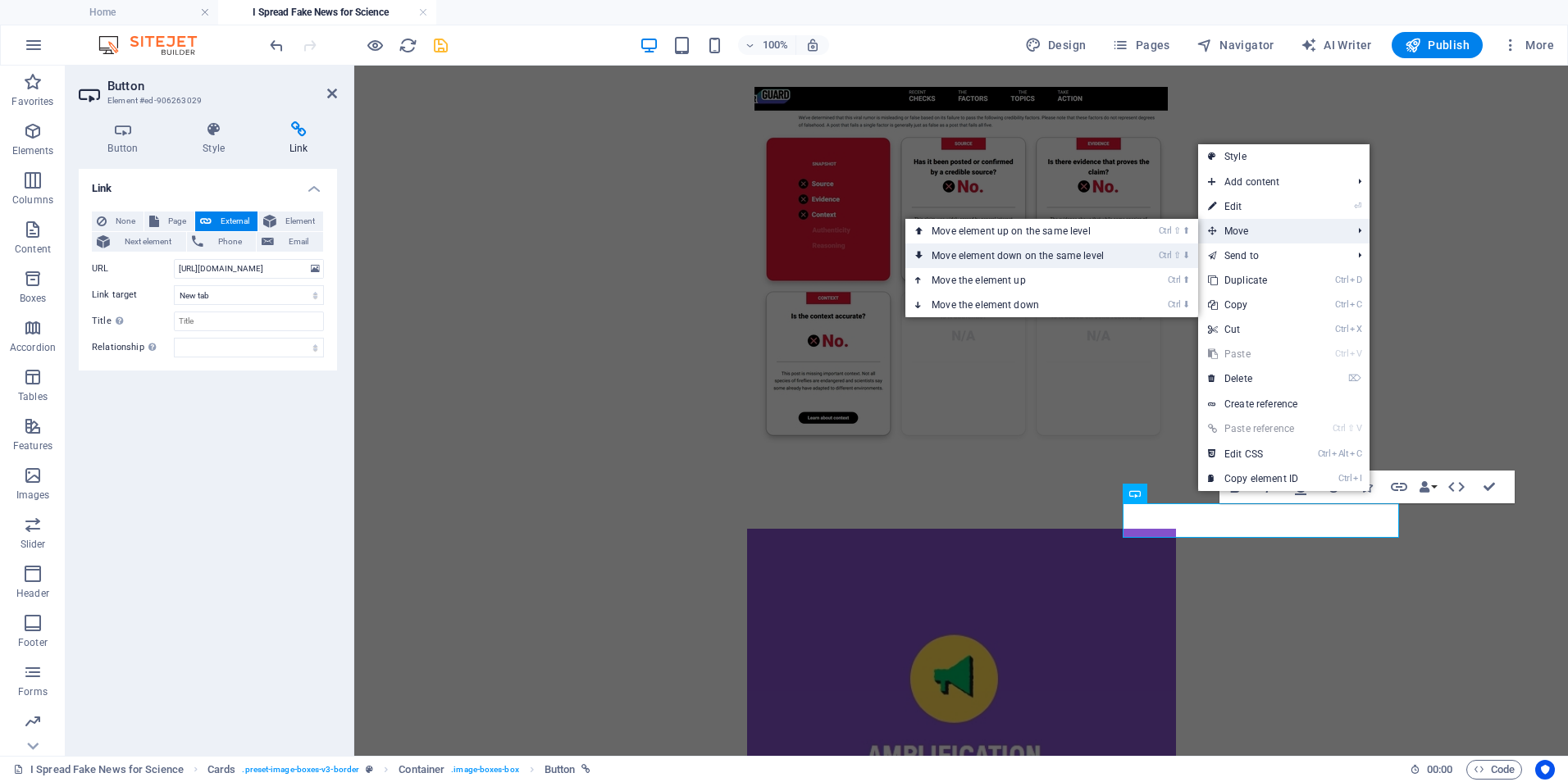
click at [1088, 251] on link "Ctrl ⇧ ⬇ Move element down on the same level" at bounding box center [1021, 256] width 231 height 24
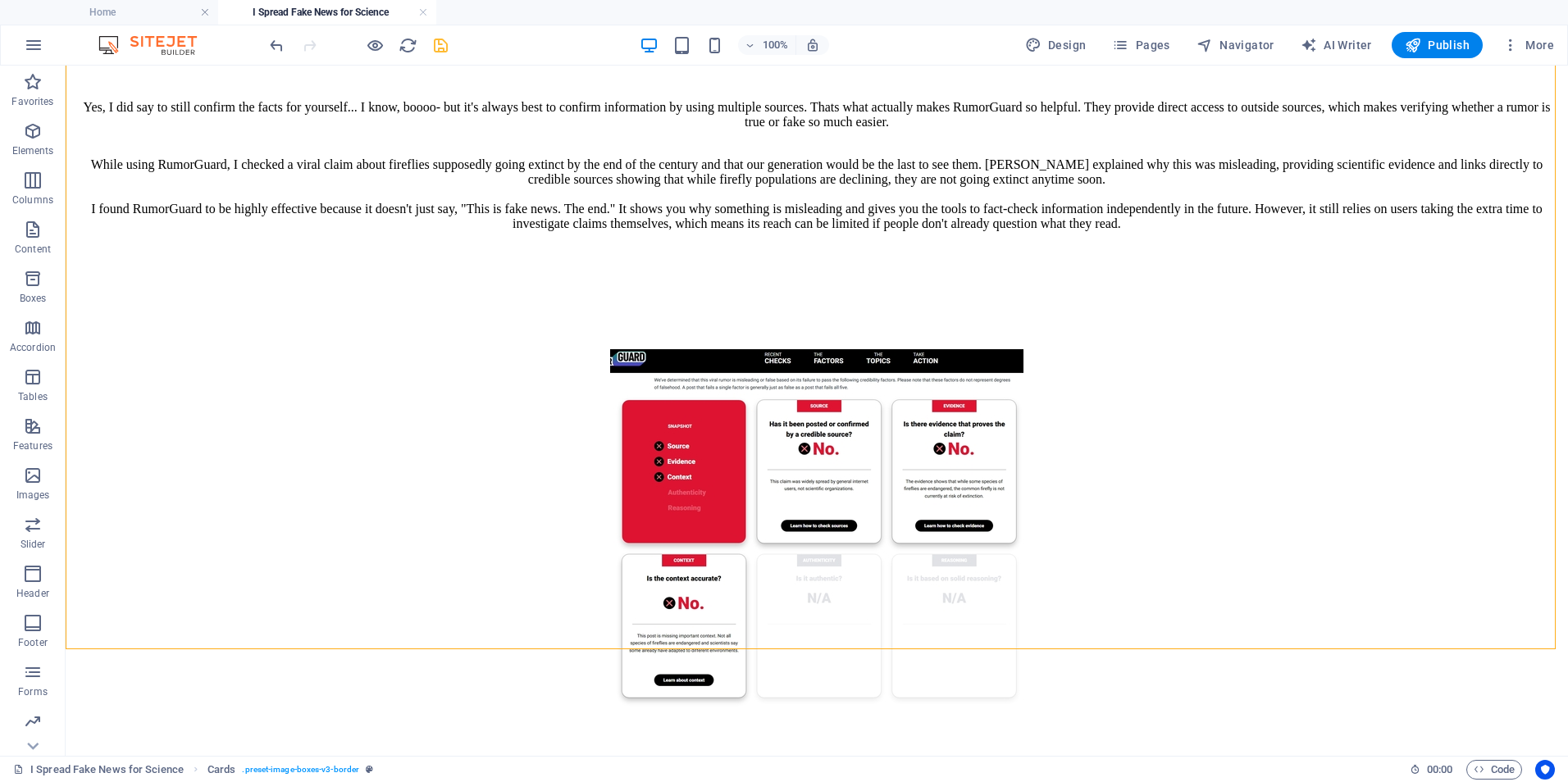
scroll to position [3004, 0]
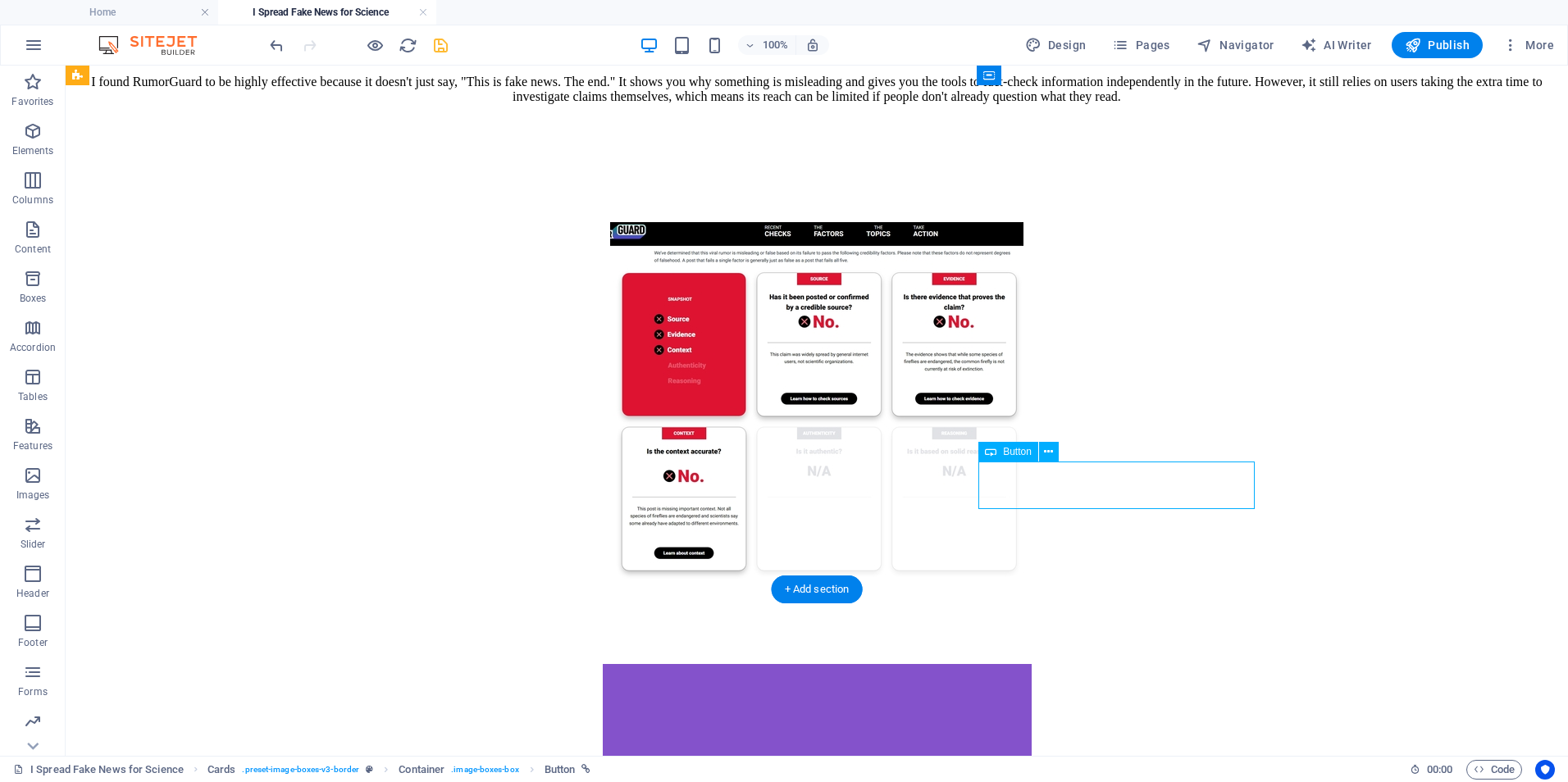
drag, startPoint x: 1055, startPoint y: 486, endPoint x: 1055, endPoint y: 503, distance: 17.0
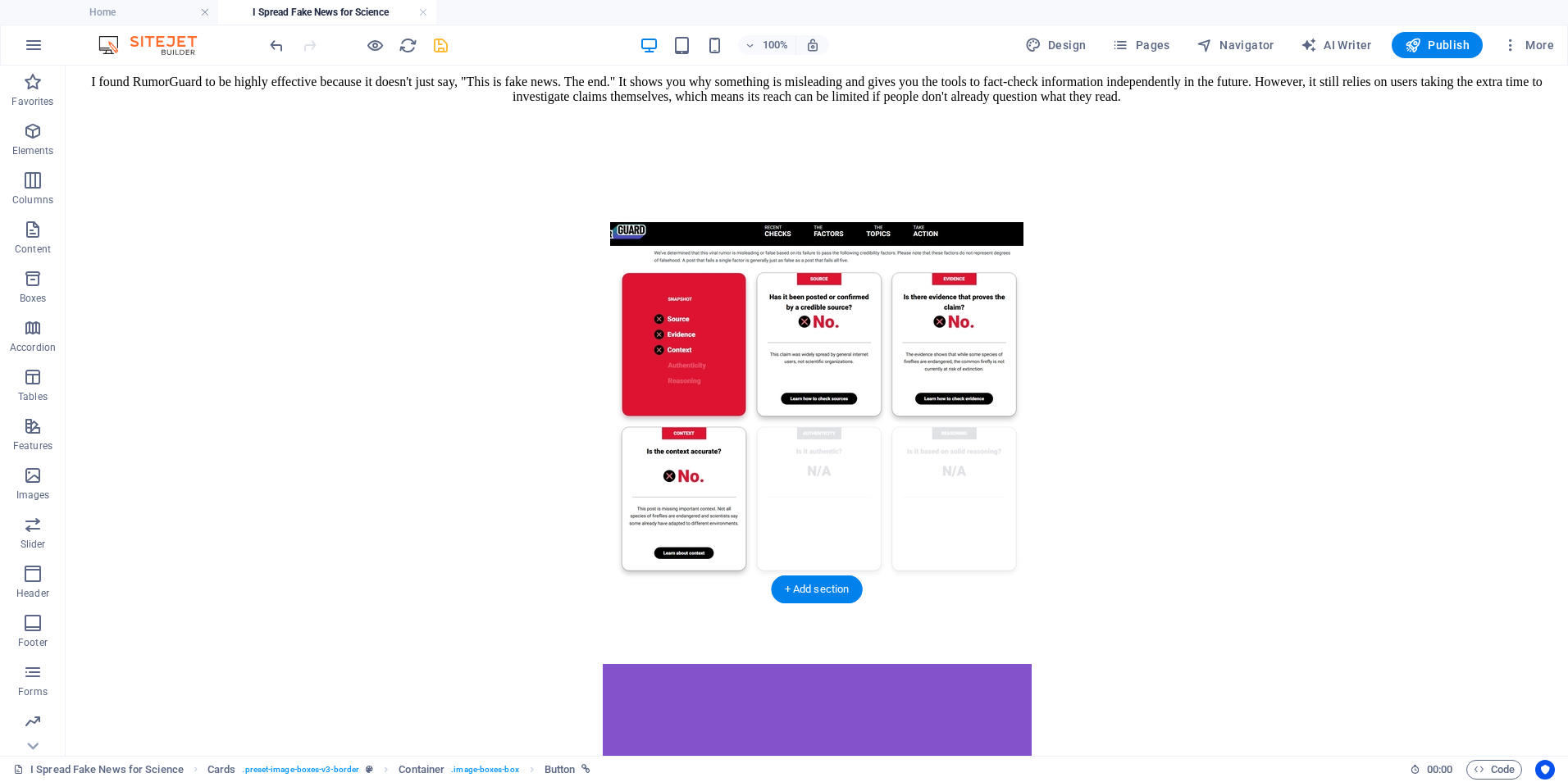
drag, startPoint x: 1048, startPoint y: 497, endPoint x: 1053, endPoint y: 504, distance: 8.6
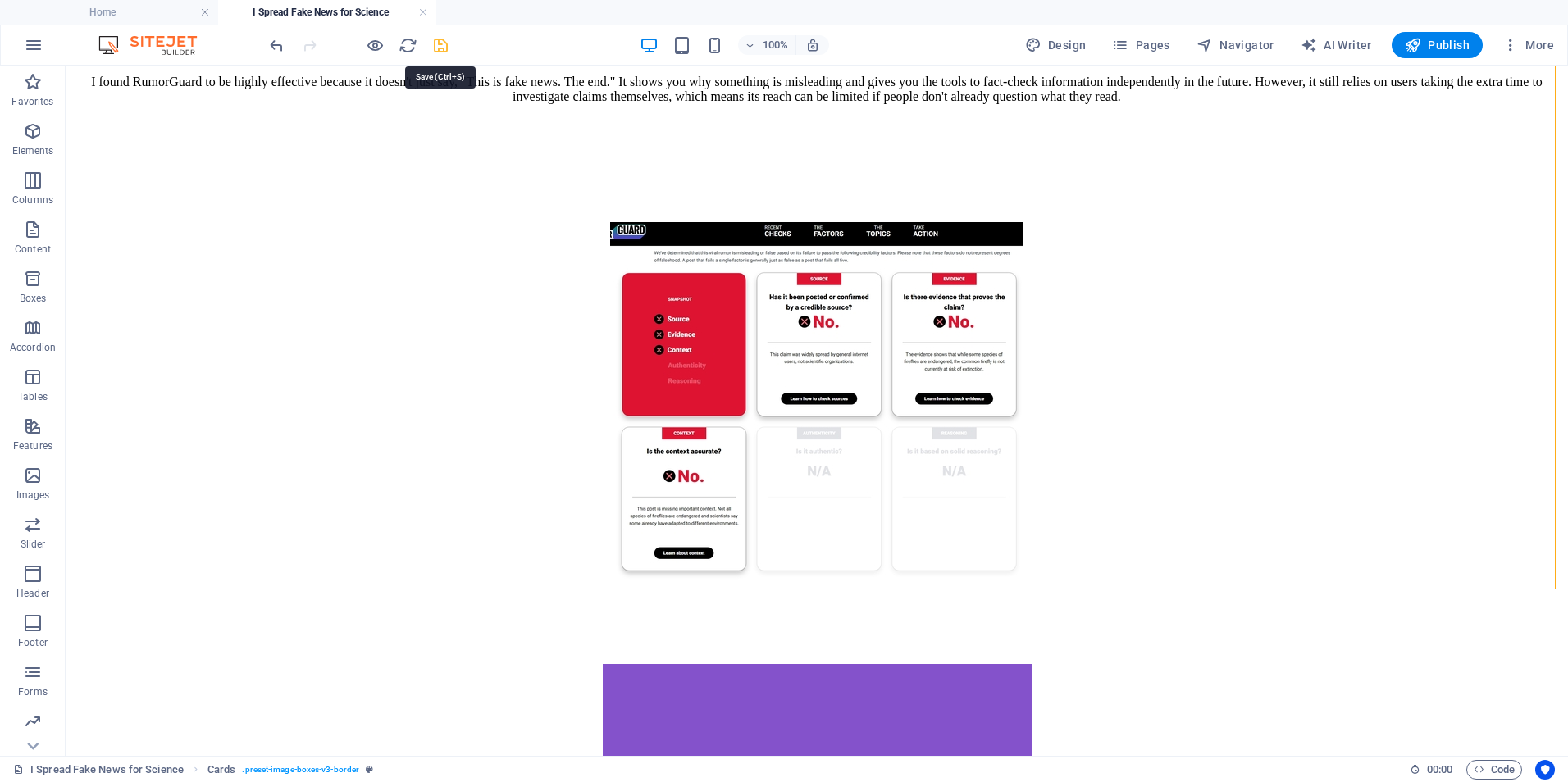
click at [443, 54] on icon "save" at bounding box center [441, 46] width 19 height 19
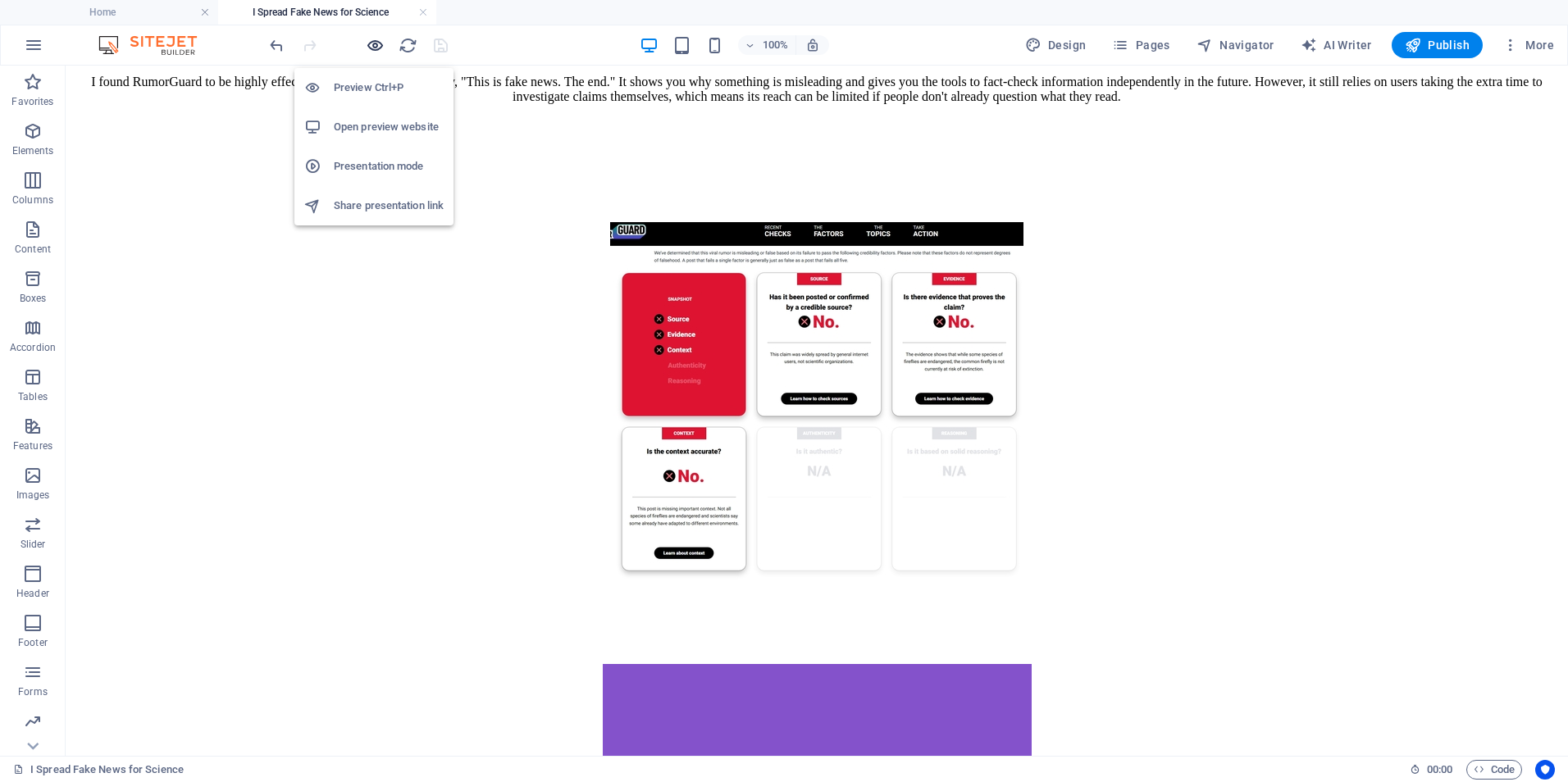
click at [375, 43] on icon "button" at bounding box center [375, 46] width 19 height 19
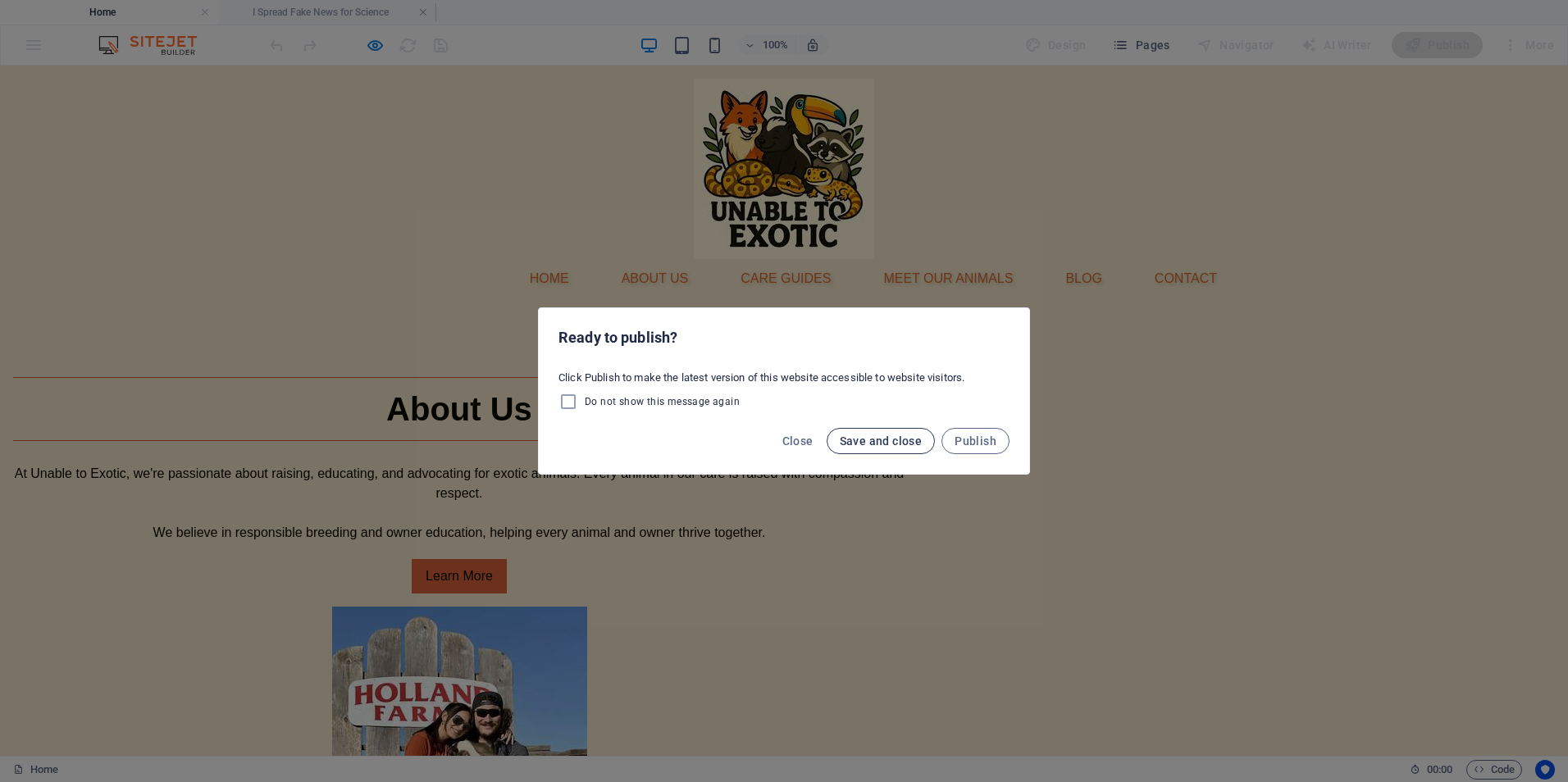
click at [865, 445] on span "Save and close" at bounding box center [881, 440] width 83 height 13
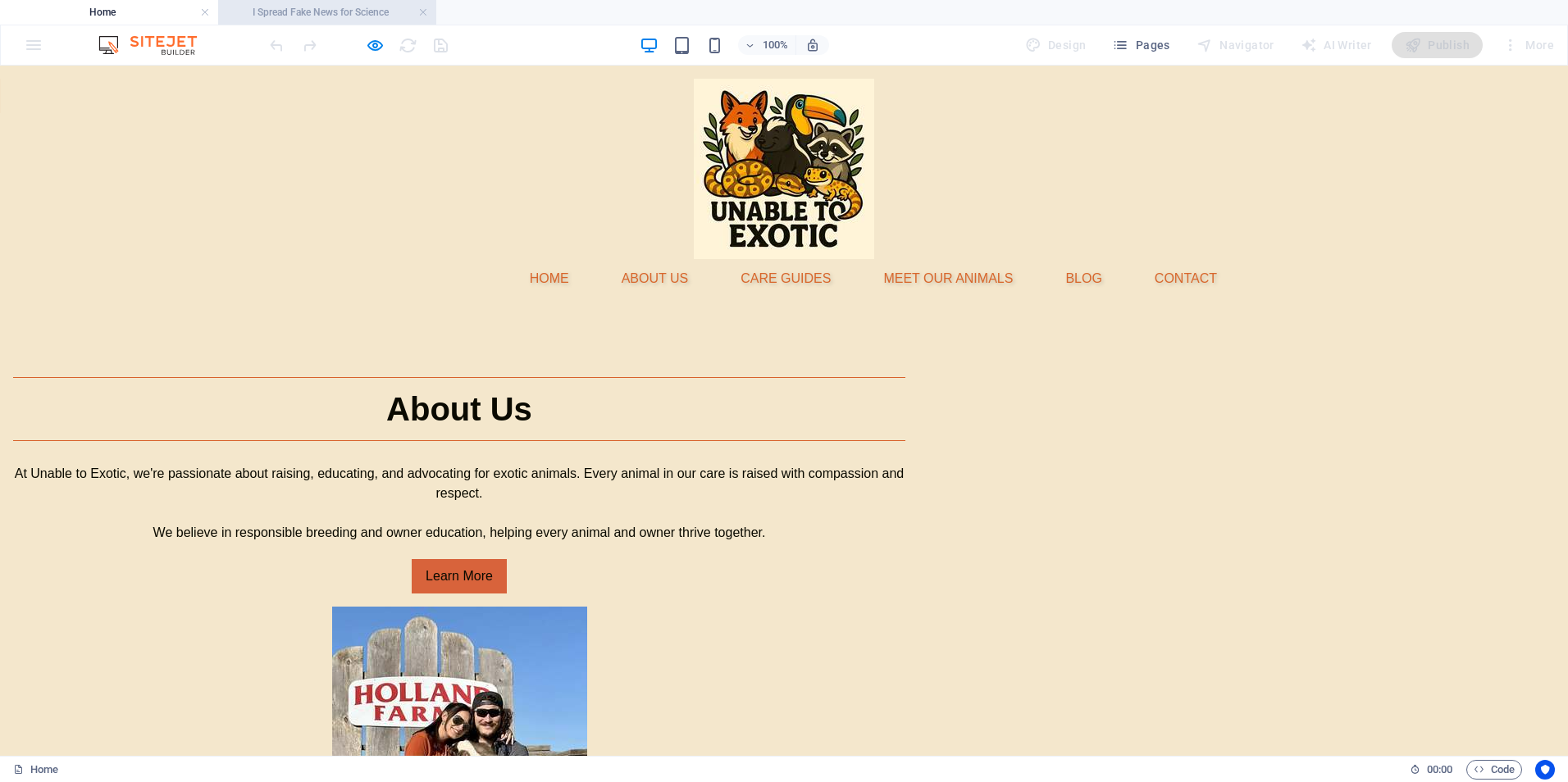
click at [326, 12] on h4 "I Spread Fake News for Science" at bounding box center [327, 12] width 218 height 18
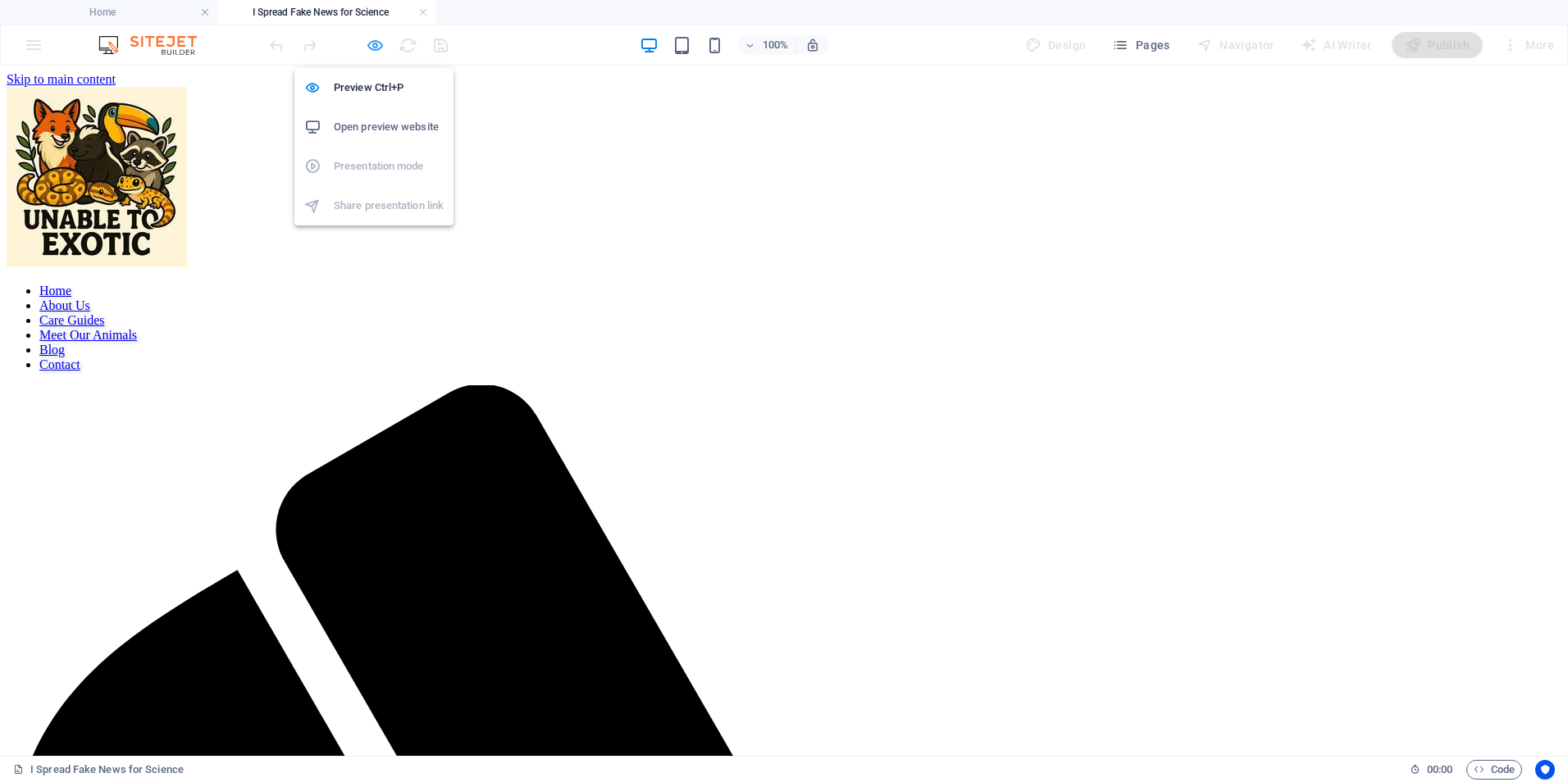
click at [381, 52] on icon "button" at bounding box center [375, 46] width 19 height 19
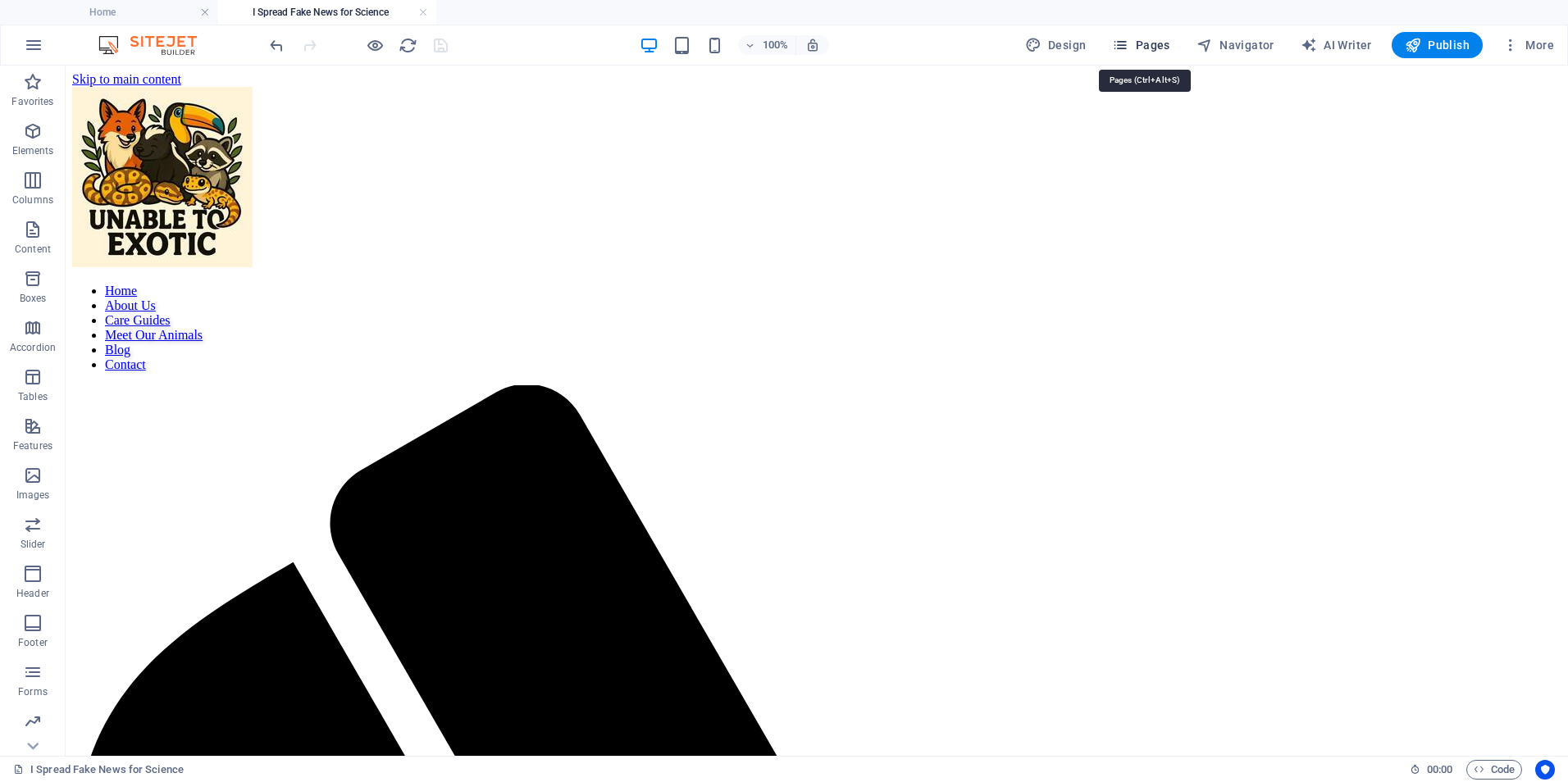
click at [1142, 43] on span "Pages" at bounding box center [1140, 45] width 57 height 16
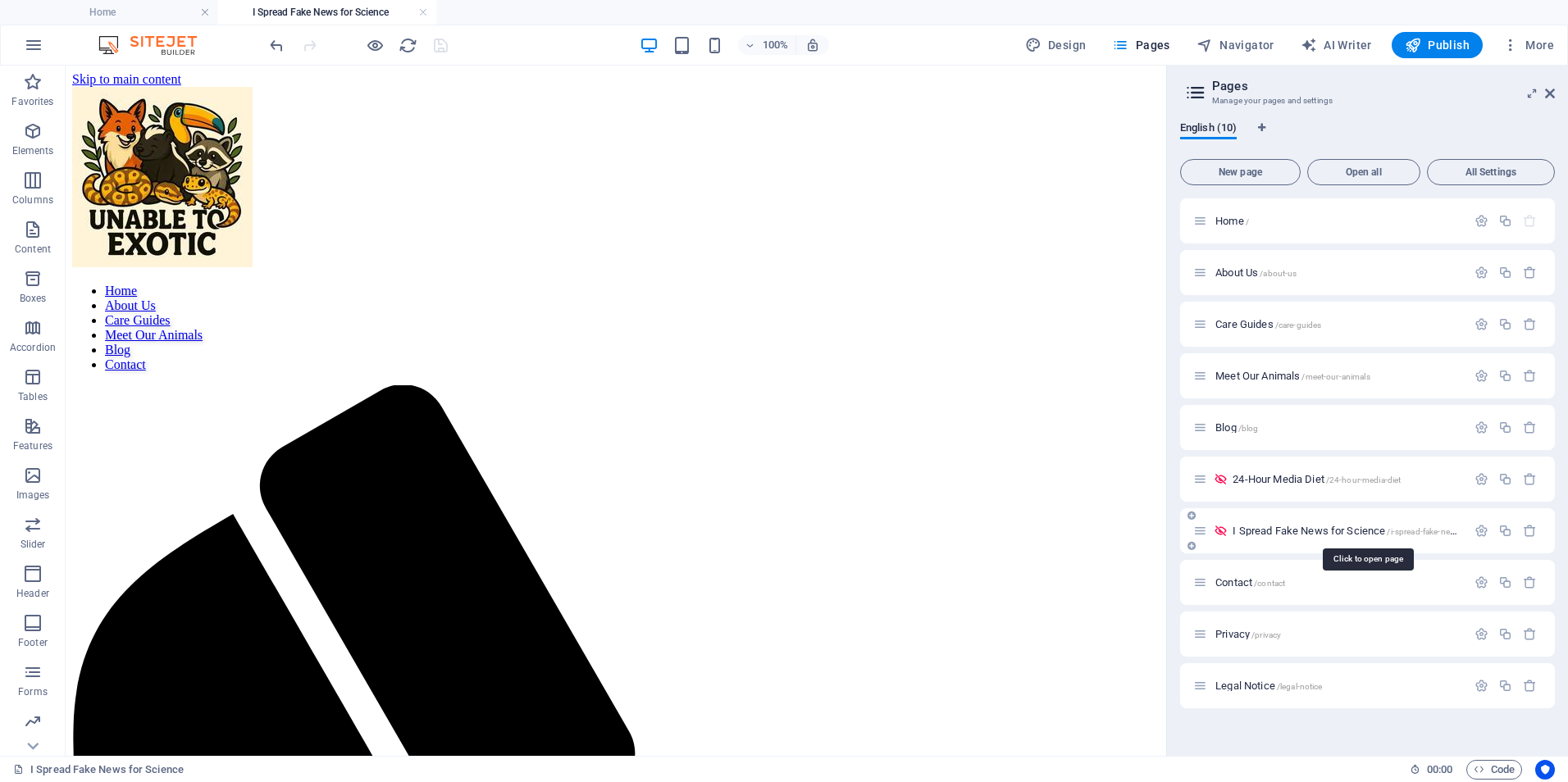
click at [1354, 530] on span "I Spread Fake News for Science /i-spread-fake-news-for-science" at bounding box center [1368, 531] width 272 height 12
click at [1227, 433] on span "Blog /blog" at bounding box center [1236, 427] width 42 height 12
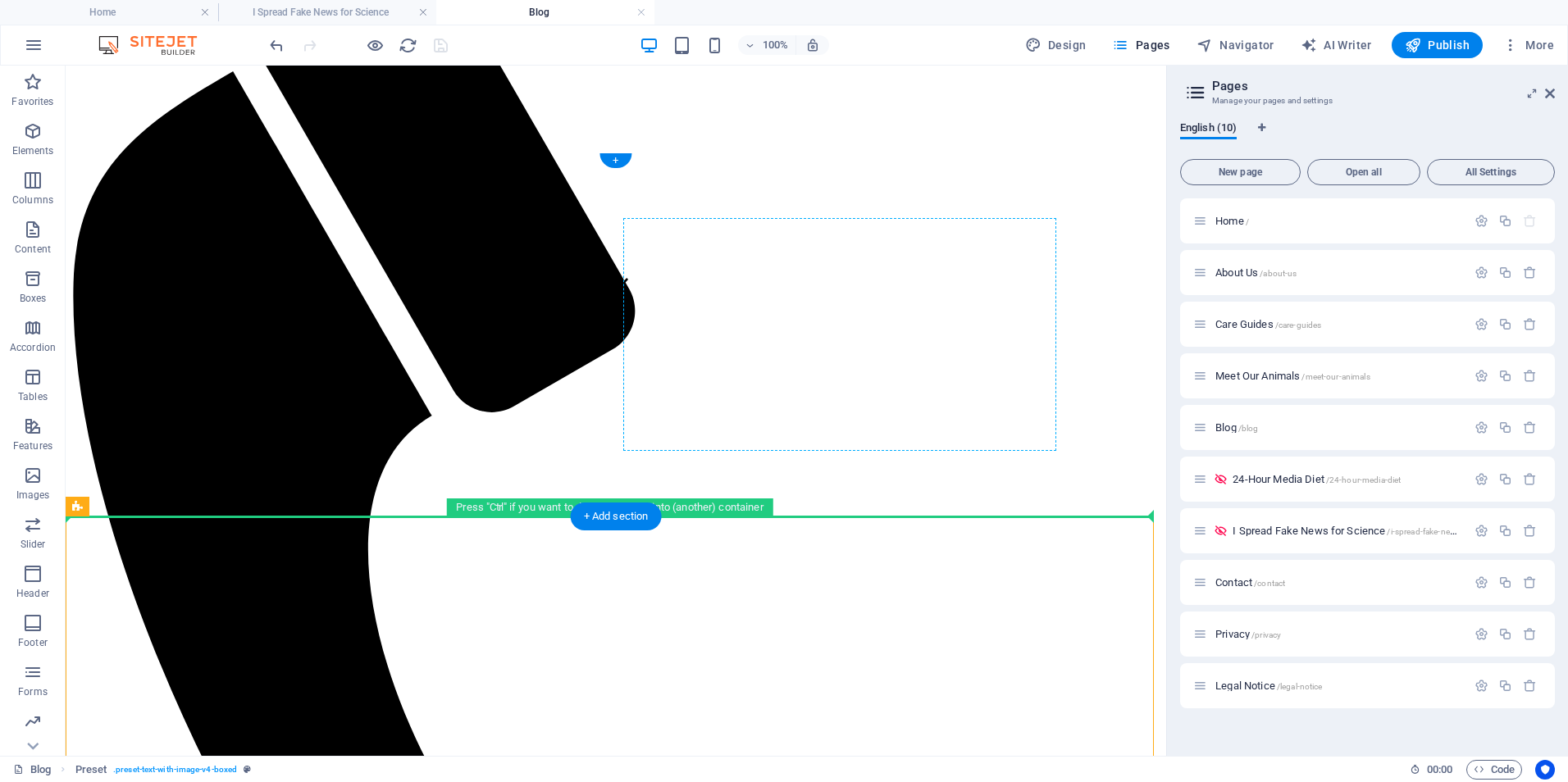
scroll to position [437, 0]
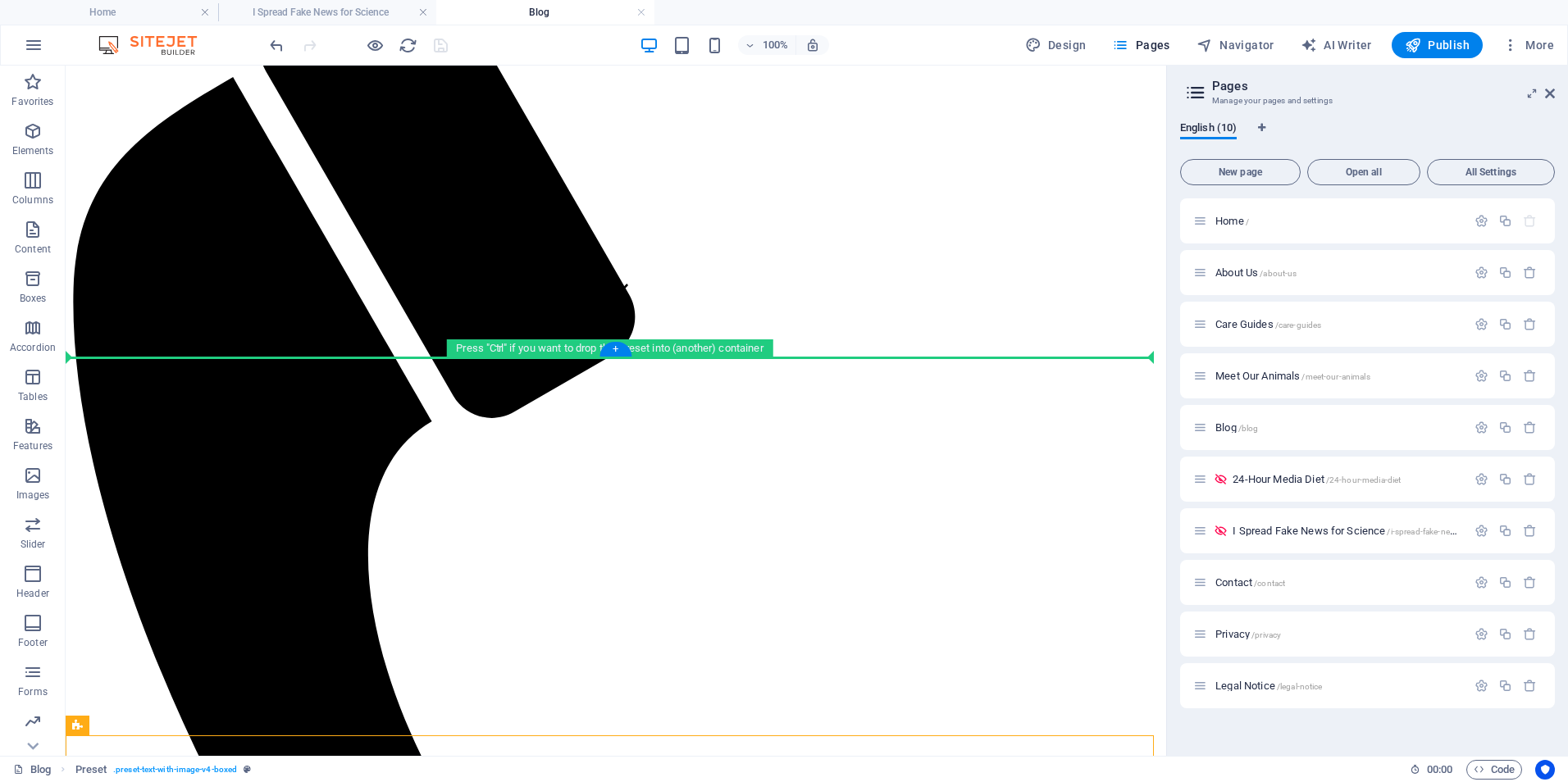
drag, startPoint x: 789, startPoint y: 540, endPoint x: 708, endPoint y: 349, distance: 207.5
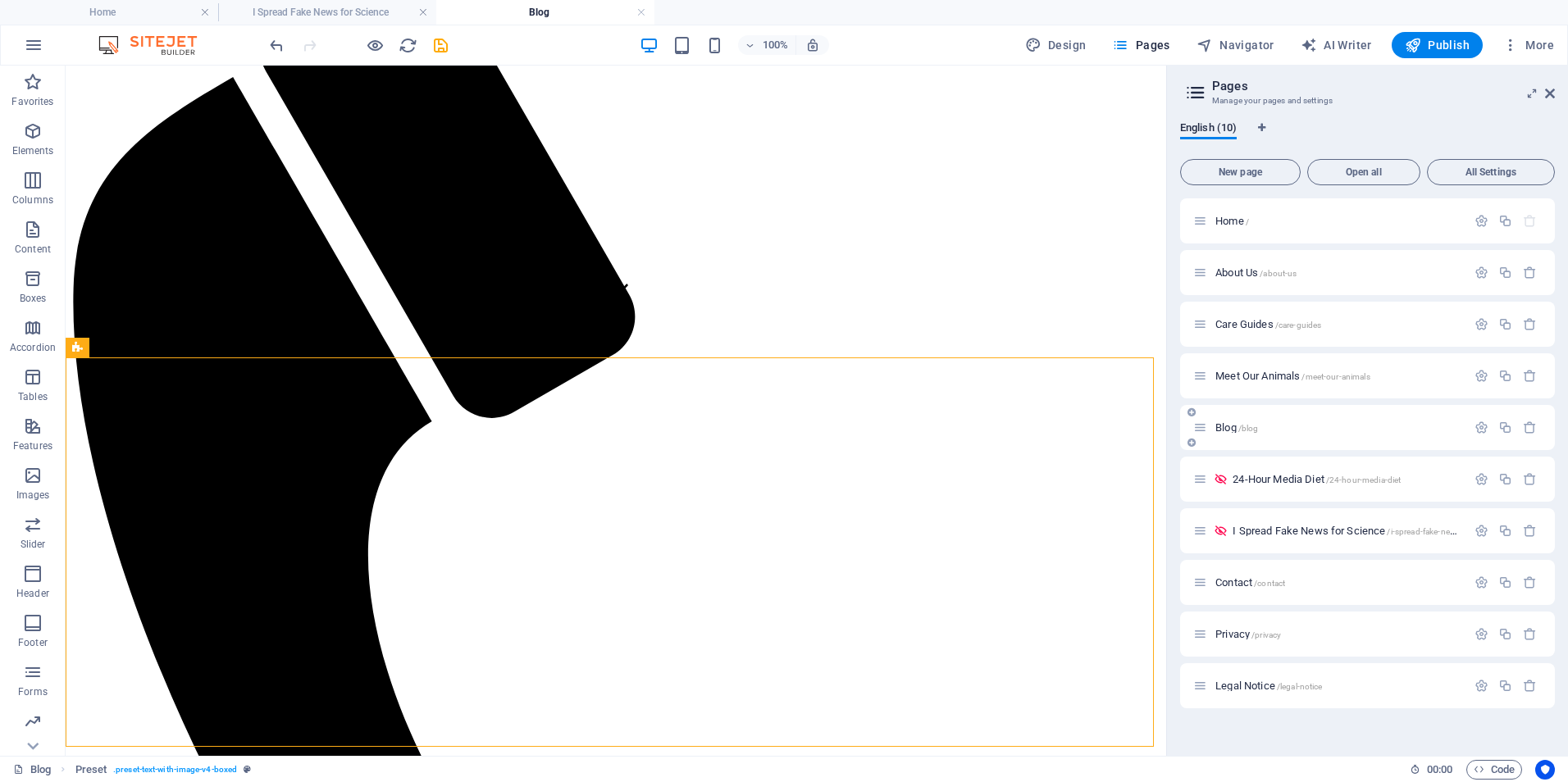
click at [1265, 433] on p "Blog /blog" at bounding box center [1338, 427] width 246 height 10
click at [1237, 493] on div "24-Hour Media Diet /24-hour-media-diet" at bounding box center [1366, 479] width 374 height 45
click at [1279, 535] on span "I Spread Fake News for Science /i-spread-fake-news-for-science" at bounding box center [1368, 531] width 272 height 12
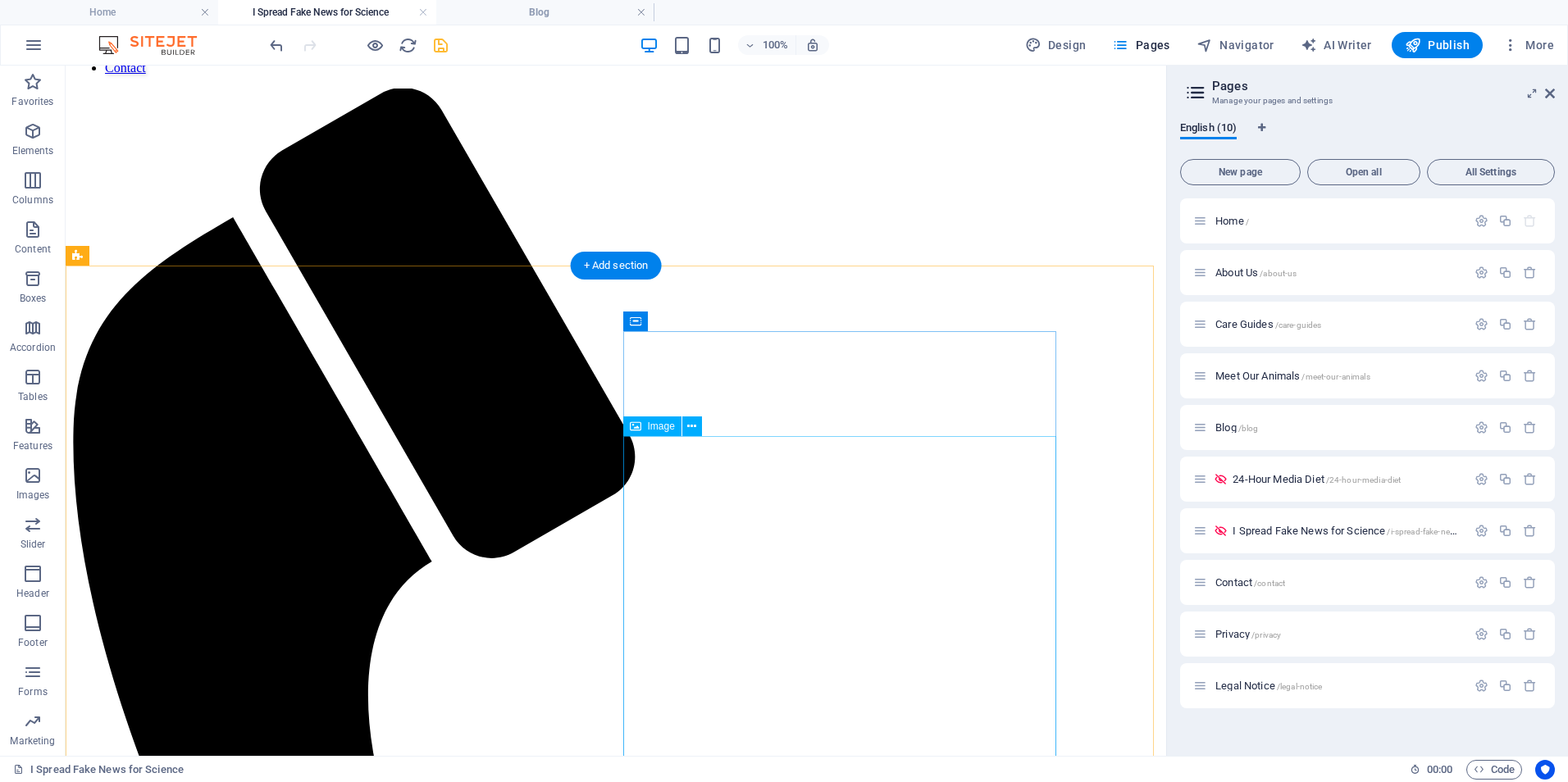
scroll to position [0, 0]
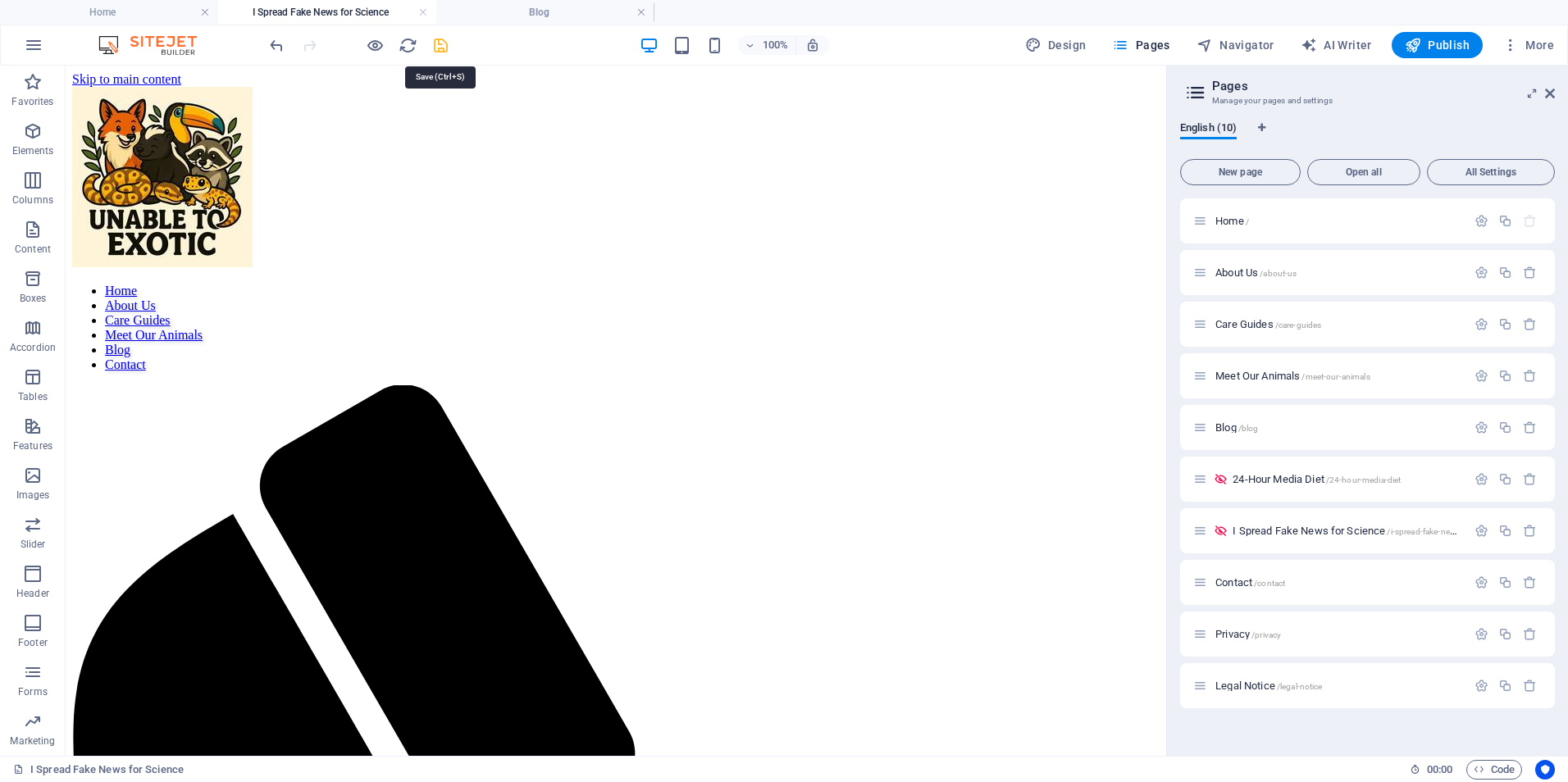
click at [438, 41] on icon "save" at bounding box center [441, 46] width 19 height 19
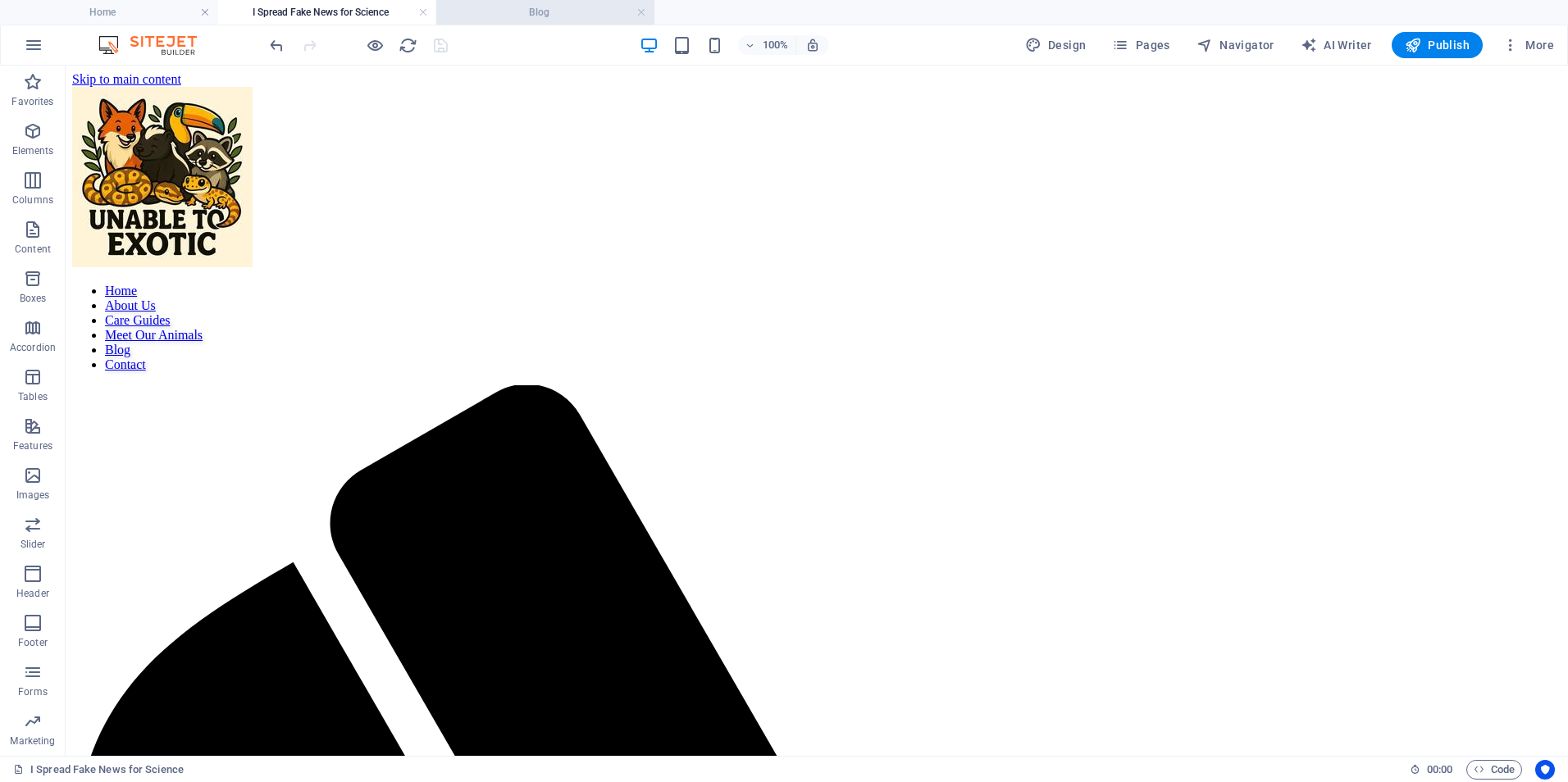
click at [592, 7] on h4 "Blog" at bounding box center [545, 12] width 218 height 18
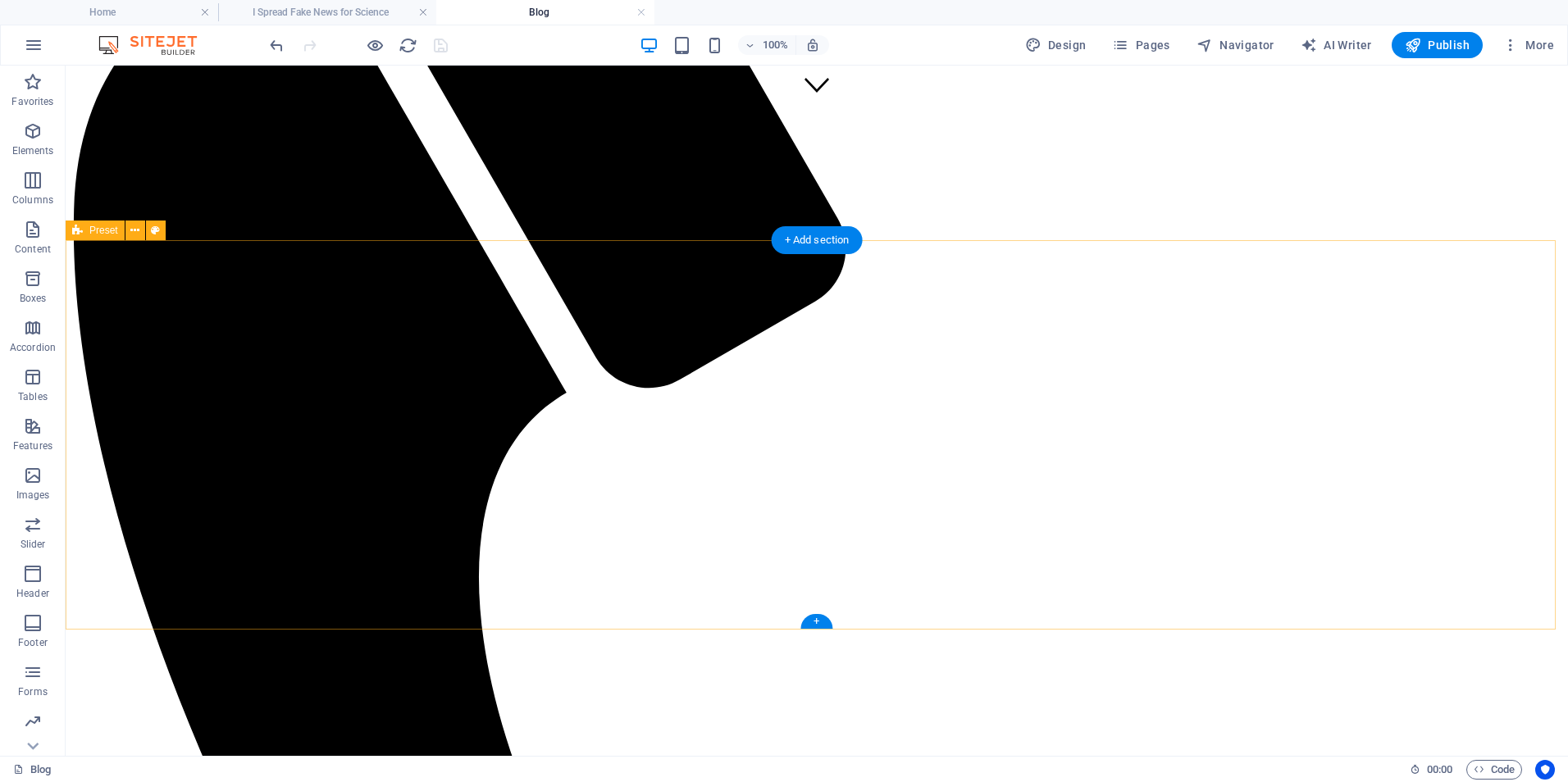
scroll to position [656, 0]
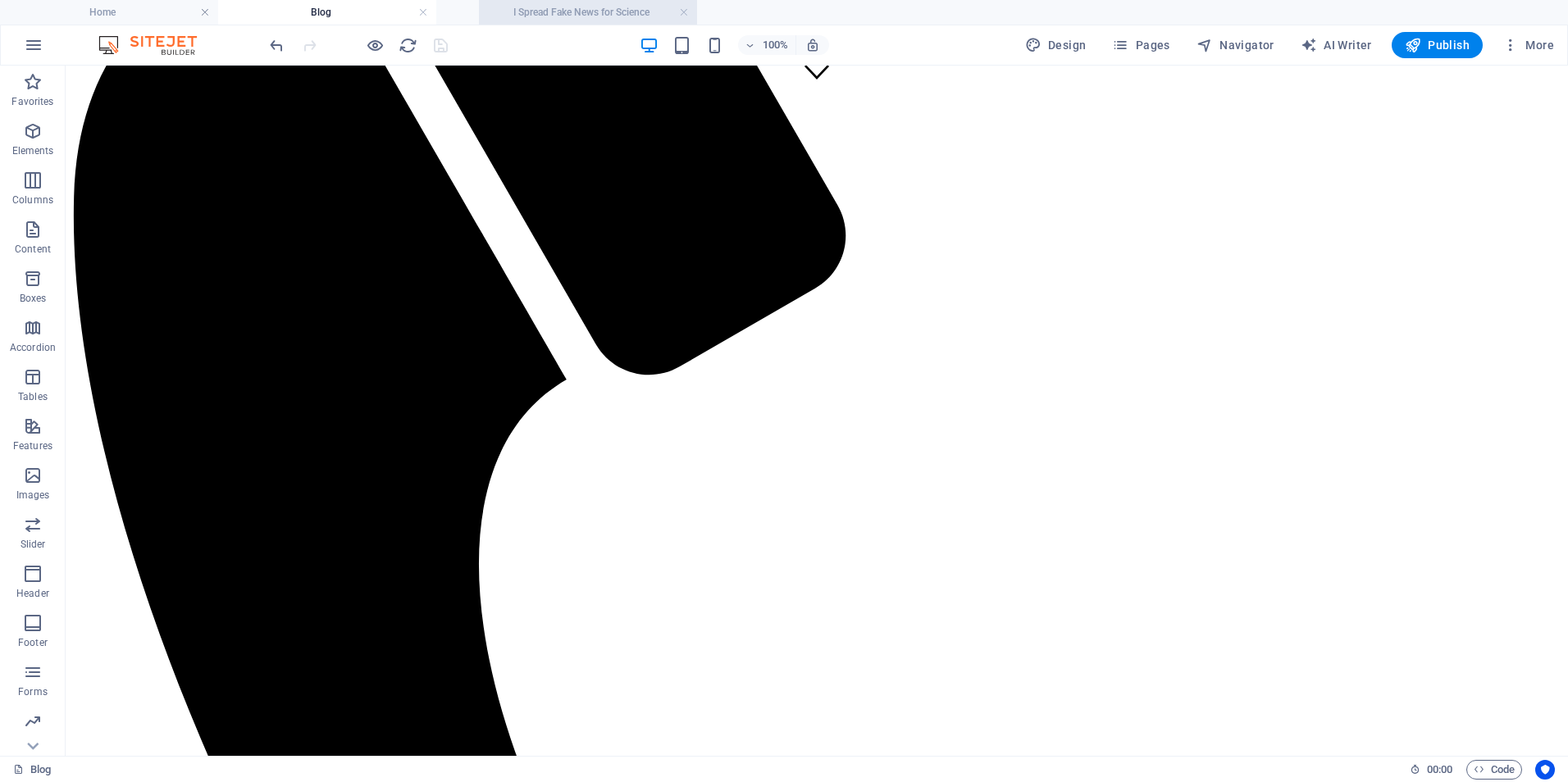
drag, startPoint x: 345, startPoint y: 8, endPoint x: 606, endPoint y: 4, distance: 261.0
click at [564, 12] on h4 "I Spread Fake News for Science" at bounding box center [545, 12] width 218 height 18
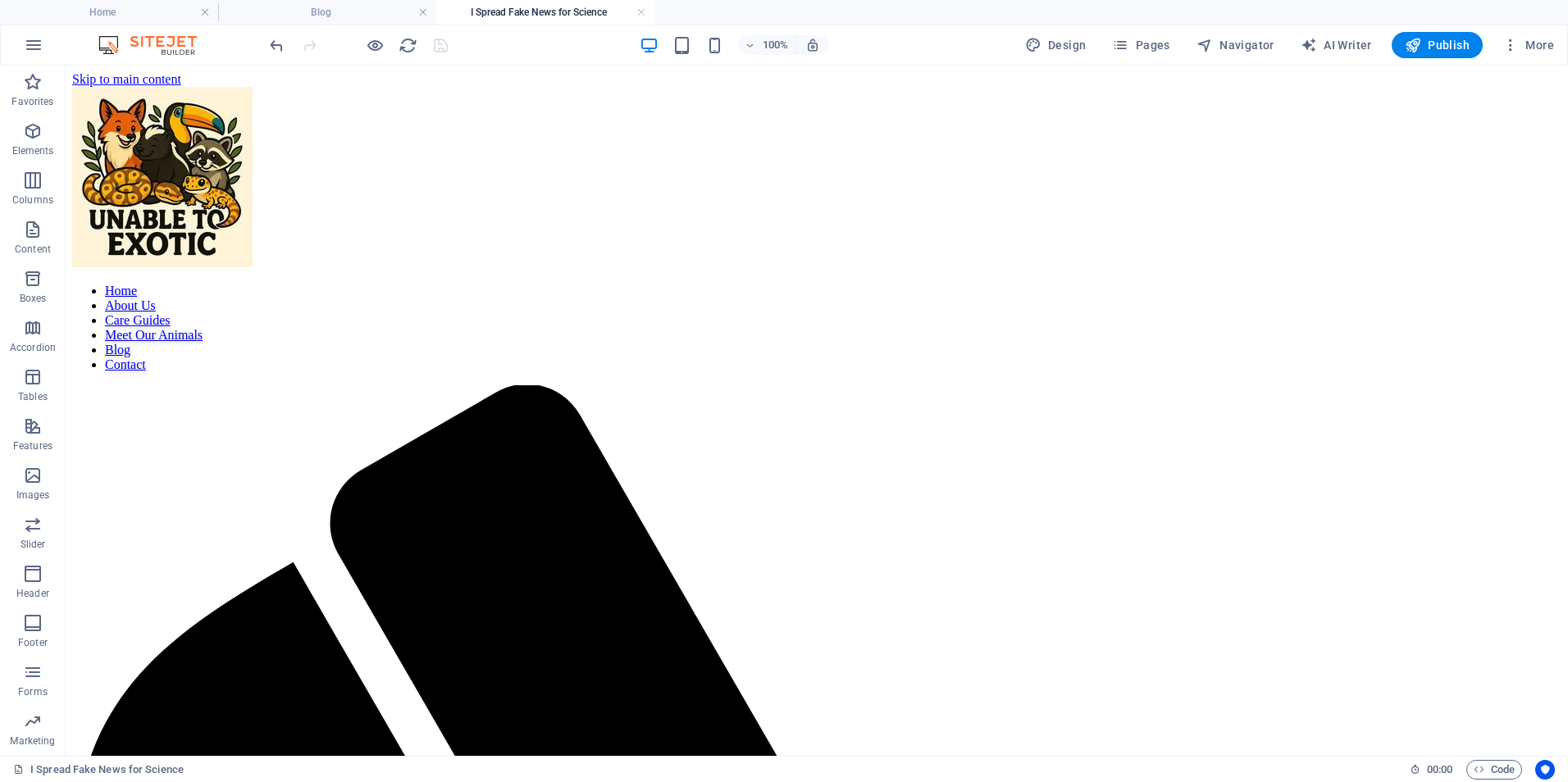
scroll to position [0, 0]
click at [564, 12] on h4 "I Spread Fake News for Science" at bounding box center [545, 12] width 218 height 18
click at [1168, 48] on span "Pages" at bounding box center [1140, 45] width 57 height 16
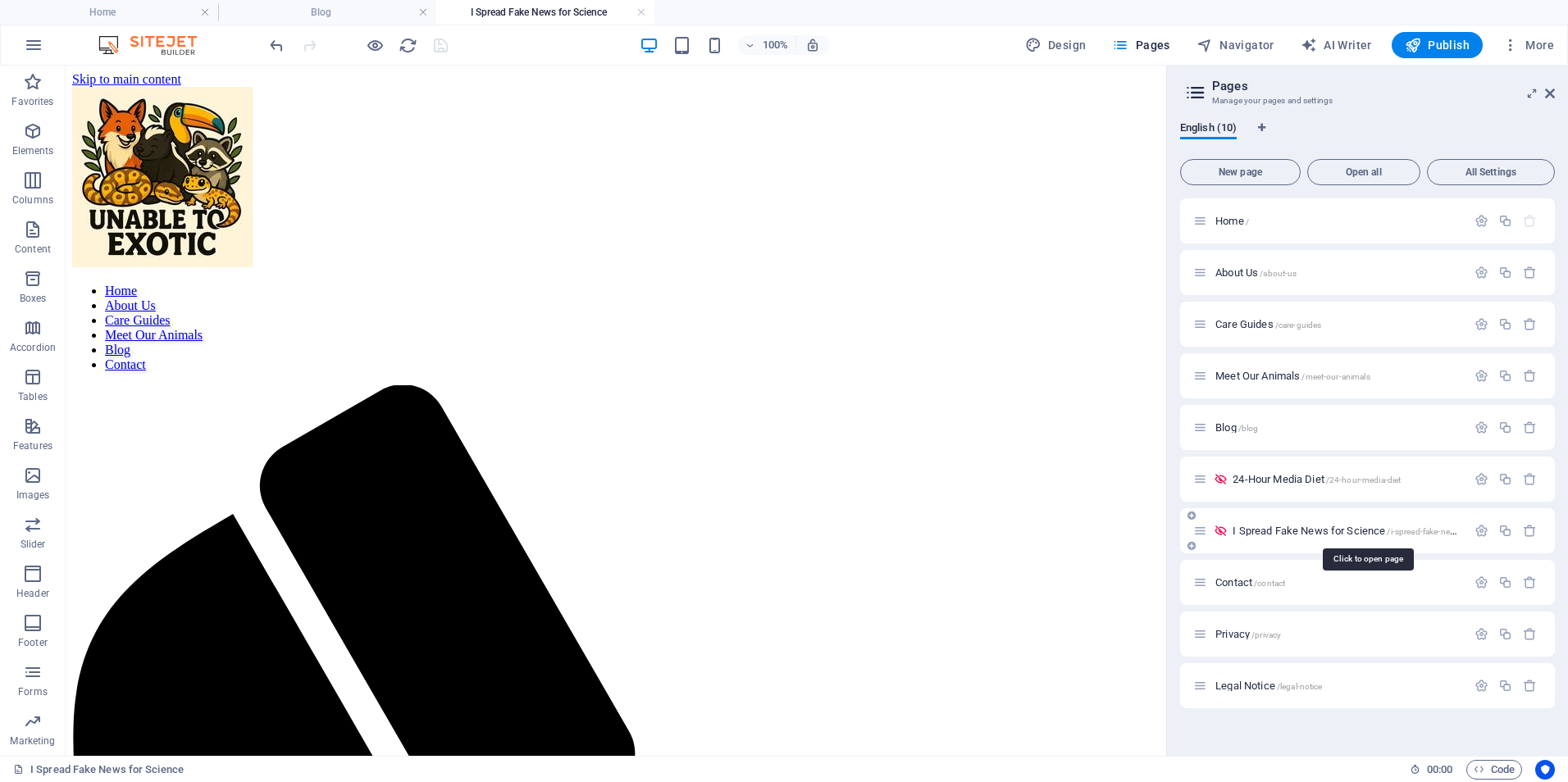
click at [1270, 532] on span "I Spread Fake News for Science /i-spread-fake-news-for-science" at bounding box center [1368, 531] width 272 height 12
click at [1488, 535] on icon "button" at bounding box center [1482, 531] width 14 height 14
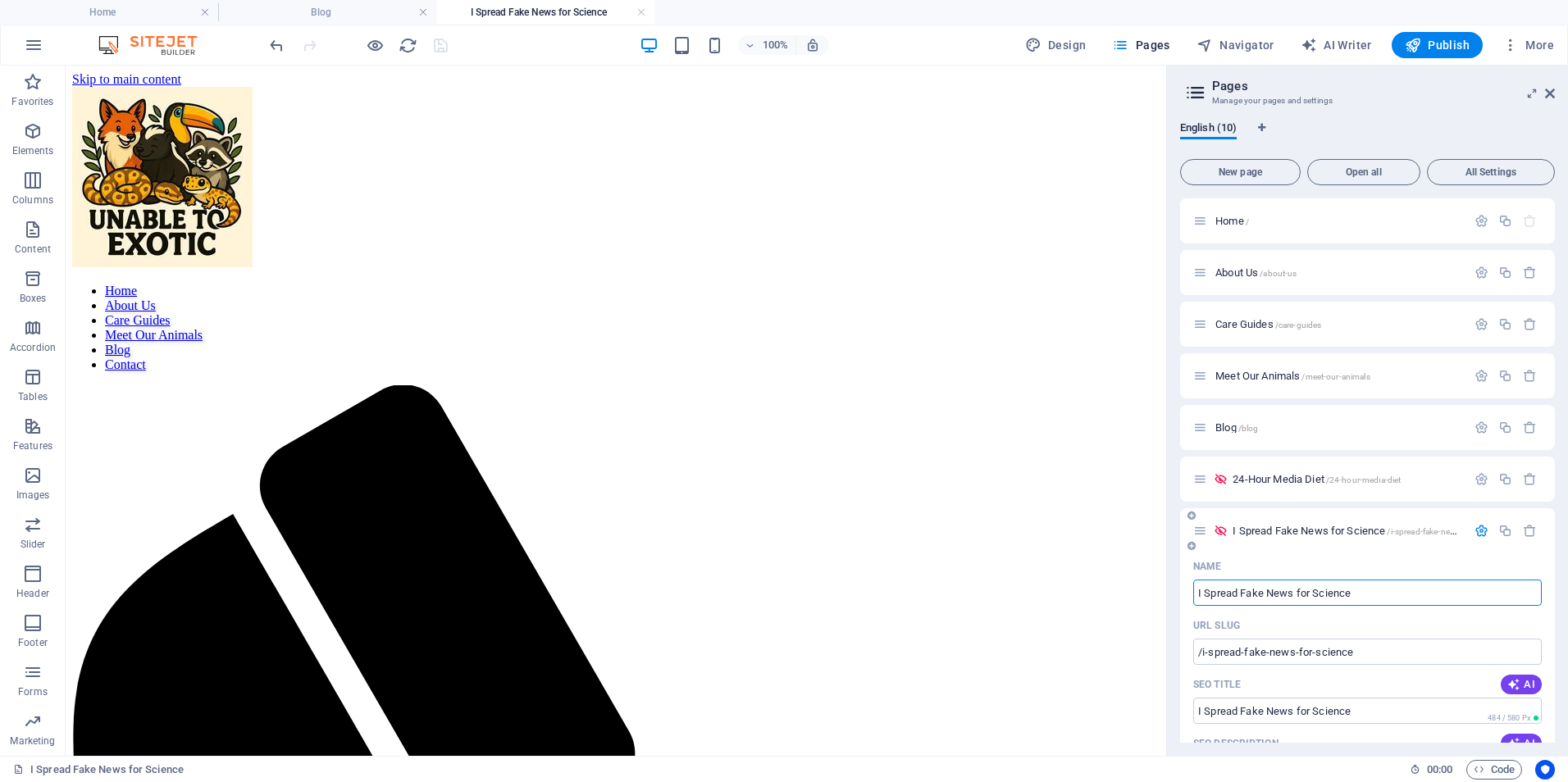
drag, startPoint x: 1377, startPoint y: 593, endPoint x: 1192, endPoint y: 605, distance: 185.4
type input "Testing"
type input "/testing"
type input "TestingTools"
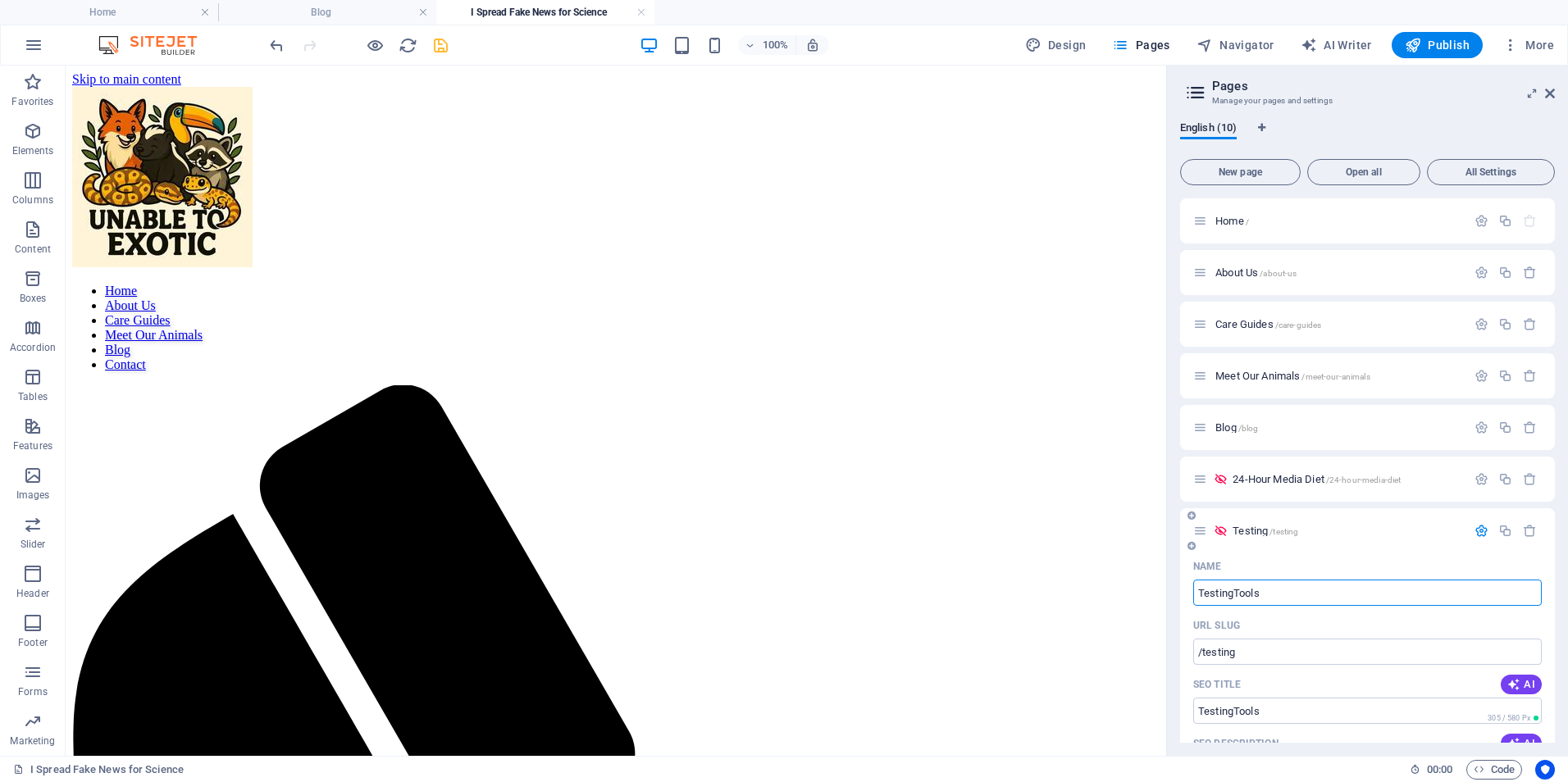
type input "/testingtools"
type input "Testing Tp"
type input "/testing-tpo"
type input "Testing Tools that Expose F"
type input "/testing-tools-that-expose"
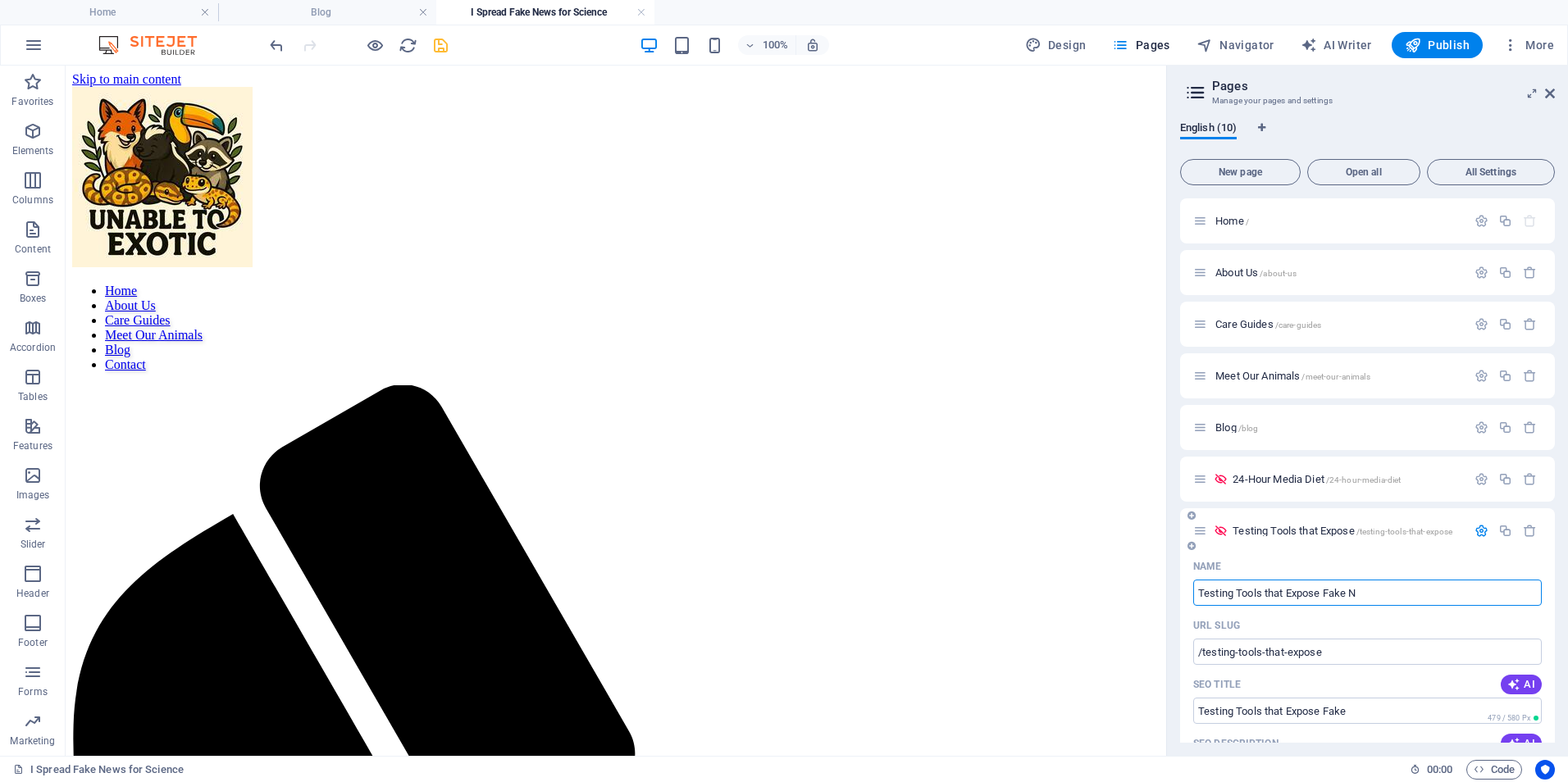
type input "Testing Tools that Expose Fake Ne"
type input "/testing-tools-that-expose-fake"
type input "Testing Tools that Expose Fake News"
type input "/testing-tools-that-expose-fake-news"
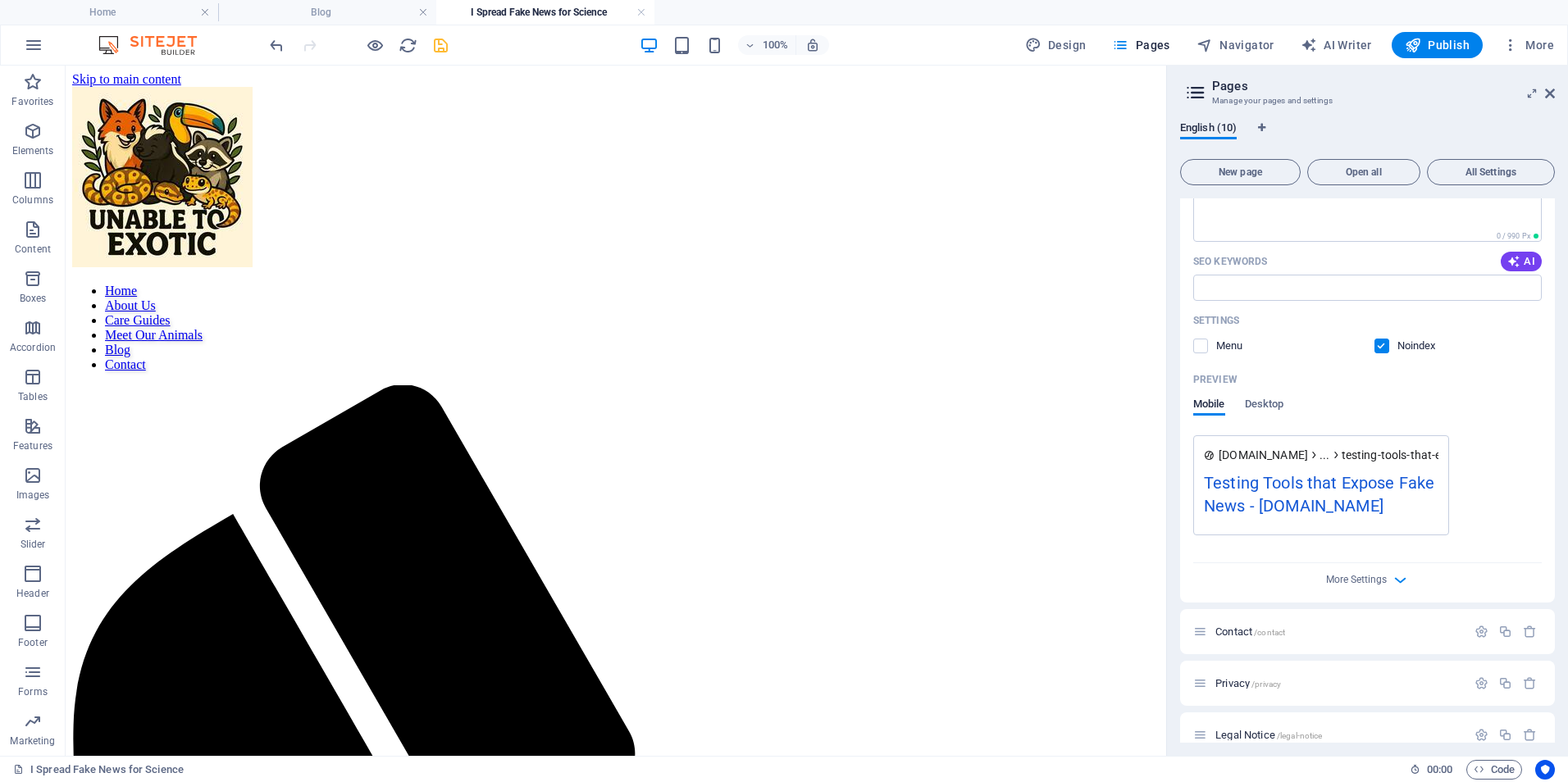
scroll to position [590, 0]
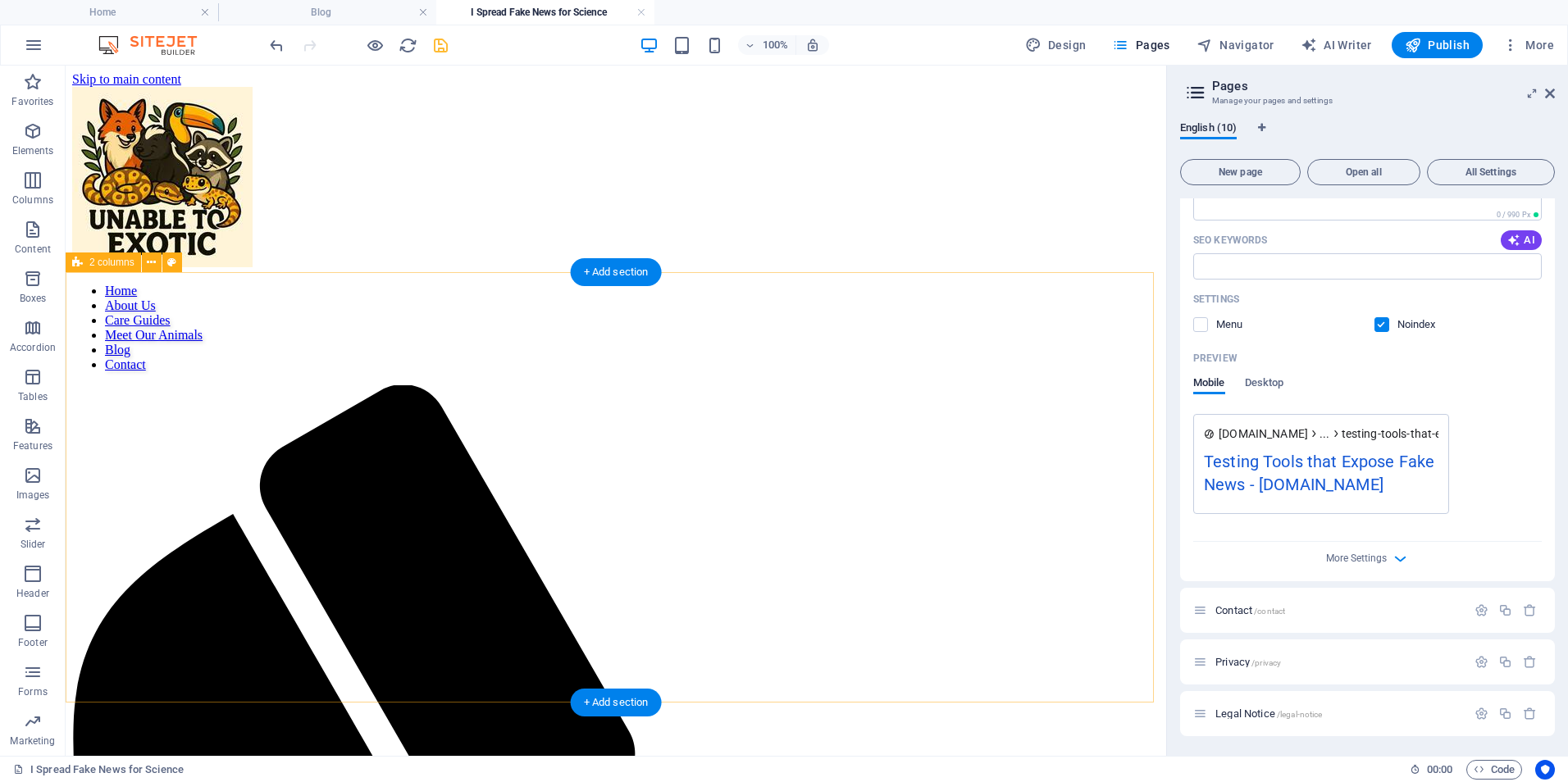
type input "Testing Tools that Expose Fake News"
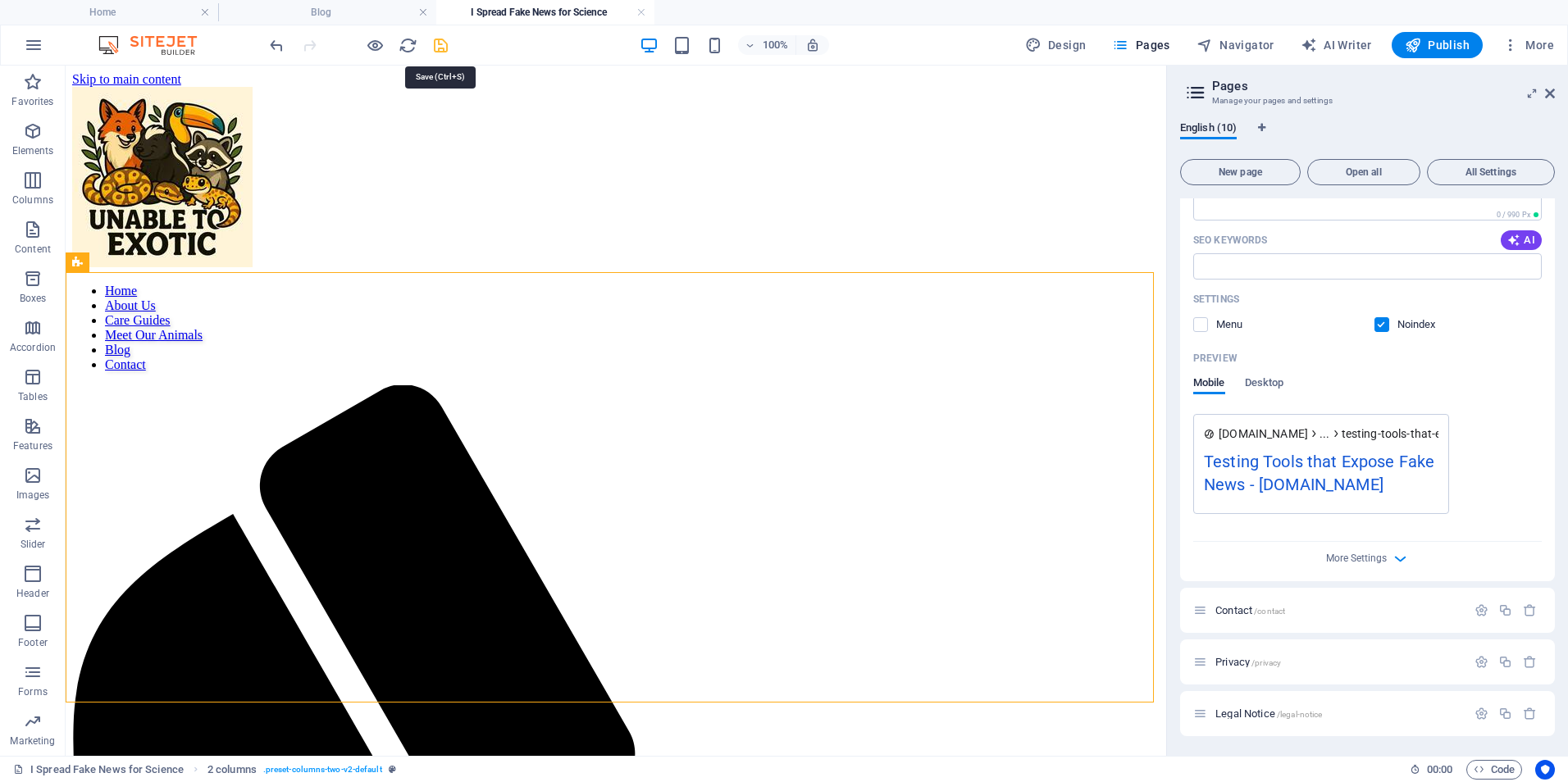
click at [440, 48] on icon "save" at bounding box center [441, 46] width 19 height 19
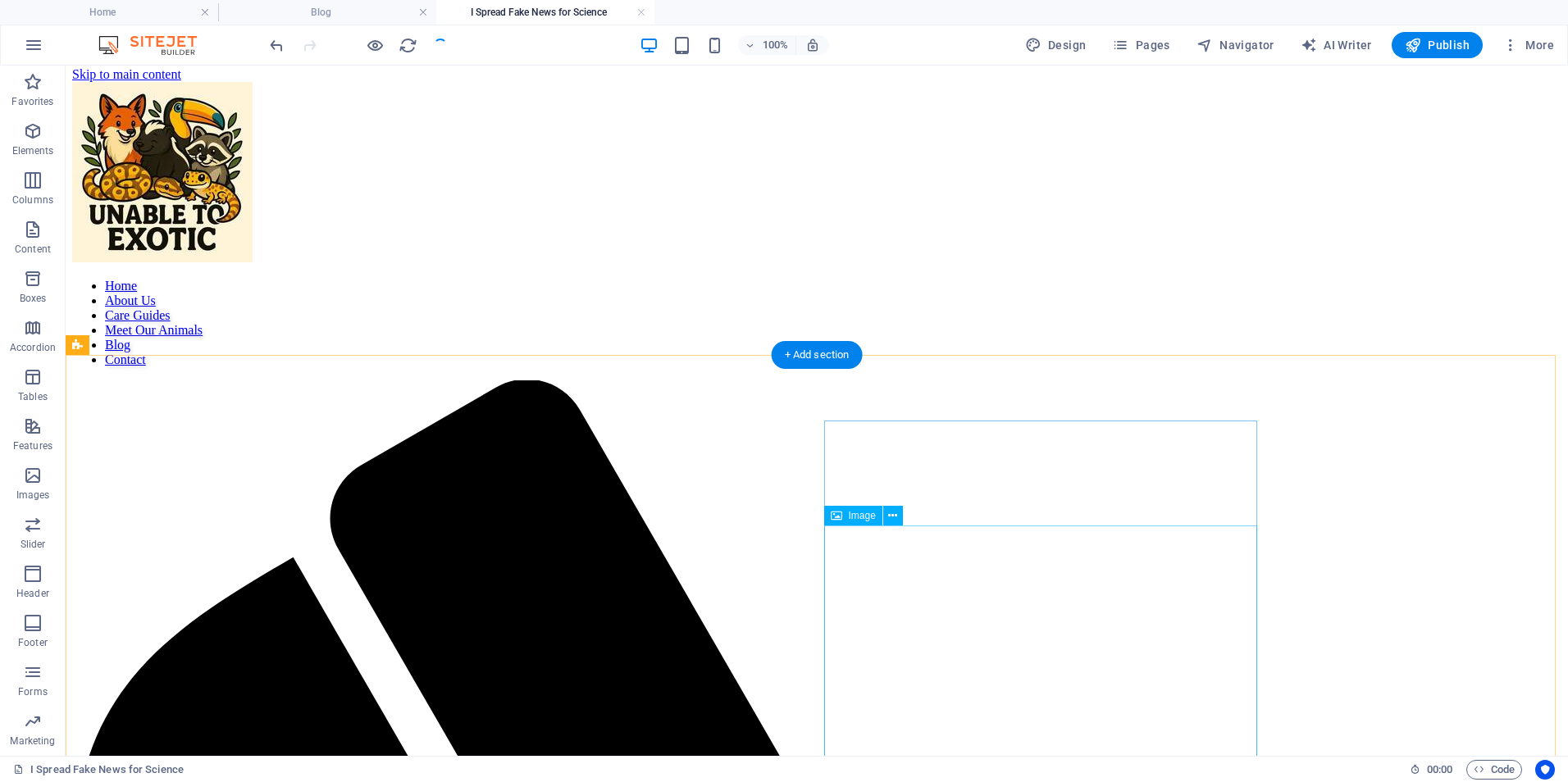
scroll to position [0, 0]
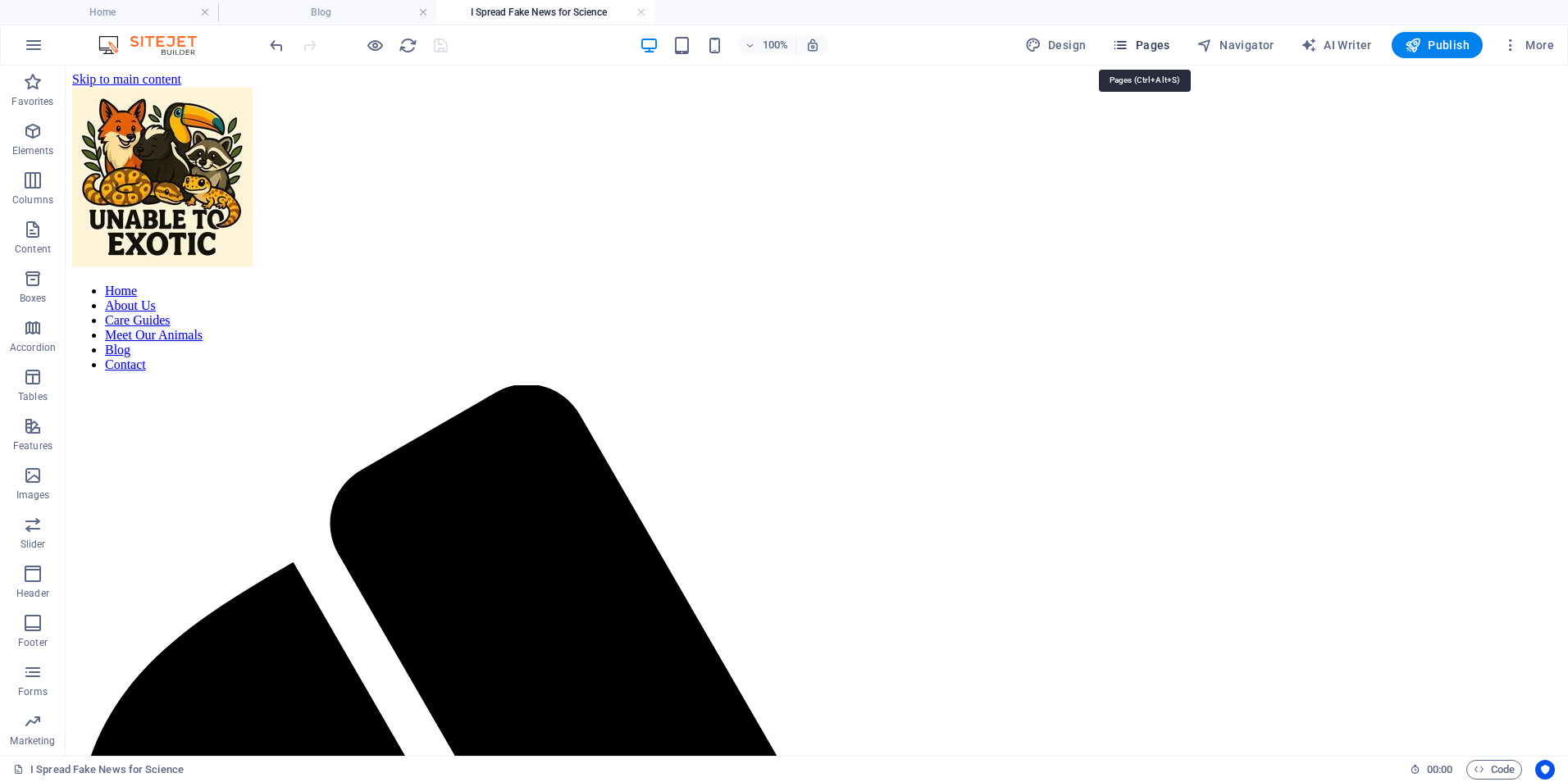
click at [1128, 44] on icon "button" at bounding box center [1119, 45] width 16 height 16
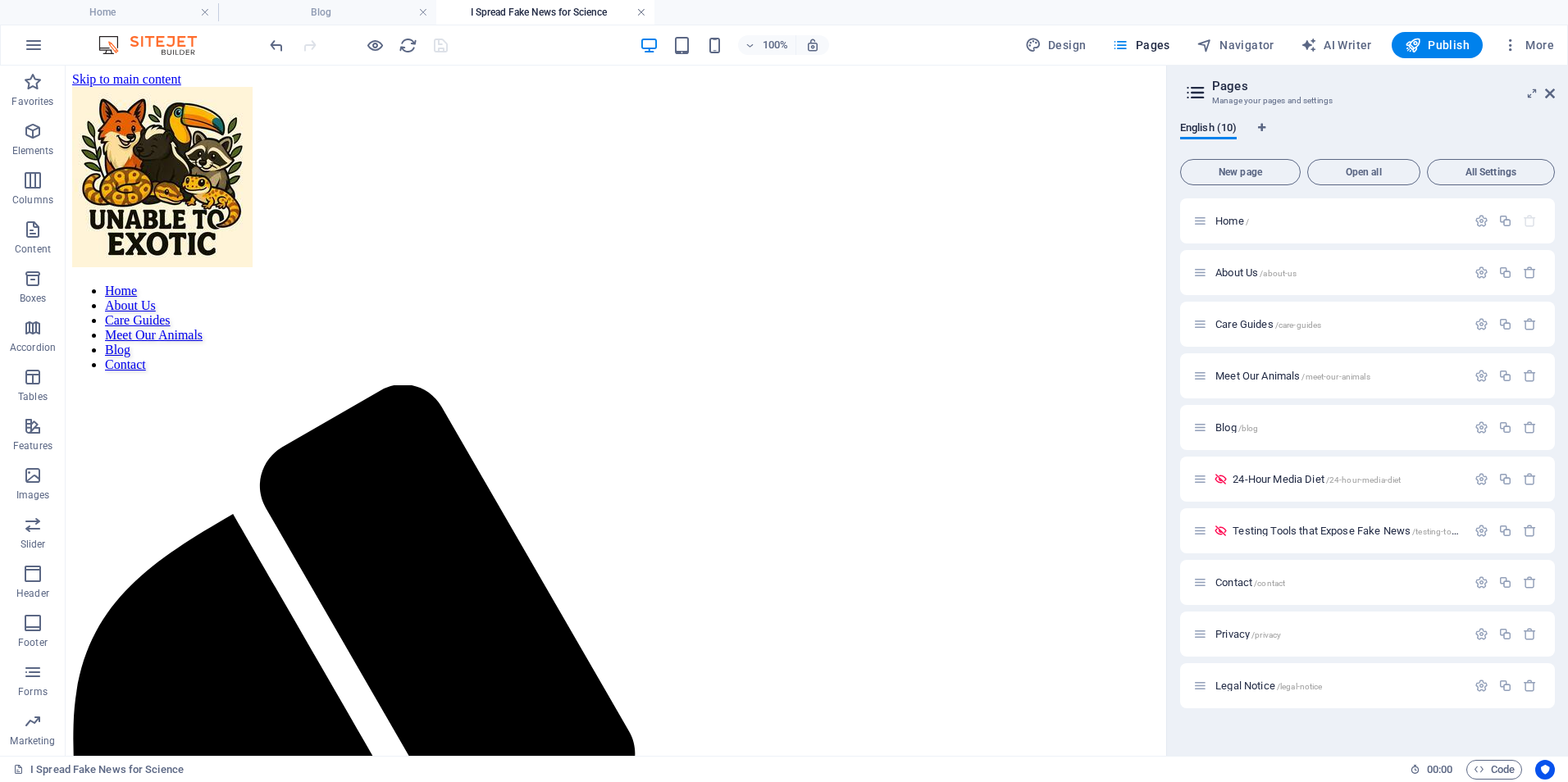
click at [637, 7] on link at bounding box center [641, 13] width 10 height 16
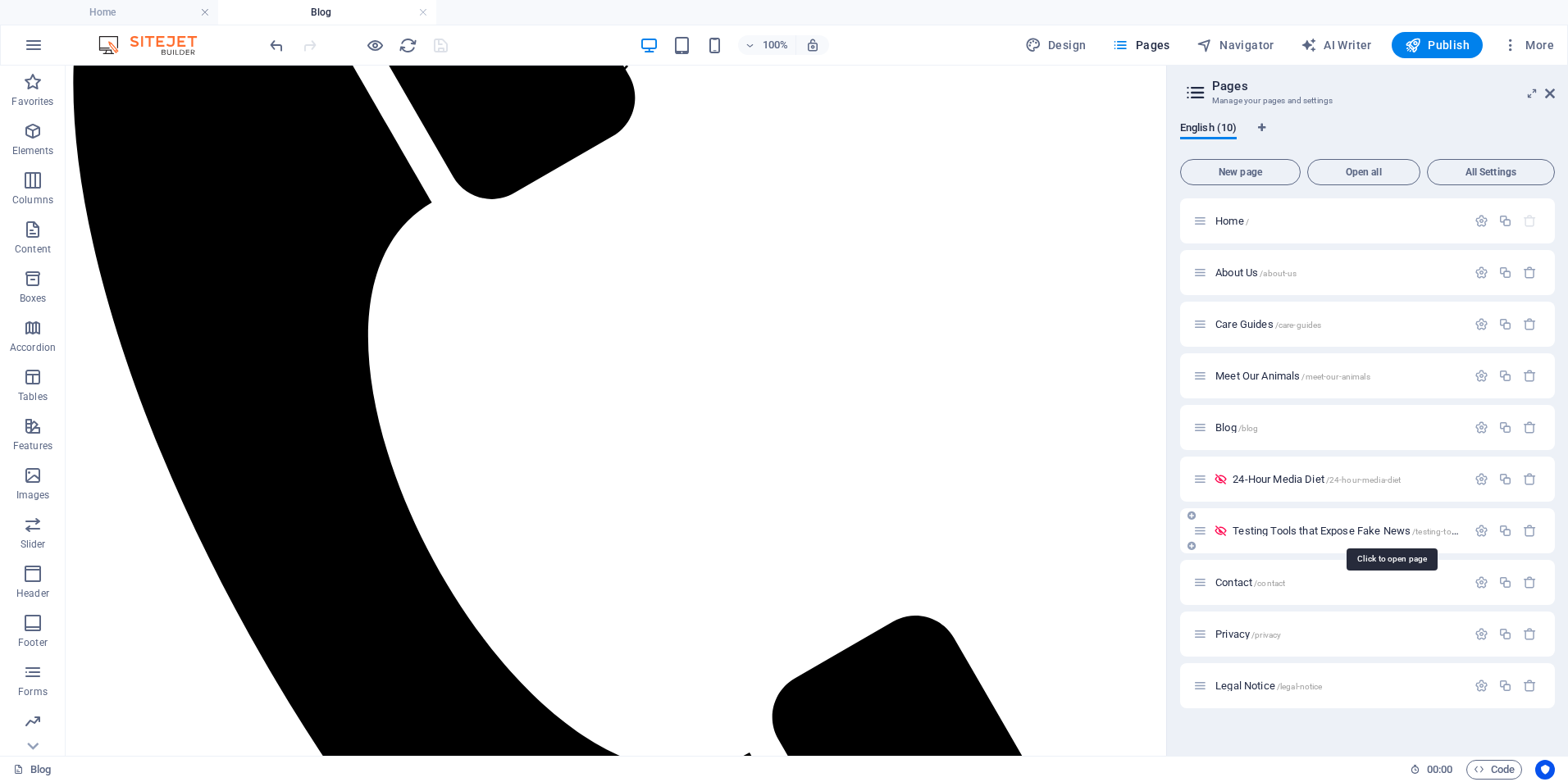
click at [1331, 532] on span "Testing Tools that Expose Fake News /testing-tools-that-expose-fake-news" at bounding box center [1391, 531] width 317 height 12
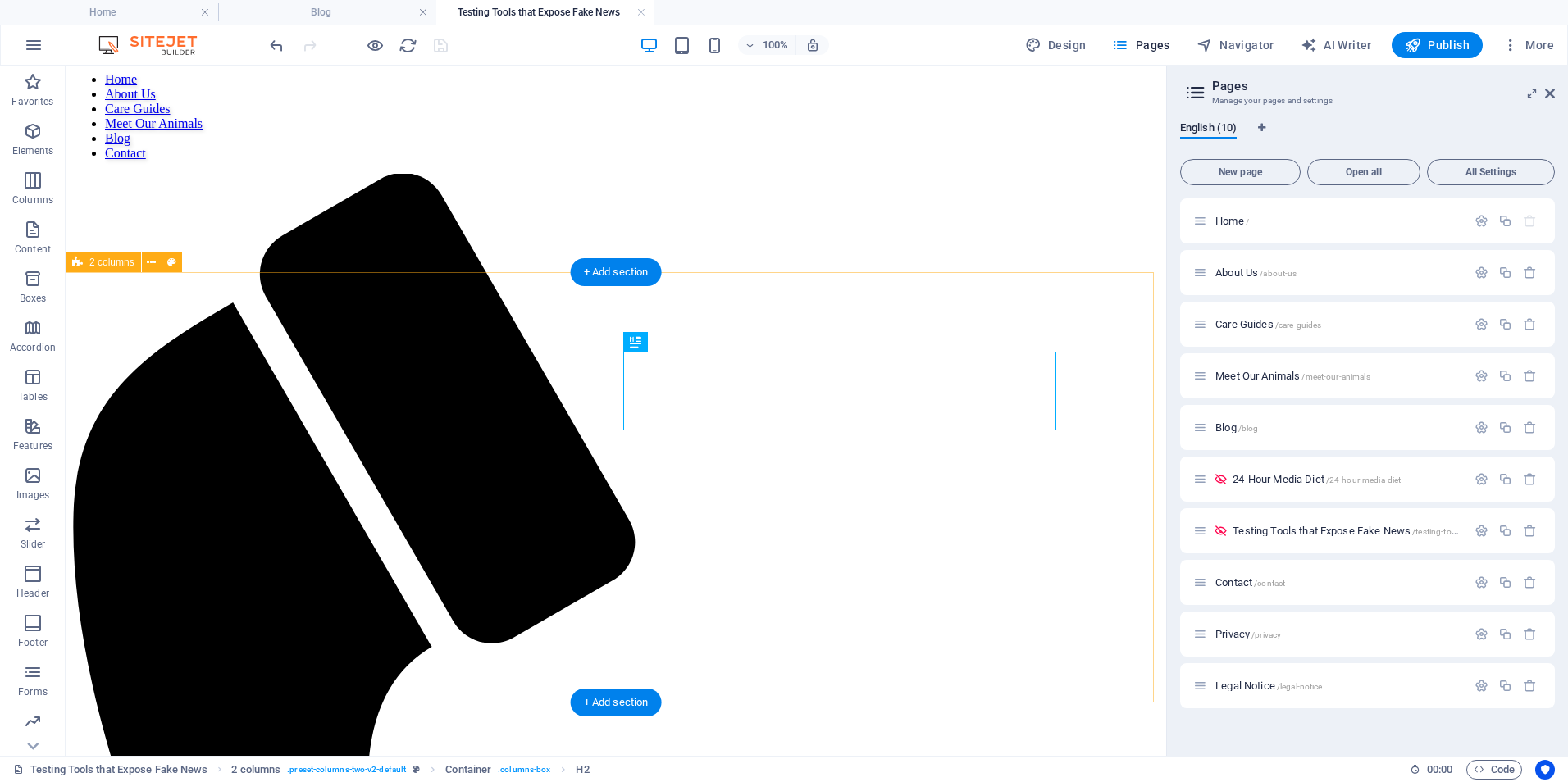
scroll to position [219, 0]
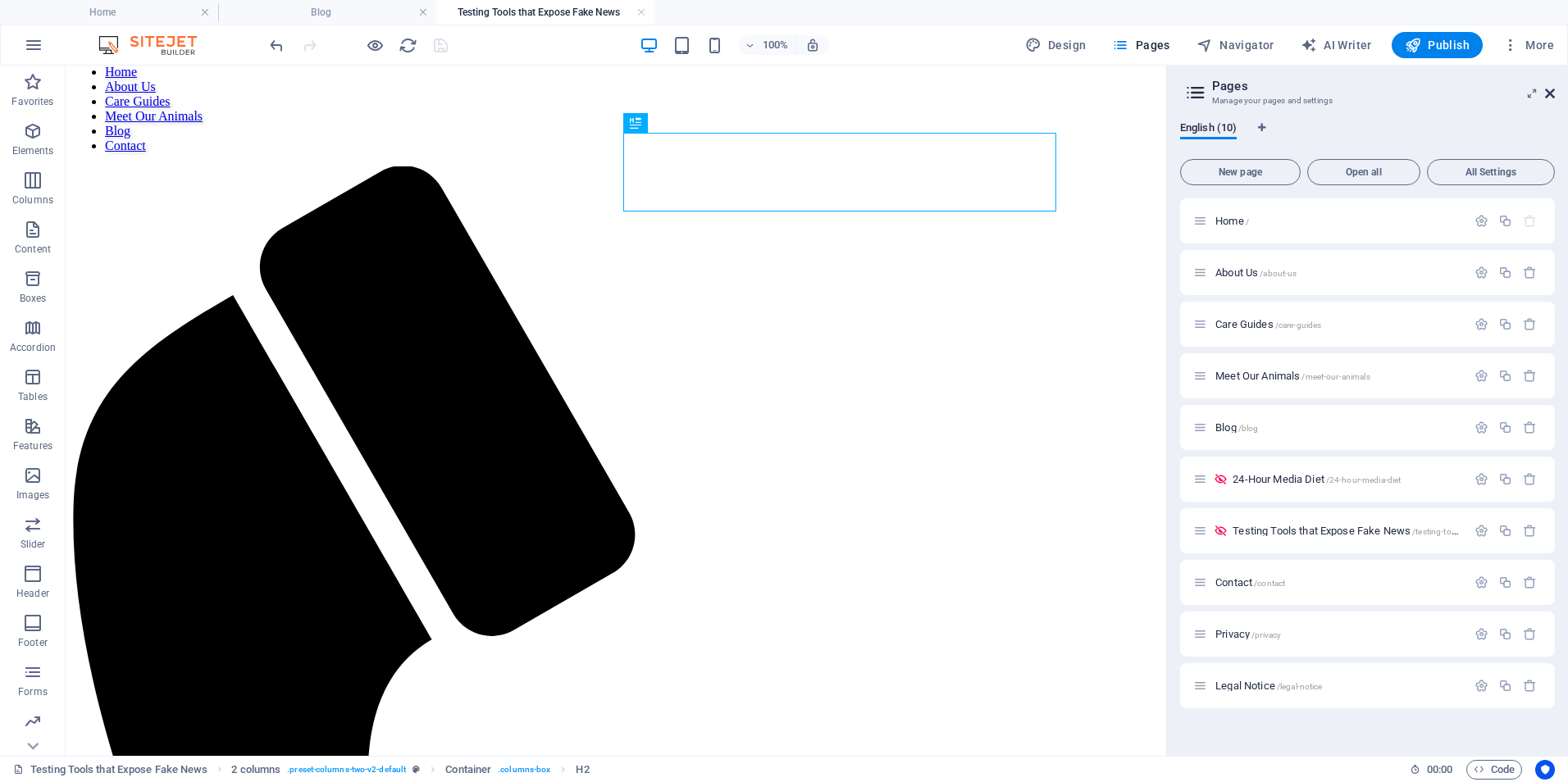
click at [1552, 90] on icon at bounding box center [1549, 93] width 10 height 13
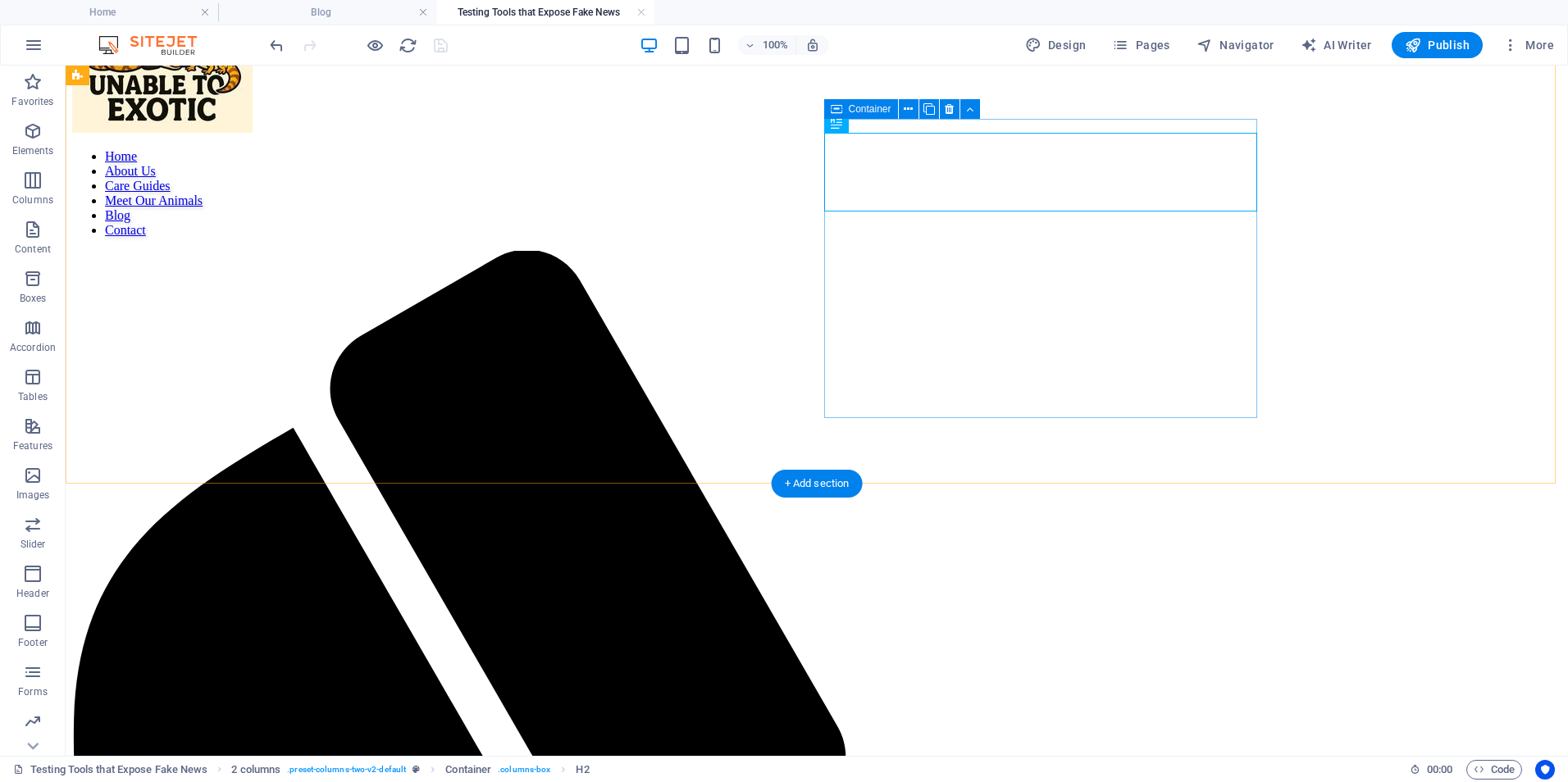
scroll to position [0, 0]
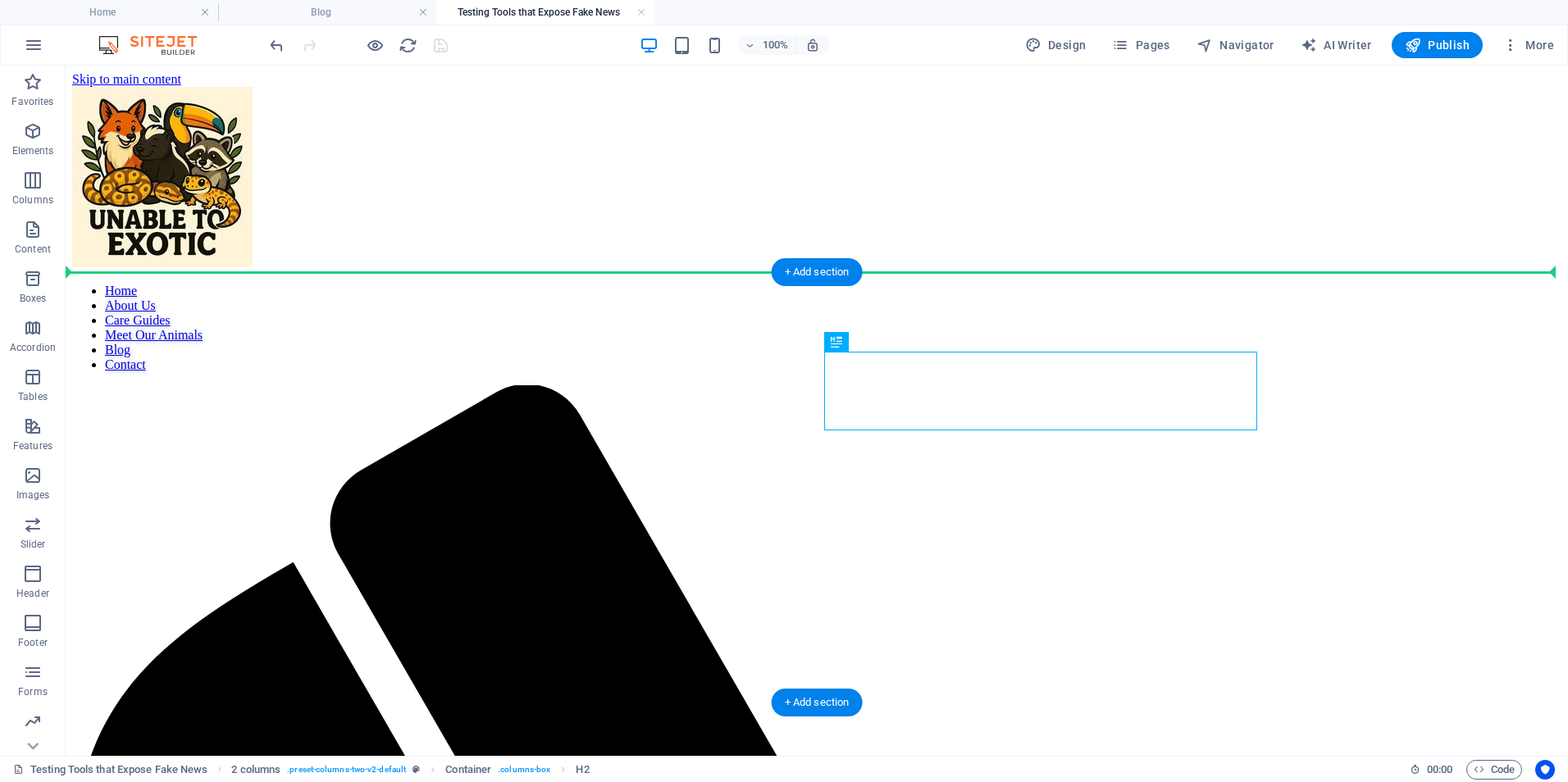
drag, startPoint x: 954, startPoint y: 413, endPoint x: 861, endPoint y: 388, distance: 96.3
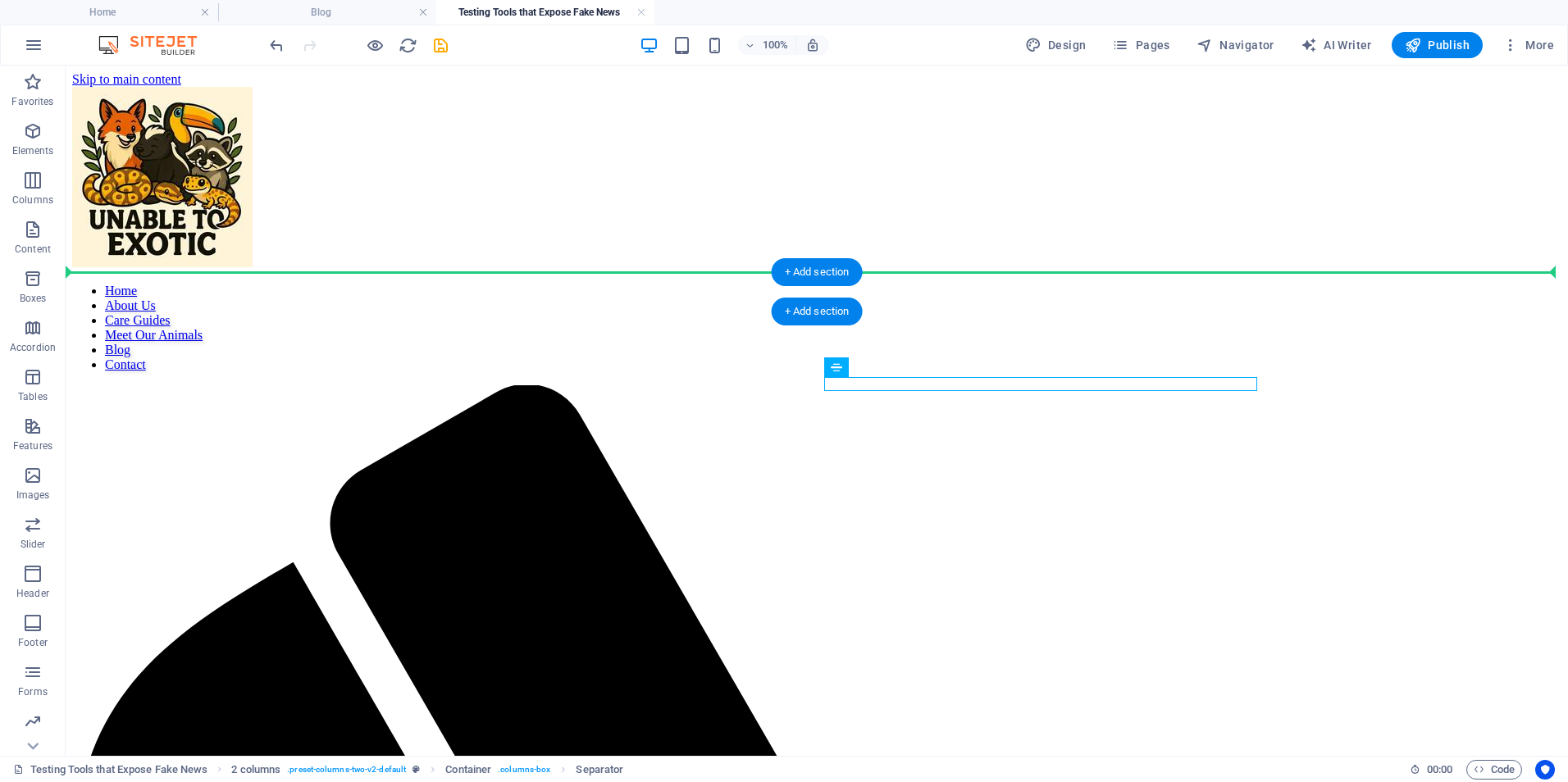
drag, startPoint x: 845, startPoint y: 384, endPoint x: 726, endPoint y: 276, distance: 160.7
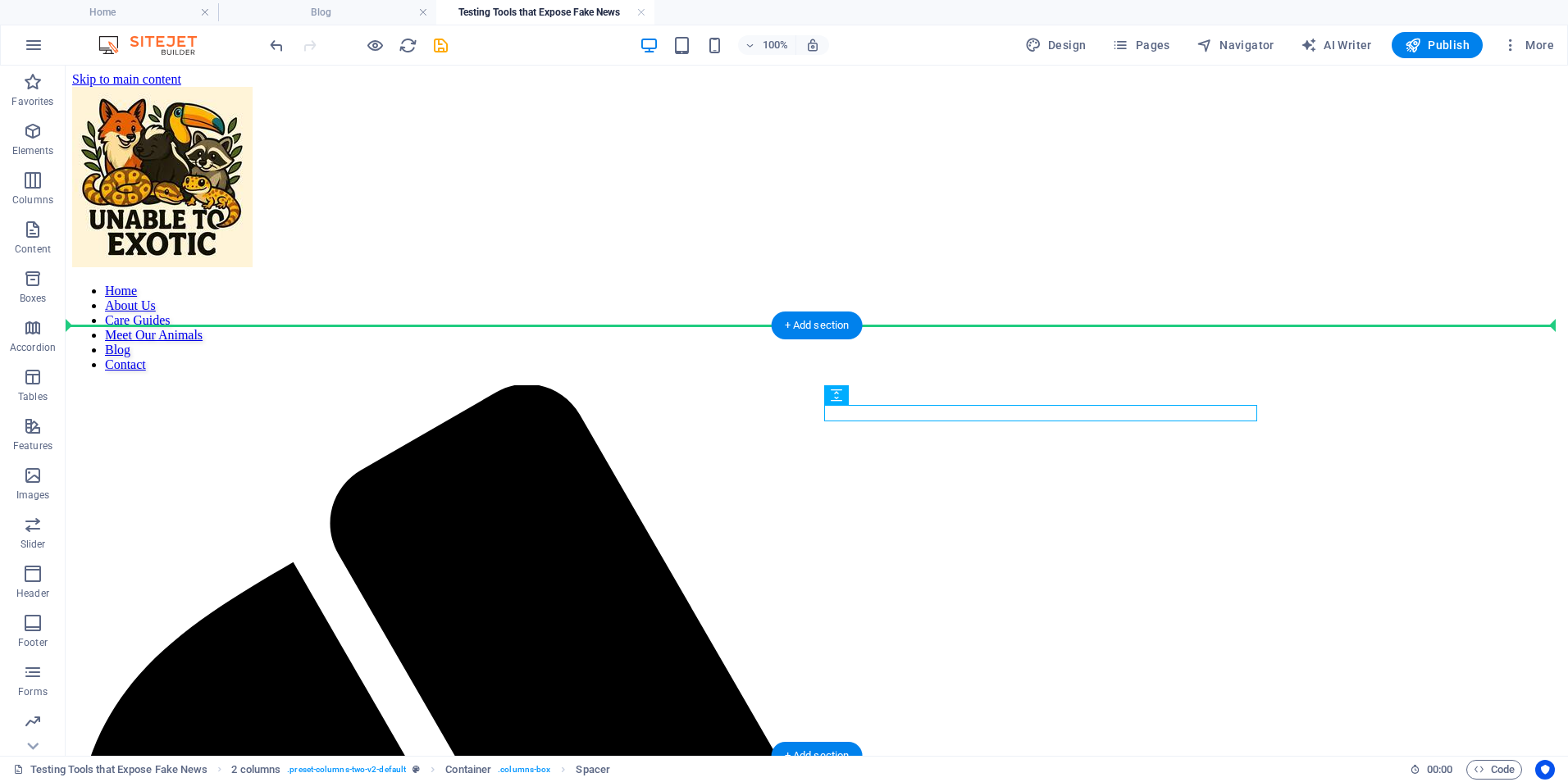
drag, startPoint x: 962, startPoint y: 465, endPoint x: 746, endPoint y: 357, distance: 241.5
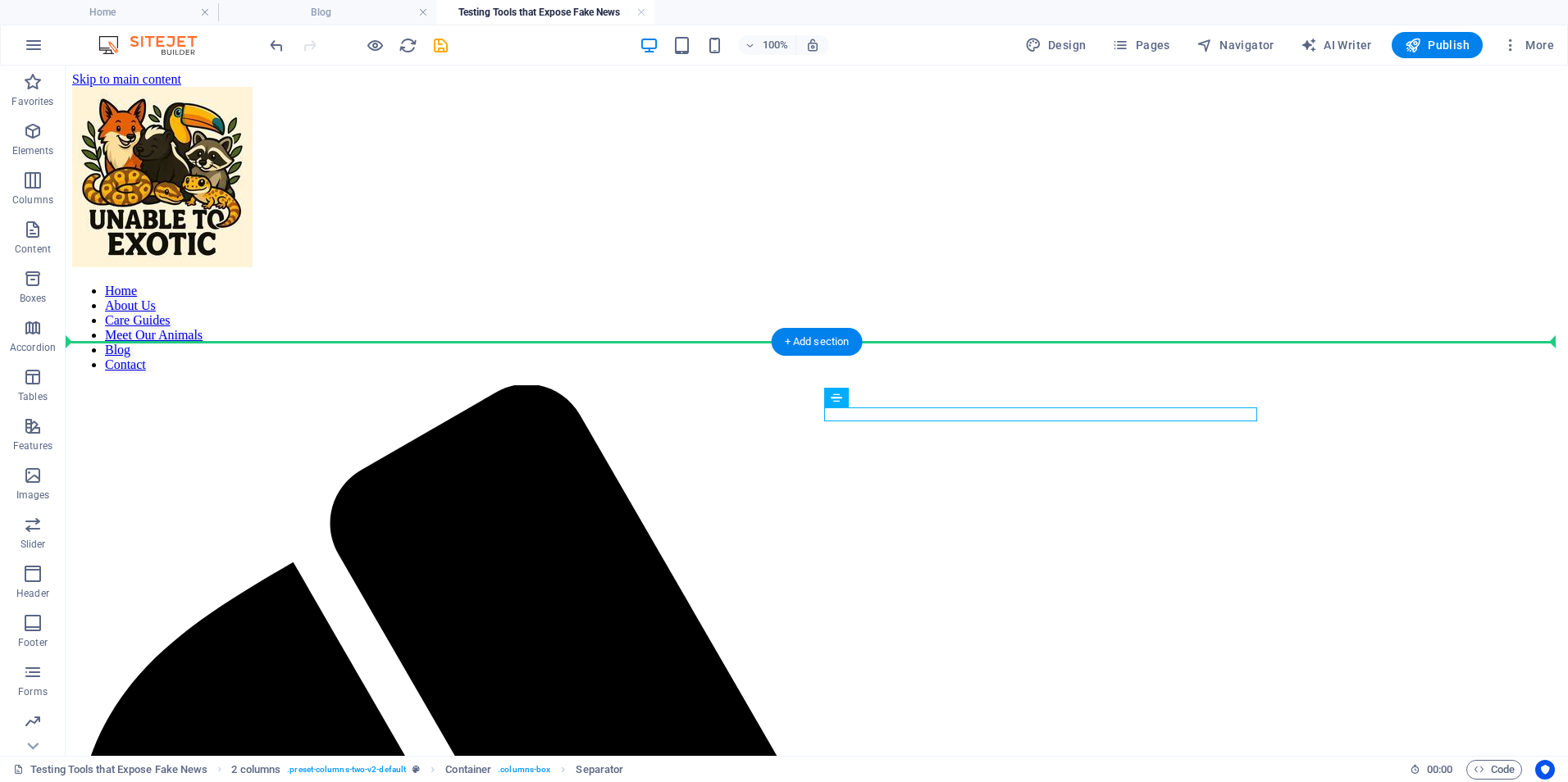
drag, startPoint x: 1176, startPoint y: 418, endPoint x: 1123, endPoint y: 357, distance: 80.8
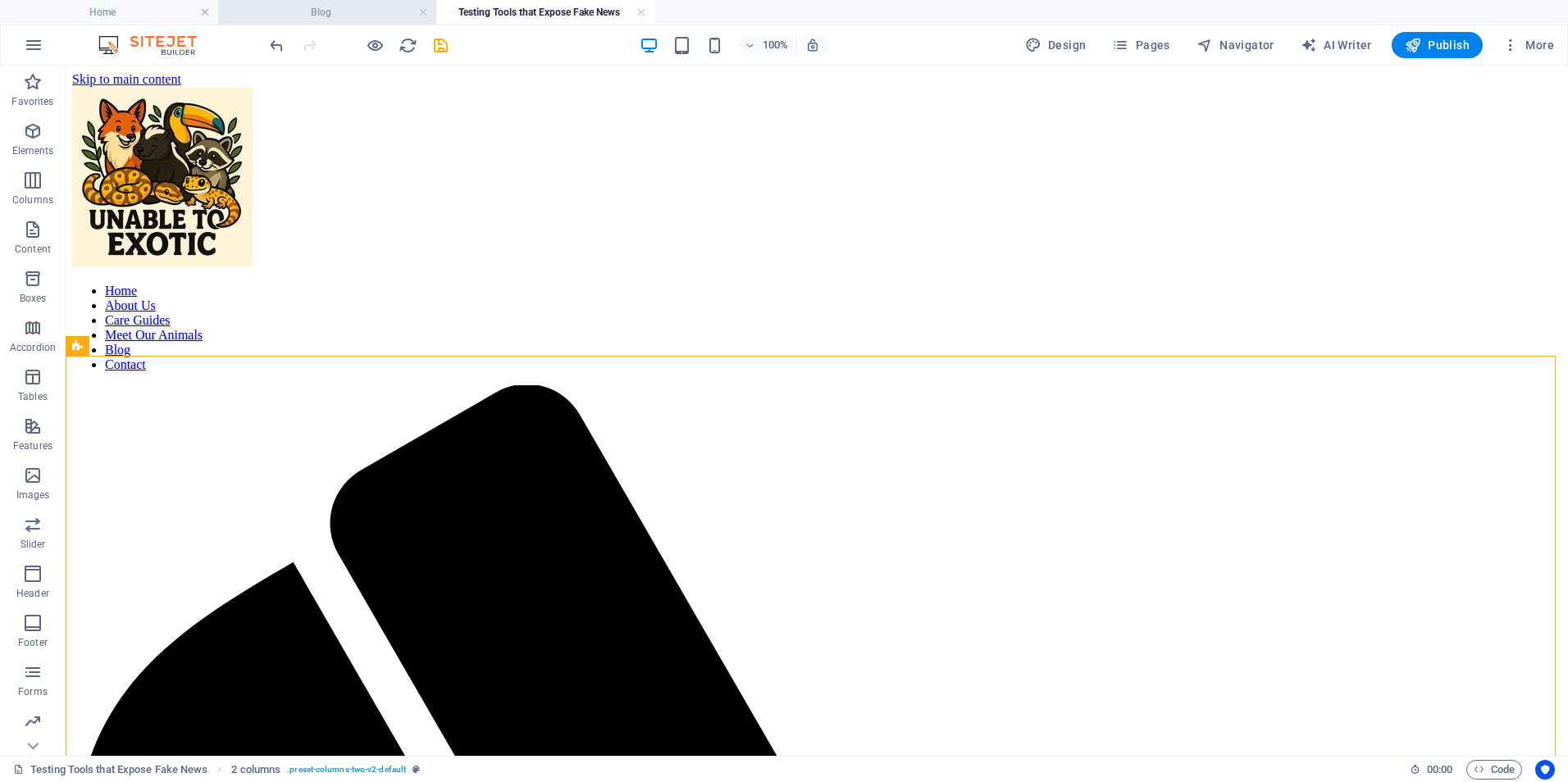
click at [338, 6] on h4 "Blog" at bounding box center [327, 12] width 218 height 18
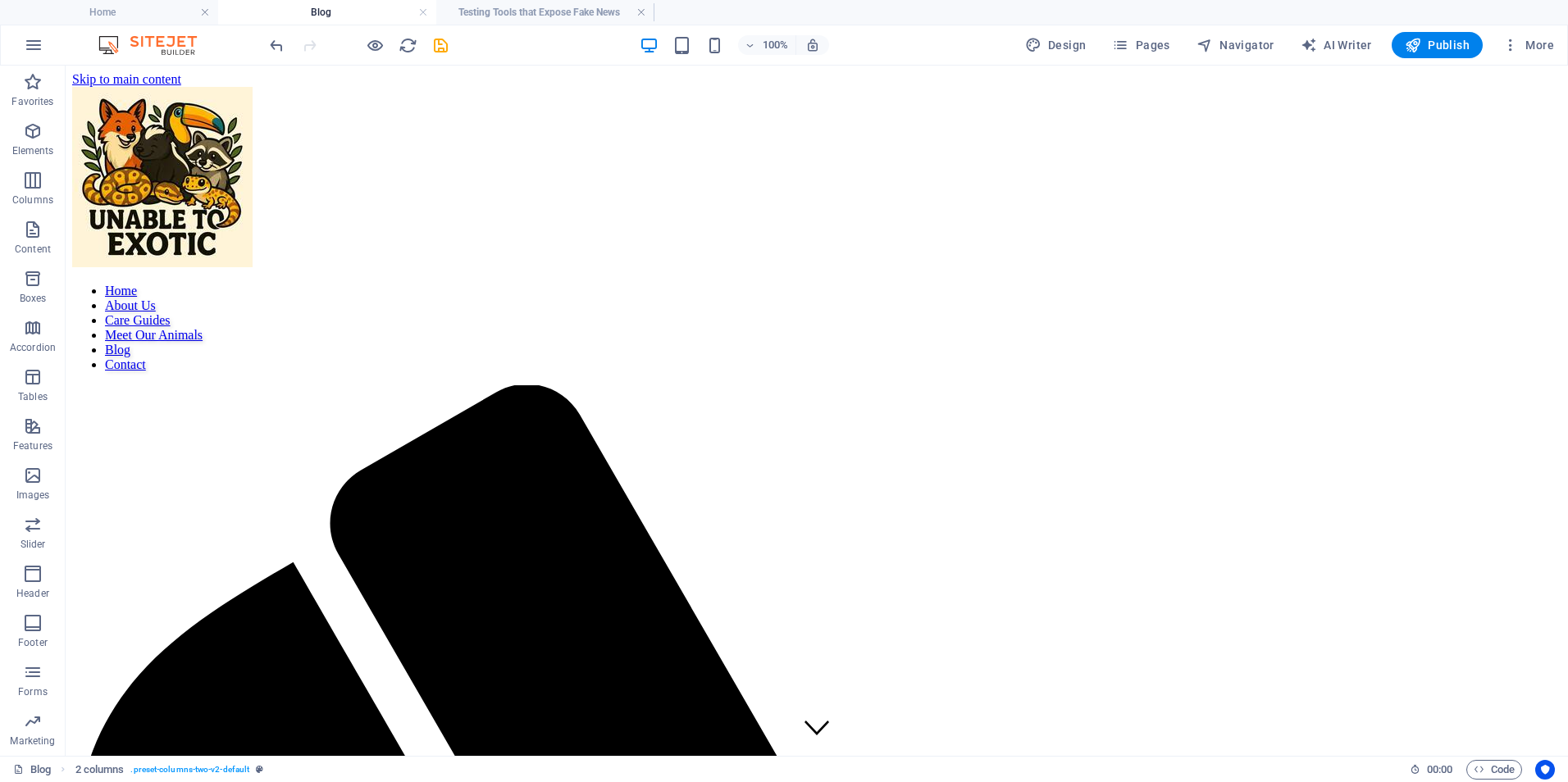
scroll to position [722, 0]
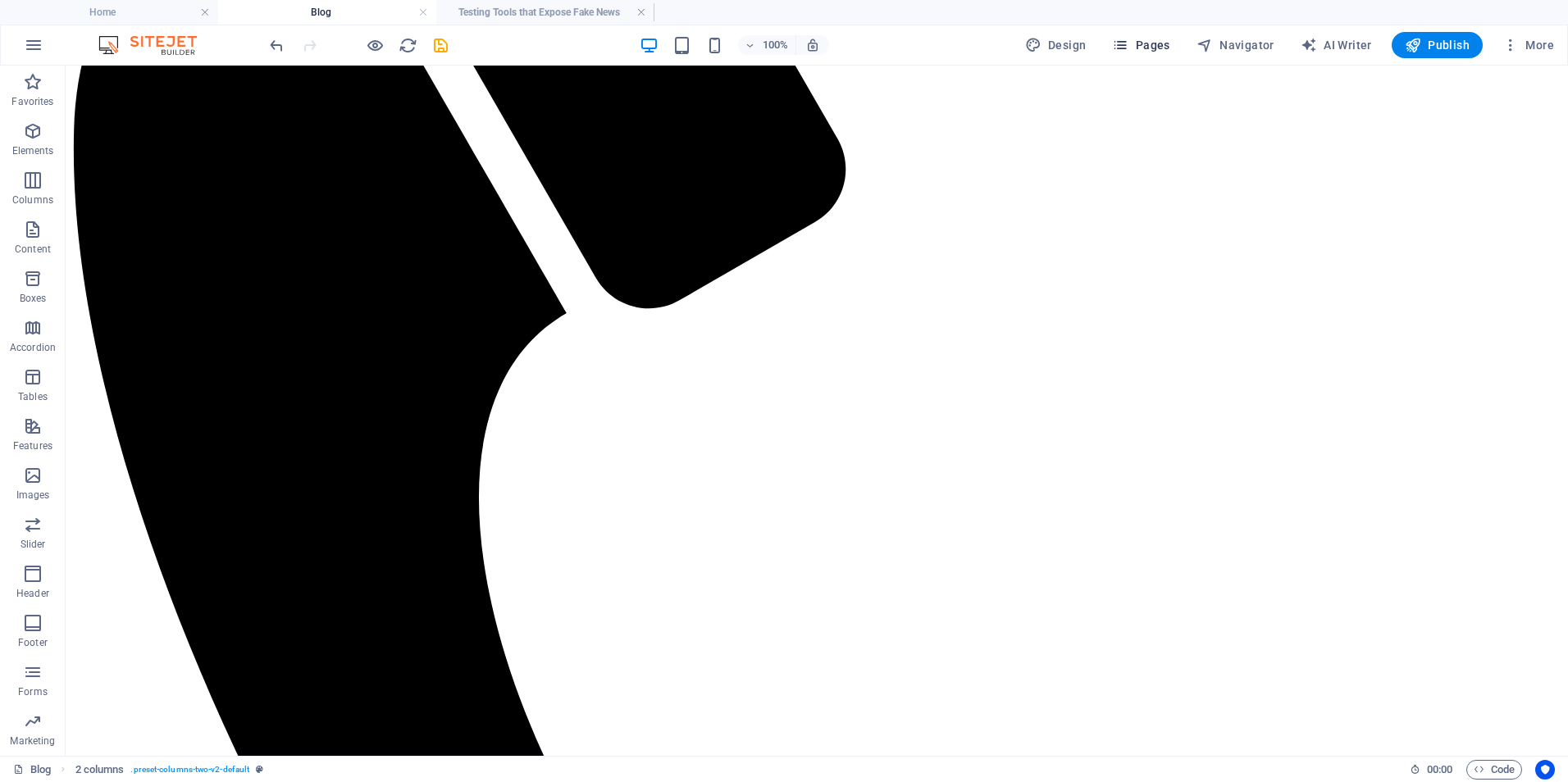
click at [1142, 52] on span "Pages" at bounding box center [1140, 45] width 57 height 16
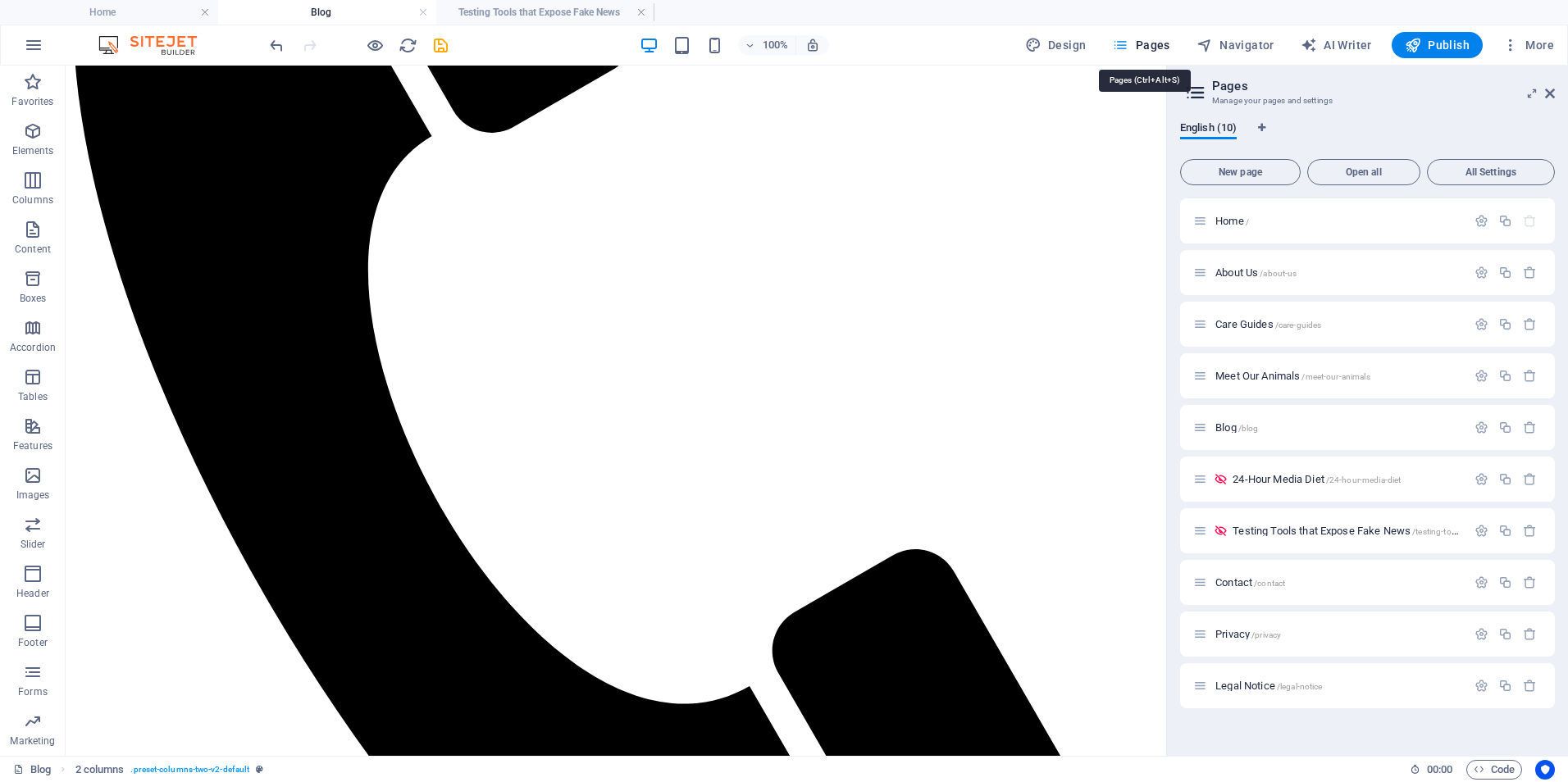
scroll to position [638, 0]
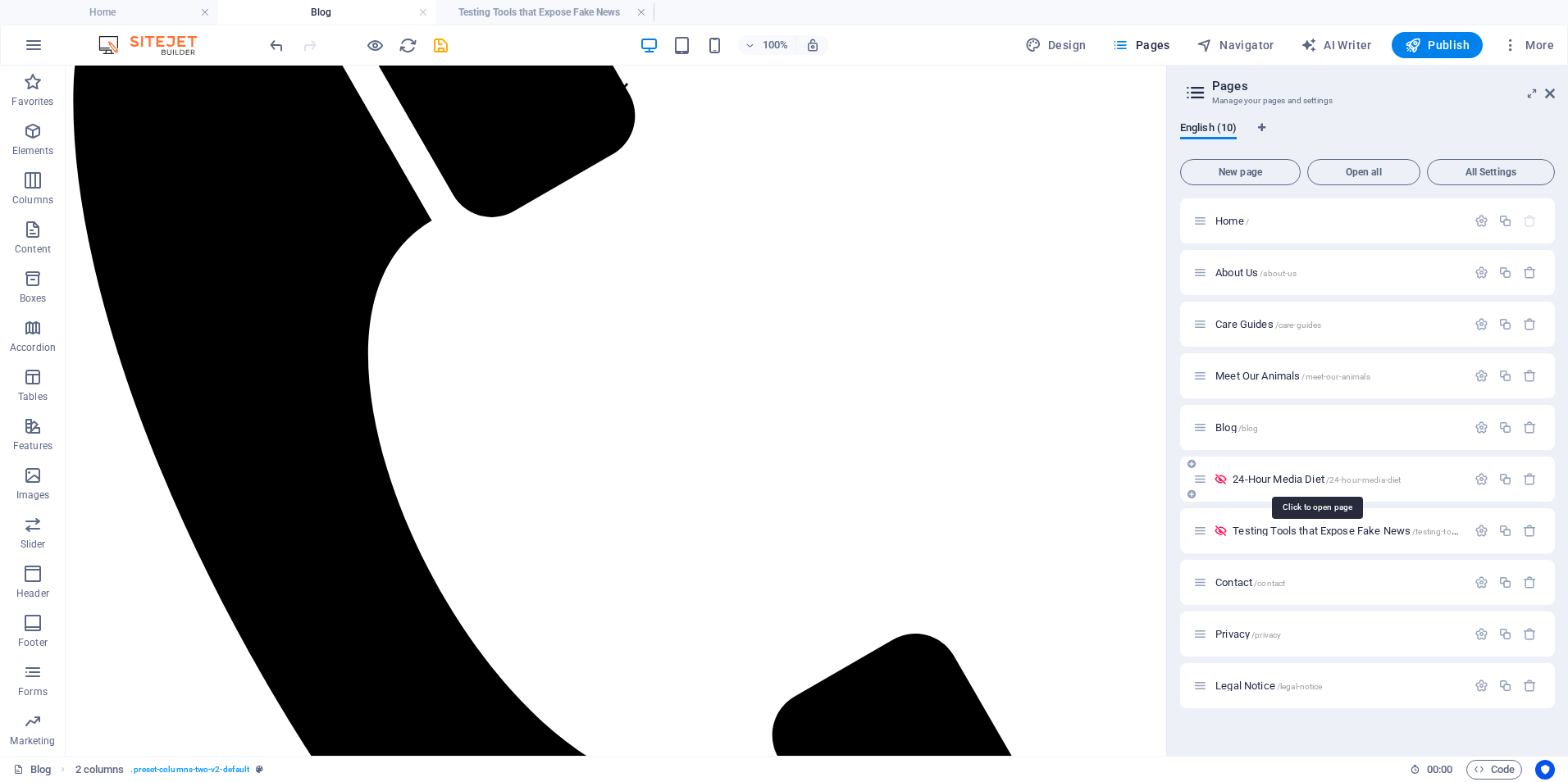
click at [1347, 481] on span "/24-hour-media-diet" at bounding box center [1363, 480] width 75 height 9
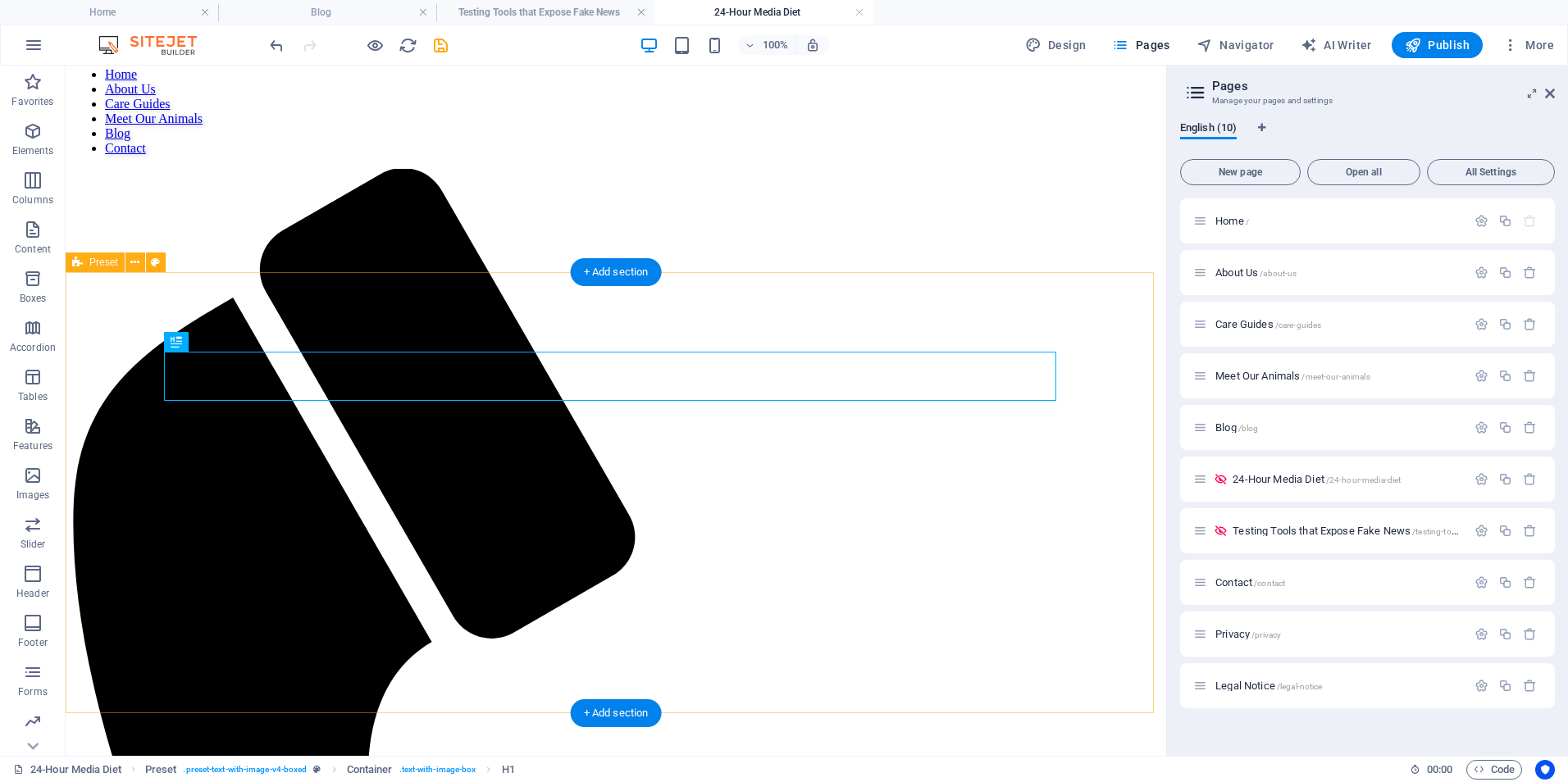
scroll to position [219, 0]
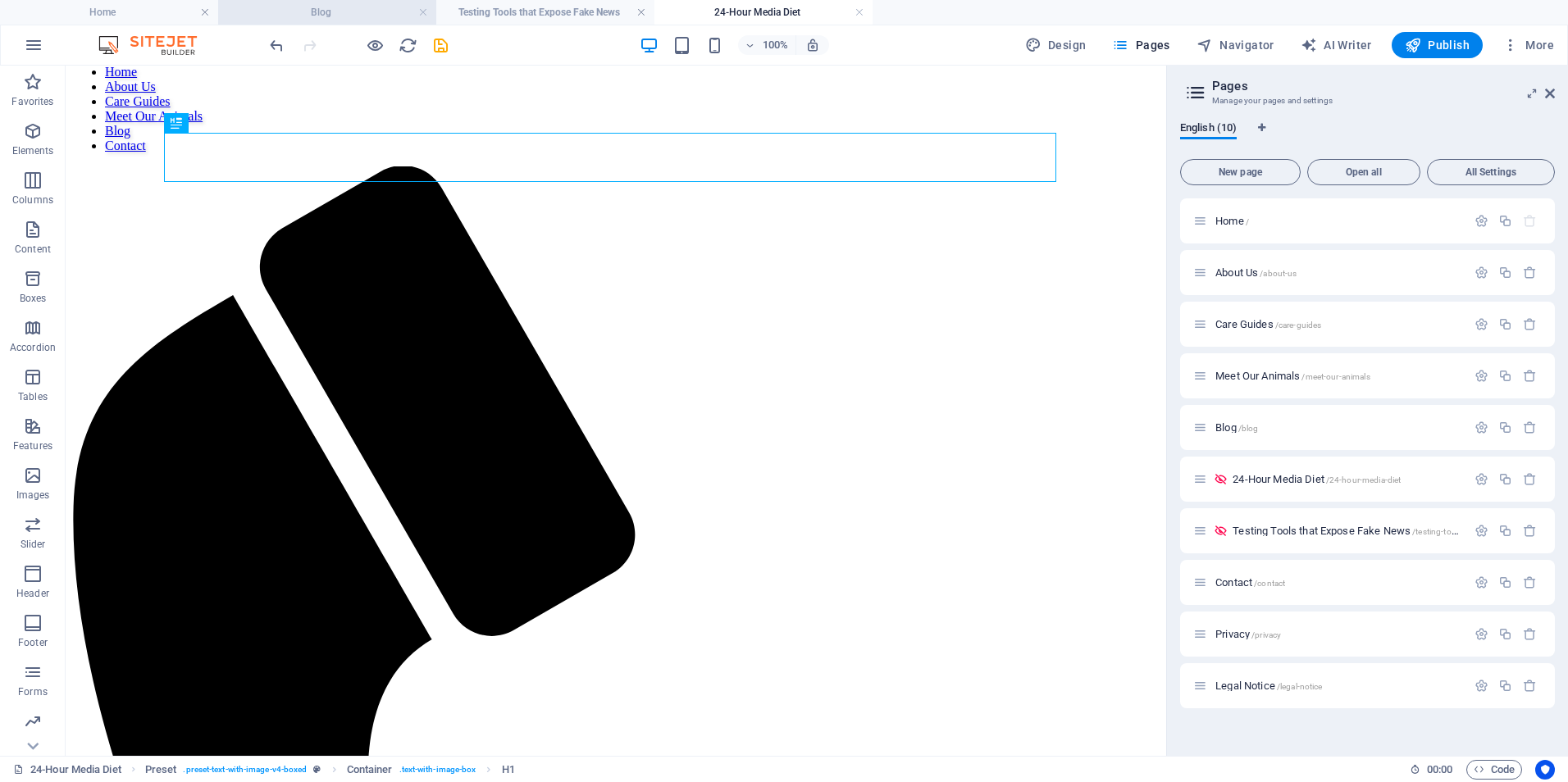
click at [353, 16] on h4 "Blog" at bounding box center [327, 12] width 218 height 18
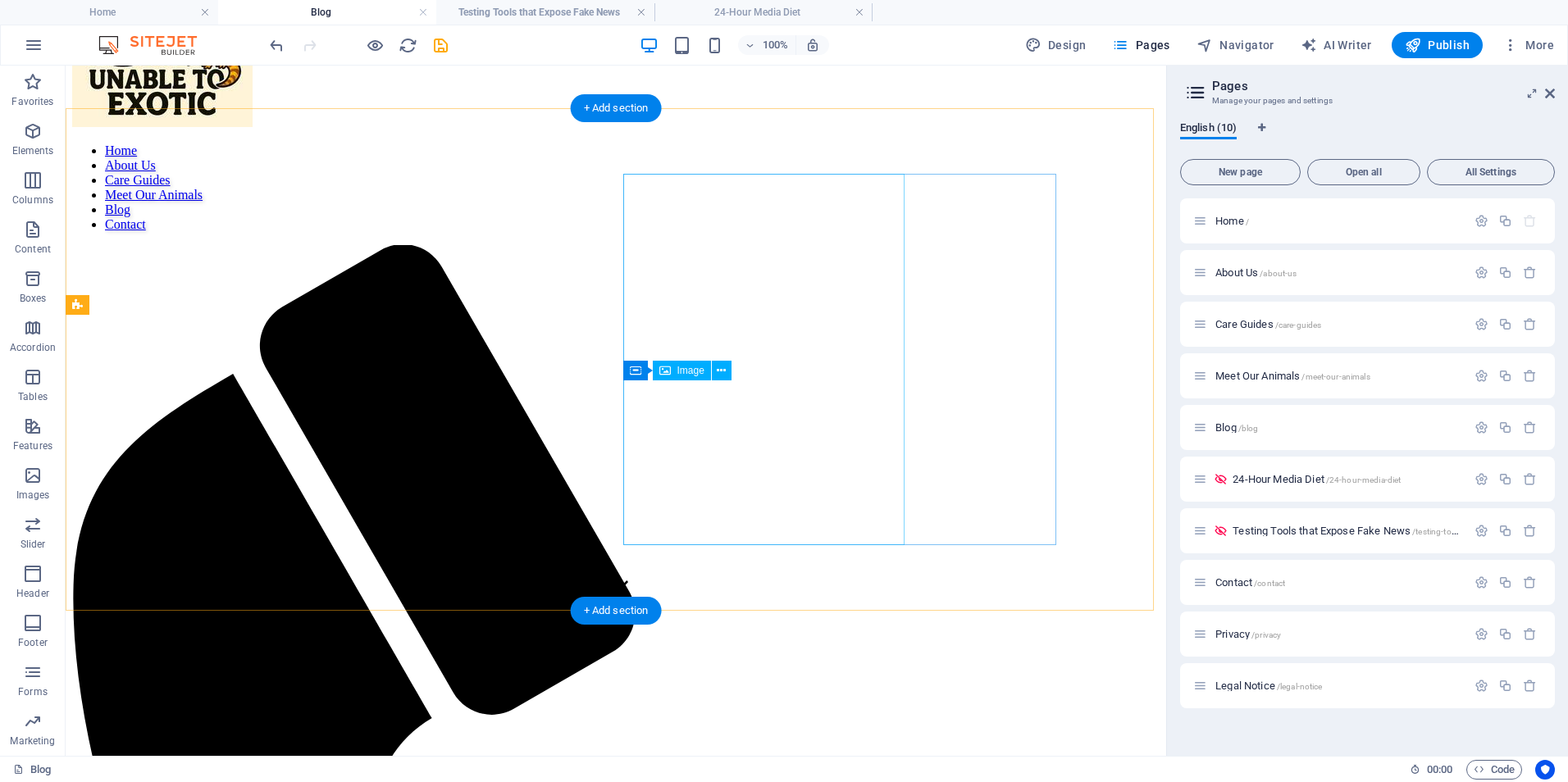
scroll to position [0, 0]
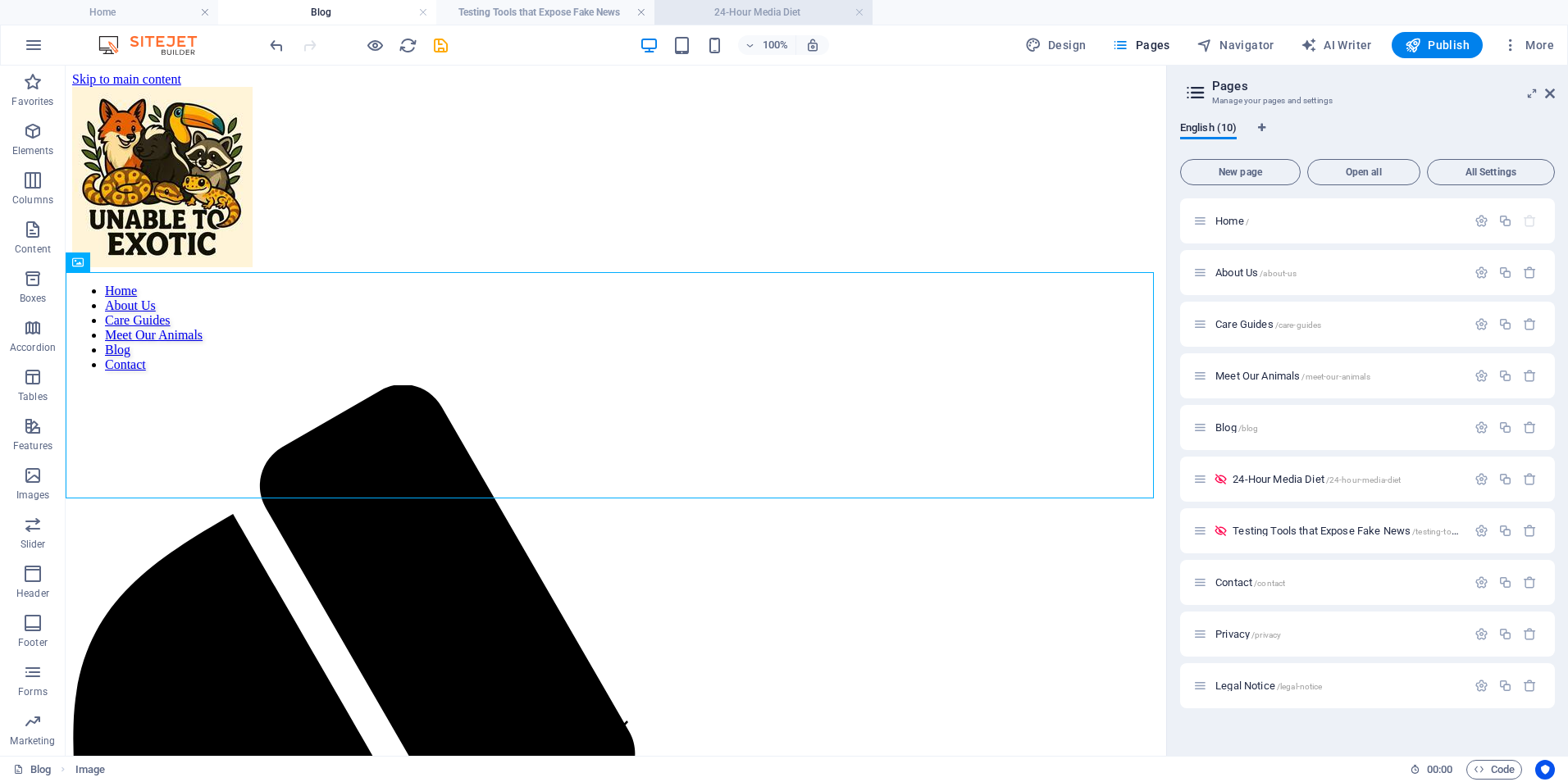
click at [738, 10] on h4 "24-Hour Media Diet" at bounding box center [764, 12] width 218 height 18
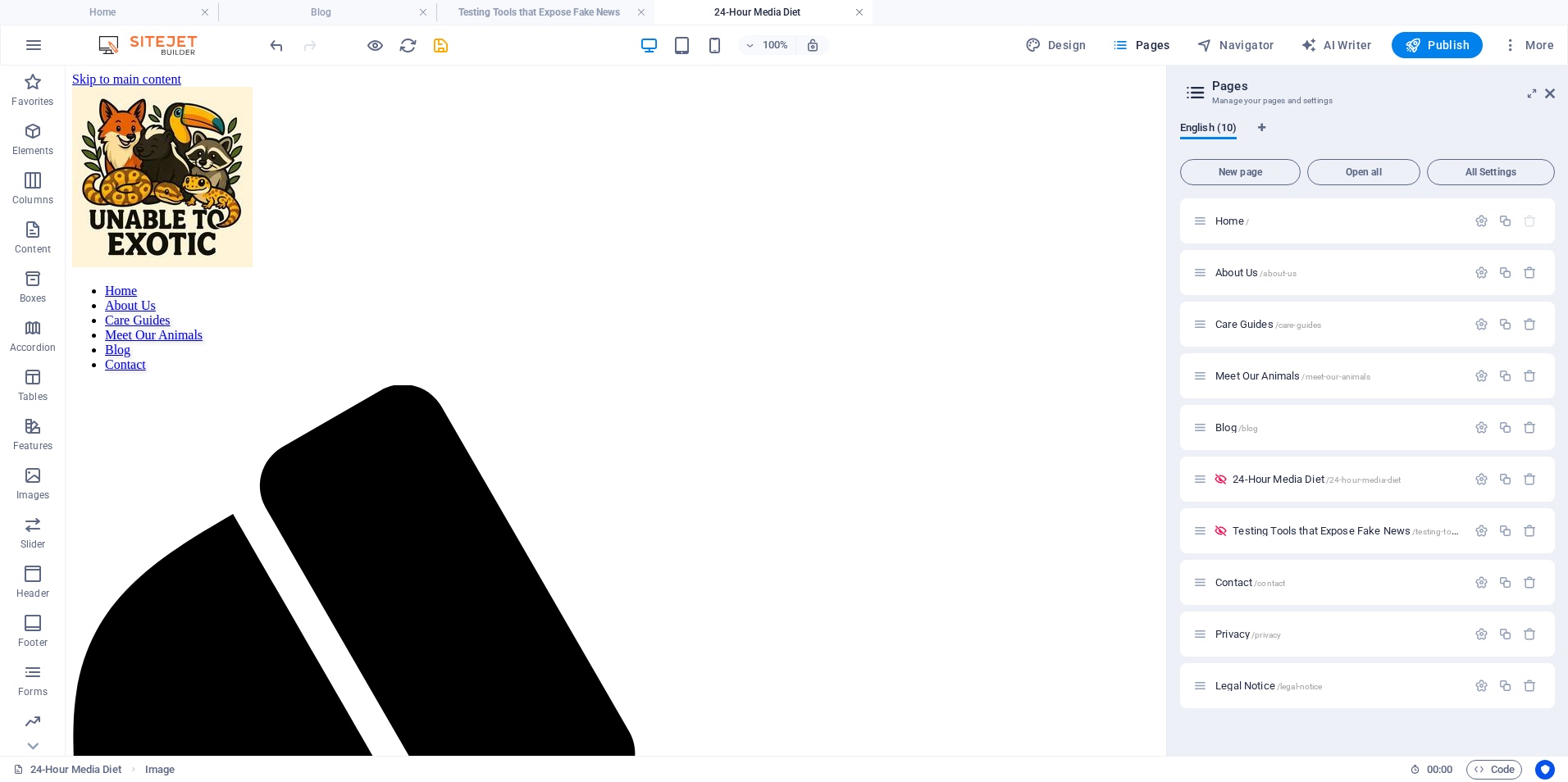
click at [860, 9] on link at bounding box center [859, 13] width 10 height 16
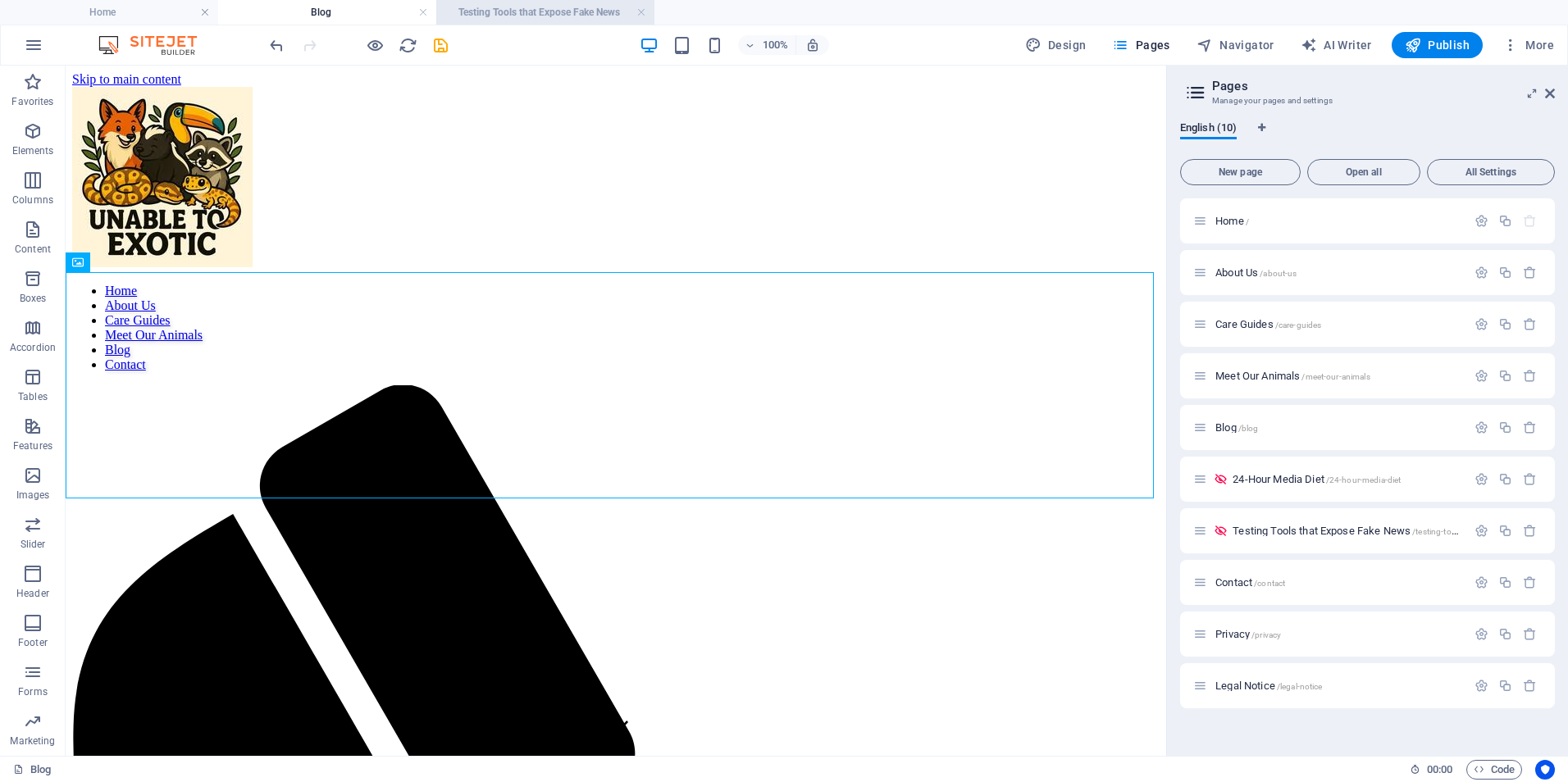
click at [567, 3] on h4 "Testing Tools that Expose Fake News" at bounding box center [545, 12] width 218 height 18
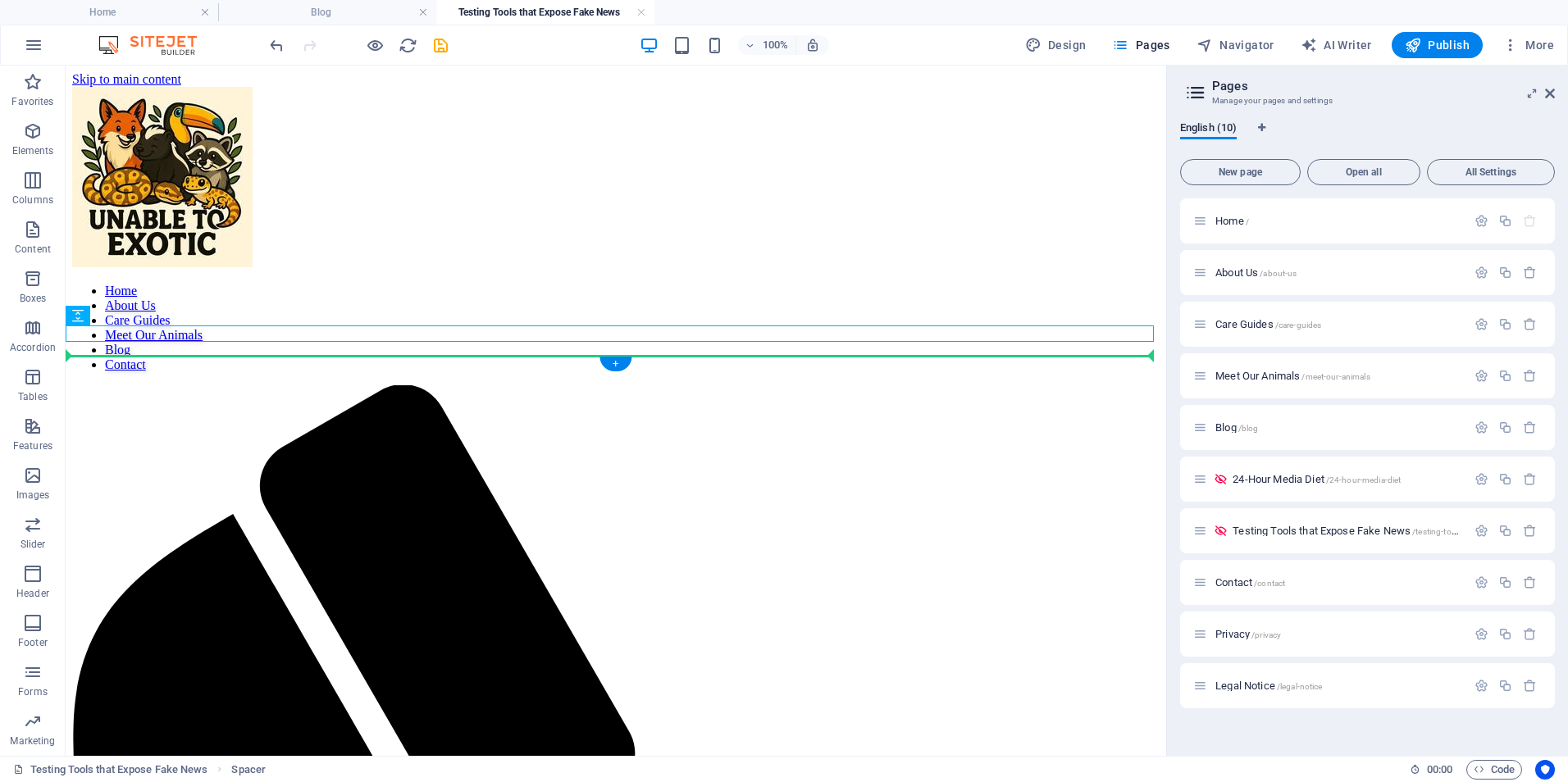
drag, startPoint x: 733, startPoint y: 337, endPoint x: 733, endPoint y: 361, distance: 24.0
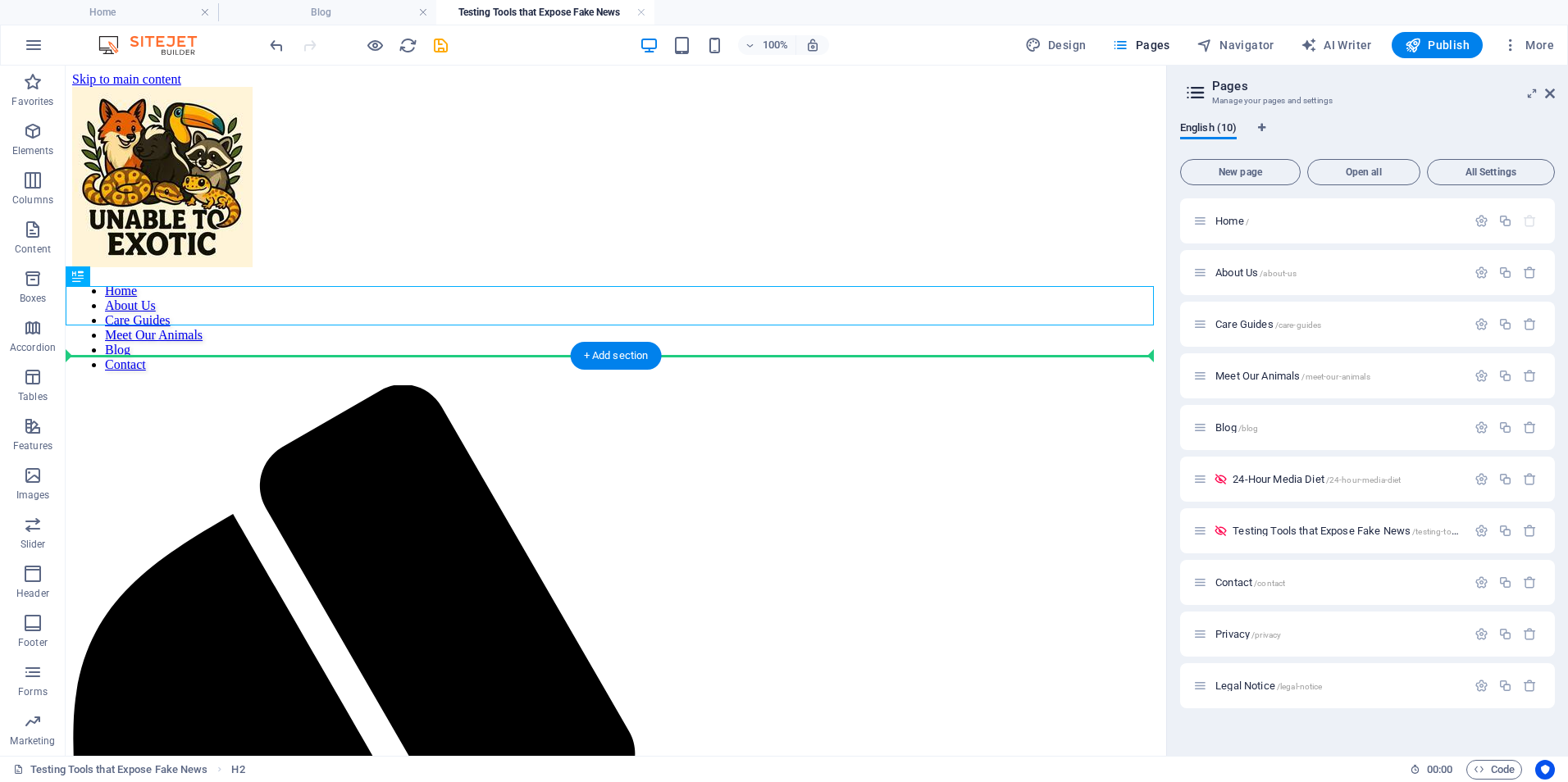
drag, startPoint x: 851, startPoint y: 317, endPoint x: 854, endPoint y: 403, distance: 86.1
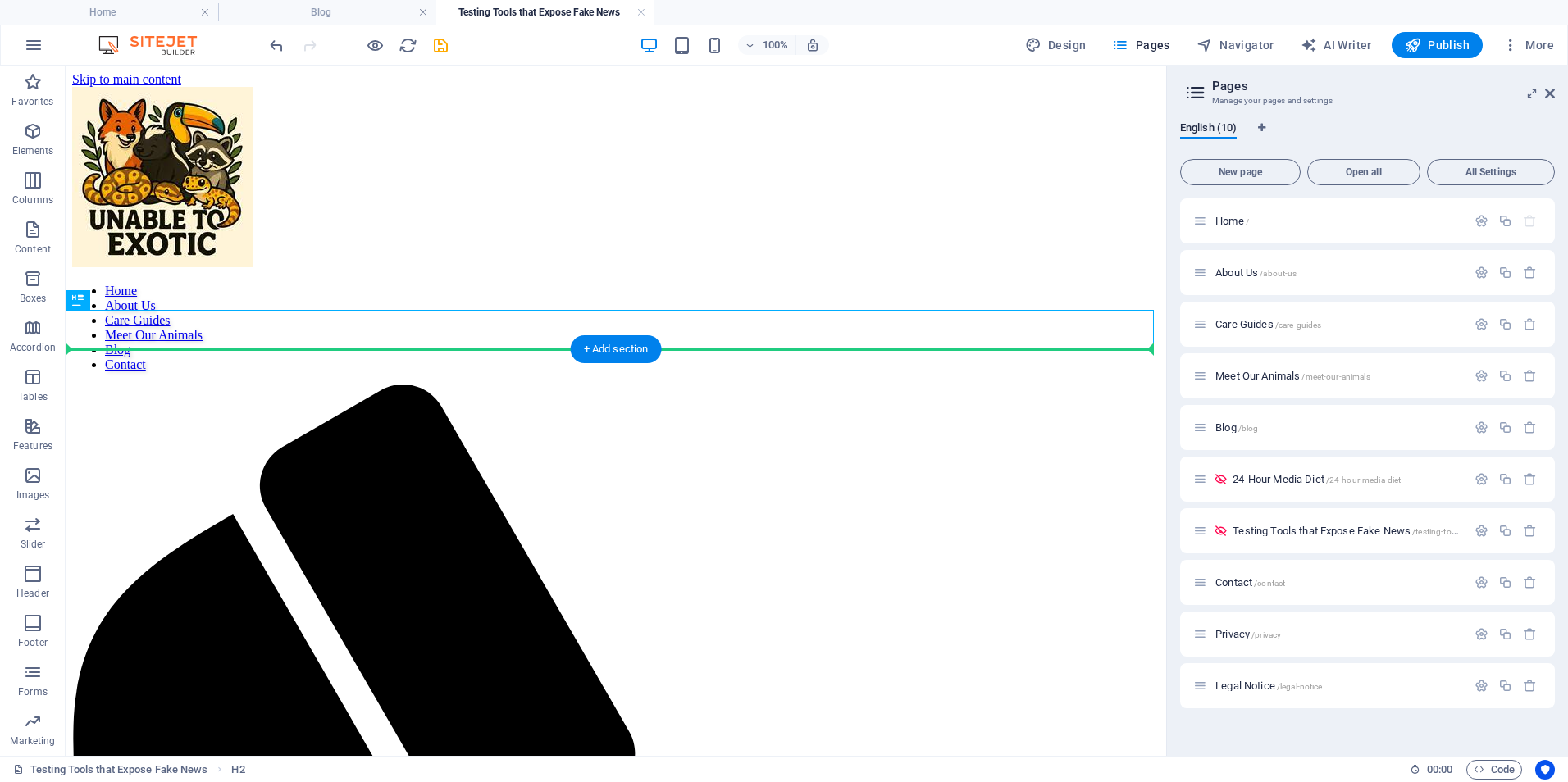
drag, startPoint x: 763, startPoint y: 337, endPoint x: 776, endPoint y: 402, distance: 66.3
drag, startPoint x: 460, startPoint y: 330, endPoint x: 477, endPoint y: 358, distance: 32.8
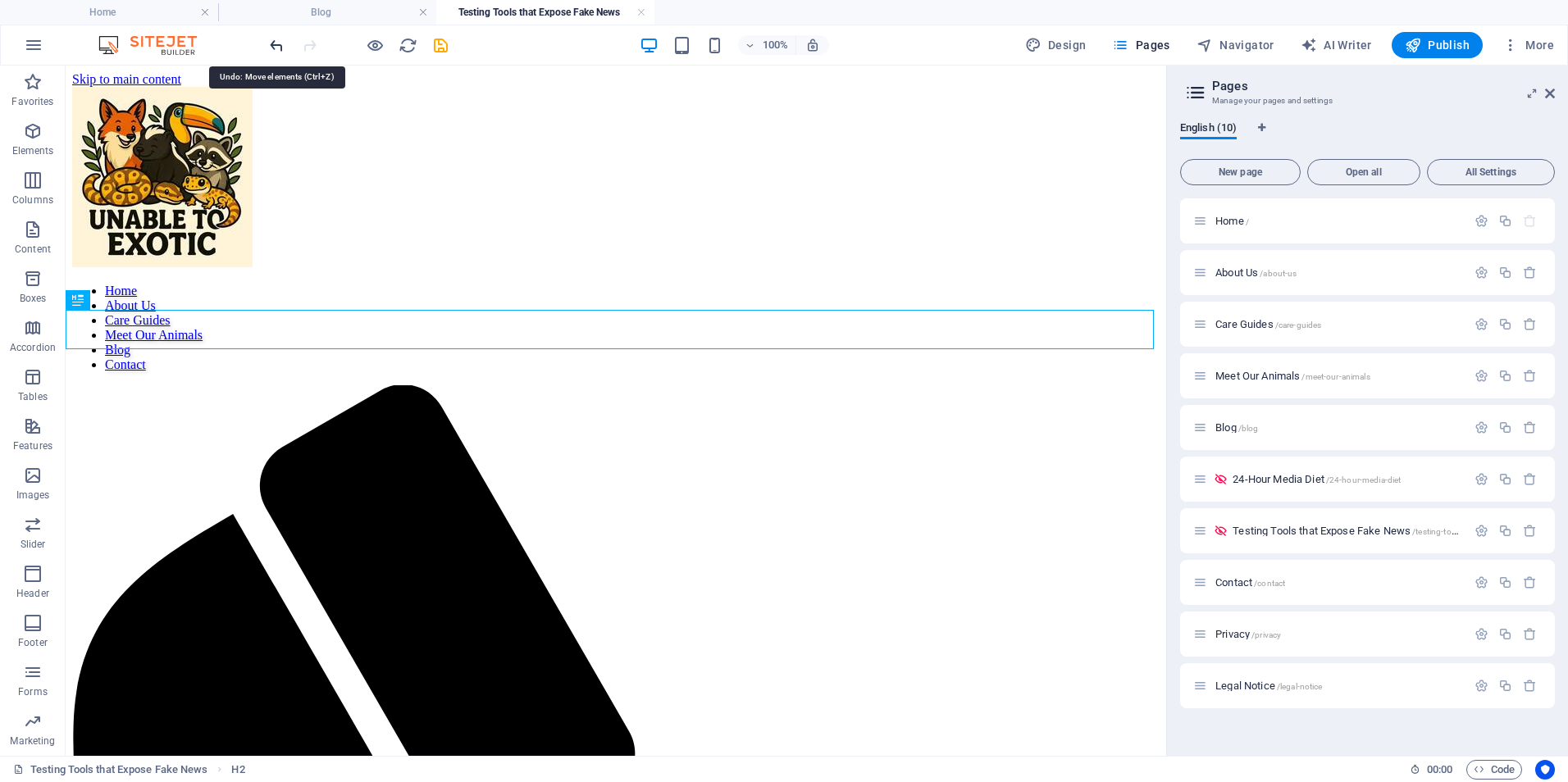
click at [274, 45] on icon "undo" at bounding box center [277, 46] width 19 height 19
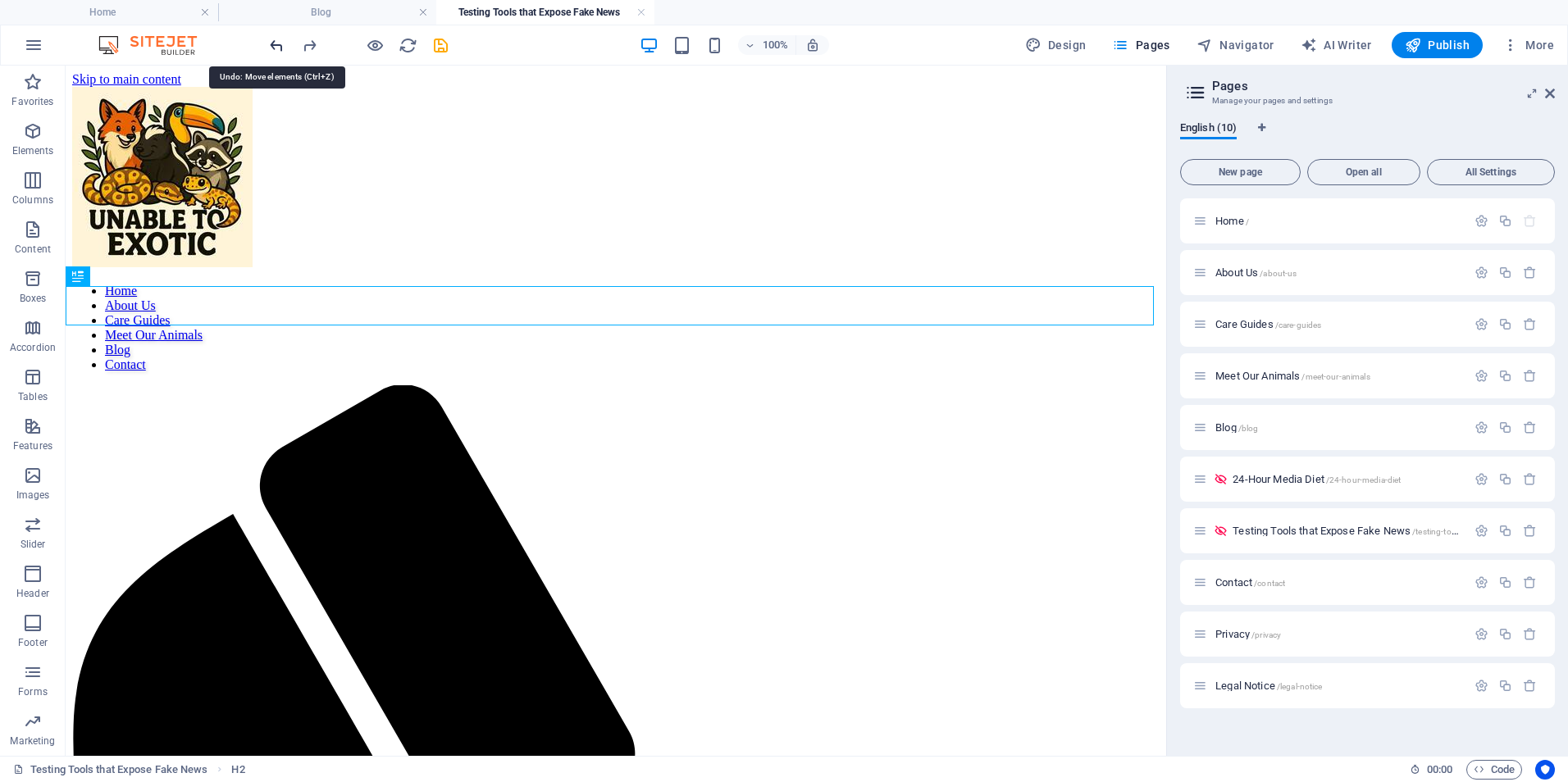
click at [274, 45] on icon "undo" at bounding box center [277, 46] width 19 height 19
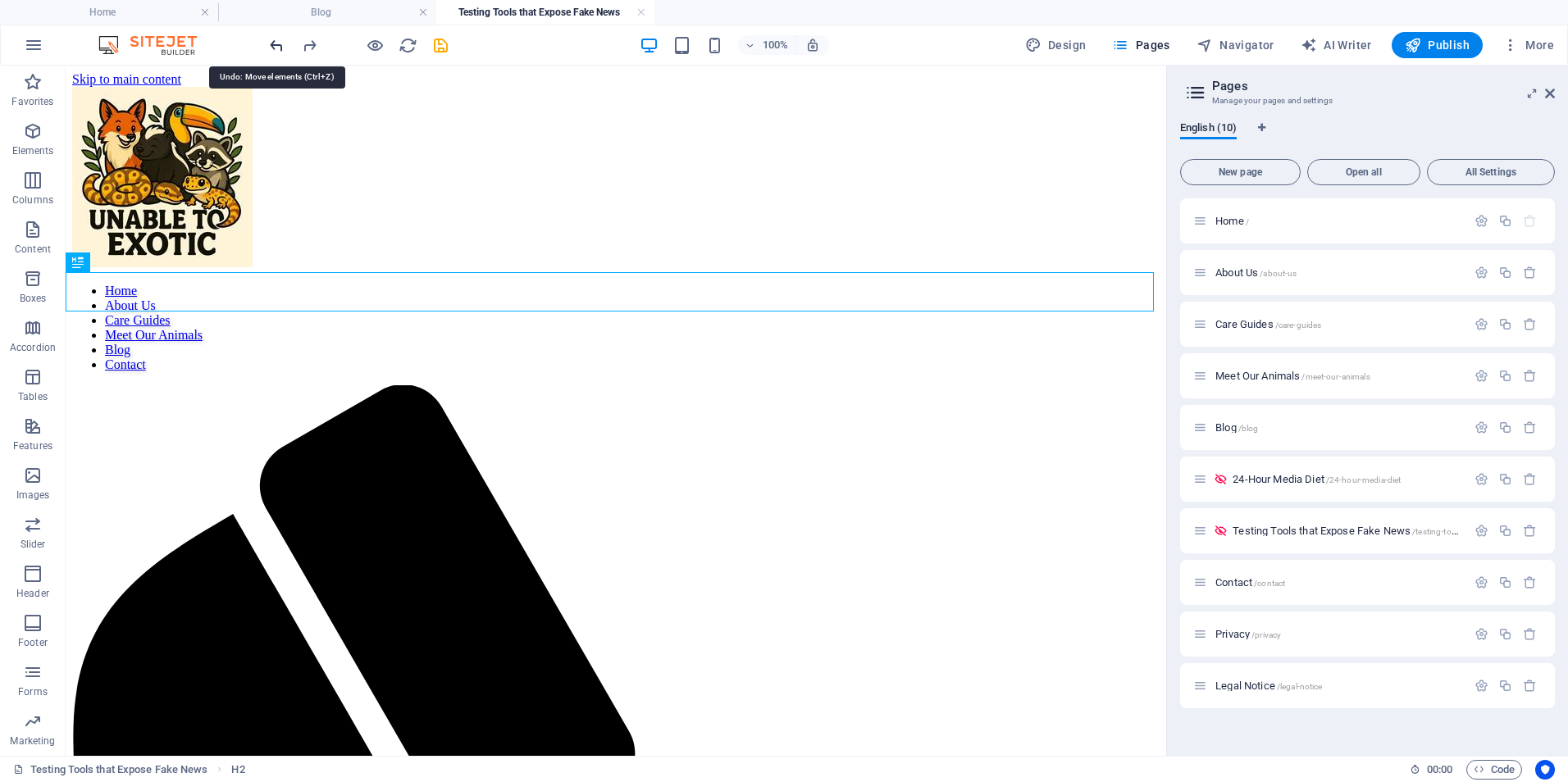
click at [274, 45] on icon "undo" at bounding box center [277, 46] width 19 height 19
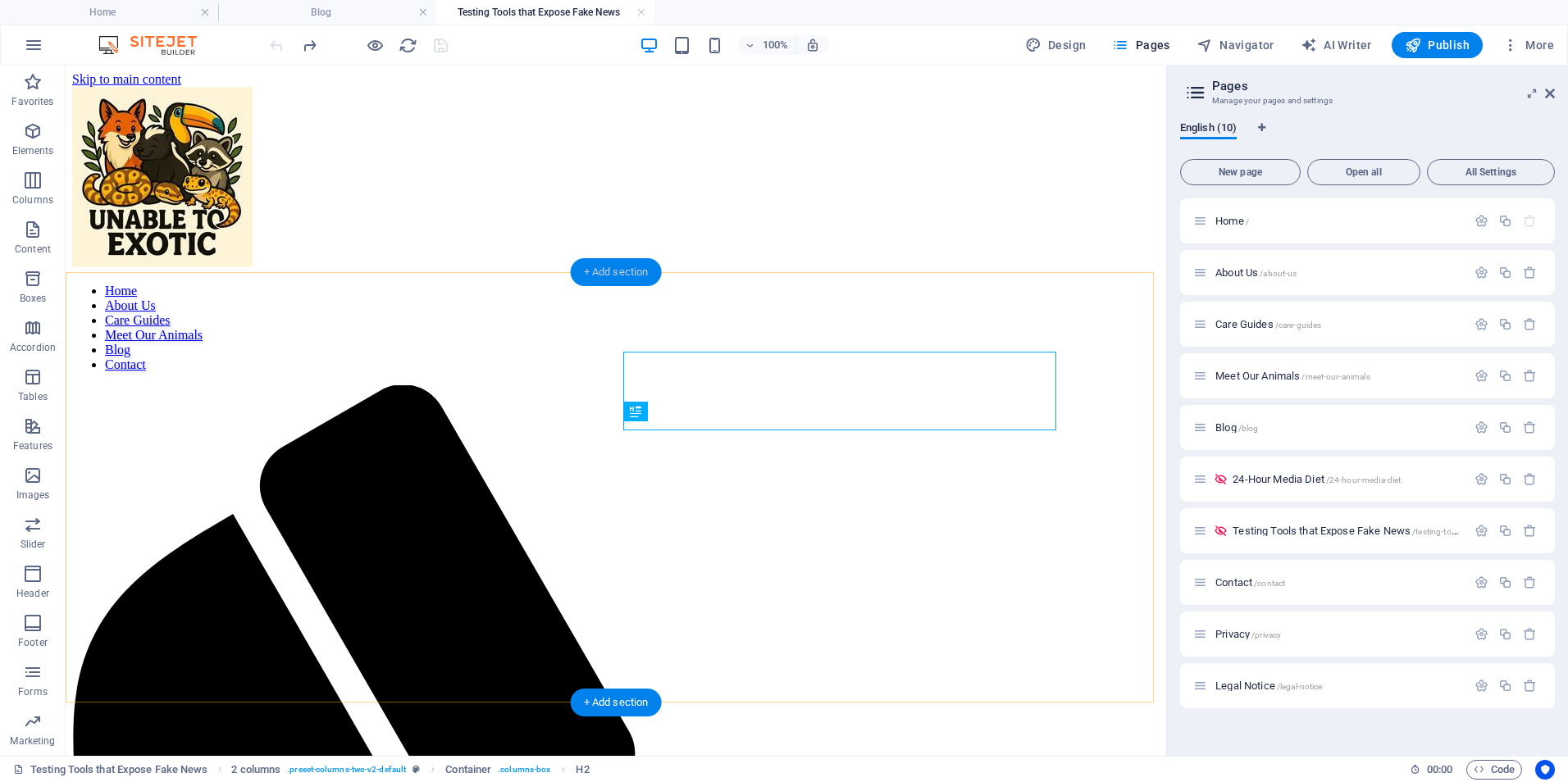
click at [623, 269] on div "+ Add section" at bounding box center [616, 272] width 91 height 28
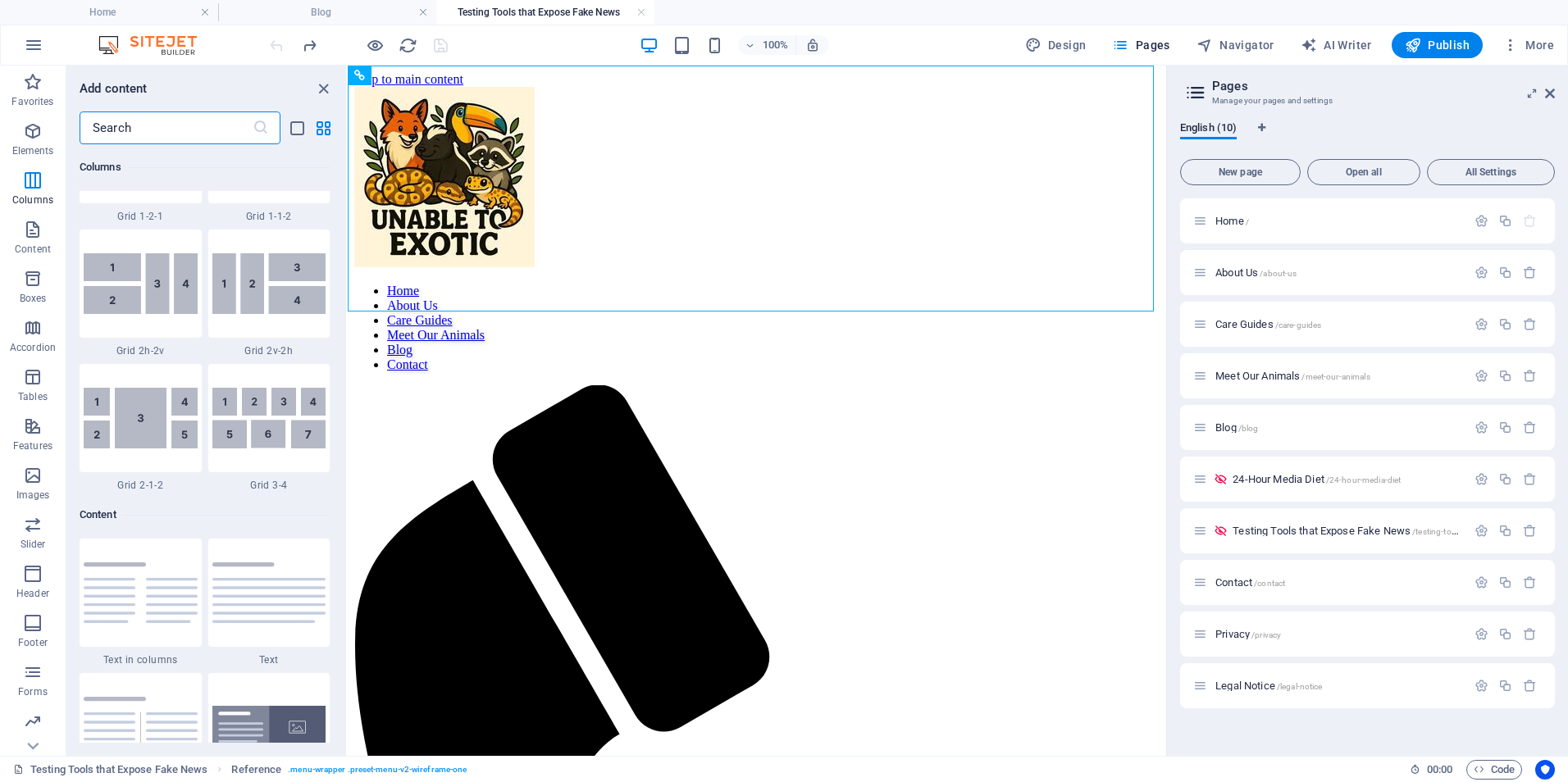
scroll to position [2650, 0]
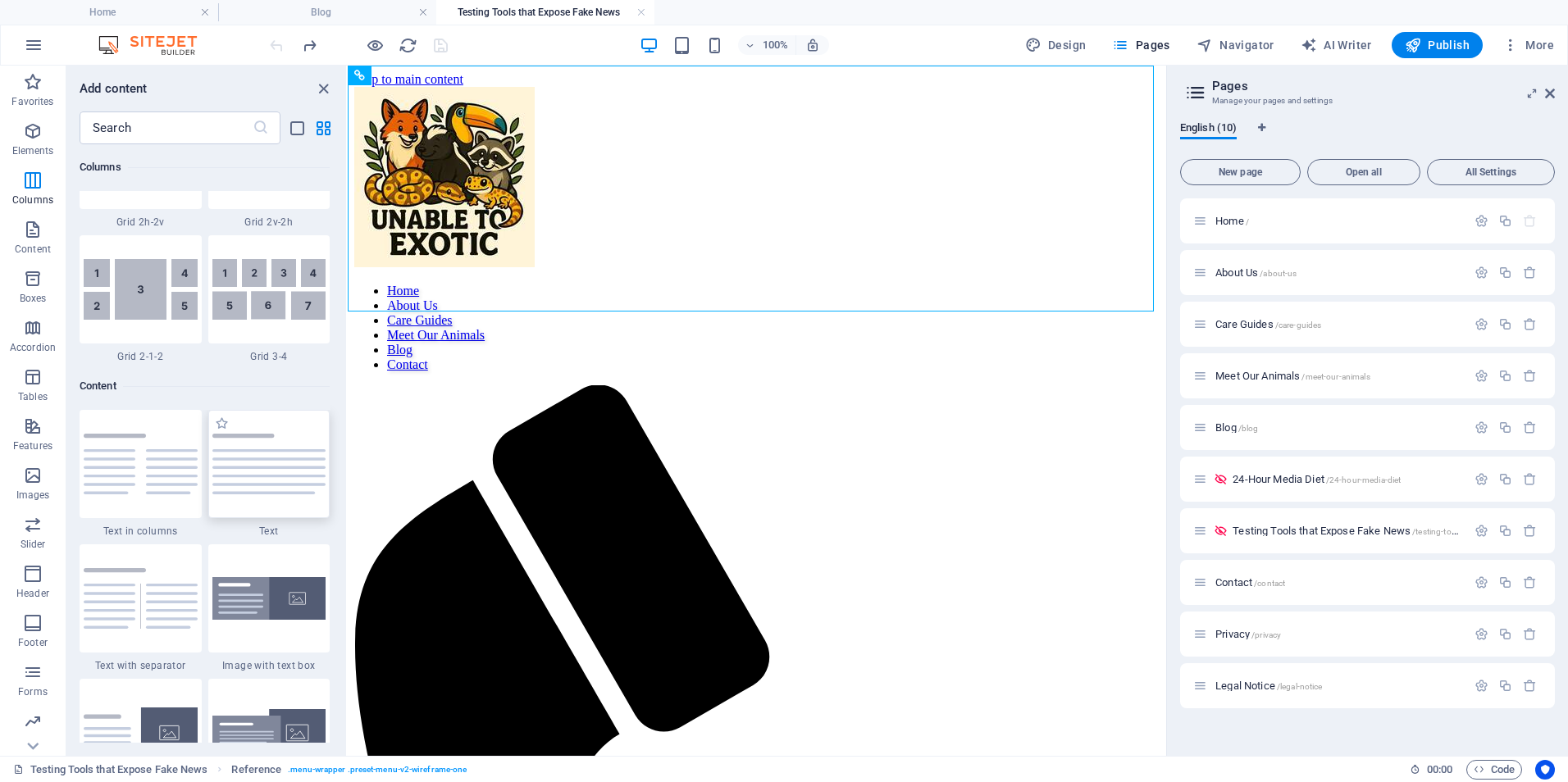
click at [265, 483] on img at bounding box center [270, 464] width 114 height 61
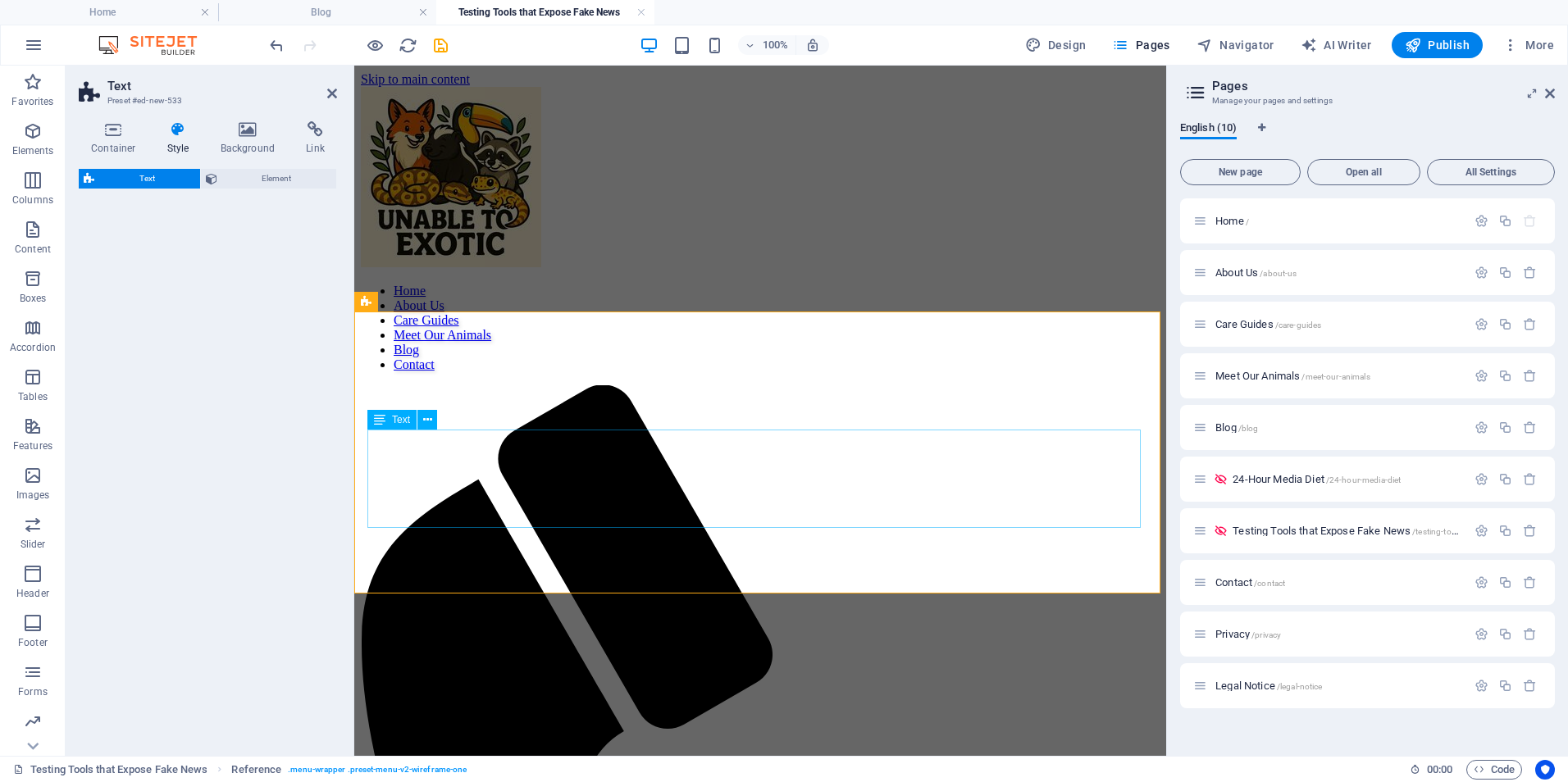
select select "preset-text-v2-default"
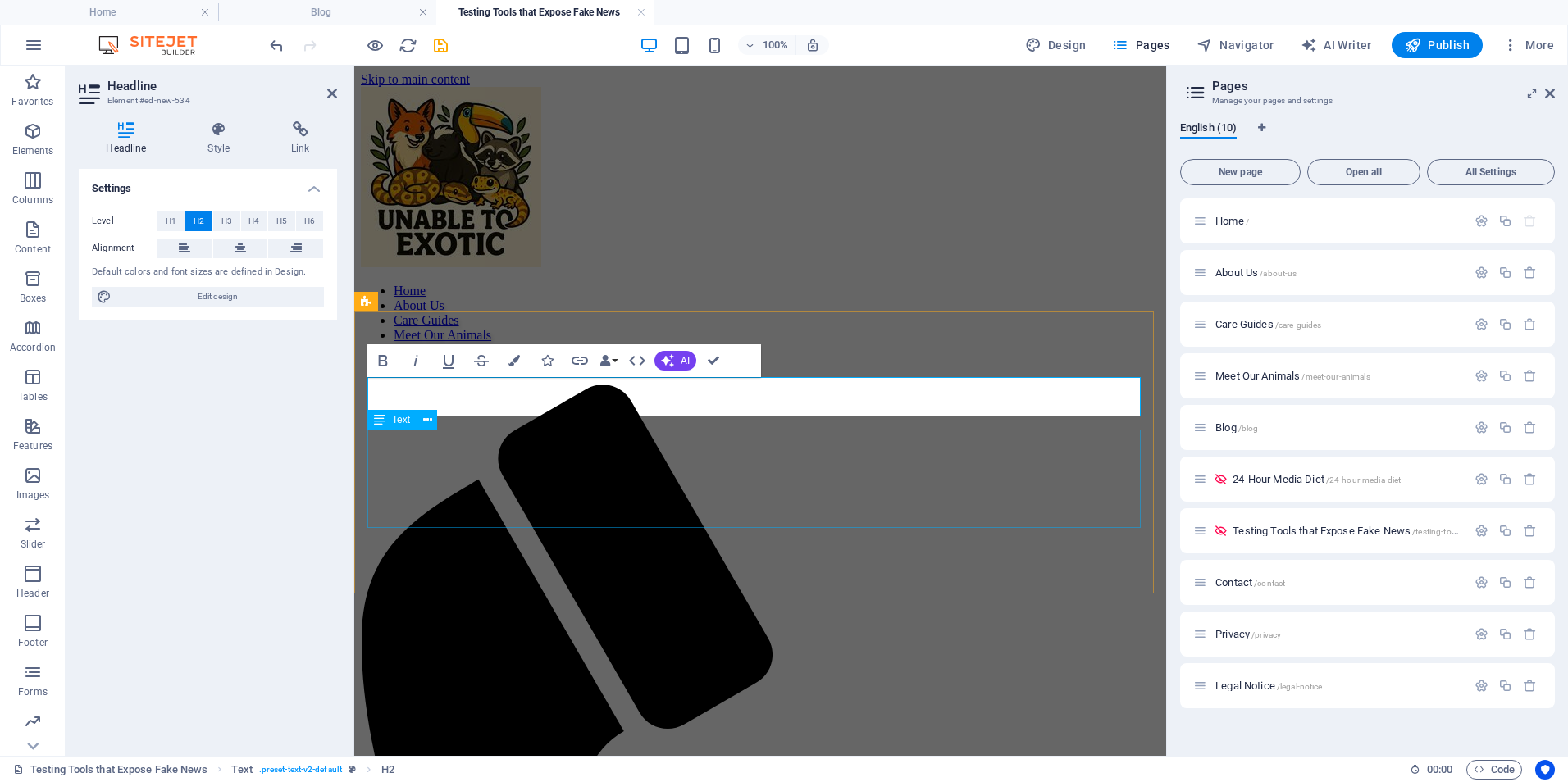
scroll to position [219, 0]
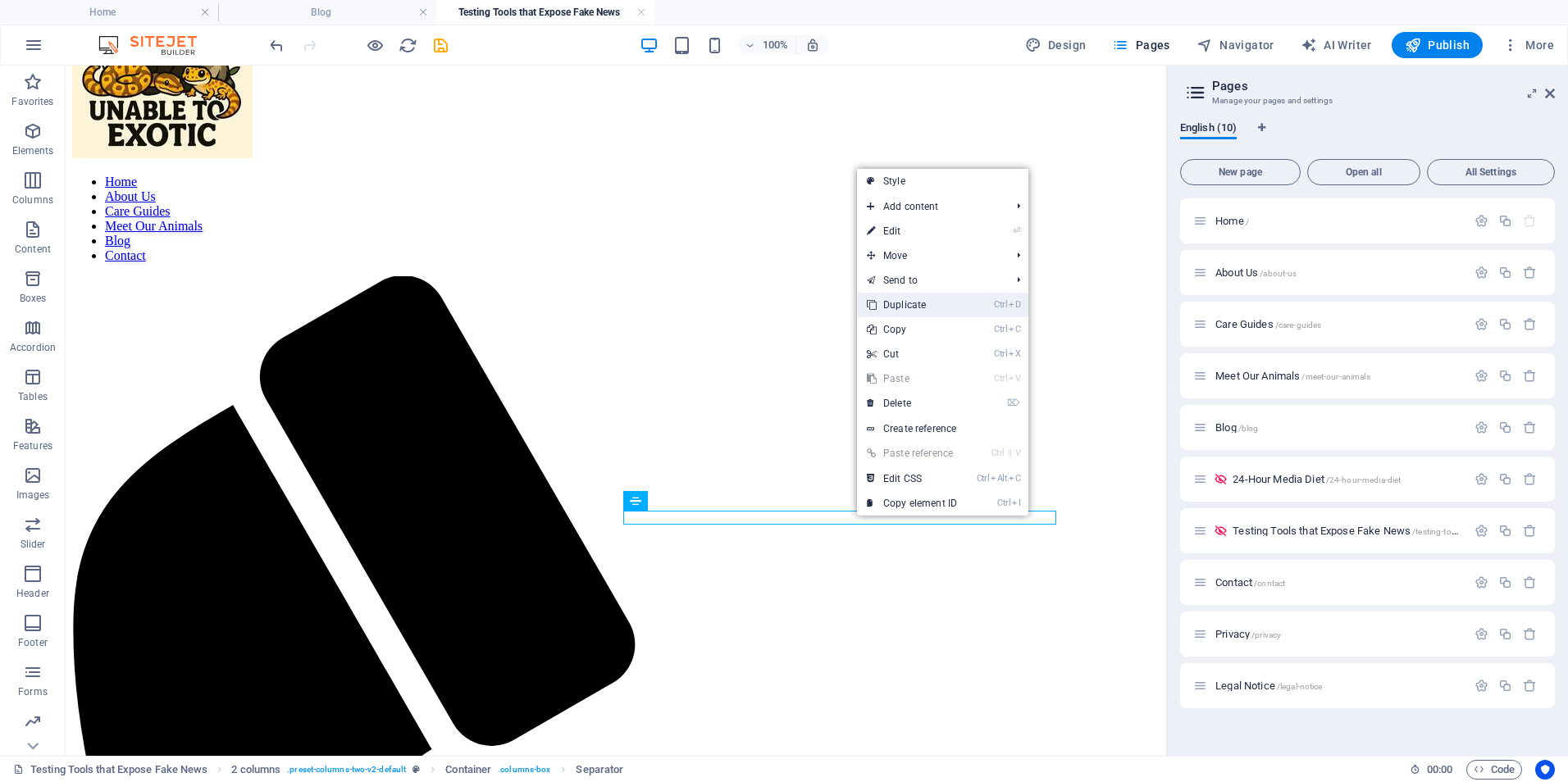
click at [909, 311] on link "Ctrl D Duplicate" at bounding box center [912, 304] width 110 height 24
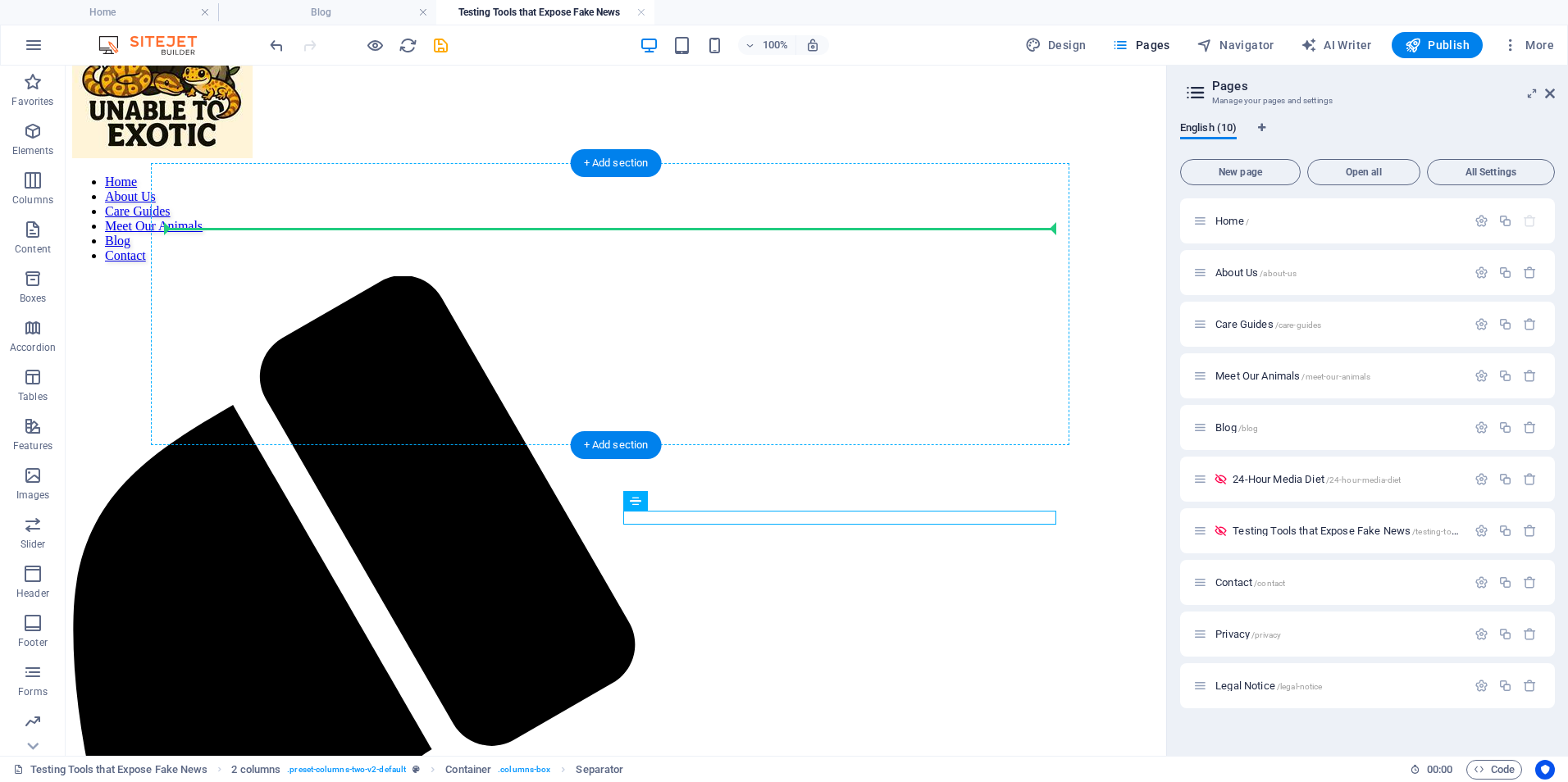
drag, startPoint x: 833, startPoint y: 524, endPoint x: 655, endPoint y: 237, distance: 337.7
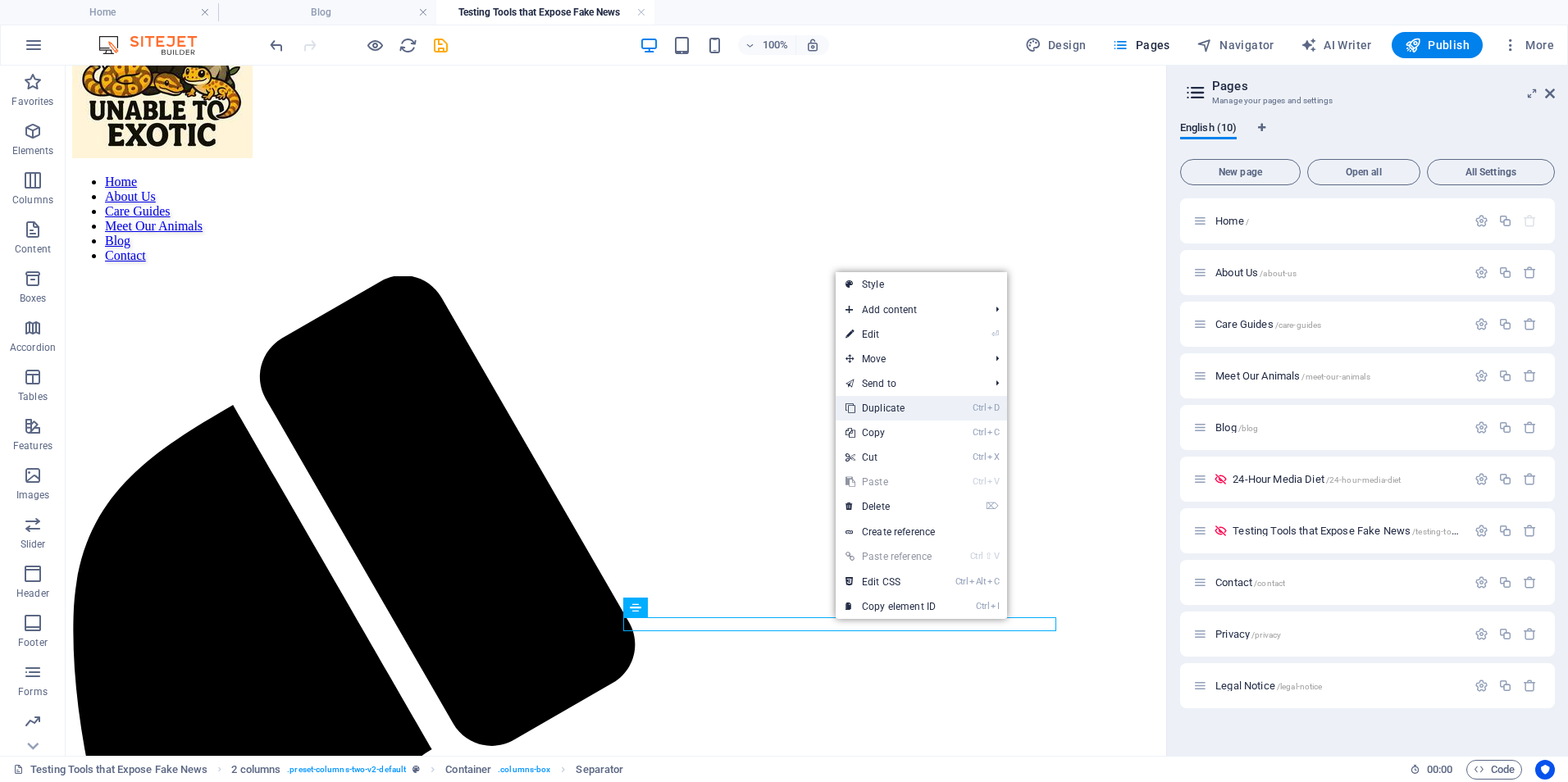
click at [896, 414] on link "Ctrl D Duplicate" at bounding box center [890, 408] width 110 height 24
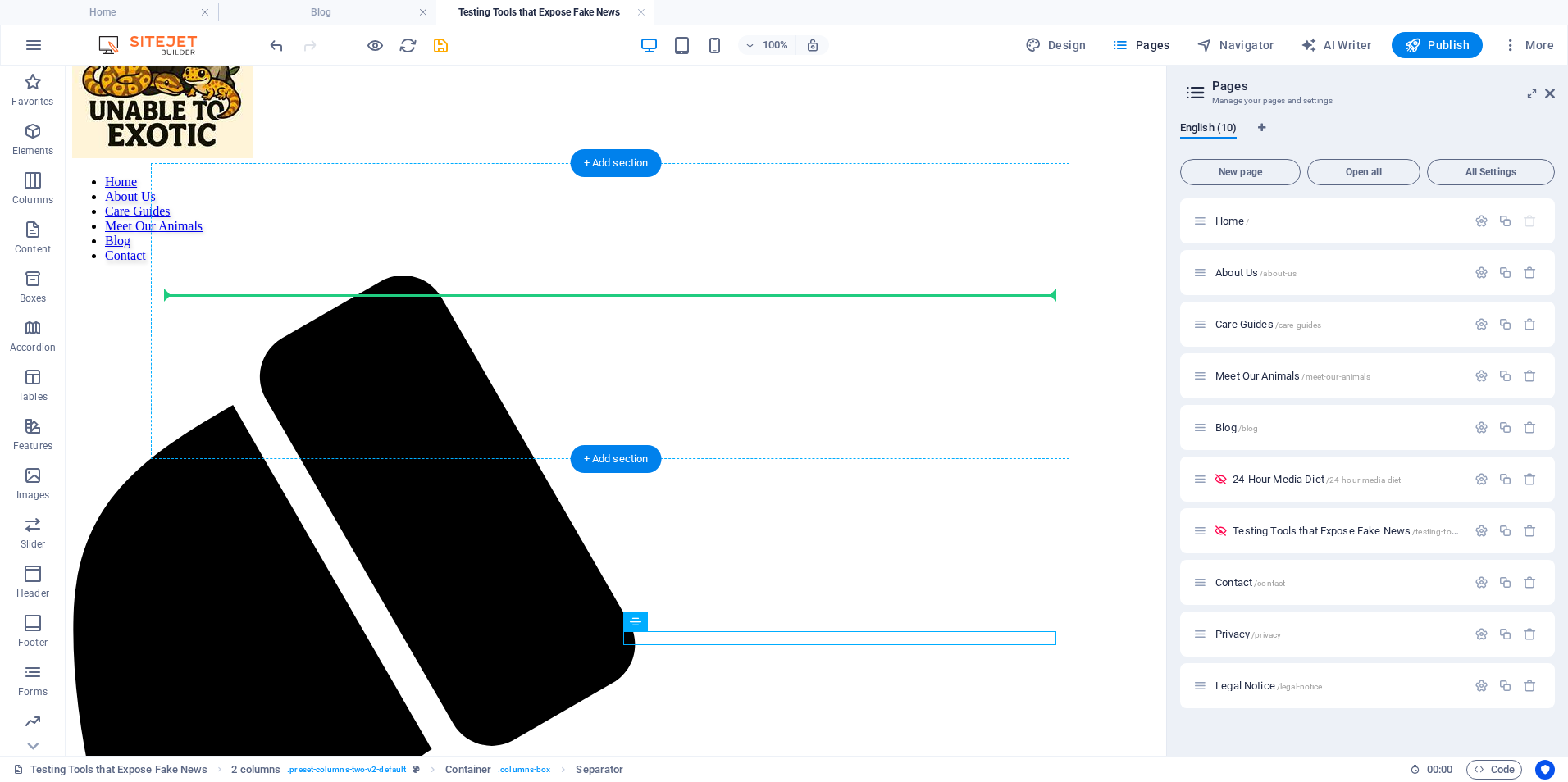
drag, startPoint x: 832, startPoint y: 641, endPoint x: 656, endPoint y: 322, distance: 364.3
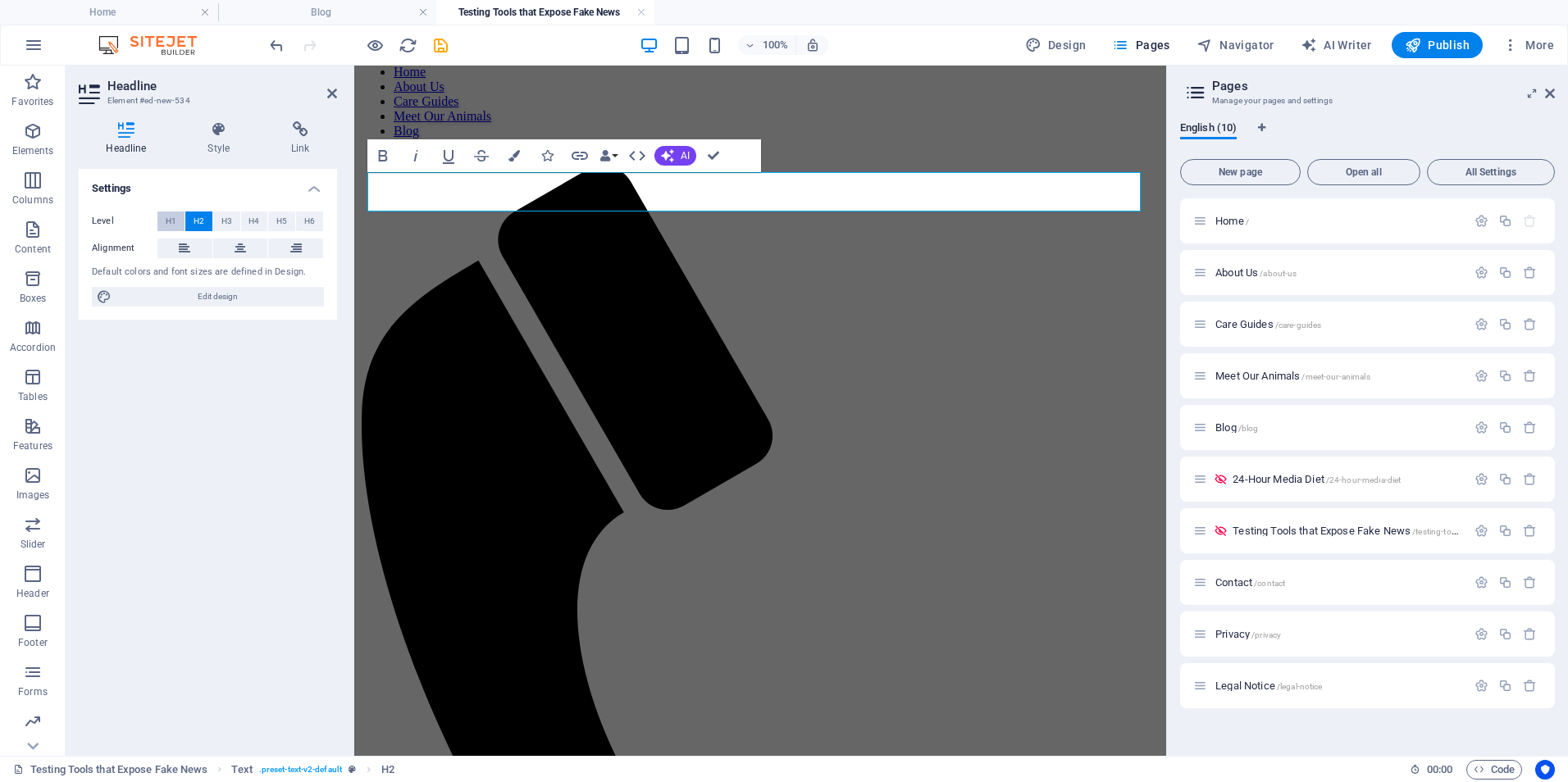
click at [173, 221] on span "H1" at bounding box center [170, 221] width 10 height 20
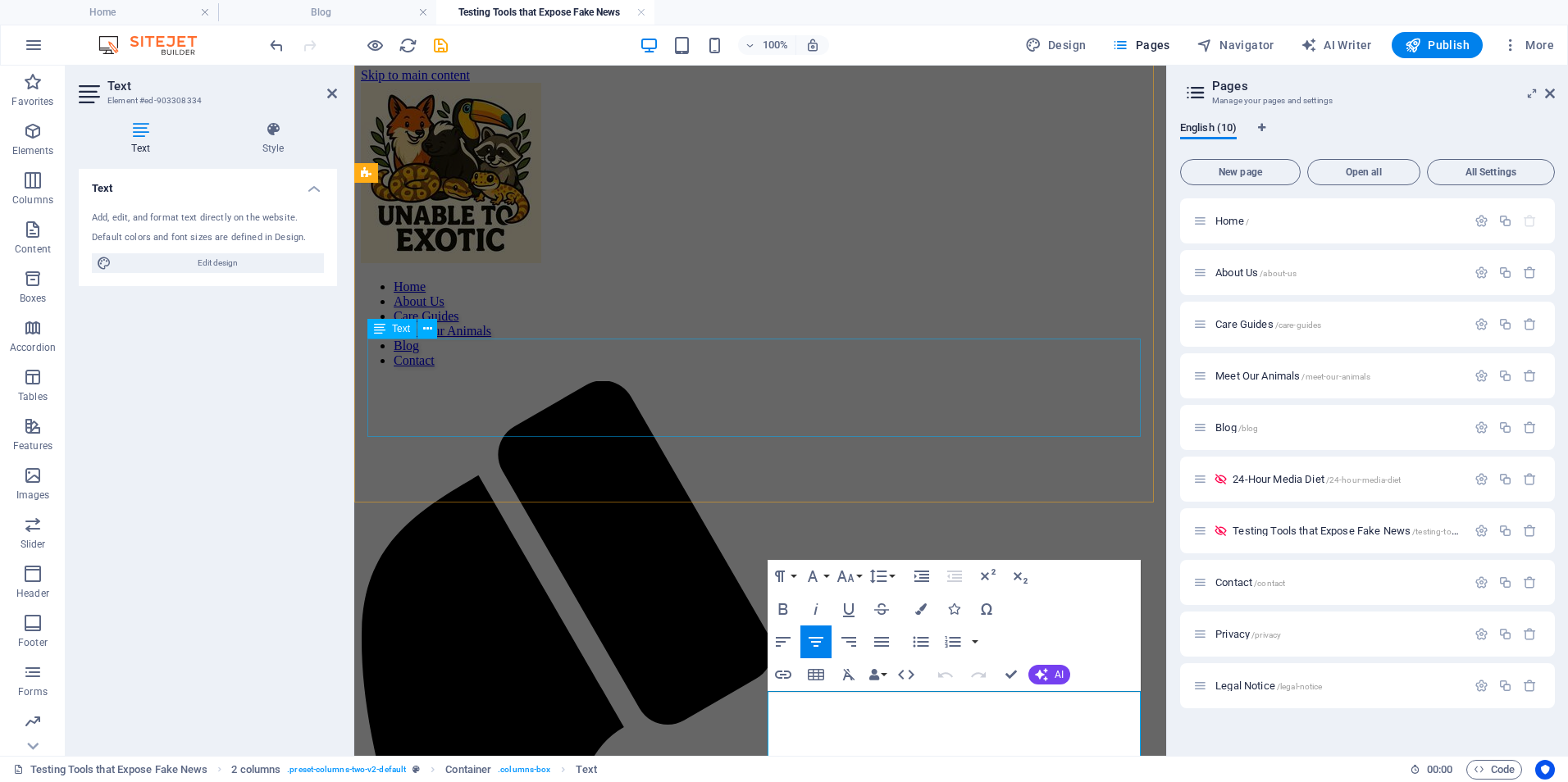
scroll to position [0, 0]
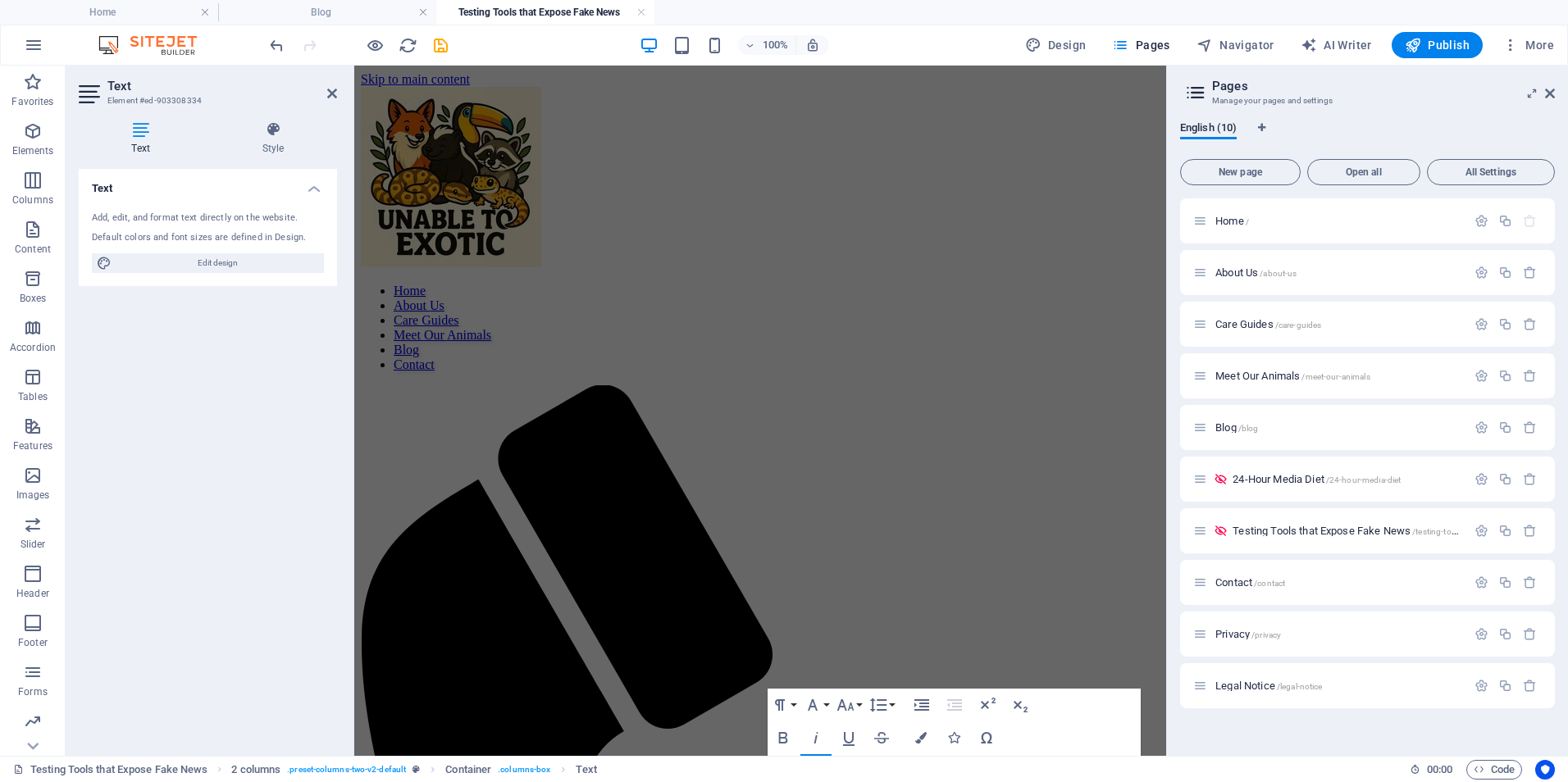
click at [325, 94] on header "Text Element #ed-903308334" at bounding box center [208, 87] width 259 height 42
click at [335, 87] on icon at bounding box center [331, 93] width 10 height 13
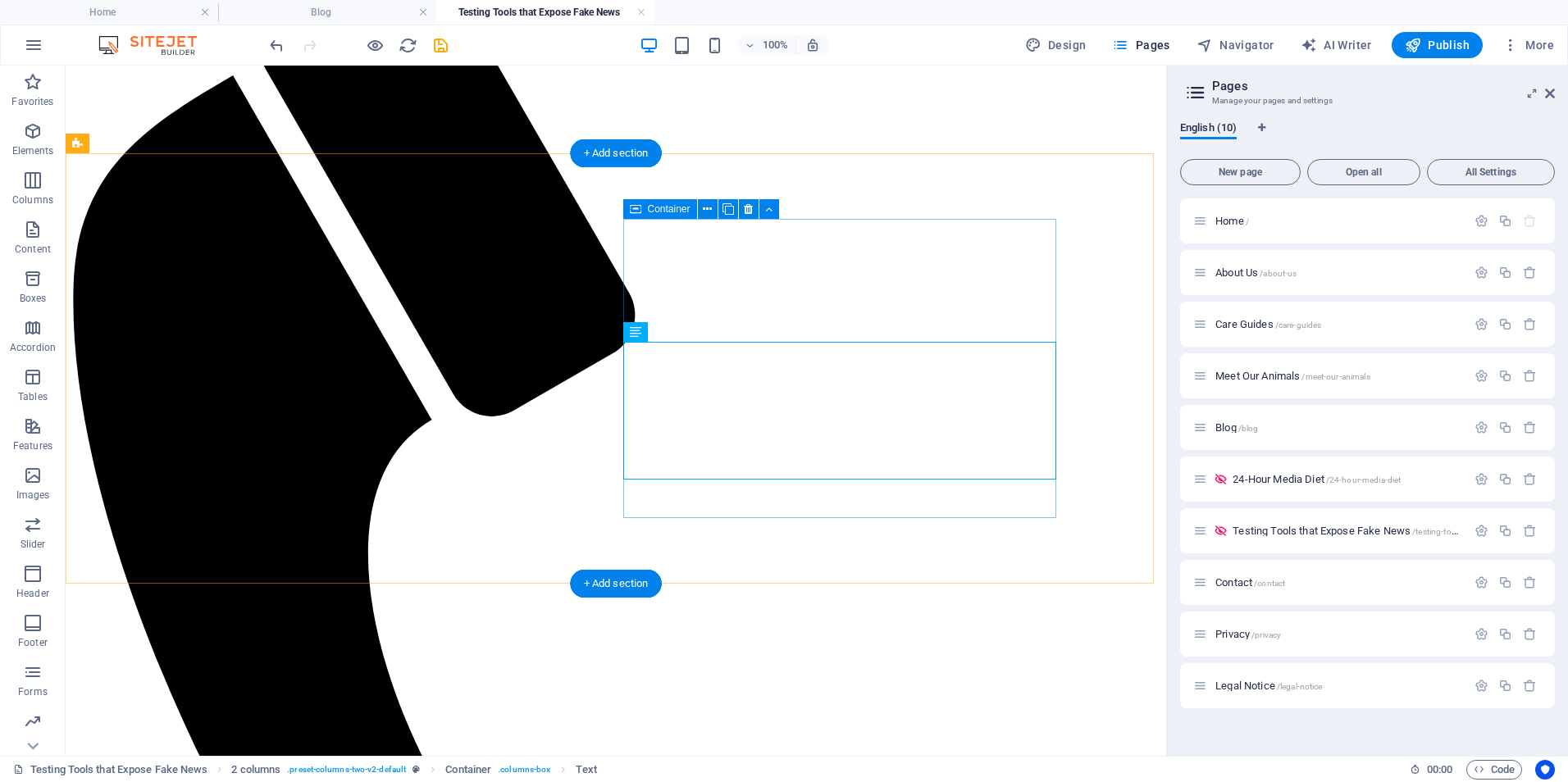
scroll to position [2, 0]
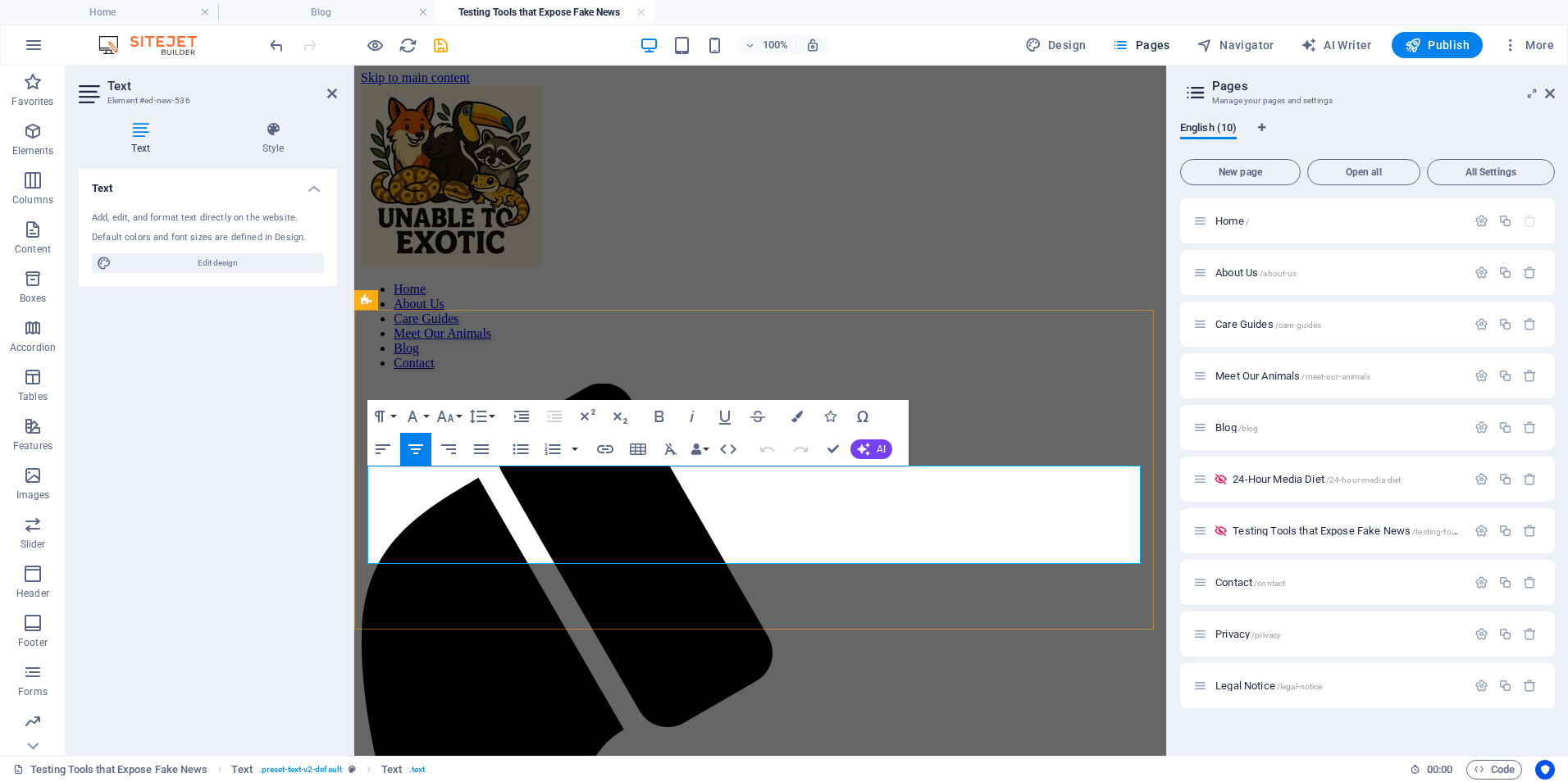
drag, startPoint x: 875, startPoint y: 488, endPoint x: 586, endPoint y: 488, distance: 289.0
drag, startPoint x: 586, startPoint y: 488, endPoint x: 833, endPoint y: 520, distance: 249.1
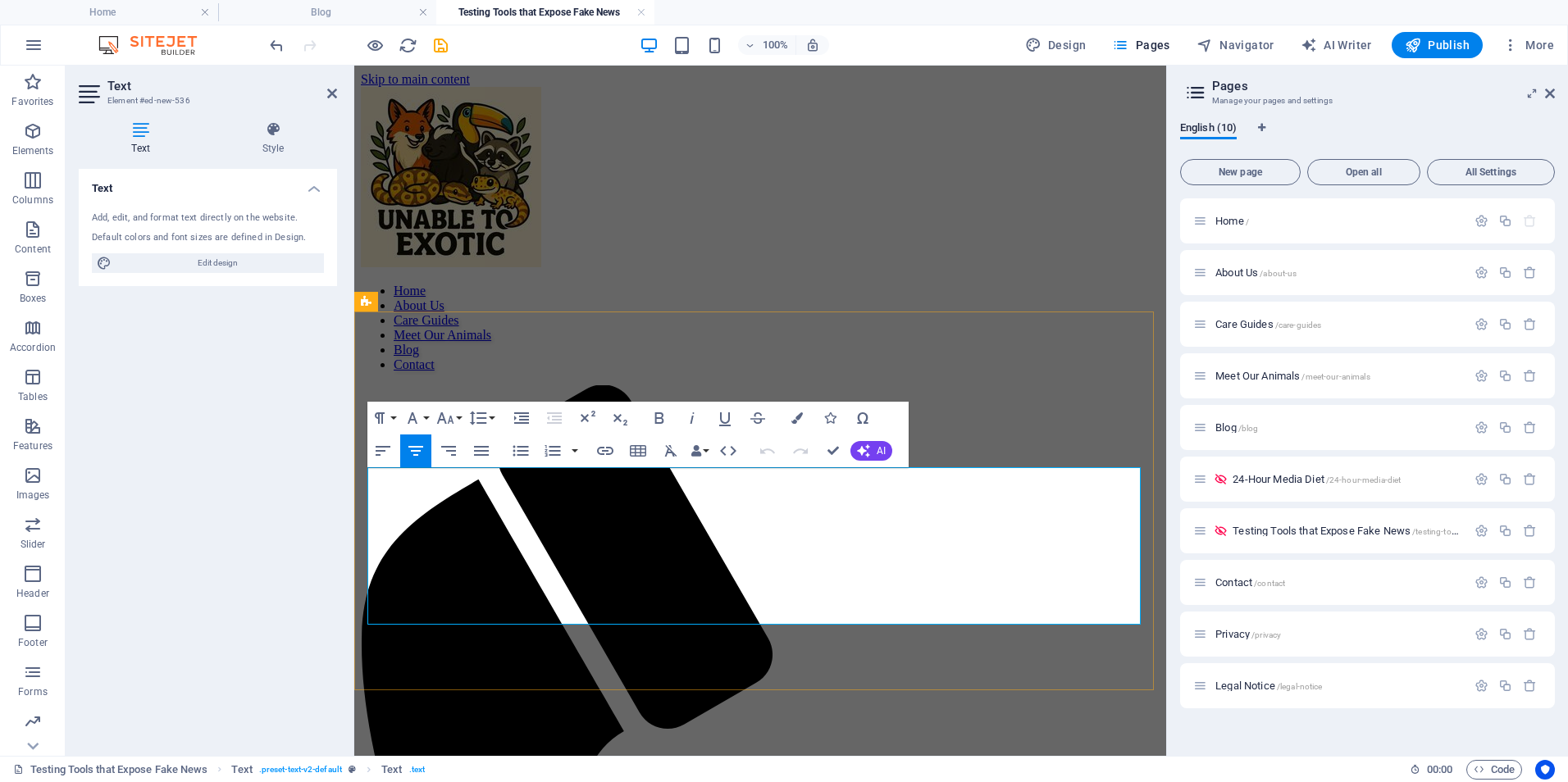
drag, startPoint x: 959, startPoint y: 558, endPoint x: 807, endPoint y: 561, distance: 152.0
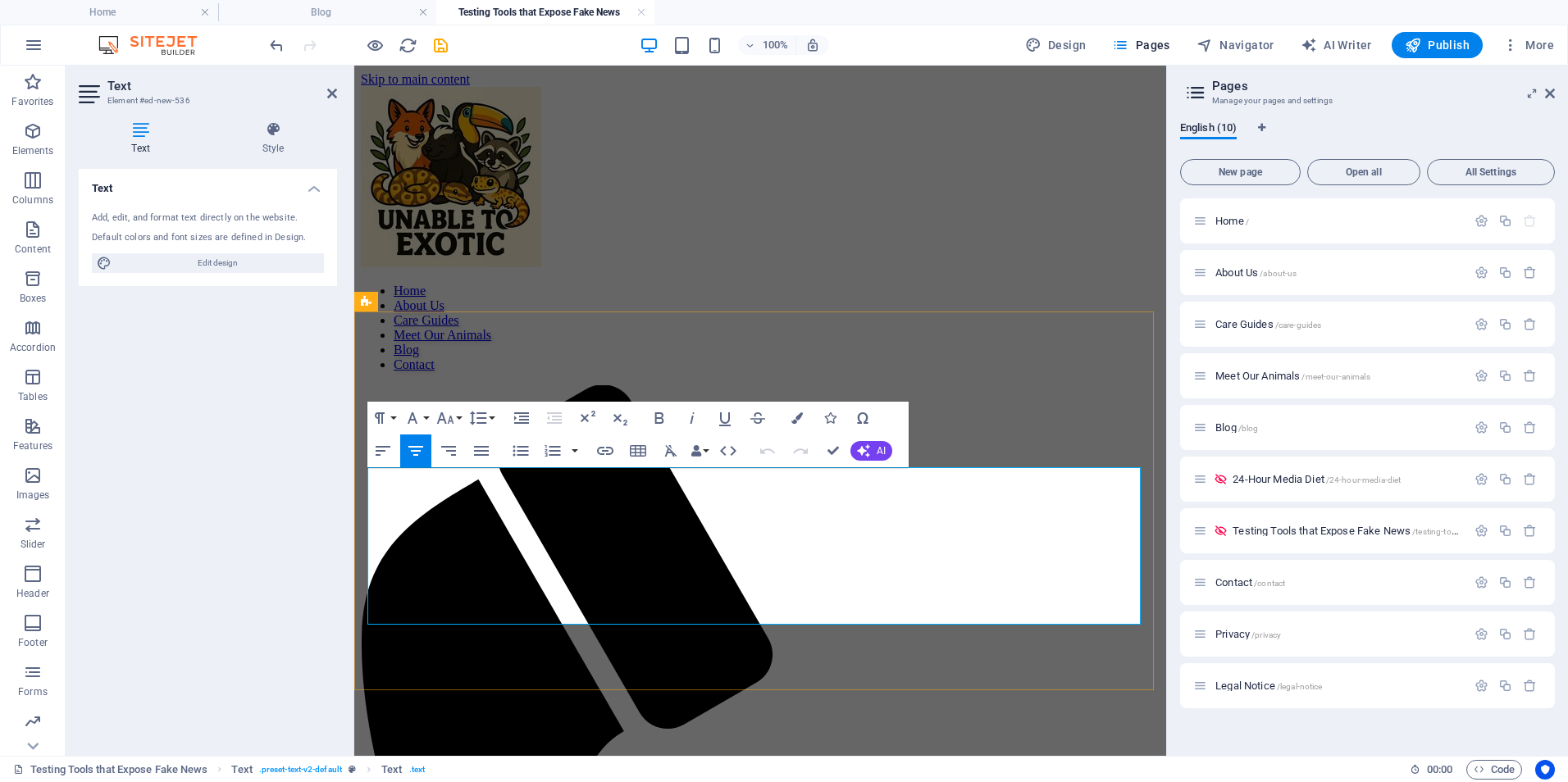
drag, startPoint x: 955, startPoint y: 555, endPoint x: 806, endPoint y: 558, distance: 149.0
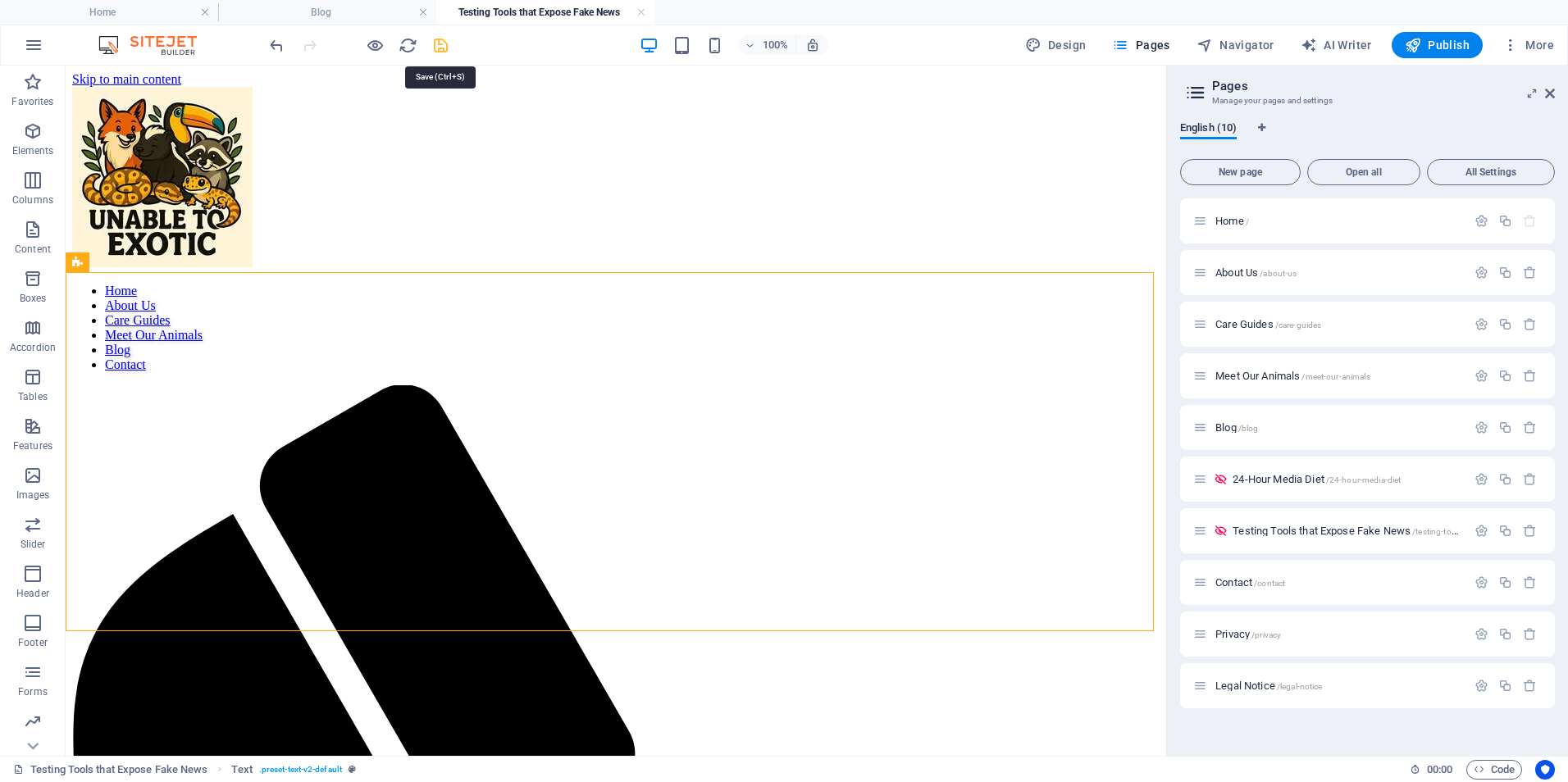
click at [435, 49] on icon "save" at bounding box center [441, 46] width 19 height 19
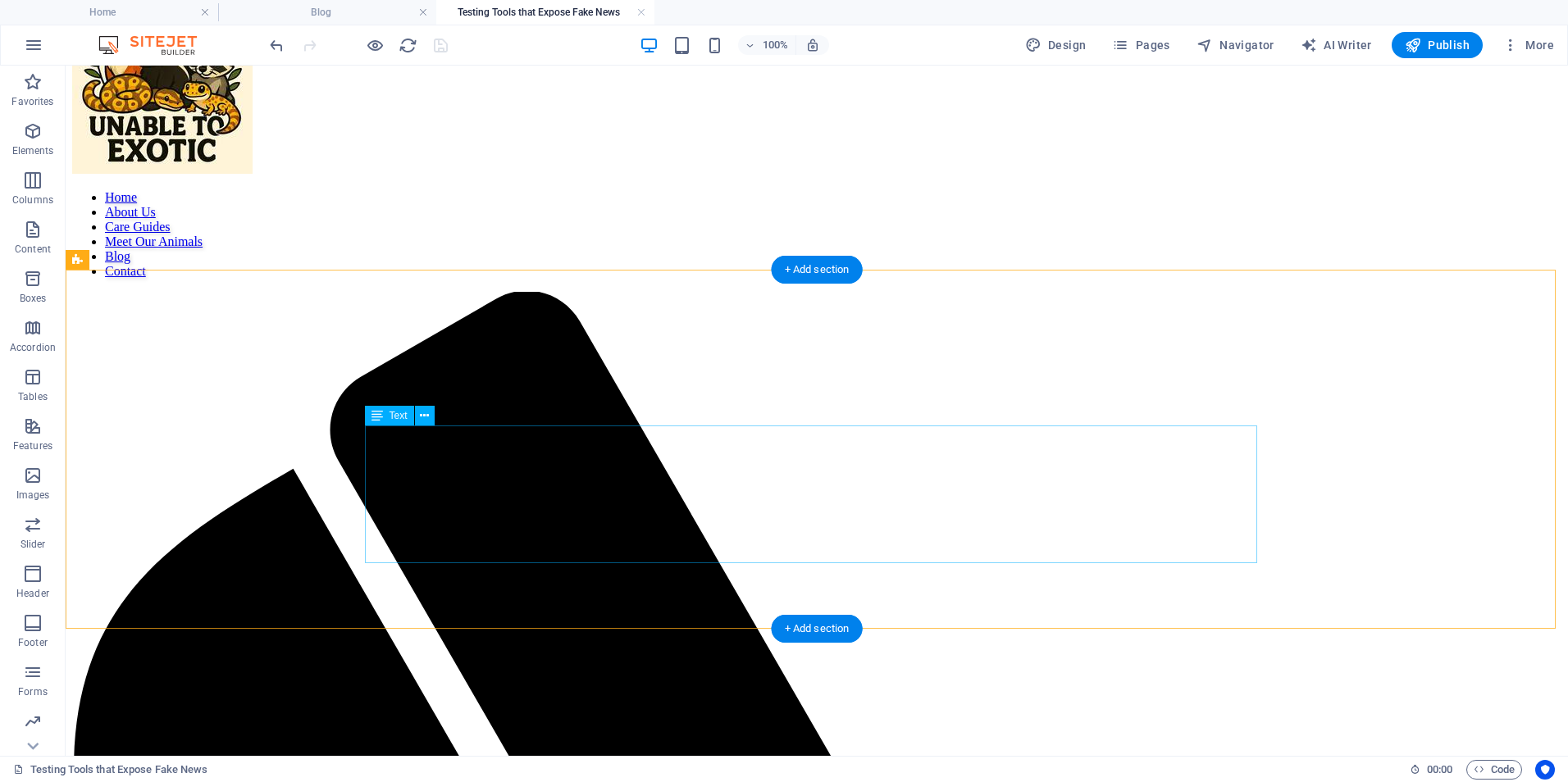
scroll to position [219, 0]
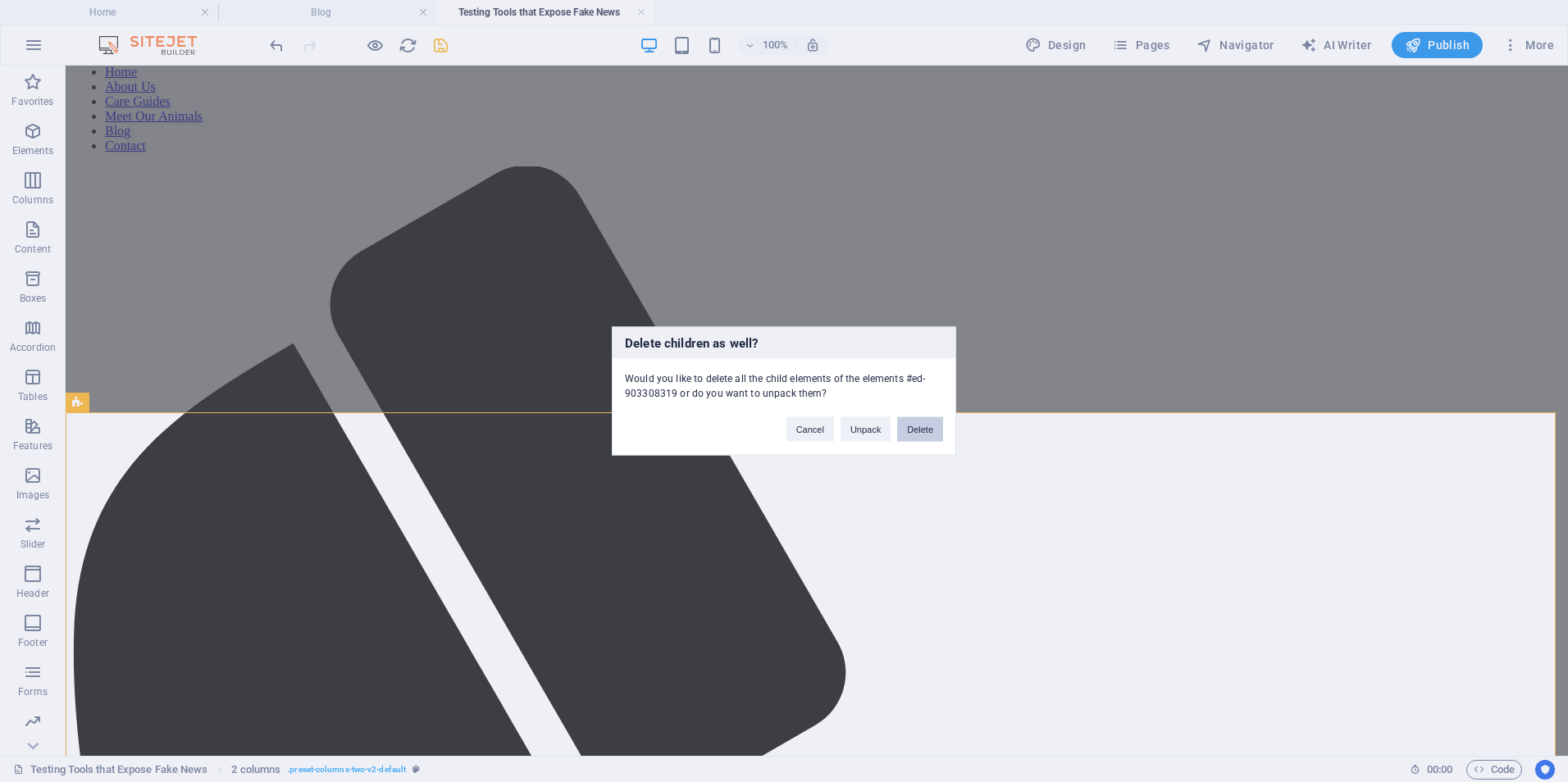
click at [917, 428] on button "Delete" at bounding box center [919, 430] width 46 height 24
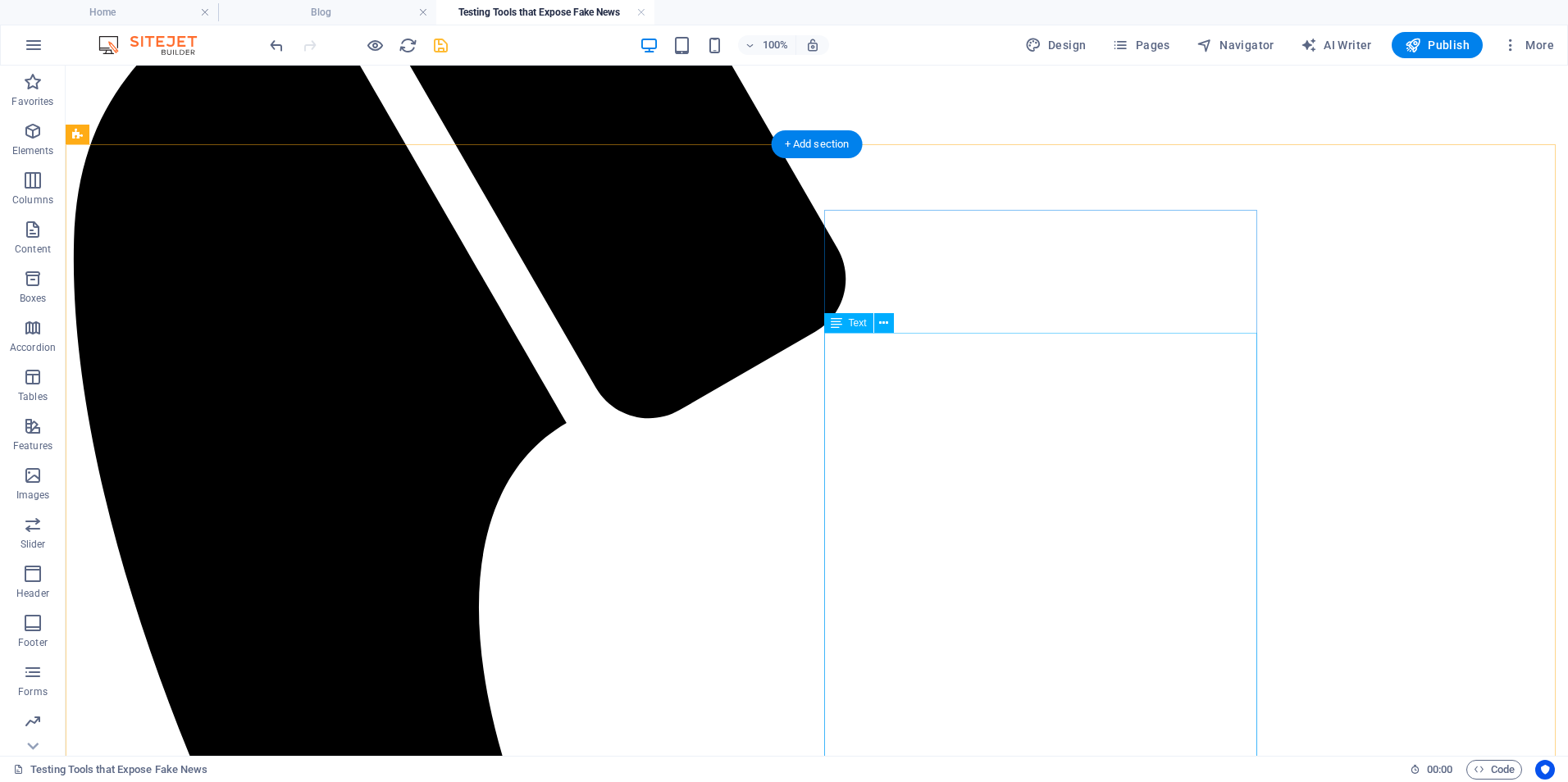
scroll to position [0, 0]
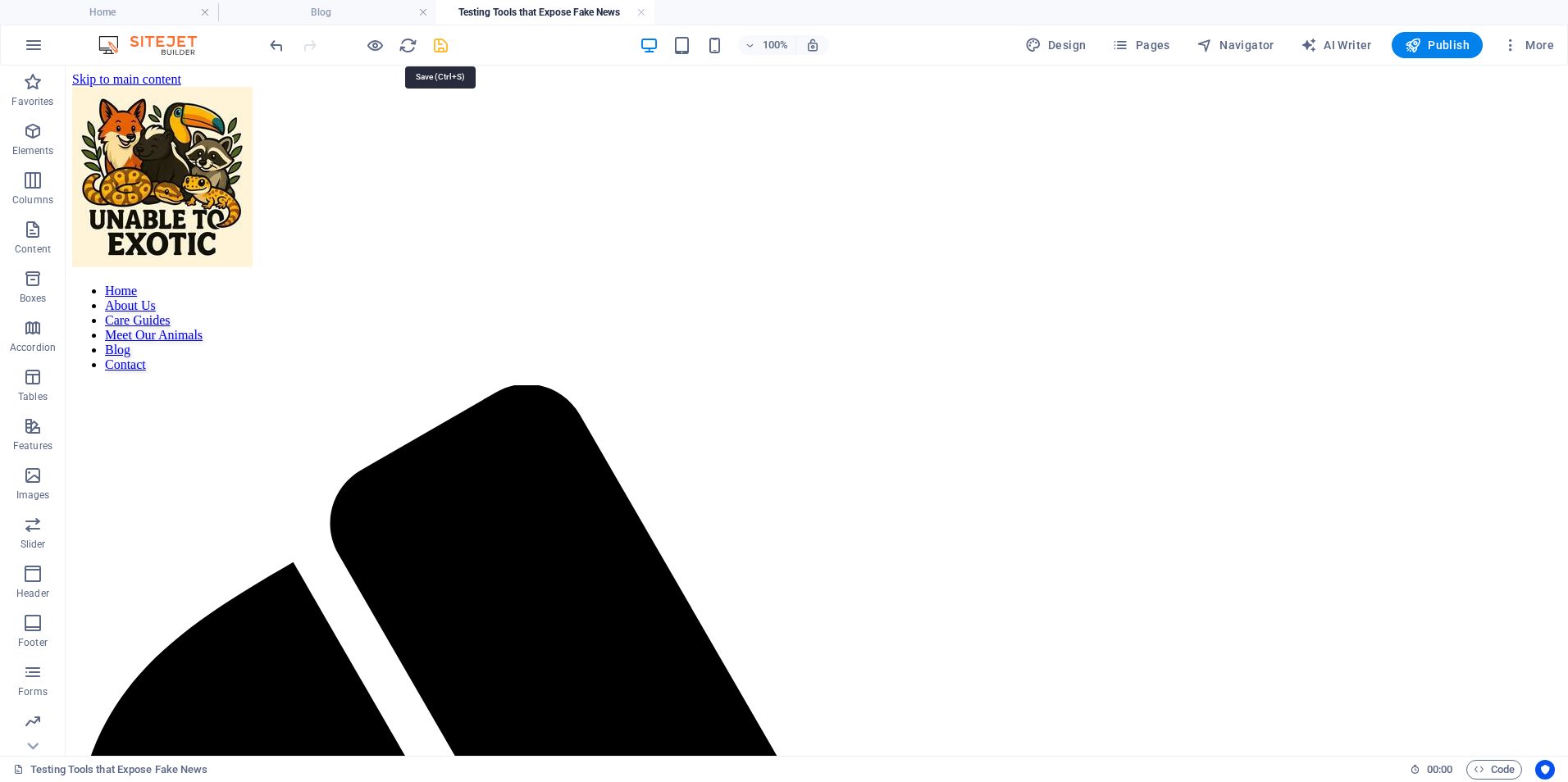
click at [432, 48] on icon "save" at bounding box center [441, 46] width 19 height 19
drag, startPoint x: 801, startPoint y: 630, endPoint x: 453, endPoint y: 561, distance: 354.8
click at [801, 630] on div "+ Add section" at bounding box center [816, 631] width 91 height 28
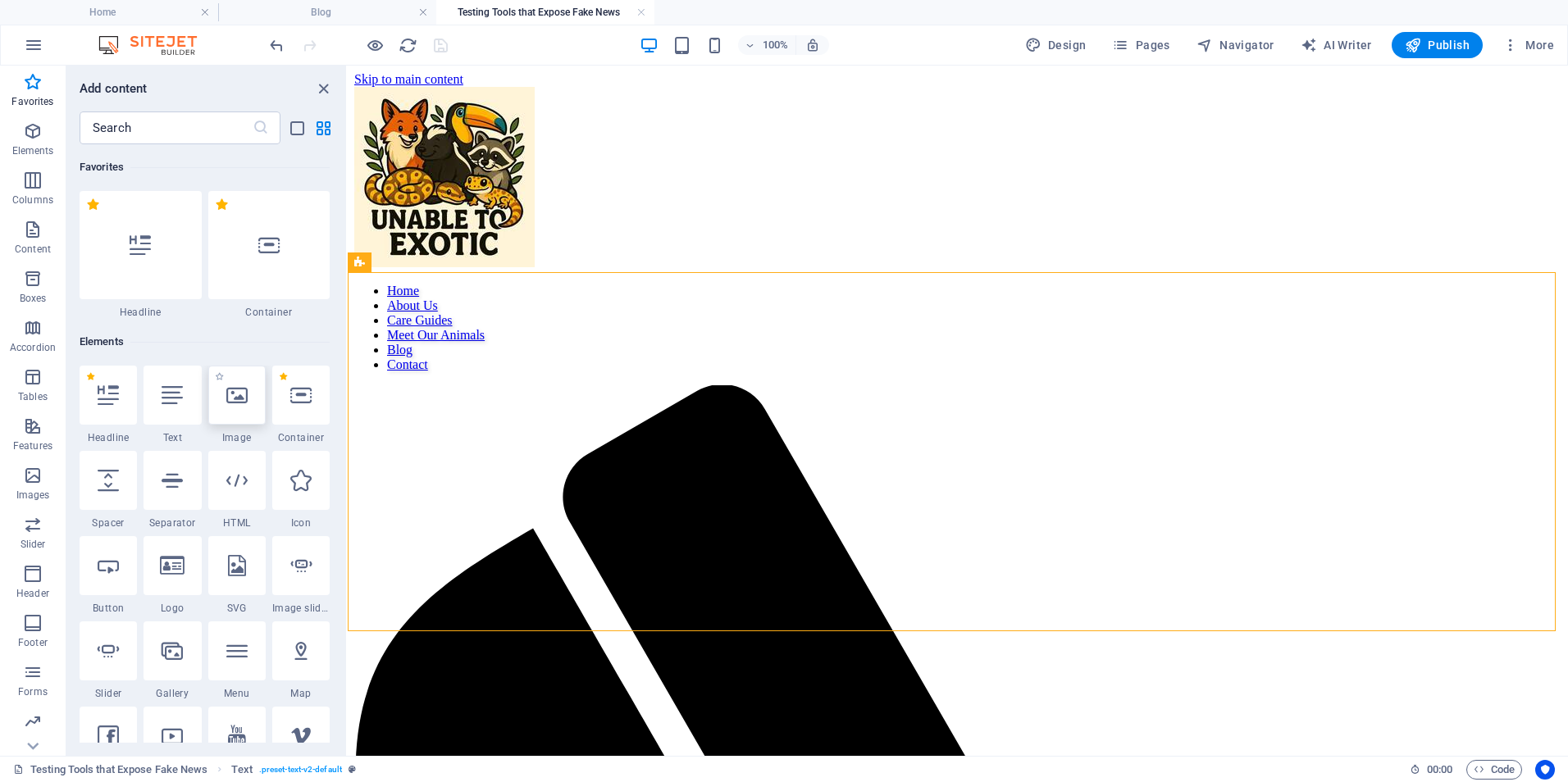
click at [254, 402] on div at bounding box center [237, 395] width 57 height 59
